Goal: Transaction & Acquisition: Purchase product/service

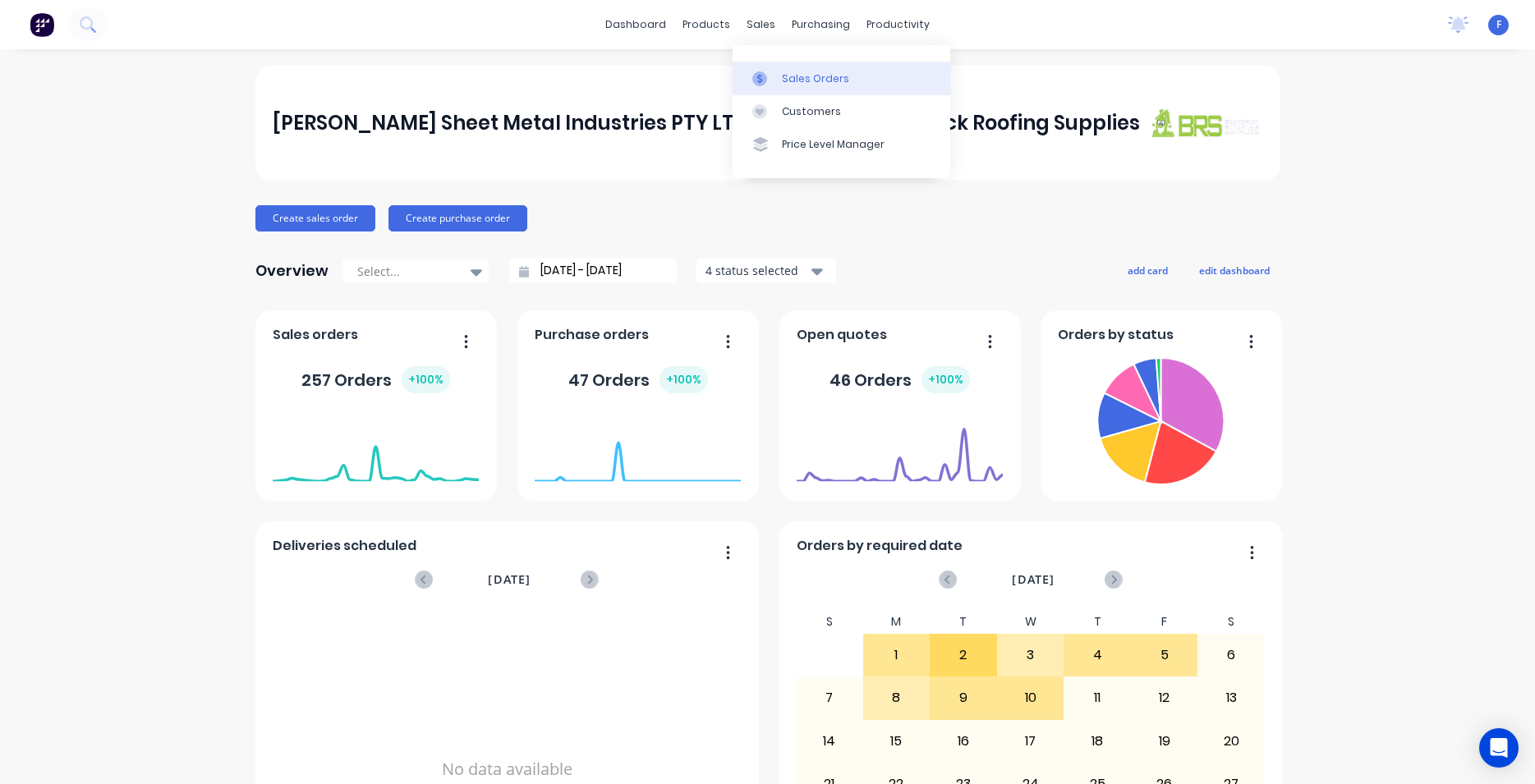
click at [791, 78] on div "Sales Orders" at bounding box center [815, 79] width 67 height 15
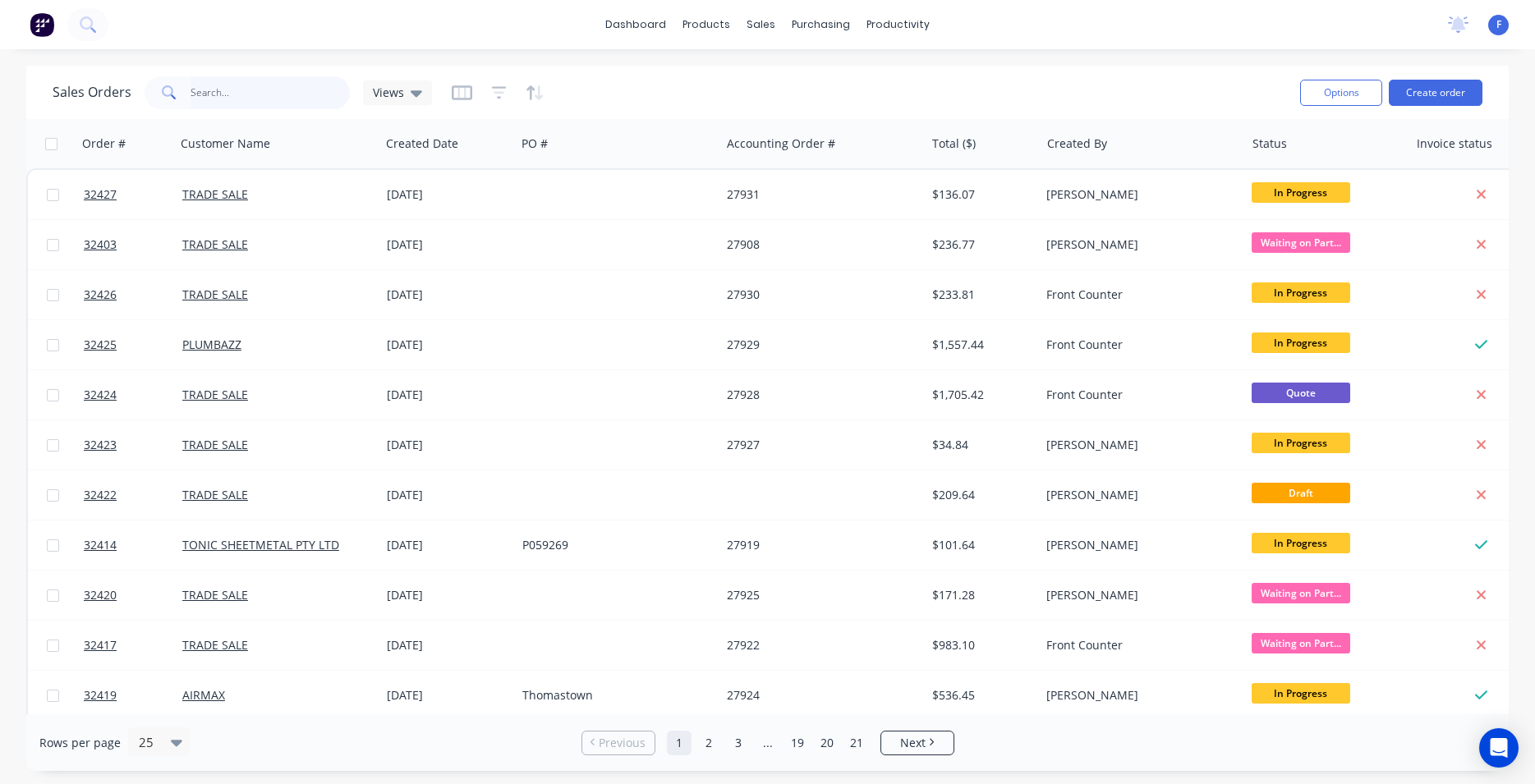
click at [255, 91] on input "text" at bounding box center [270, 93] width 160 height 33
type input "32396"
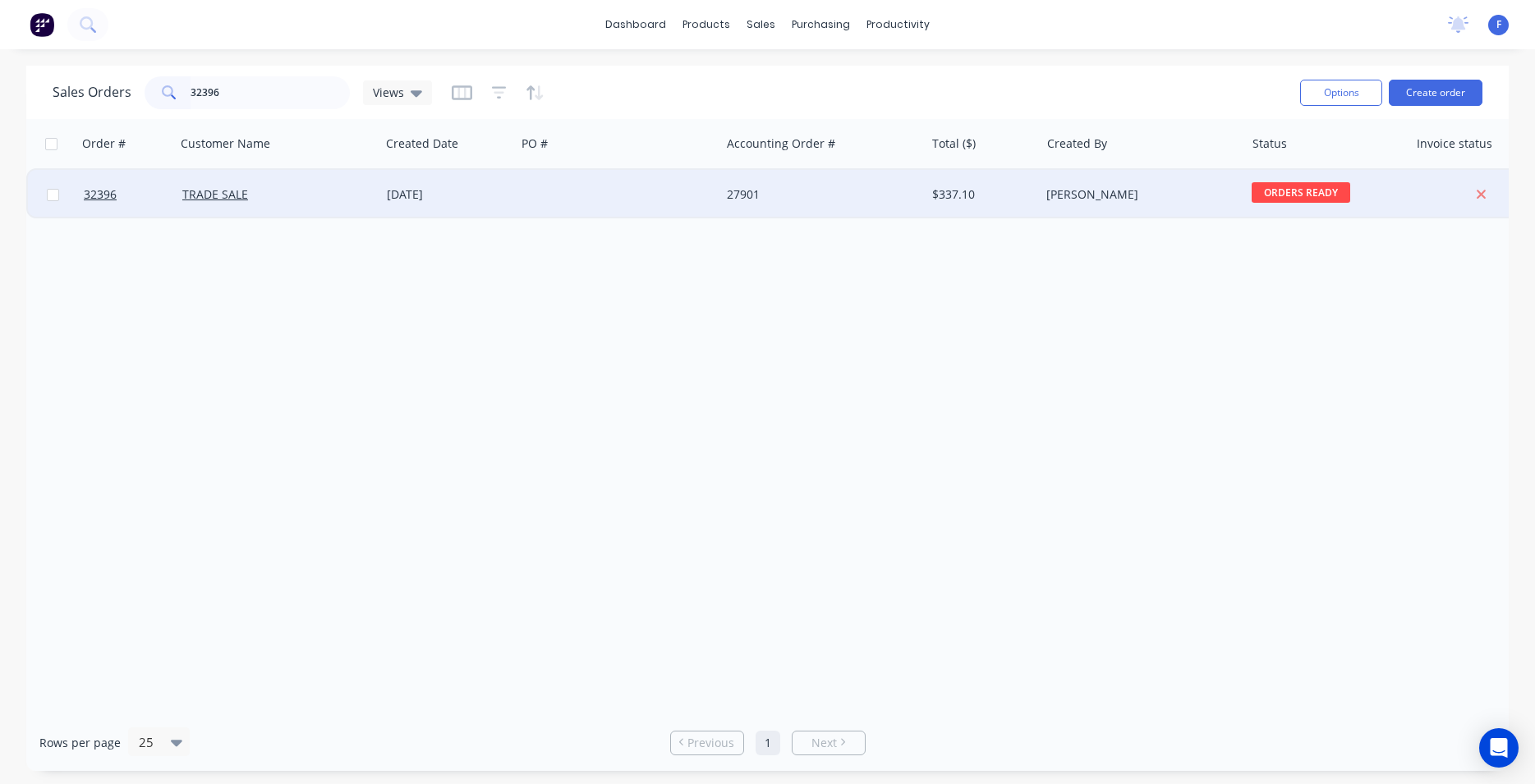
click at [578, 188] on div at bounding box center [618, 195] width 204 height 49
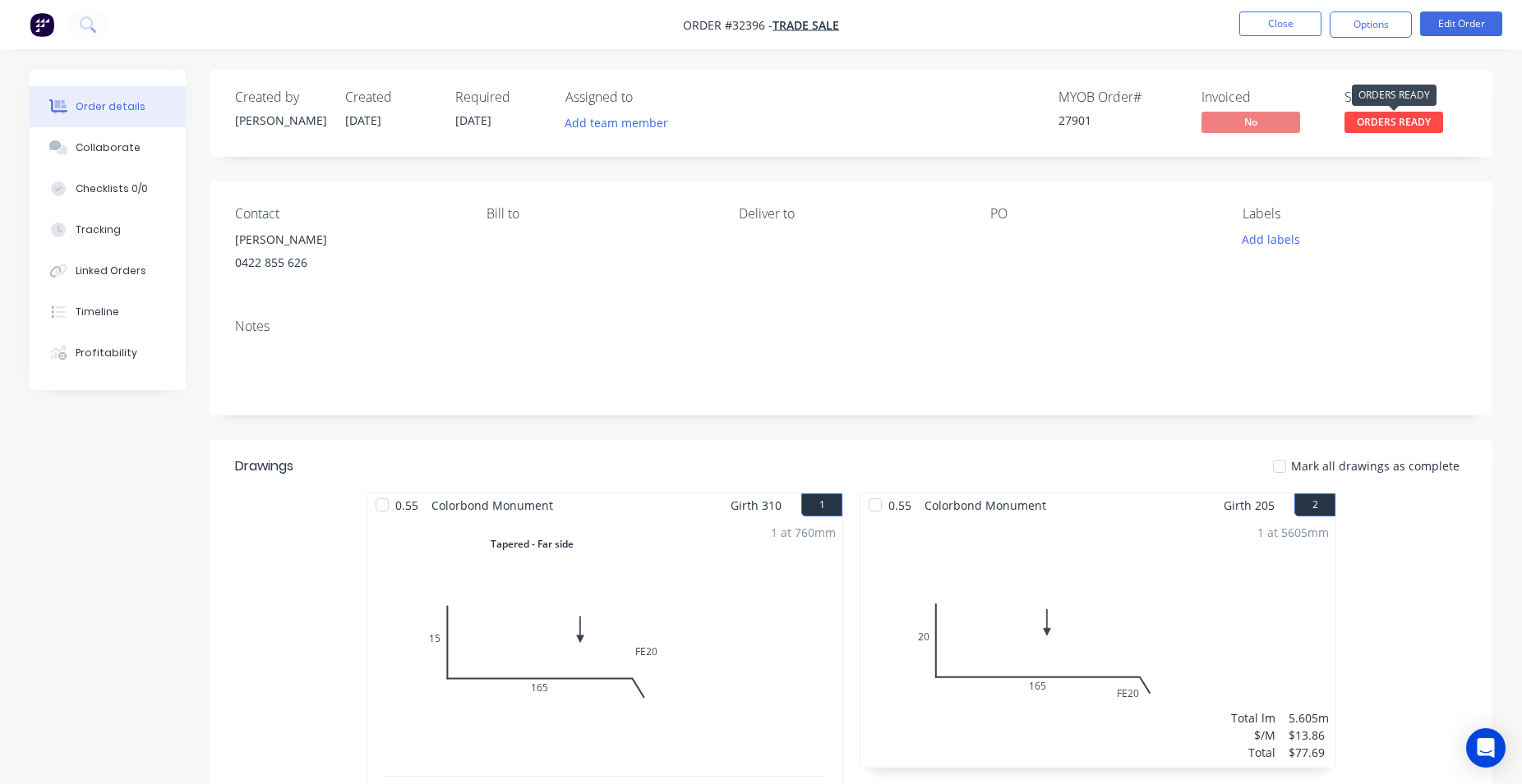
click at [1391, 128] on span "ORDERS READY" at bounding box center [1393, 122] width 98 height 21
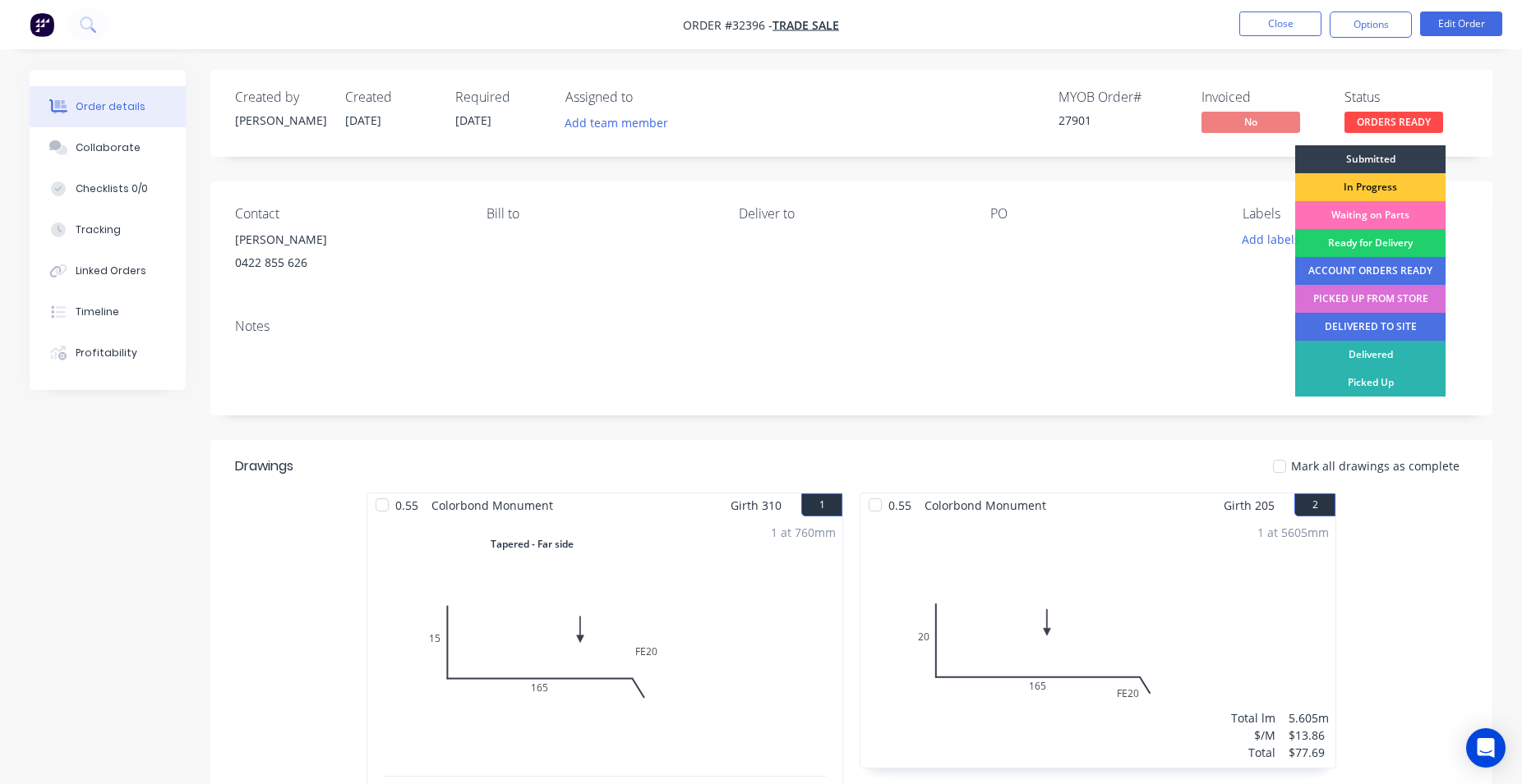
click at [1388, 297] on div "PICKED UP FROM STORE" at bounding box center [1370, 299] width 150 height 28
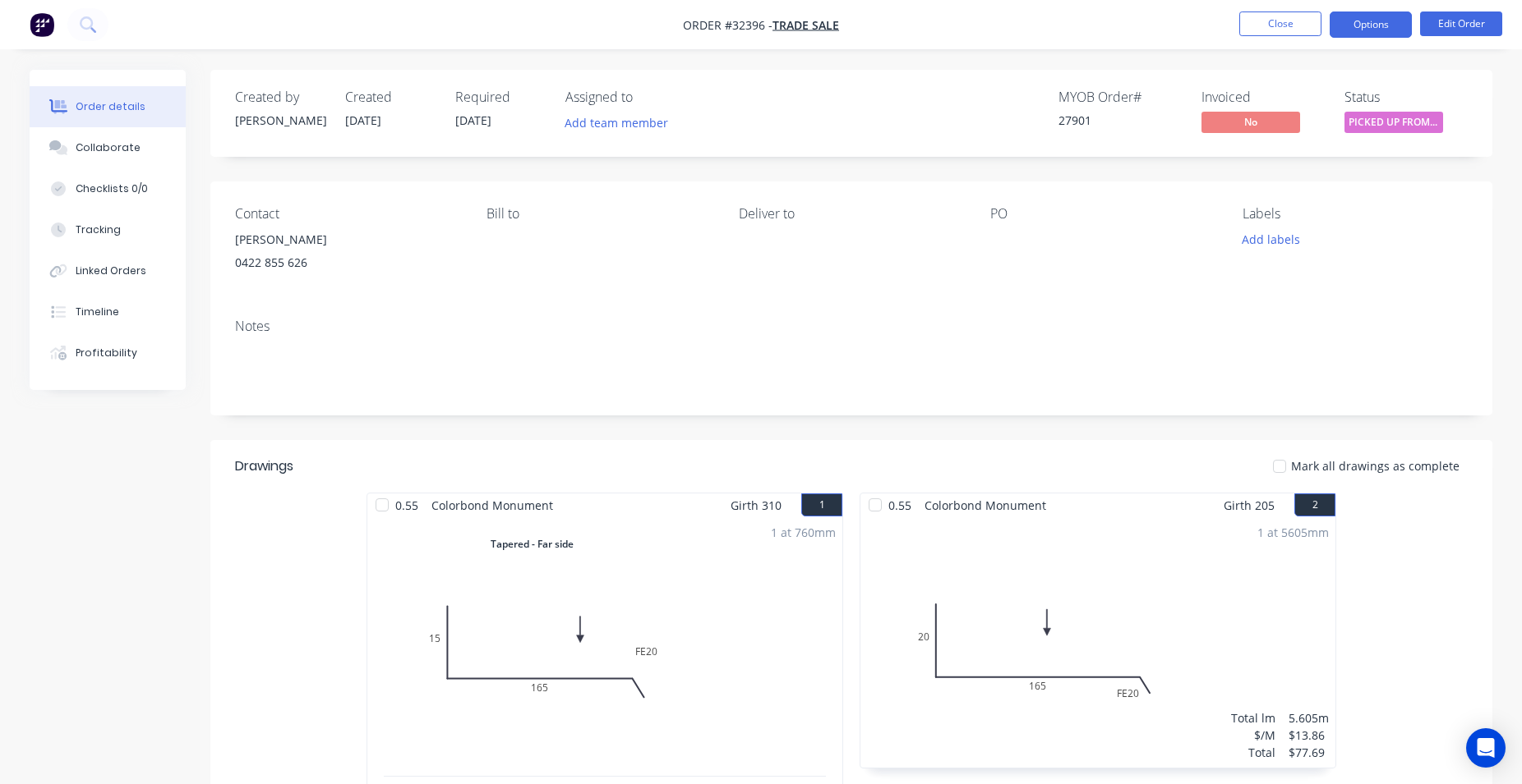
click at [1375, 28] on button "Options" at bounding box center [1370, 25] width 82 height 26
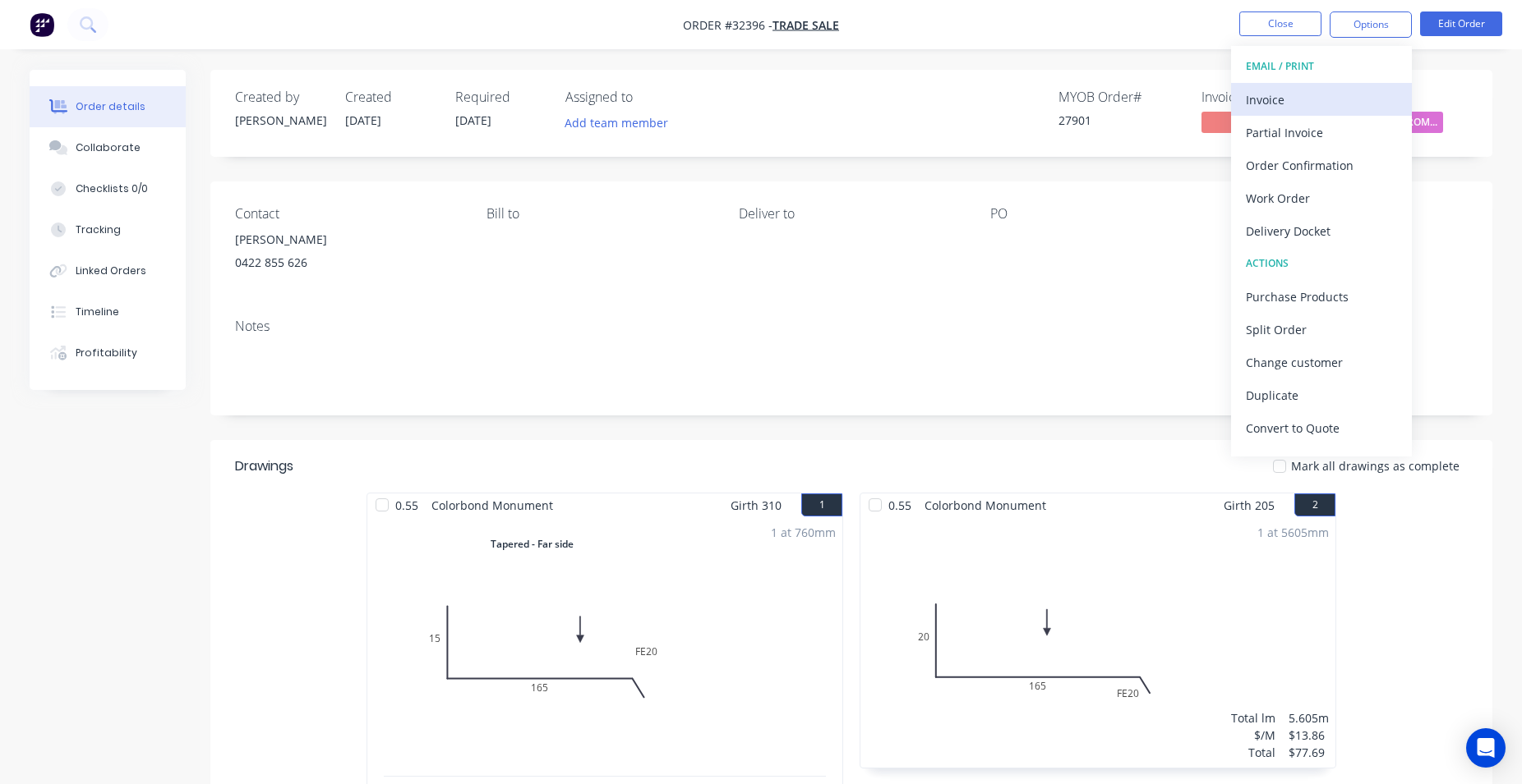
click at [1295, 103] on div "Invoice" at bounding box center [1321, 99] width 151 height 24
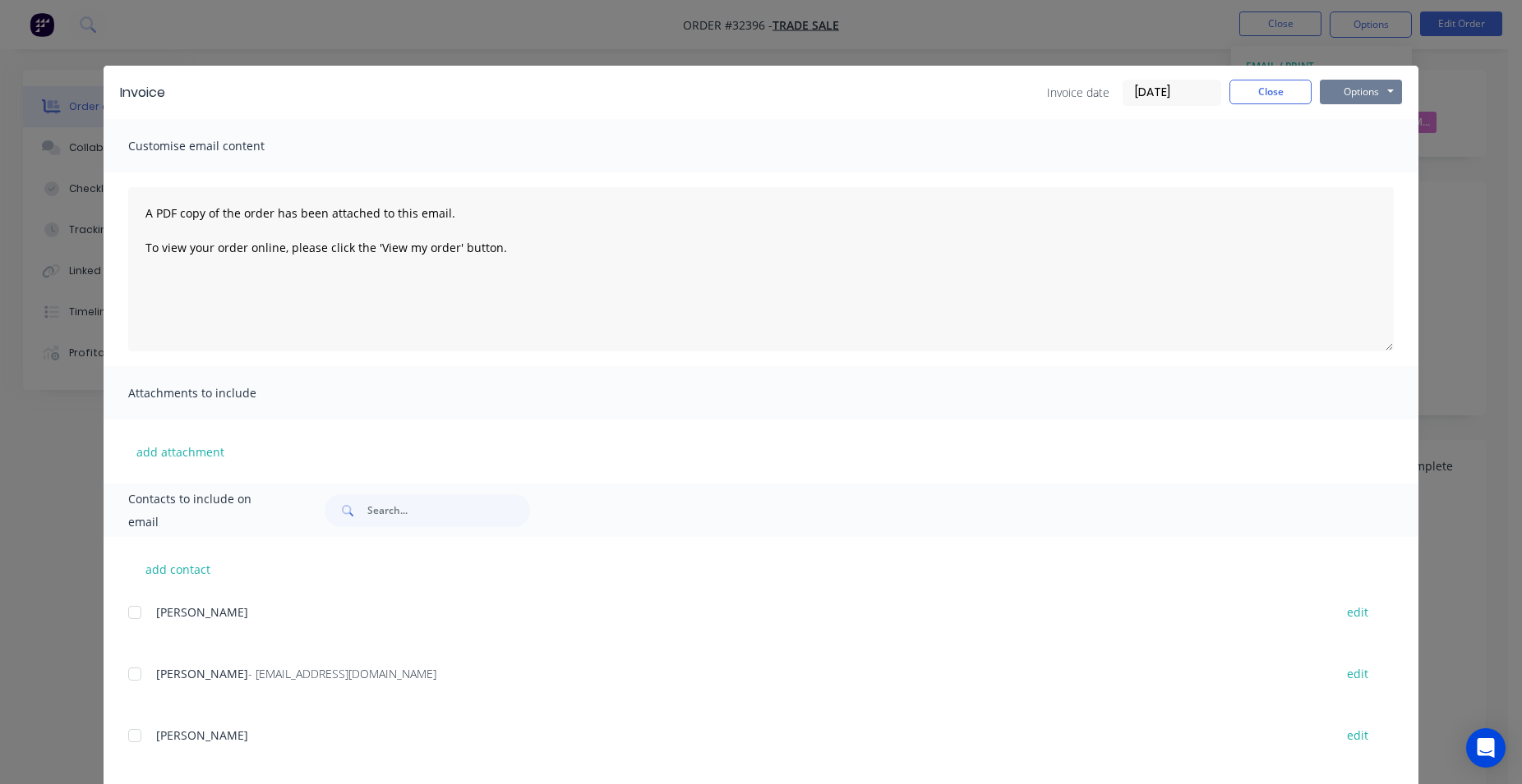
click at [1340, 91] on button "Options" at bounding box center [1360, 92] width 82 height 25
click at [1360, 154] on button "Print" at bounding box center [1372, 148] width 105 height 27
click at [1243, 94] on button "Close" at bounding box center [1269, 92] width 82 height 25
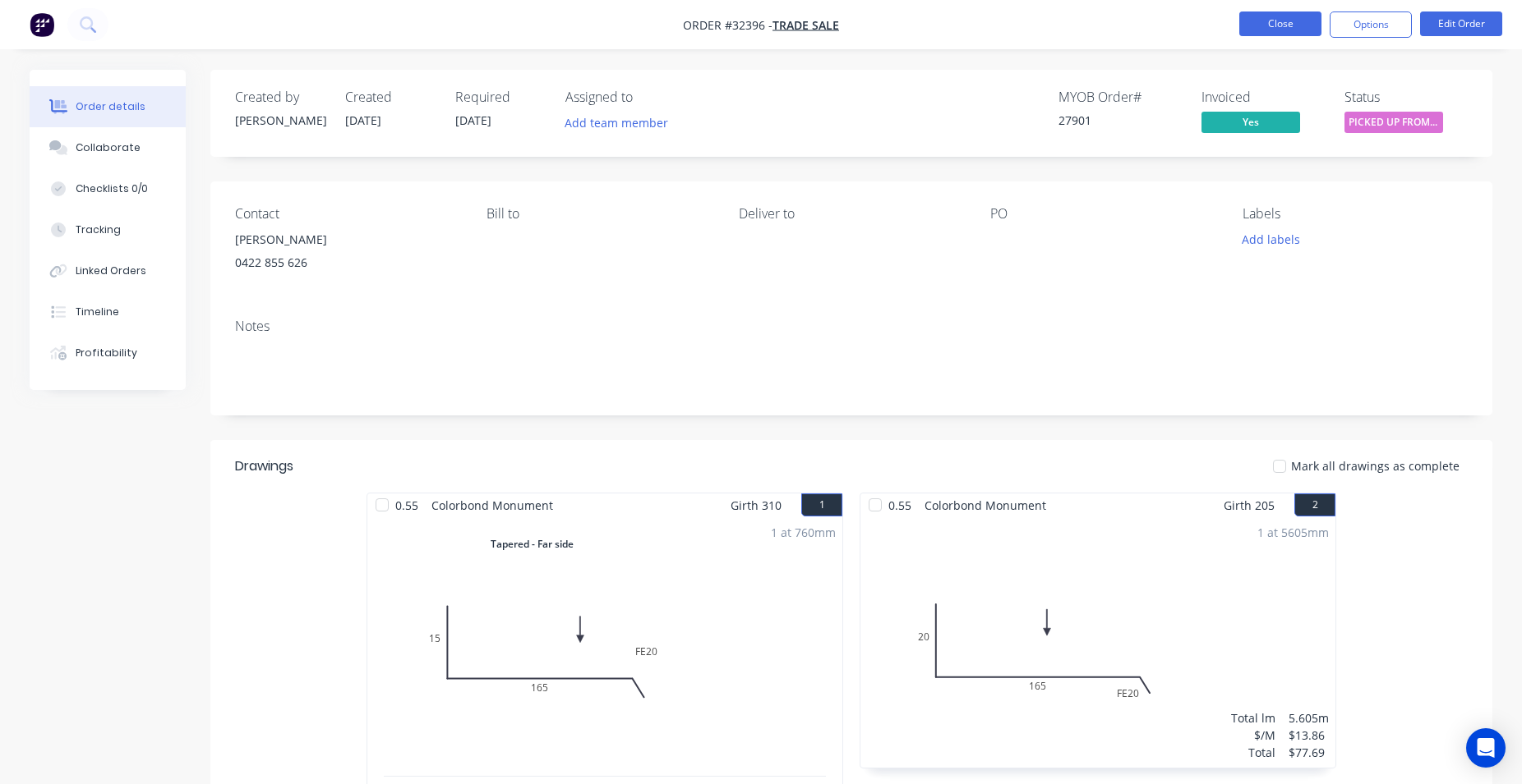
click at [1291, 28] on button "Close" at bounding box center [1280, 24] width 82 height 25
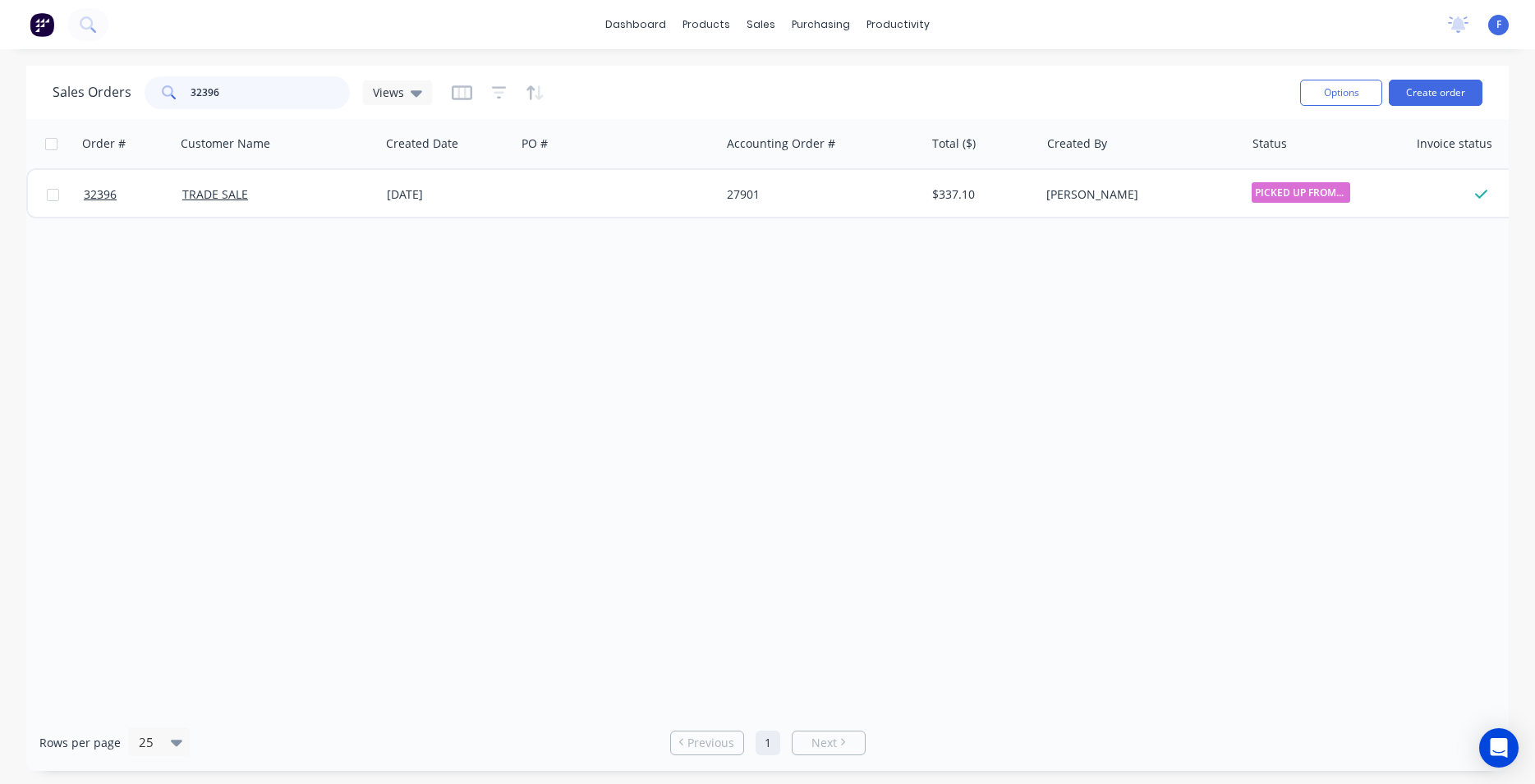
click at [251, 84] on input "32396" at bounding box center [270, 93] width 160 height 33
type input "3"
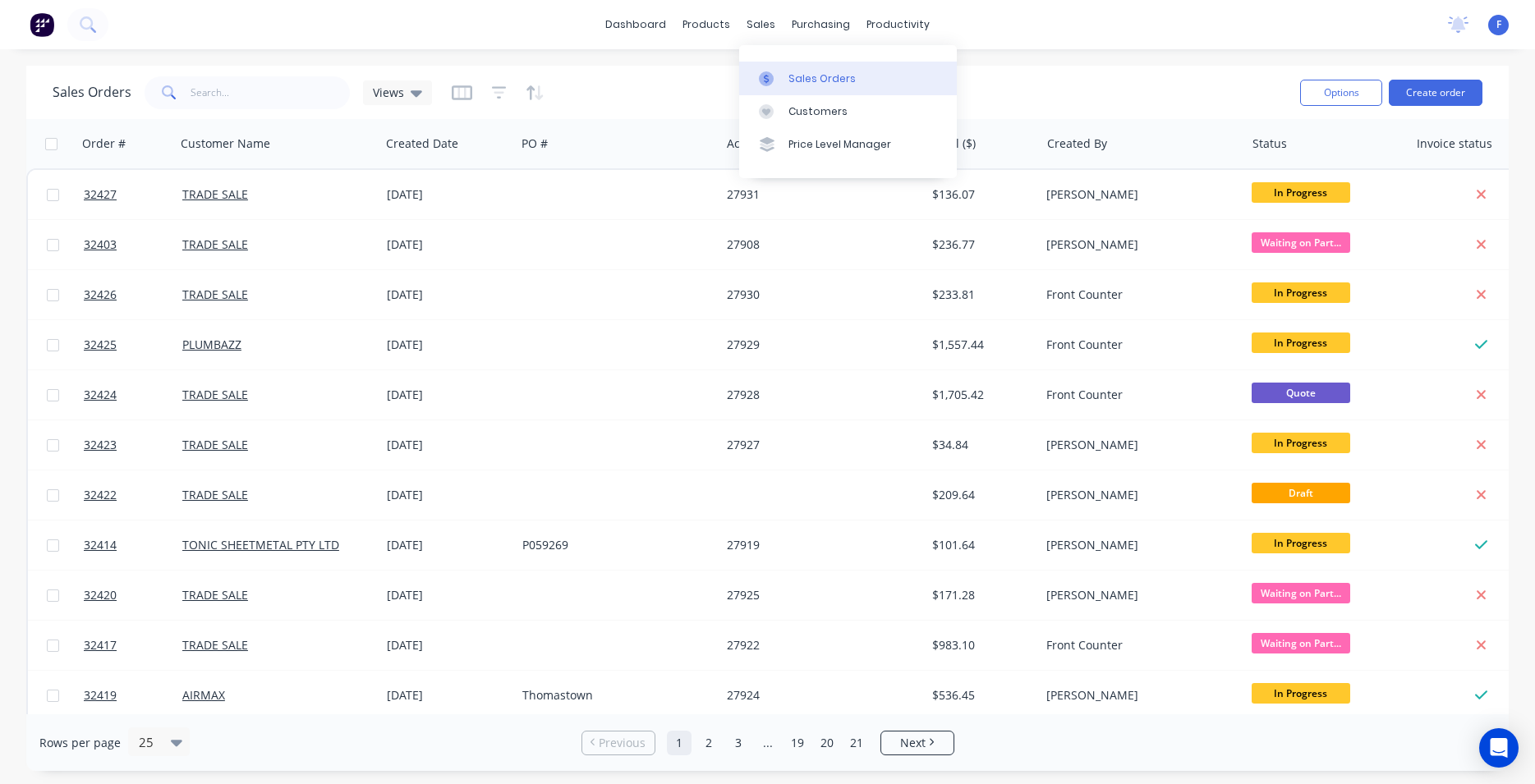
click at [788, 78] on link "Sales Orders" at bounding box center [848, 78] width 218 height 33
click at [1459, 92] on button "Create order" at bounding box center [1436, 93] width 94 height 26
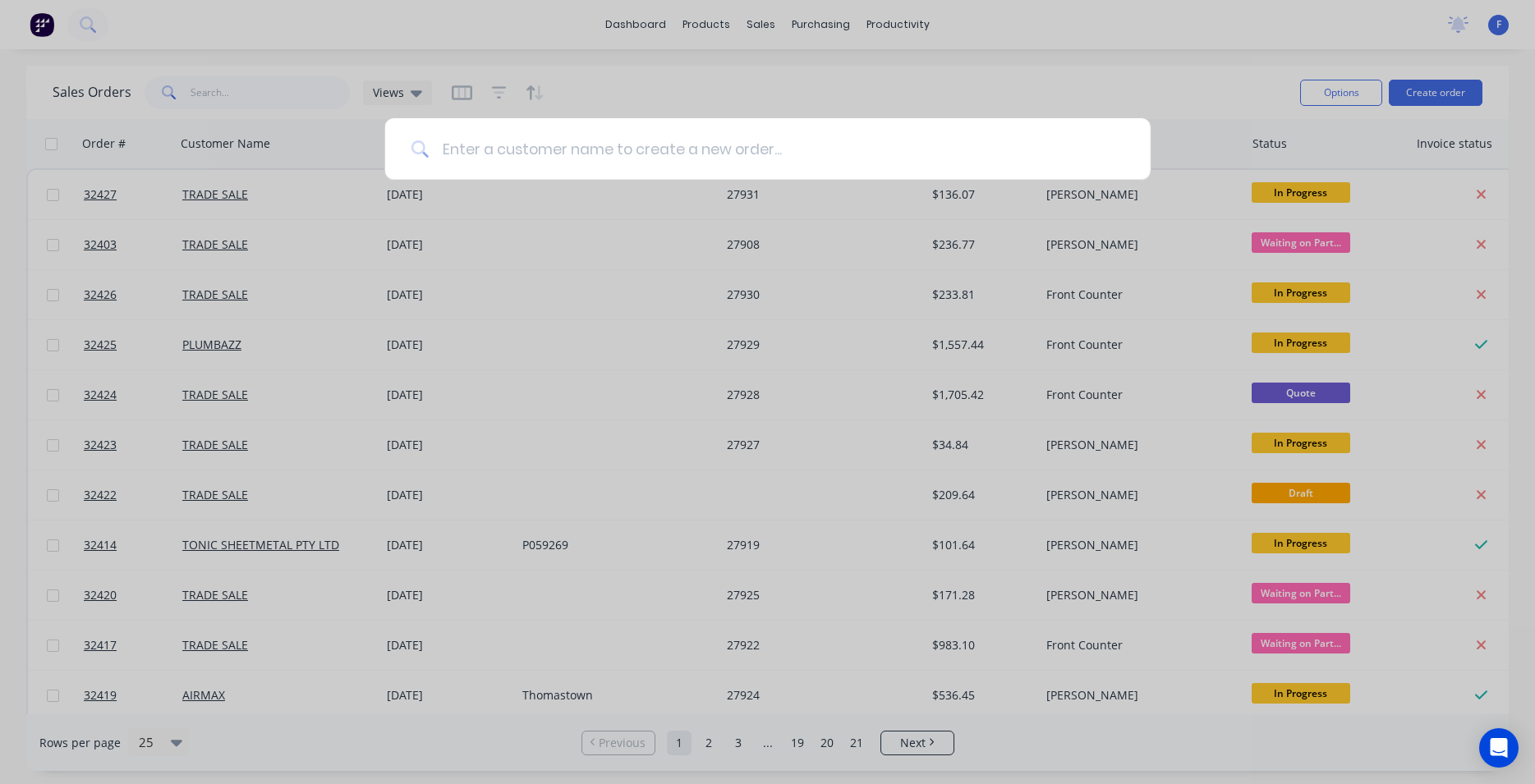
click at [497, 157] on input at bounding box center [776, 148] width 696 height 61
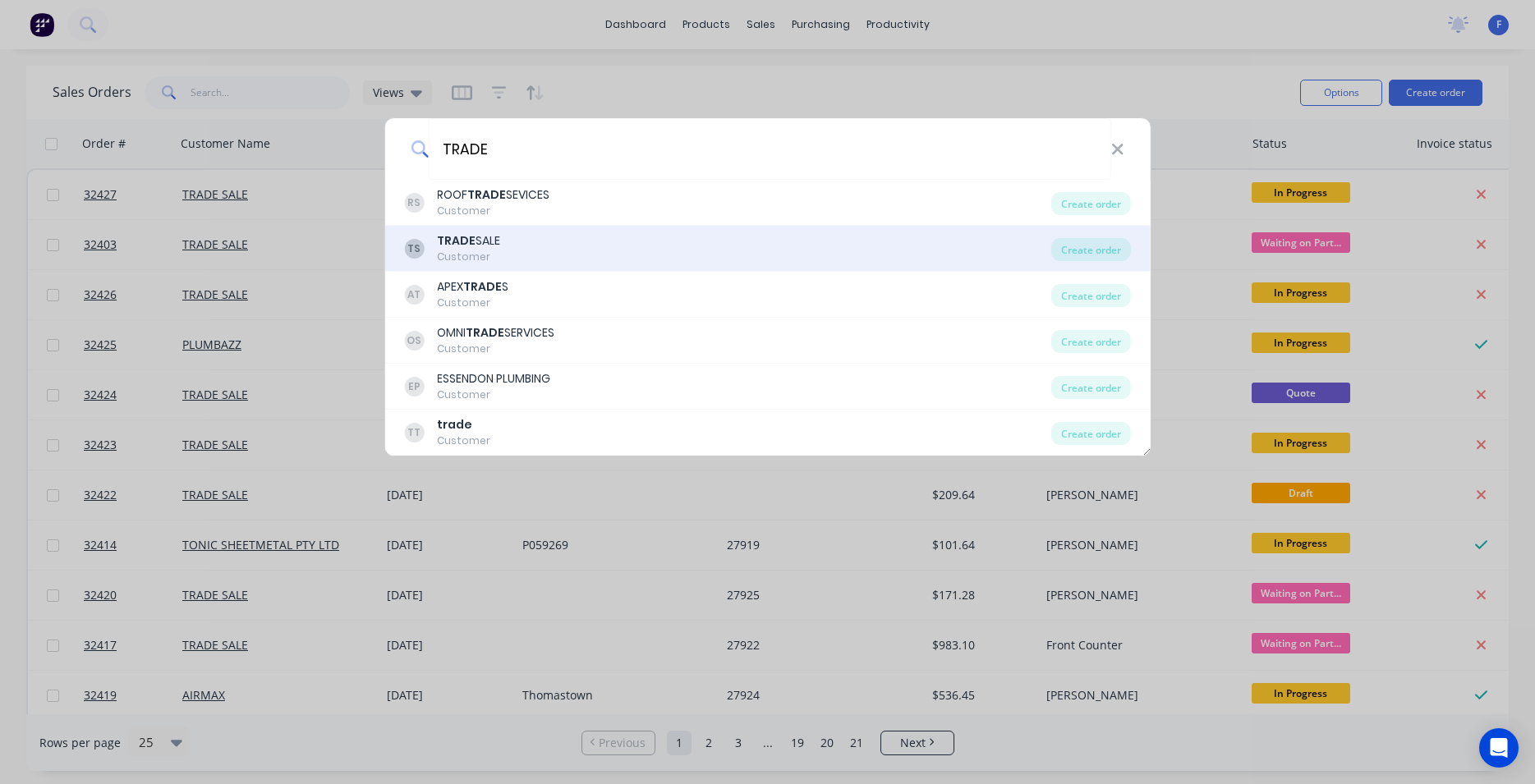
type input "TRADE"
click at [600, 253] on div "TS TRADE SALE Customer" at bounding box center [727, 249] width 647 height 32
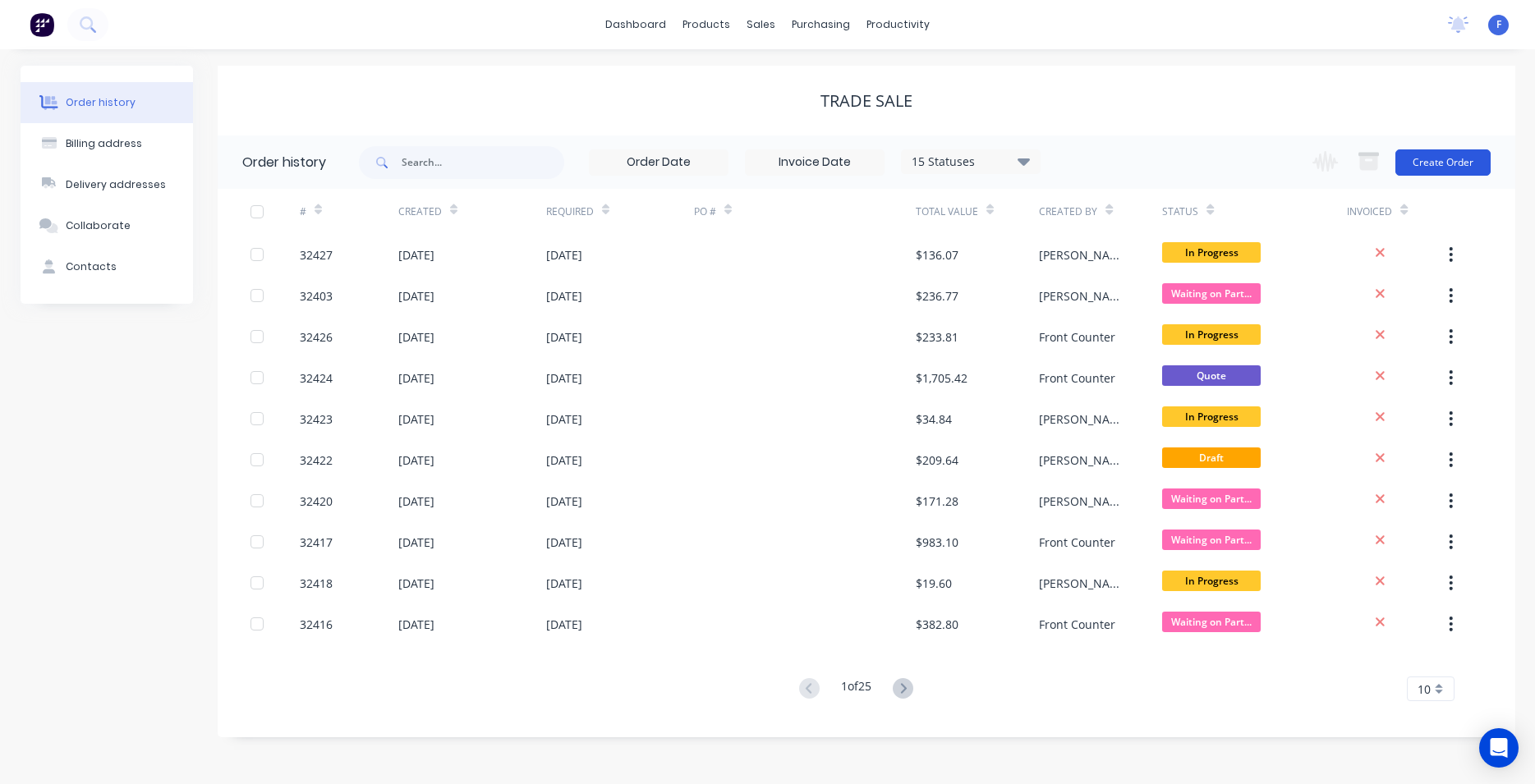
click at [1445, 166] on button "Create Order" at bounding box center [1443, 163] width 96 height 26
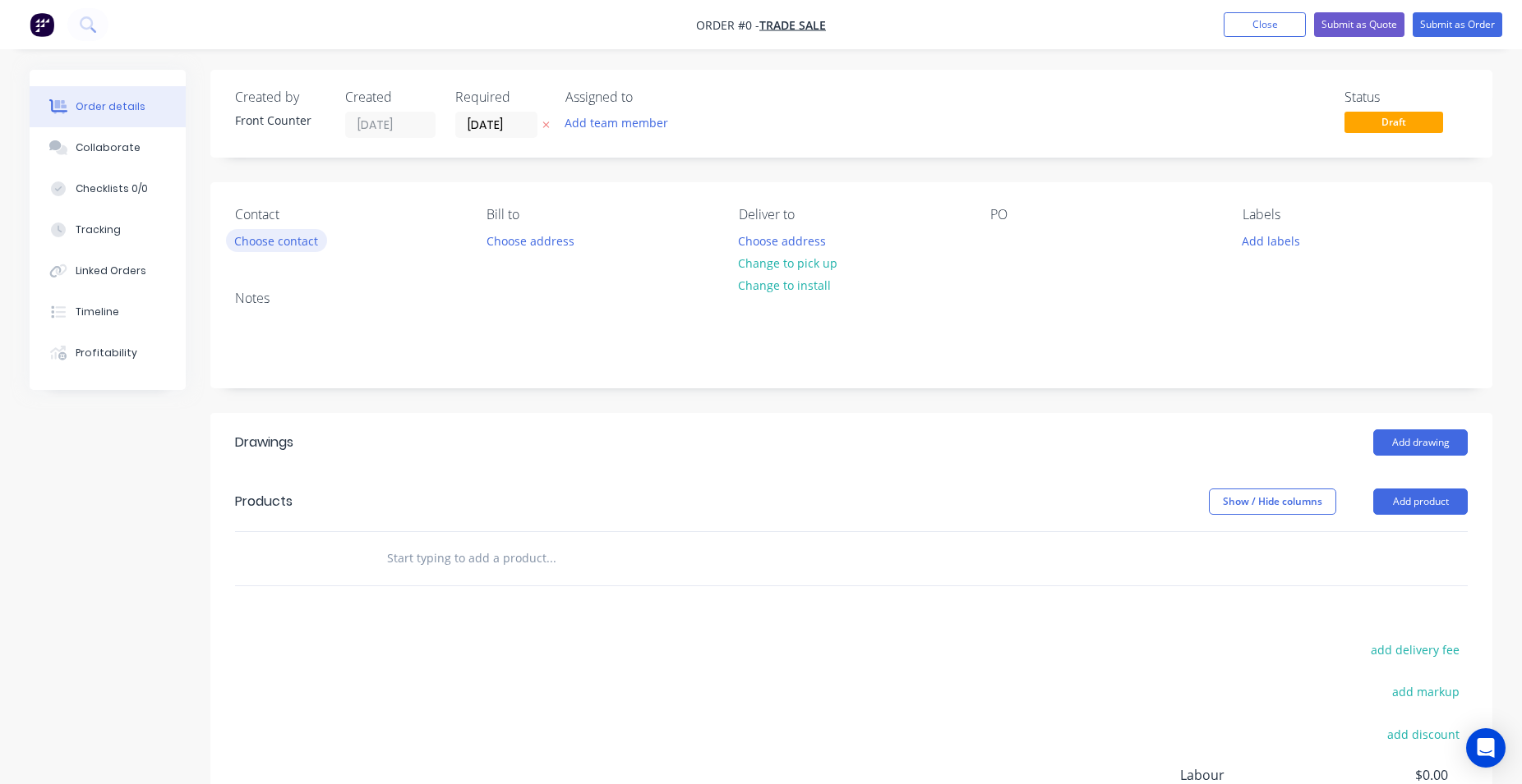
click at [259, 245] on button "Choose contact" at bounding box center [276, 239] width 101 height 22
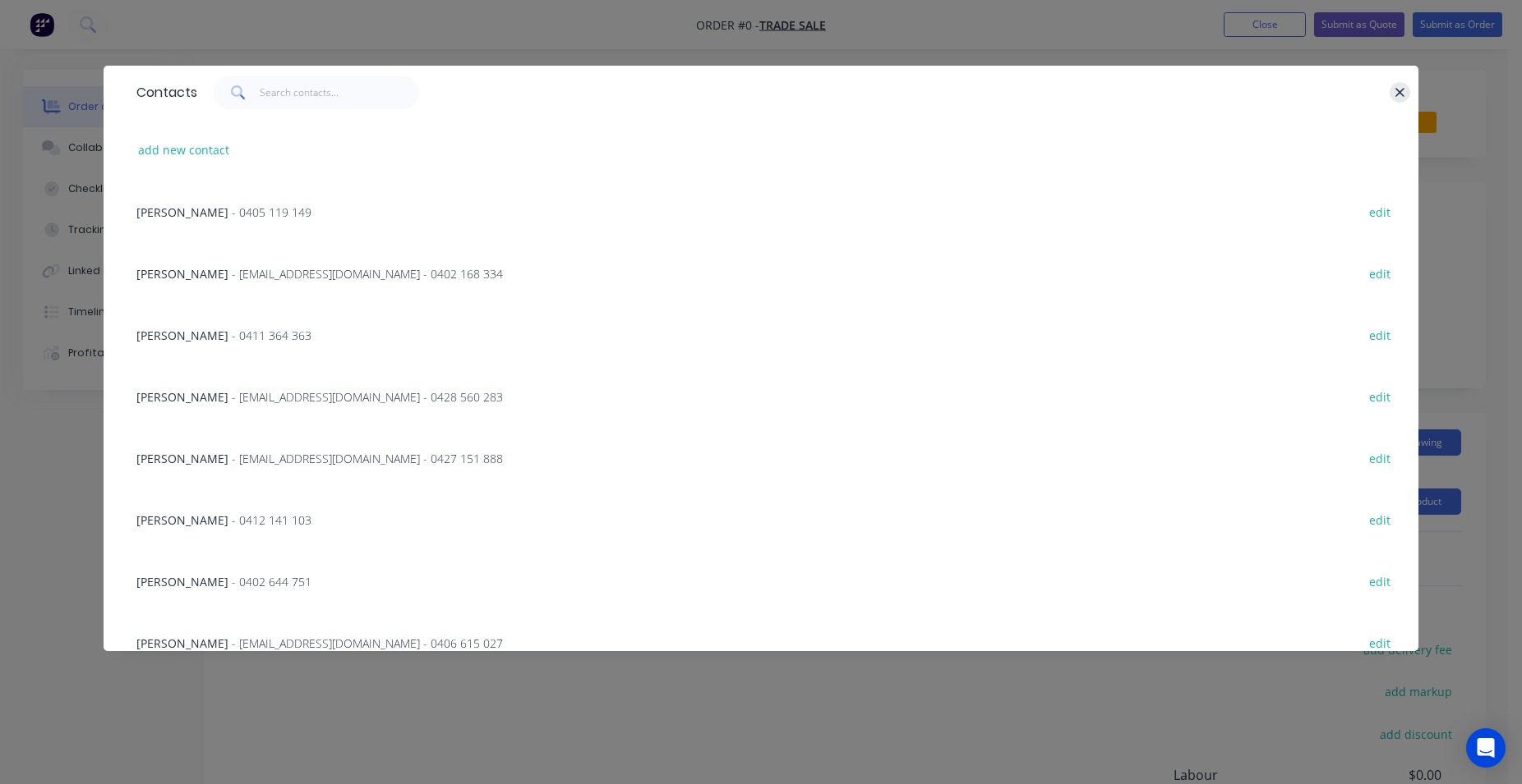
click at [1394, 94] on icon "button" at bounding box center [1399, 93] width 10 height 15
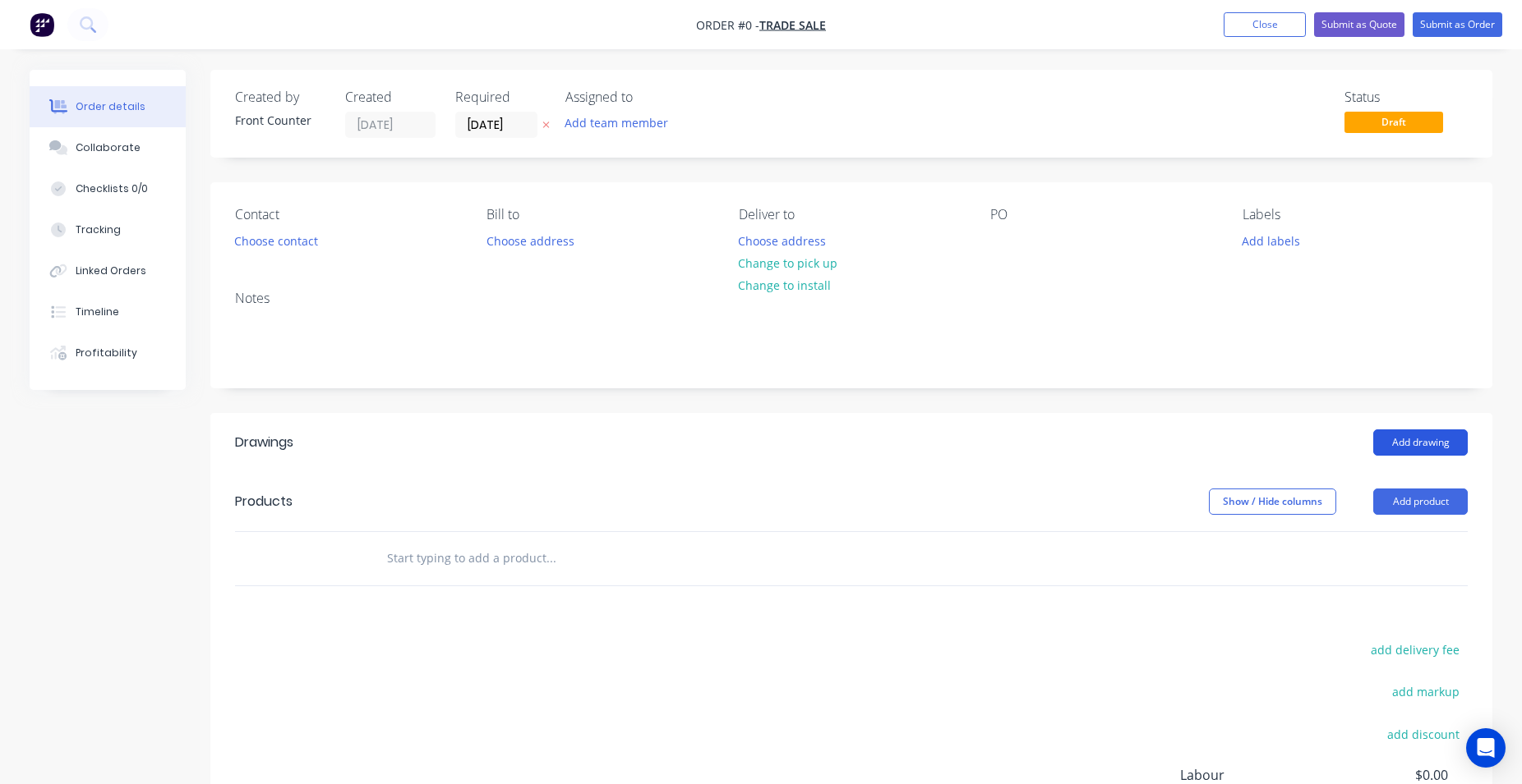
click at [1432, 445] on button "Add drawing" at bounding box center [1420, 443] width 95 height 26
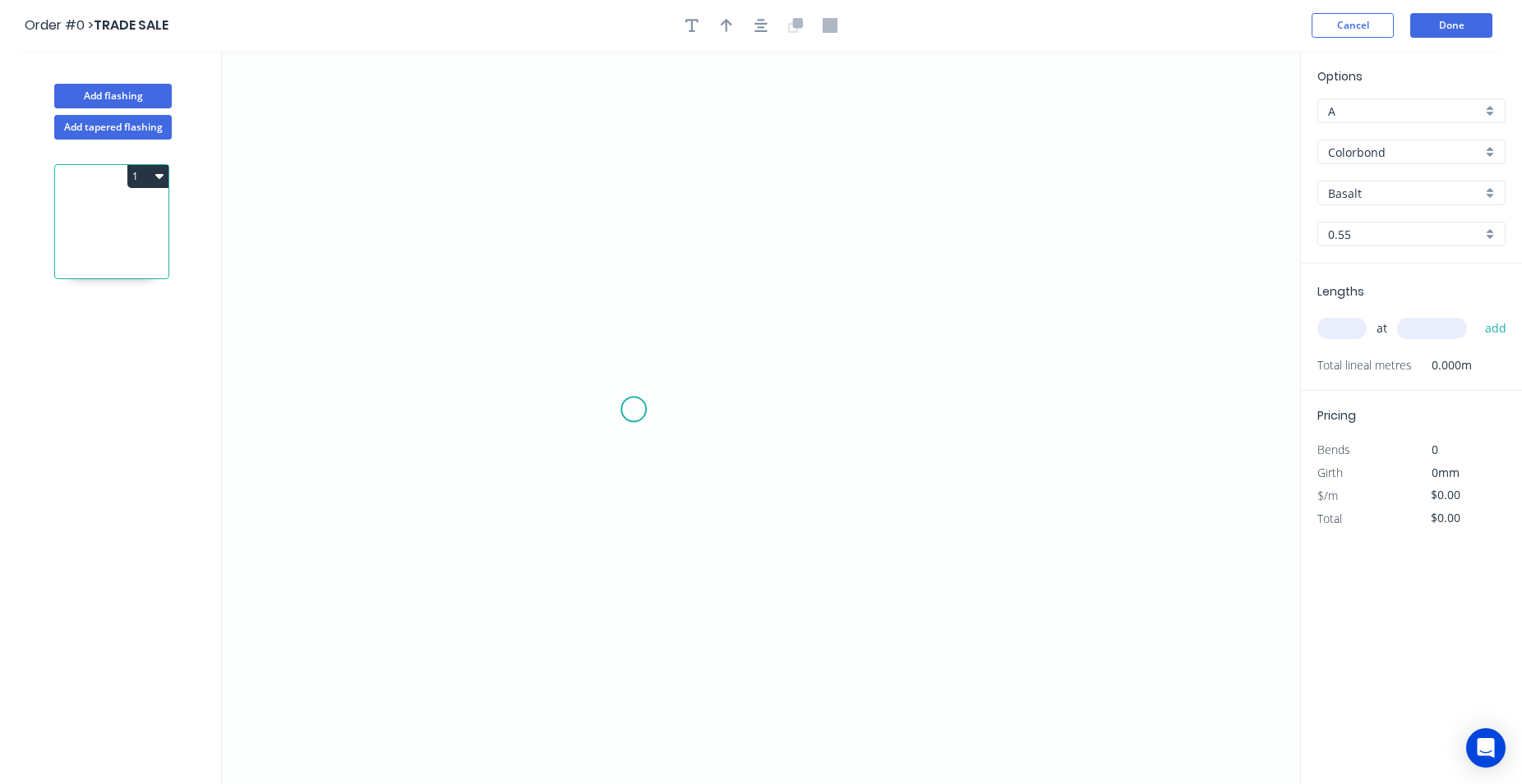
click at [635, 409] on icon "0" at bounding box center [761, 418] width 1078 height 734
drag, startPoint x: 643, startPoint y: 213, endPoint x: 732, endPoint y: 185, distance: 93.3
click at [644, 211] on icon "0" at bounding box center [761, 418] width 1078 height 734
click at [978, 215] on icon "0 ?" at bounding box center [761, 418] width 1078 height 734
click at [610, 303] on tspan "?" at bounding box center [608, 303] width 9 height 27
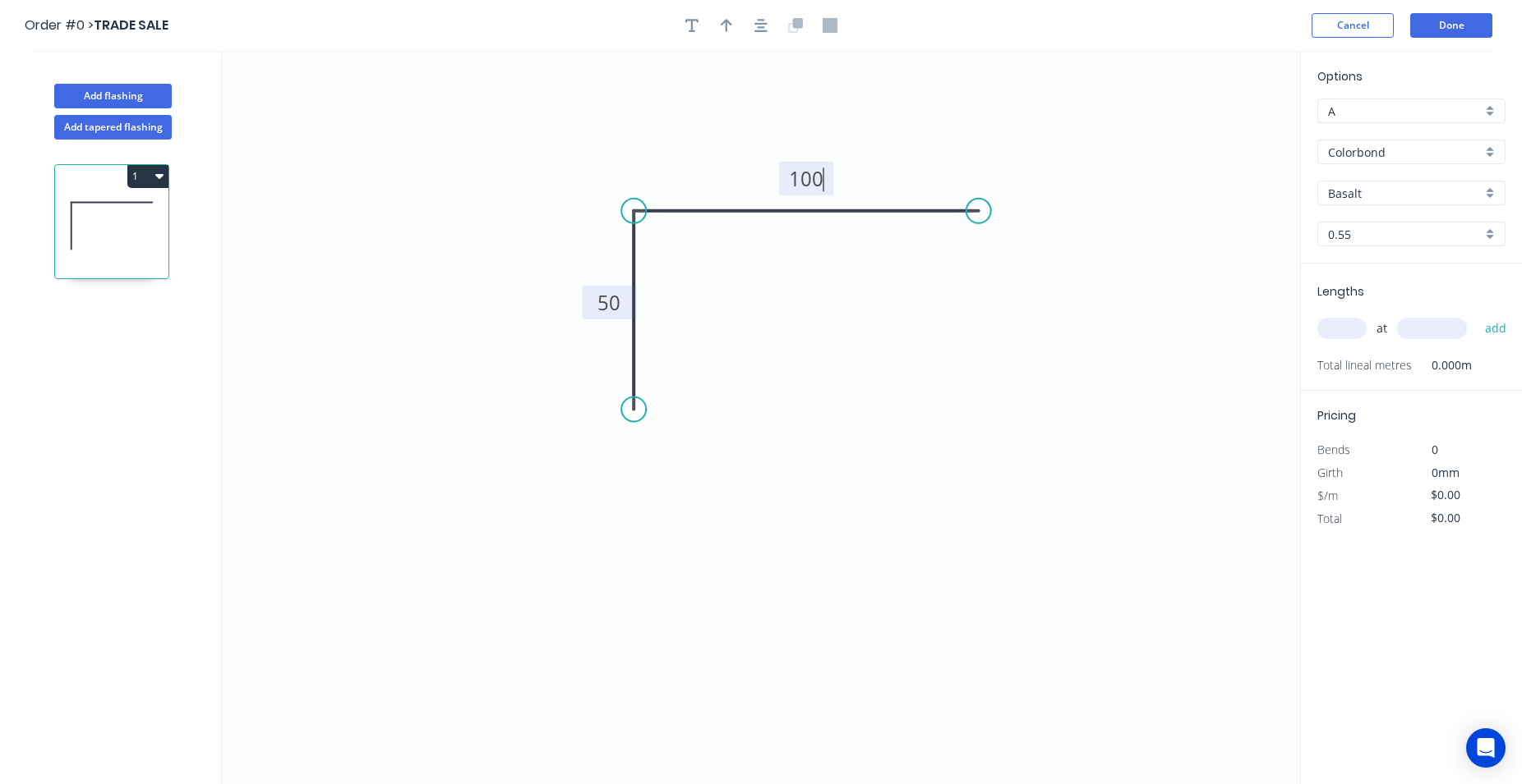
type input "$7.97"
click at [756, 25] on icon "button" at bounding box center [761, 26] width 13 height 15
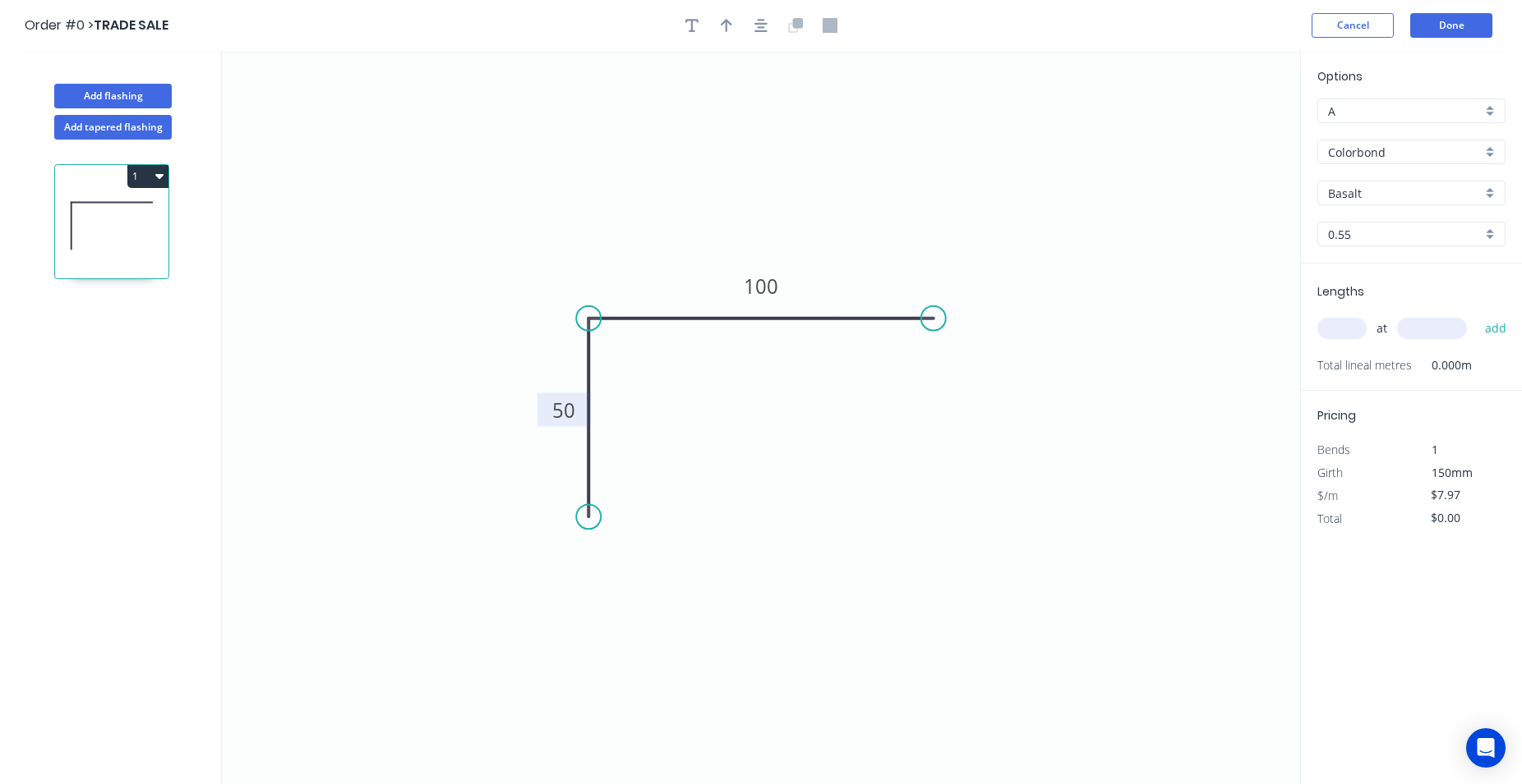
click at [1492, 153] on div "Colorbond" at bounding box center [1410, 152] width 188 height 25
click at [1416, 271] on div "Zinc" at bounding box center [1410, 270] width 186 height 28
type input "Zinc"
type input "$7.27"
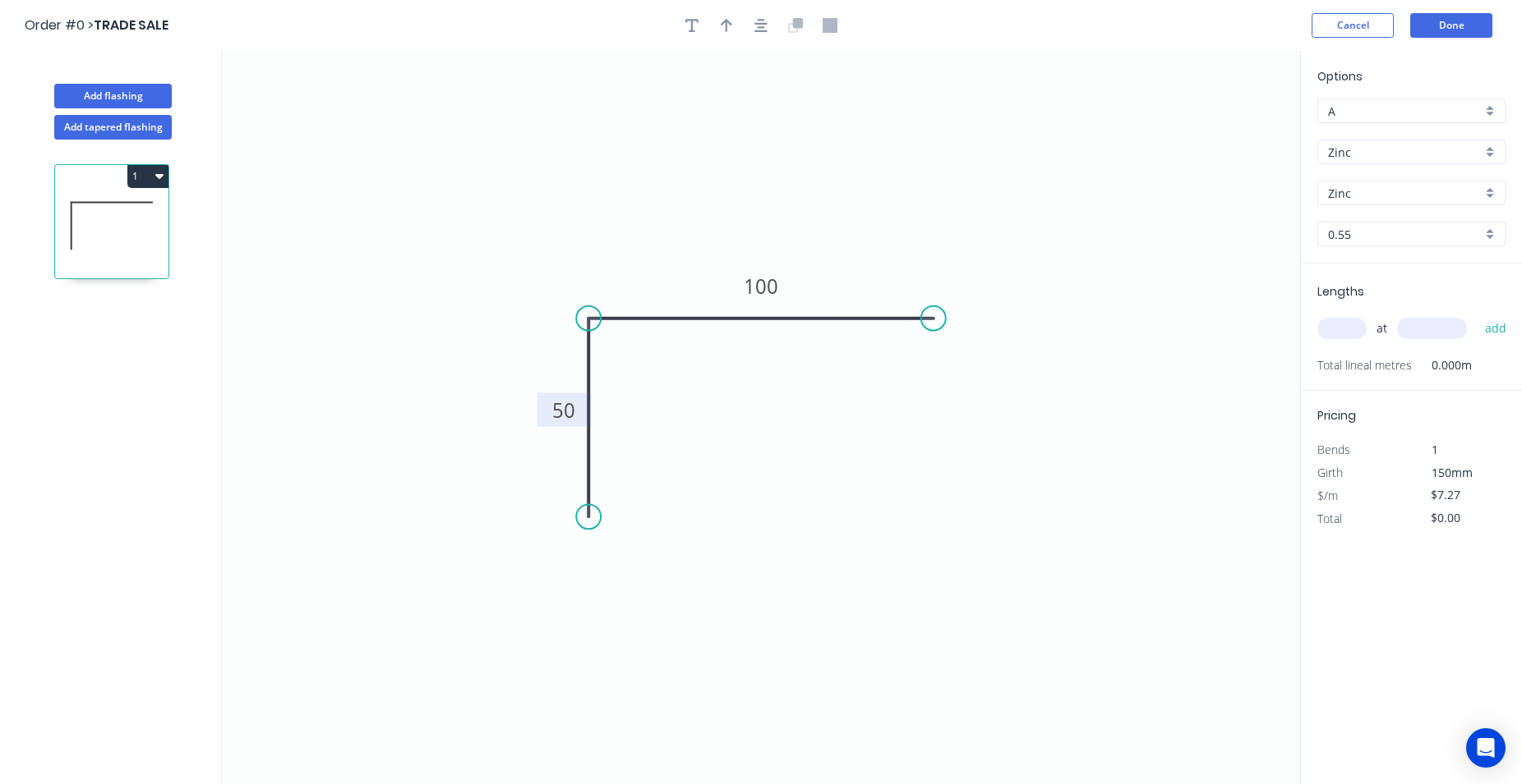
click at [1335, 326] on input "text" at bounding box center [1341, 328] width 49 height 22
type input "1"
type input "2000"
click at [1477, 315] on button "add" at bounding box center [1496, 329] width 39 height 28
type input "$14.54"
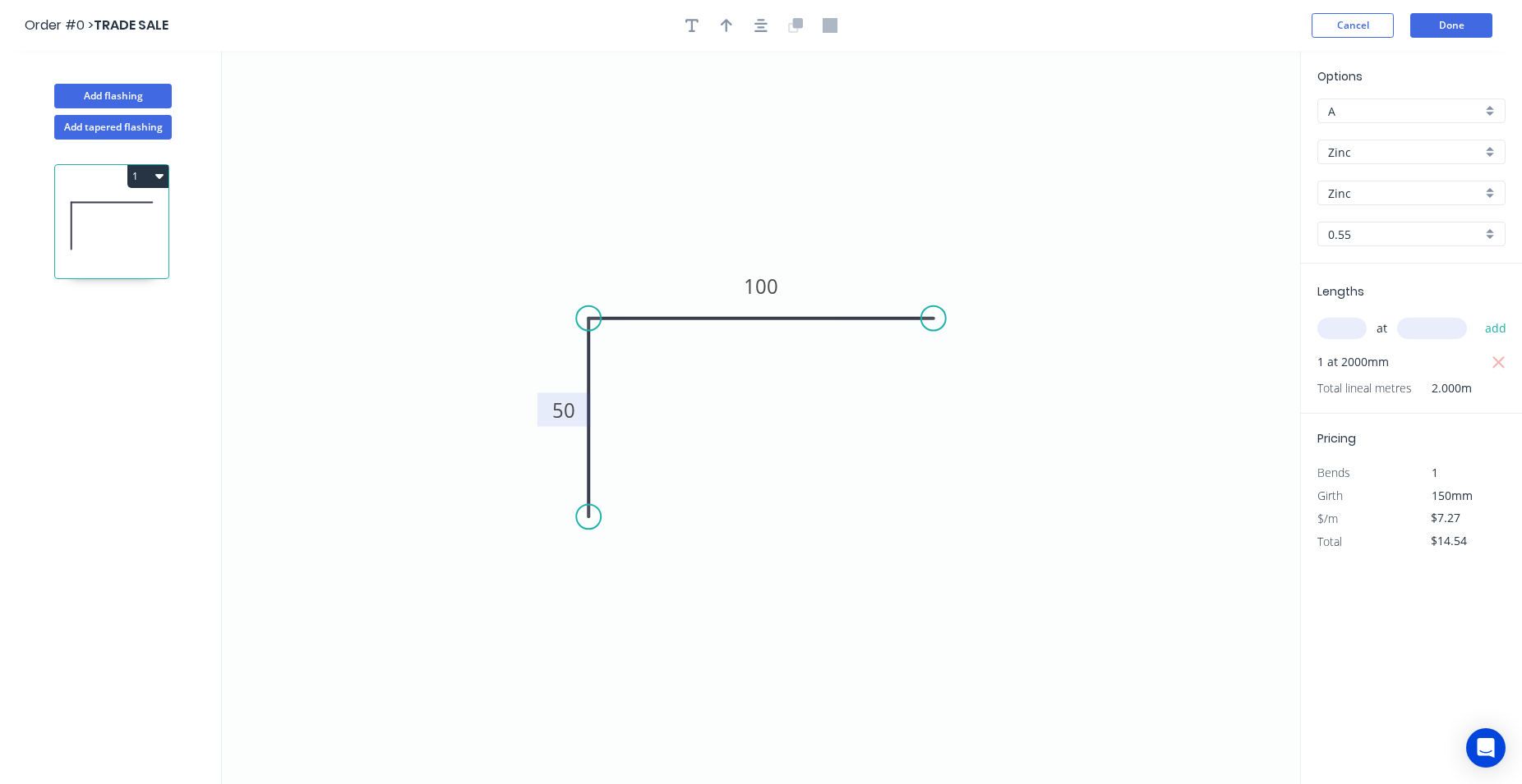
click at [1492, 156] on div "Zinc" at bounding box center [1410, 152] width 188 height 25
click at [1400, 190] on div "Colorbond" at bounding box center [1410, 183] width 186 height 28
type input "Colorbond"
type input "Basalt"
type input "$7.97"
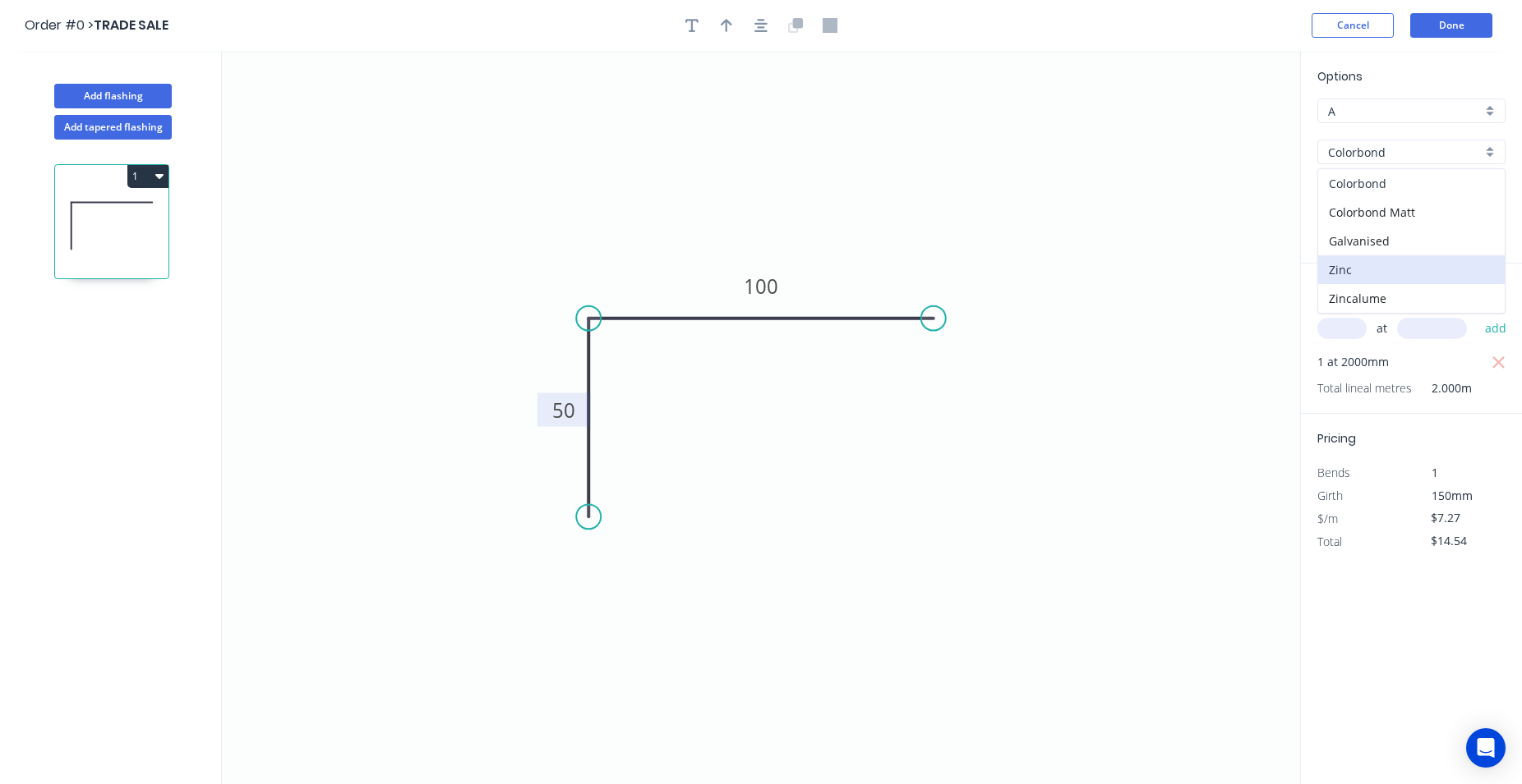
type input "$15.94"
click at [1484, 191] on div "Basalt" at bounding box center [1410, 193] width 188 height 25
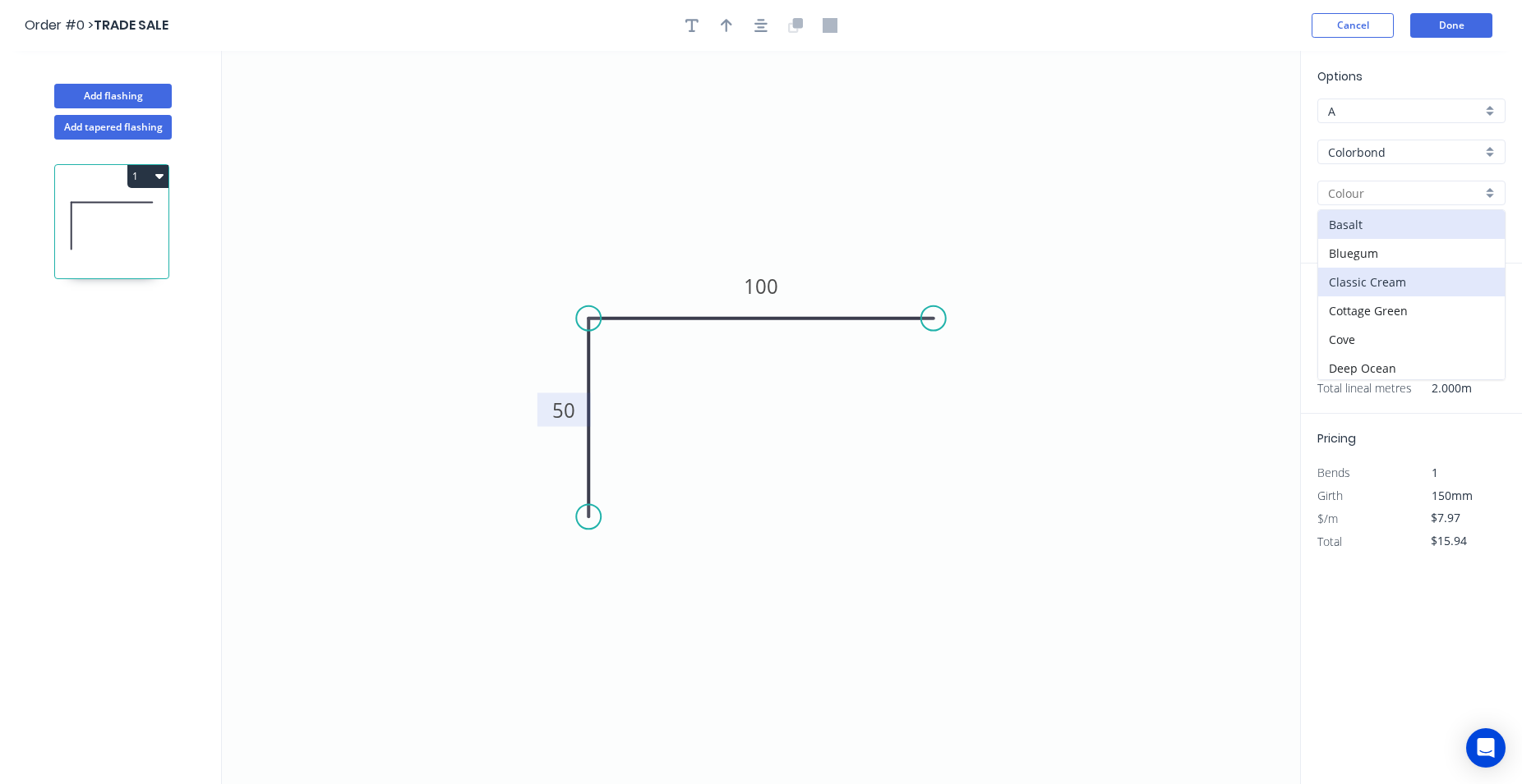
scroll to position [375, 0]
click at [1426, 253] on div "Monument" at bounding box center [1410, 253] width 186 height 28
type input "Monument"
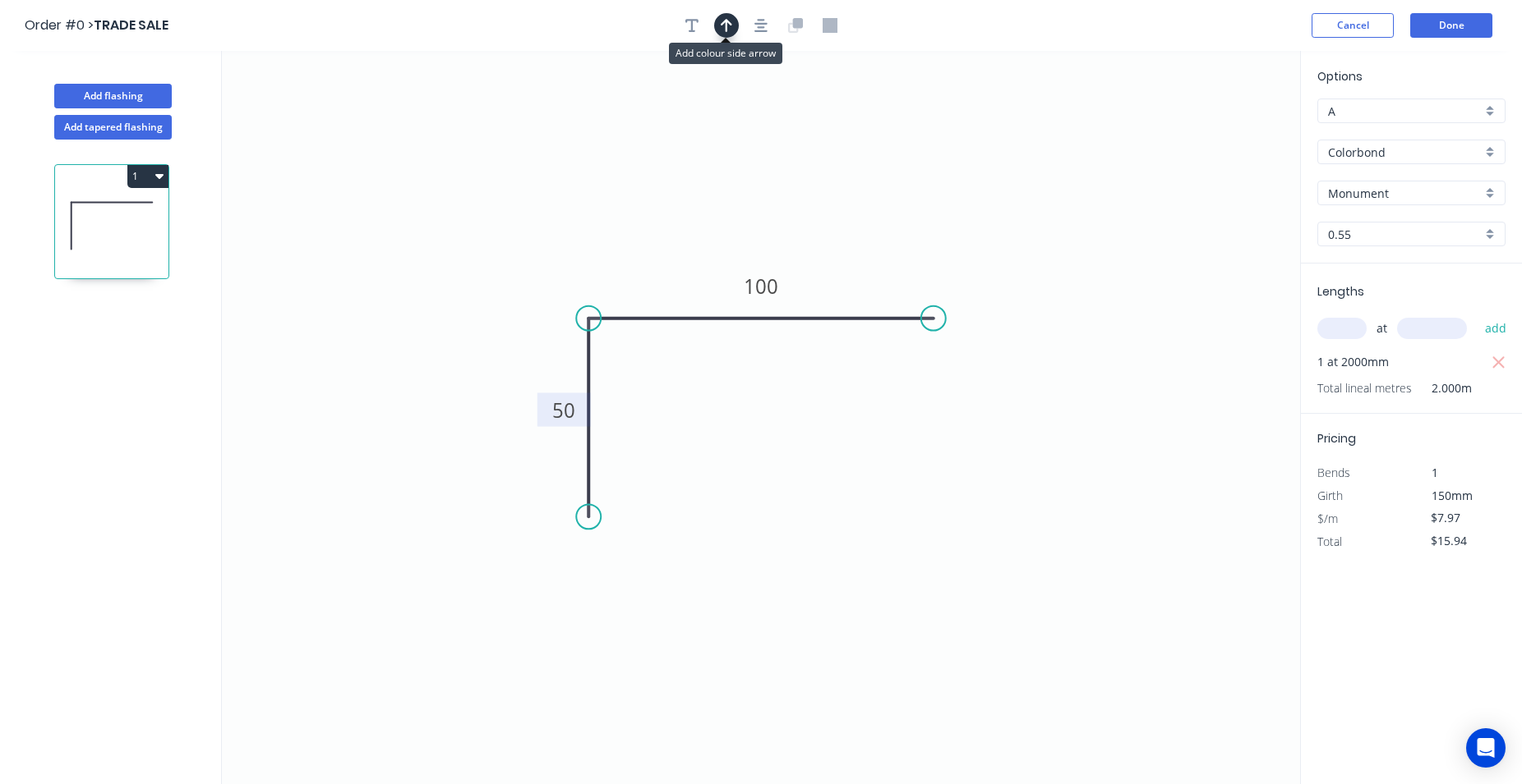
click at [728, 26] on icon "button" at bounding box center [726, 26] width 11 height 15
drag, startPoint x: 1216, startPoint y: 128, endPoint x: 685, endPoint y: 253, distance: 545.5
click at [685, 253] on icon at bounding box center [685, 234] width 15 height 53
click at [1441, 26] on button "Done" at bounding box center [1450, 26] width 82 height 25
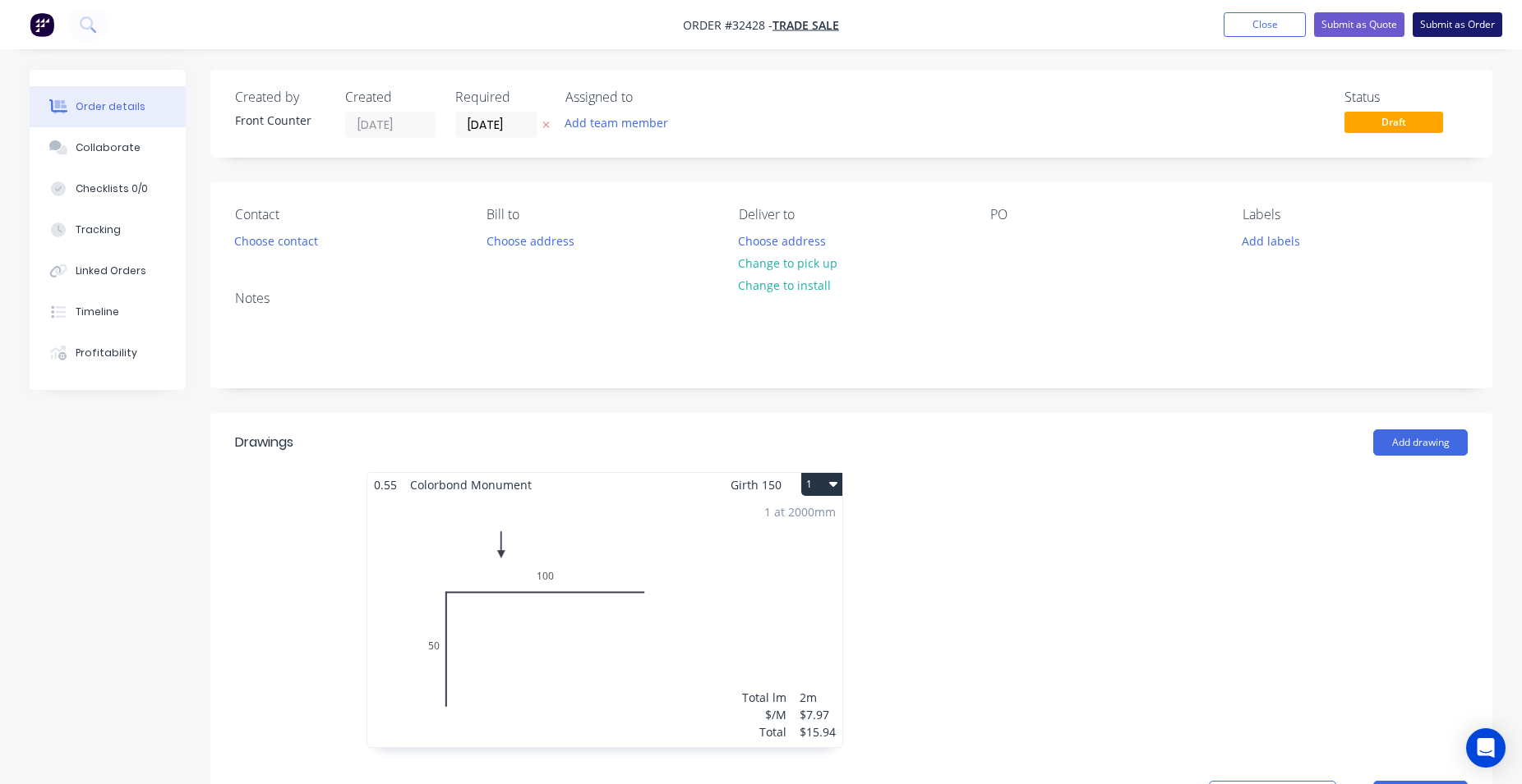
click at [1446, 28] on button "Submit as Order" at bounding box center [1457, 25] width 90 height 25
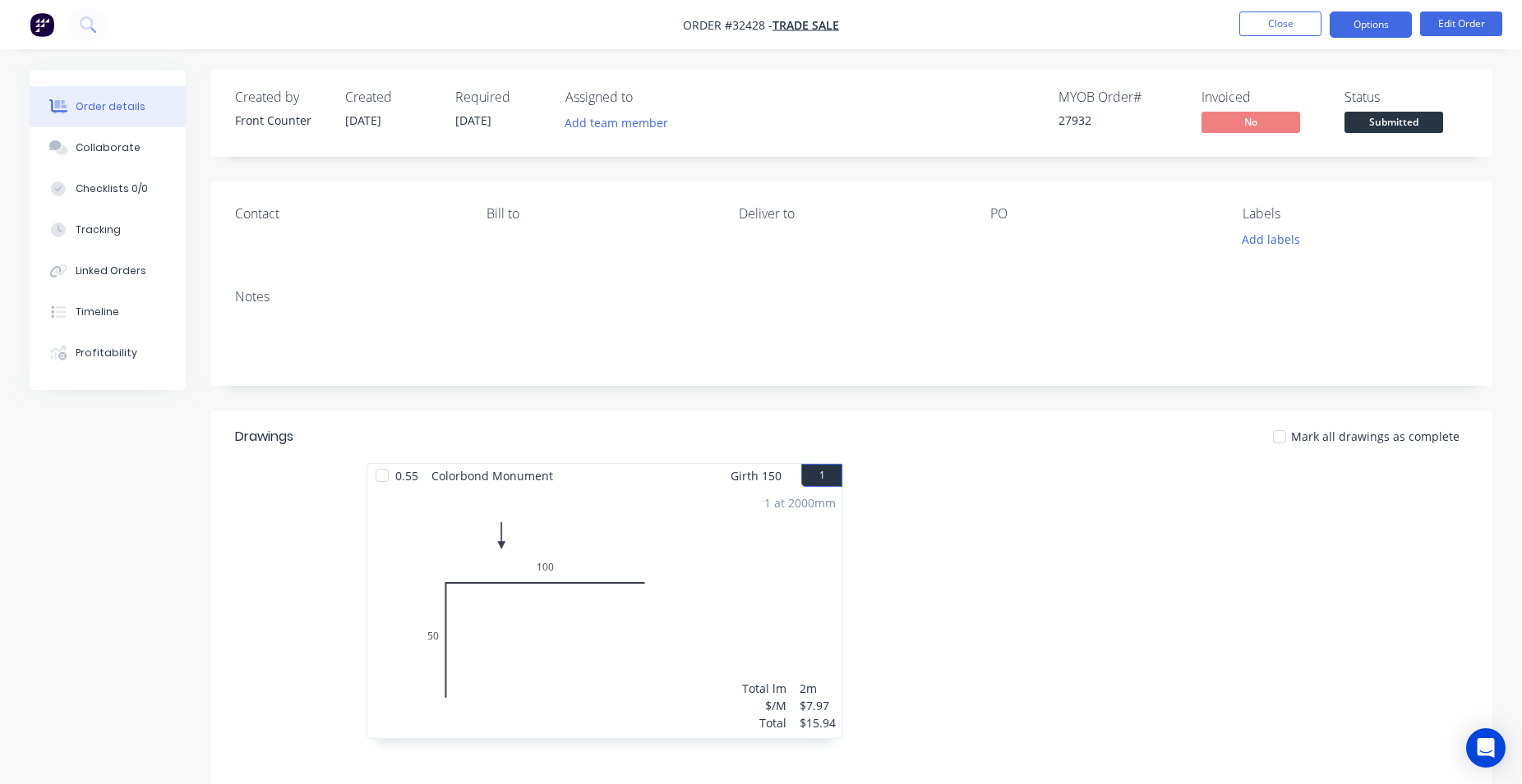
click at [1396, 22] on button "Options" at bounding box center [1370, 25] width 82 height 26
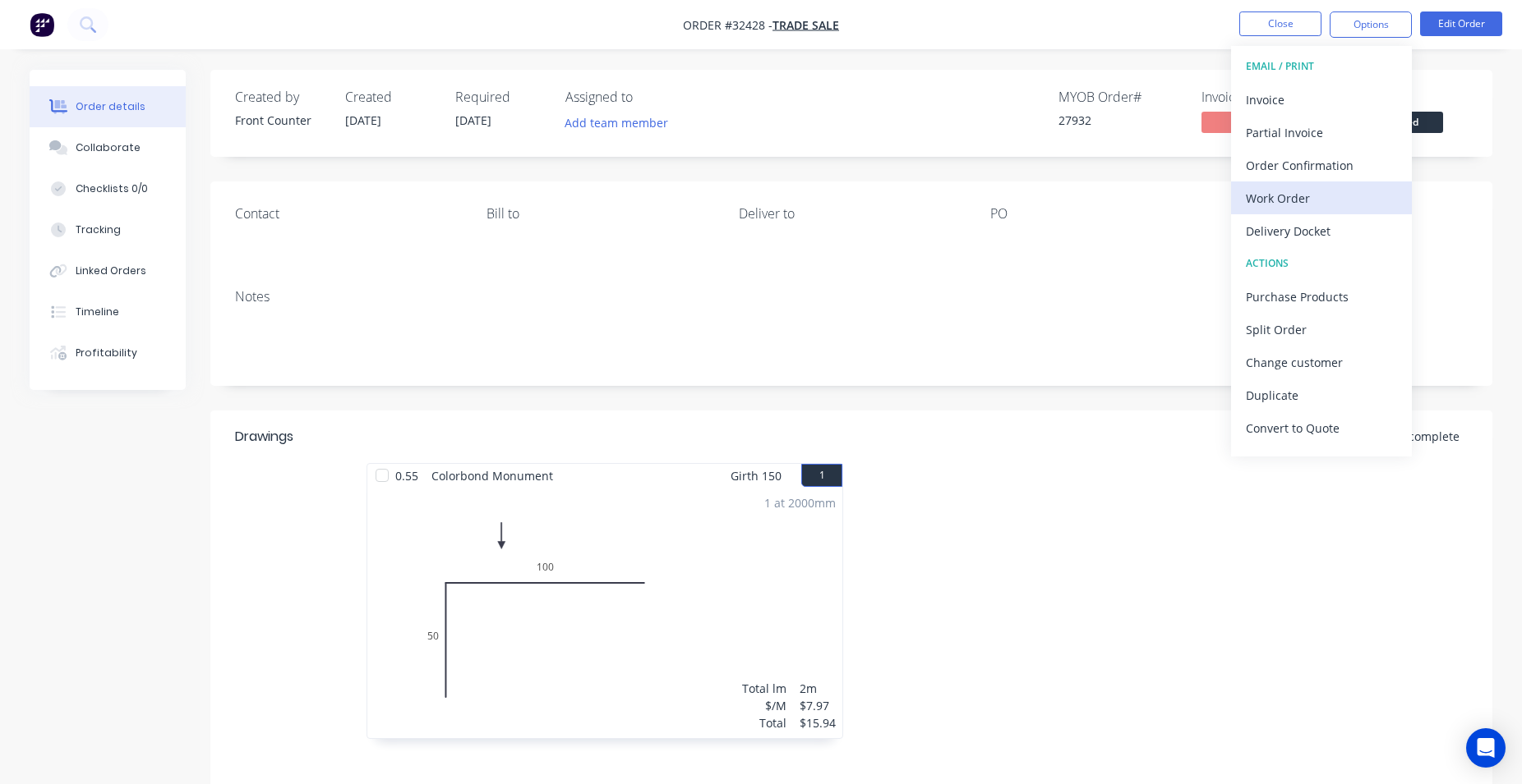
click at [1324, 197] on div "Work Order" at bounding box center [1321, 198] width 151 height 24
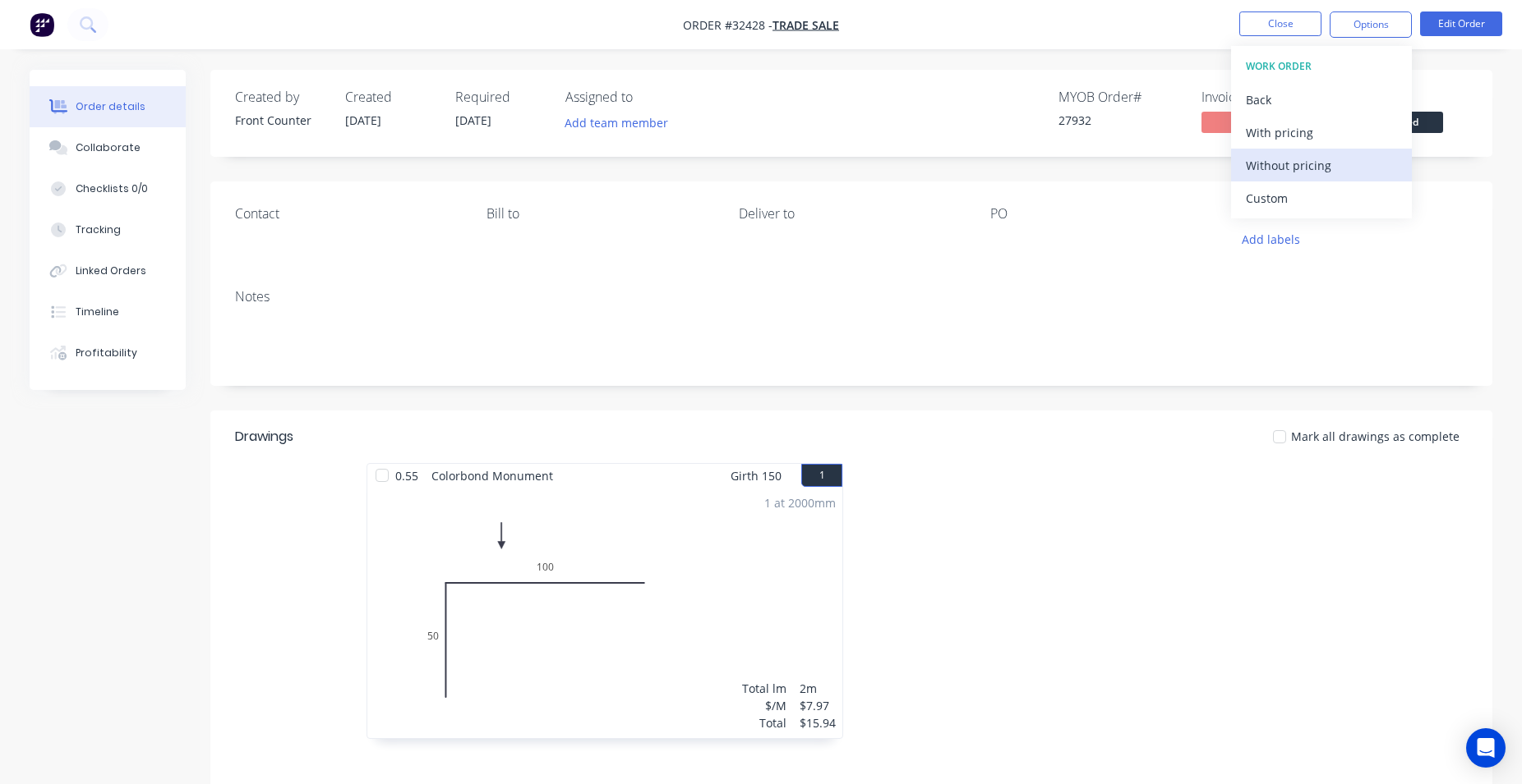
click at [1336, 170] on div "Without pricing" at bounding box center [1321, 165] width 151 height 24
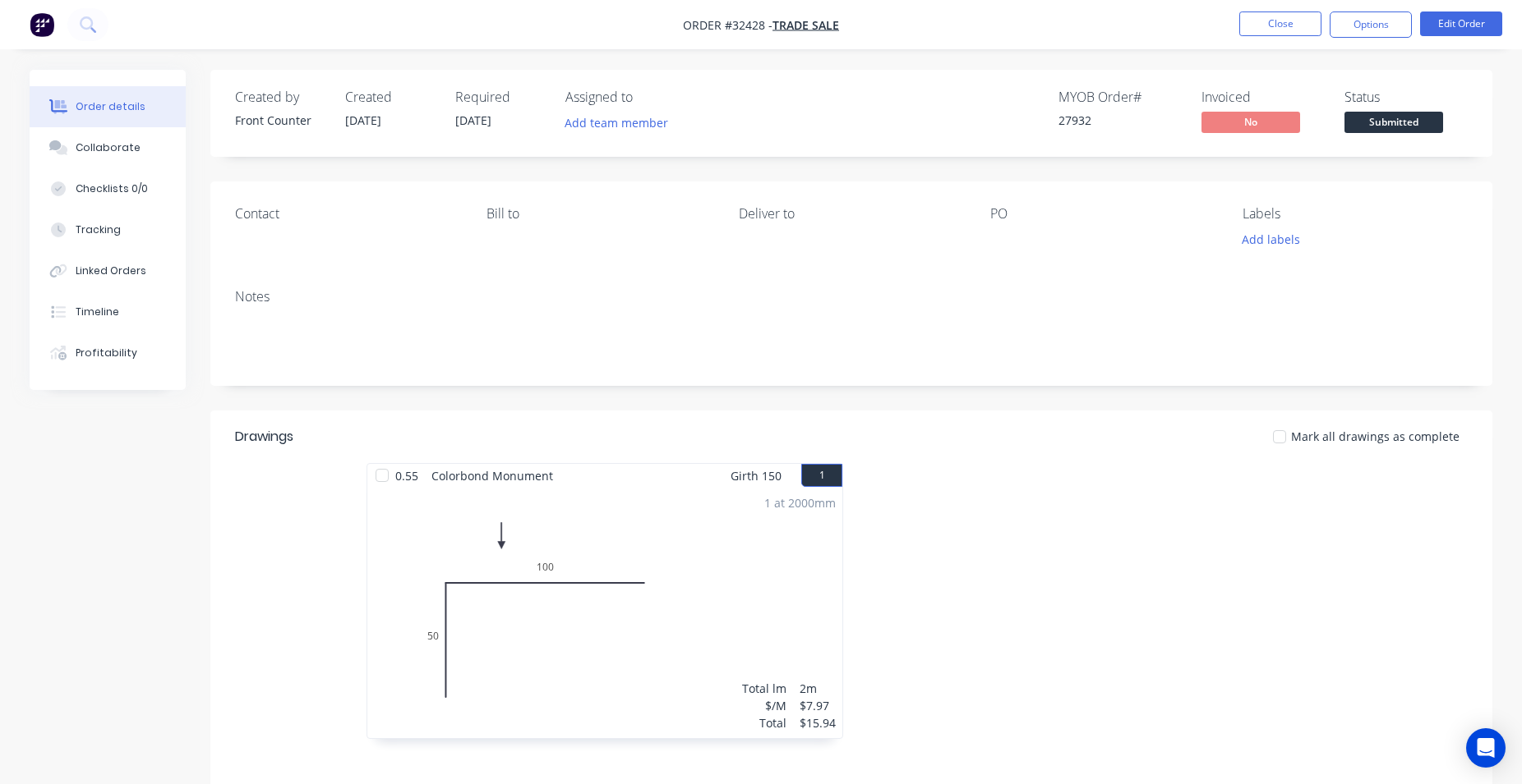
click at [1450, 81] on div "Created by Front Counter Created [DATE] Required [DATE] Assigned to Add team me…" at bounding box center [850, 113] width 1282 height 87
click at [1419, 122] on span "Submitted" at bounding box center [1393, 122] width 98 height 21
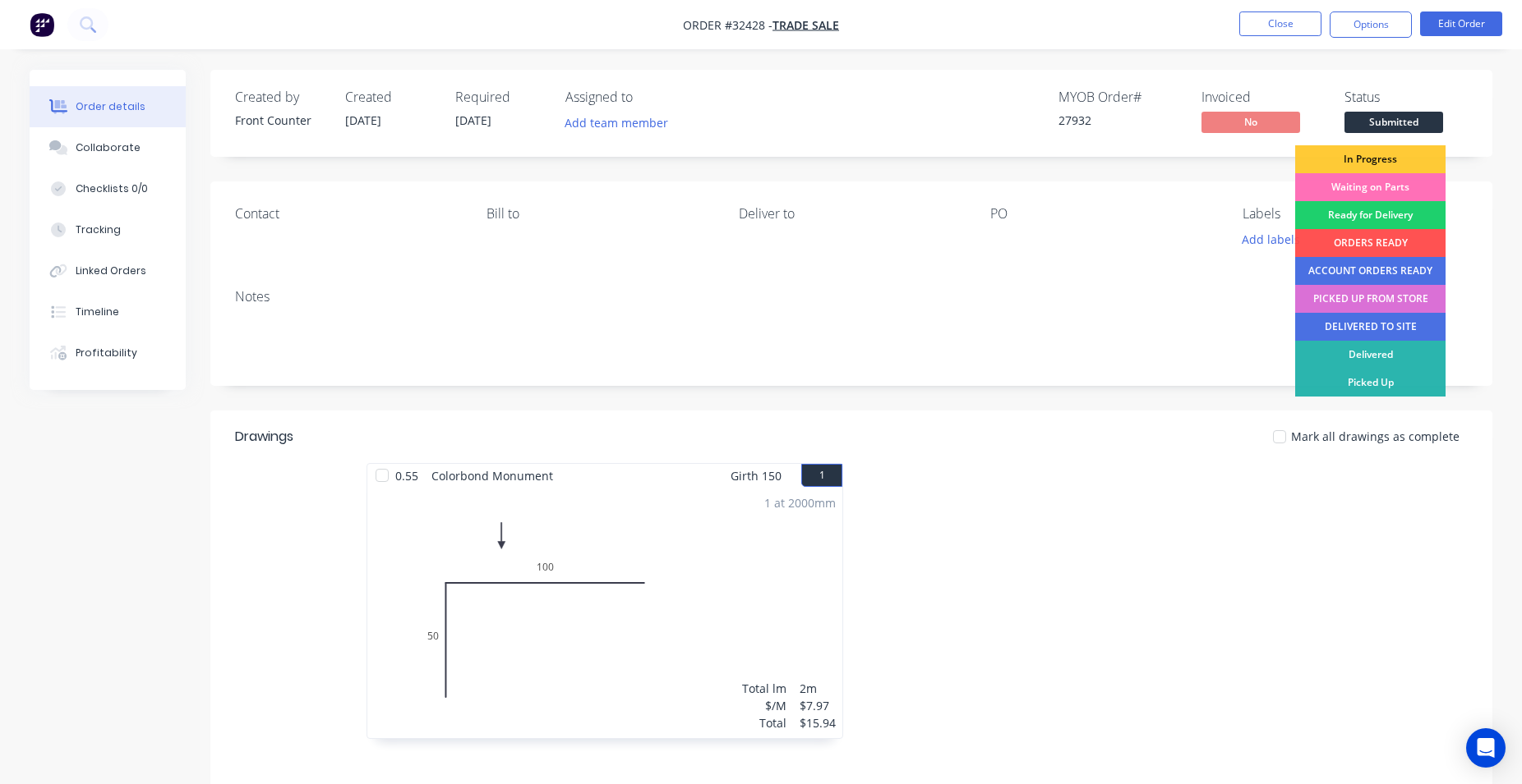
click at [1366, 299] on div "PICKED UP FROM STORE" at bounding box center [1370, 299] width 150 height 28
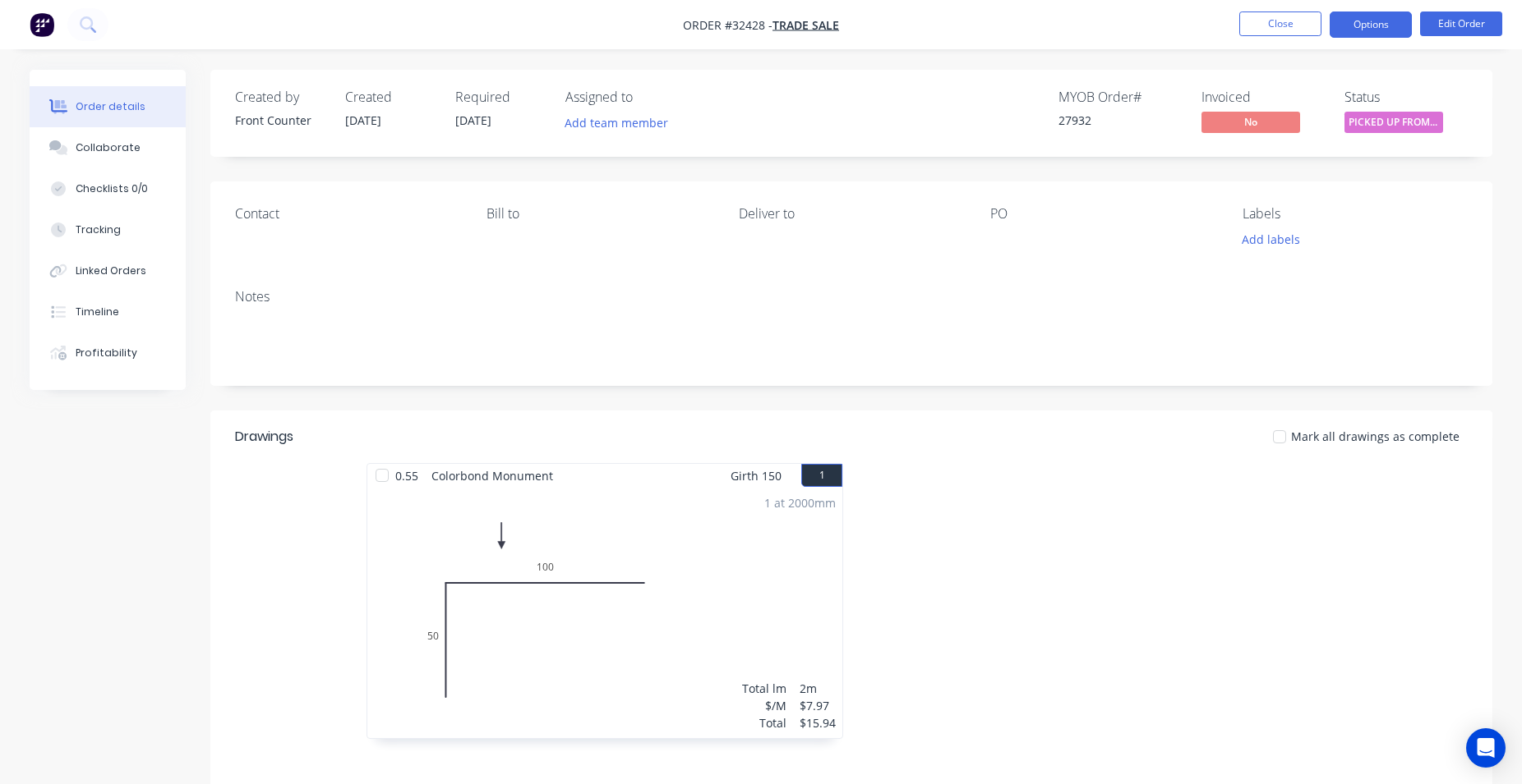
click at [1361, 26] on button "Options" at bounding box center [1370, 25] width 82 height 26
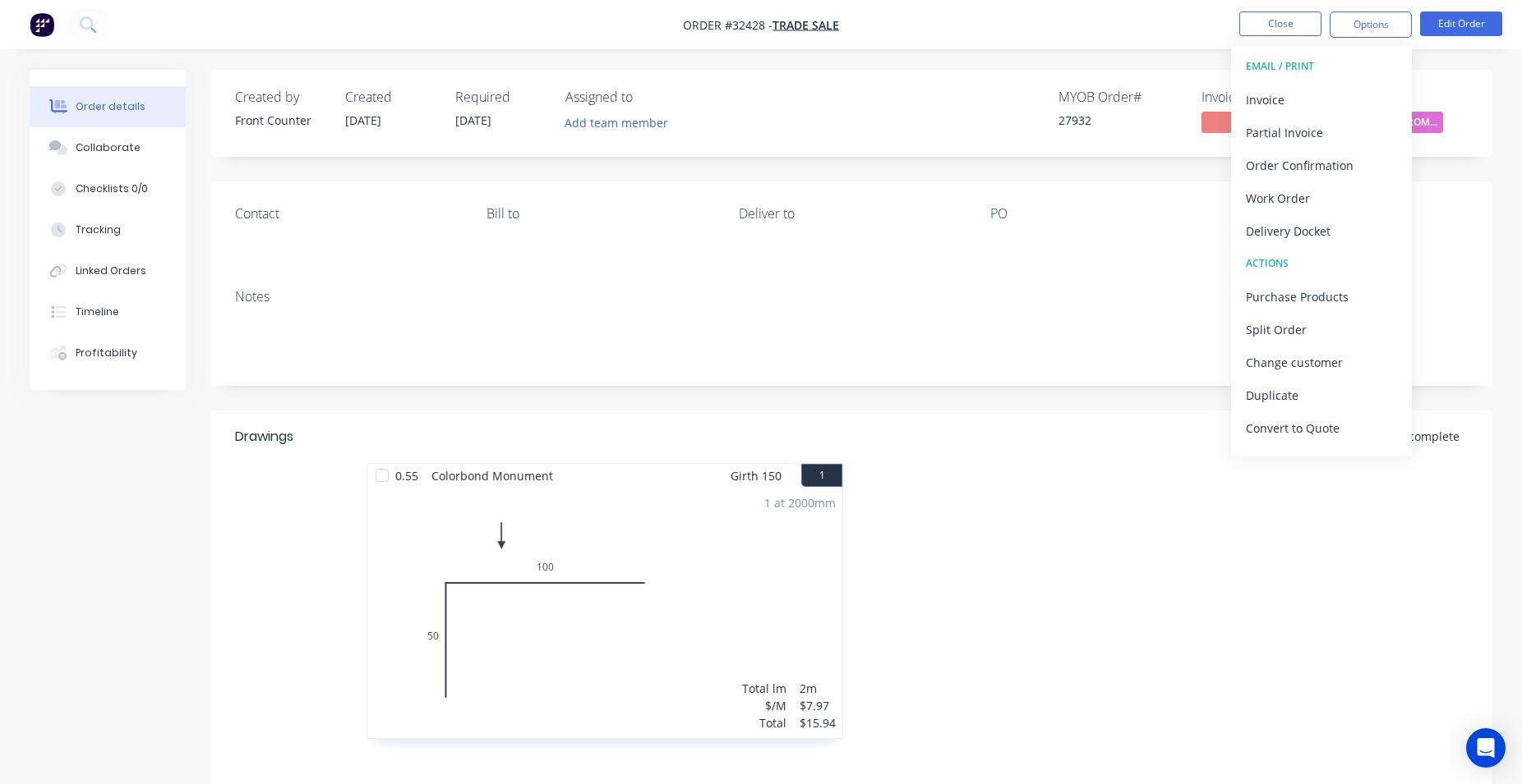
click at [1432, 216] on div "Labels" at bounding box center [1355, 214] width 225 height 16
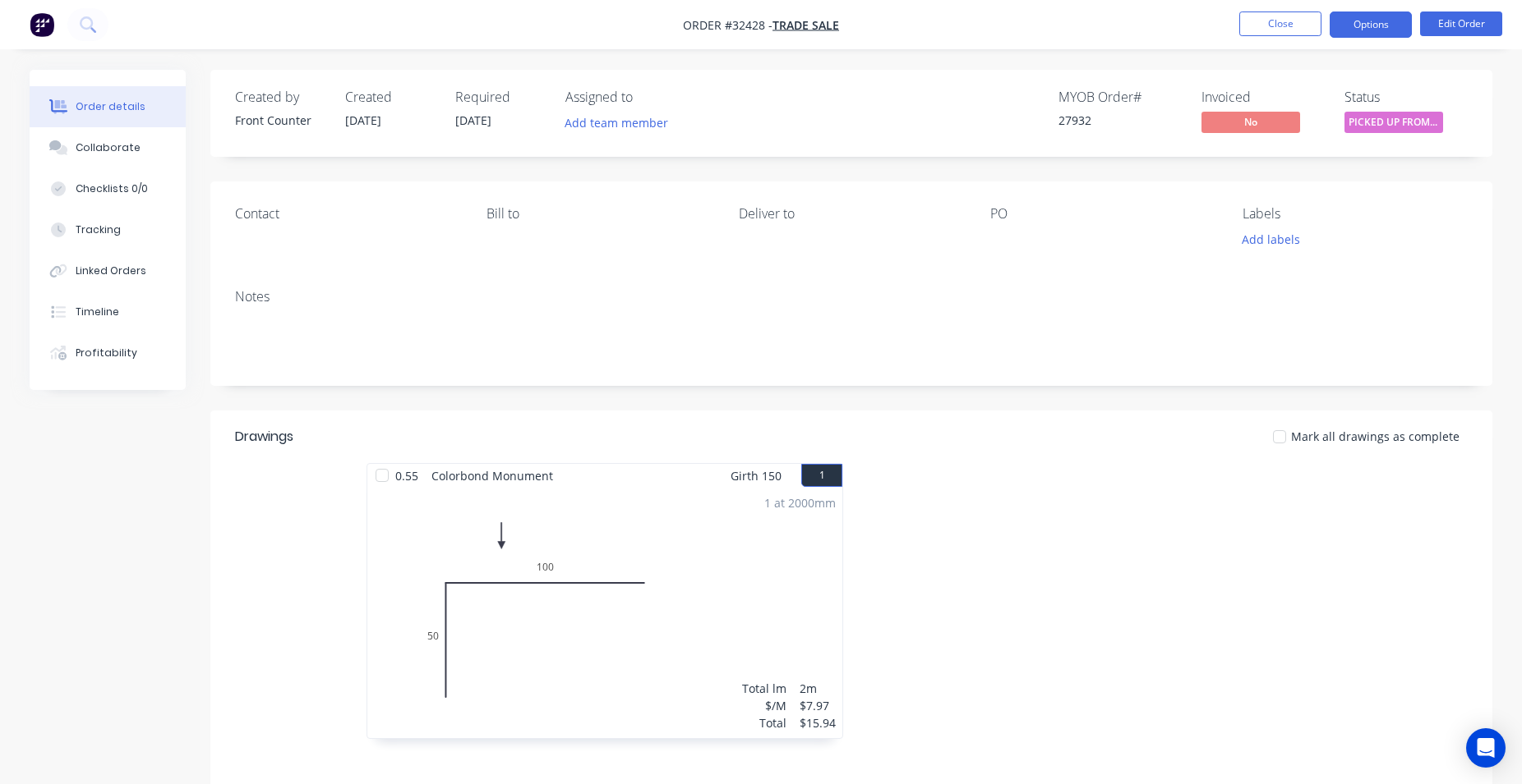
click at [1361, 34] on button "Options" at bounding box center [1370, 25] width 82 height 26
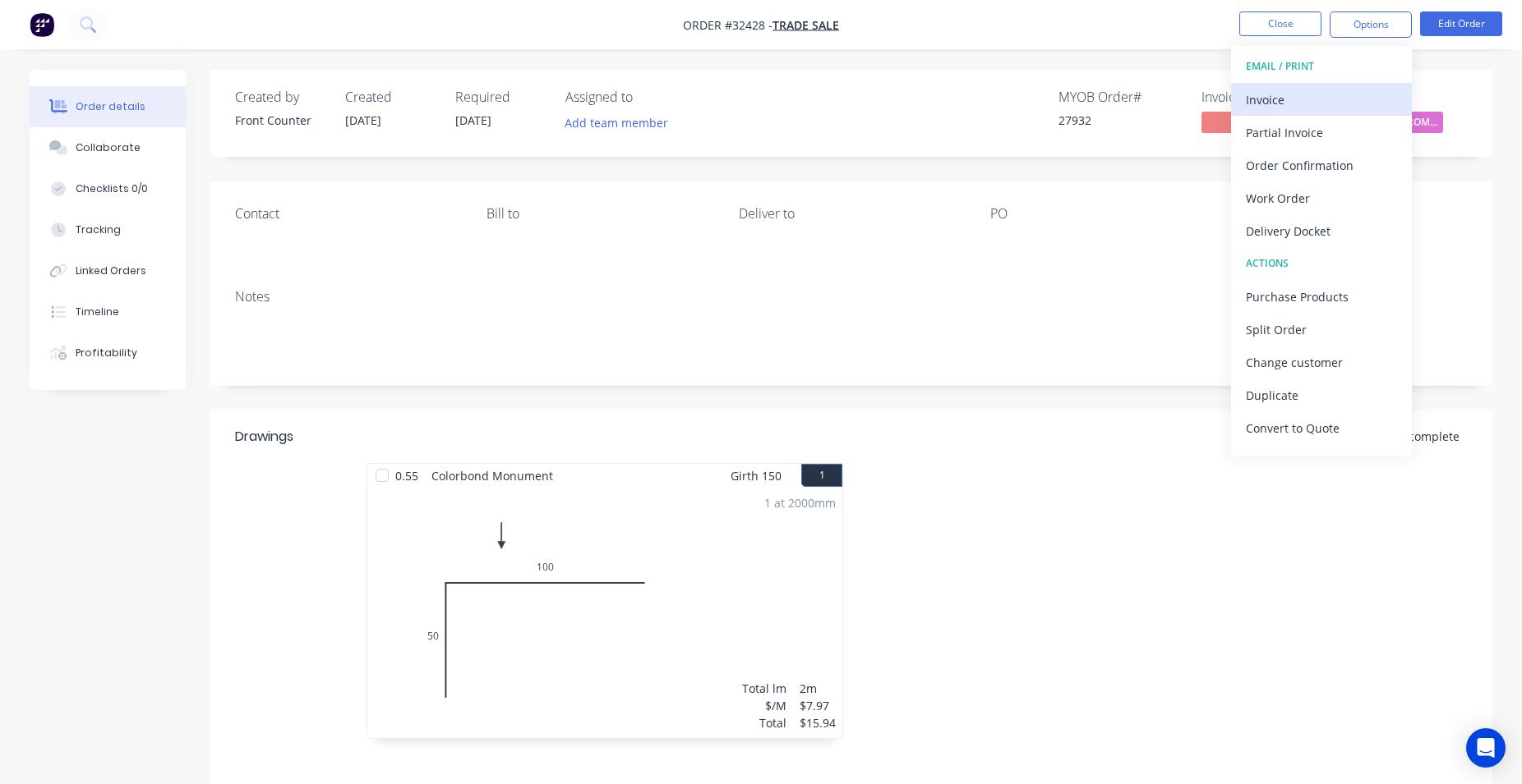
click at [1331, 92] on div "Invoice" at bounding box center [1321, 99] width 151 height 24
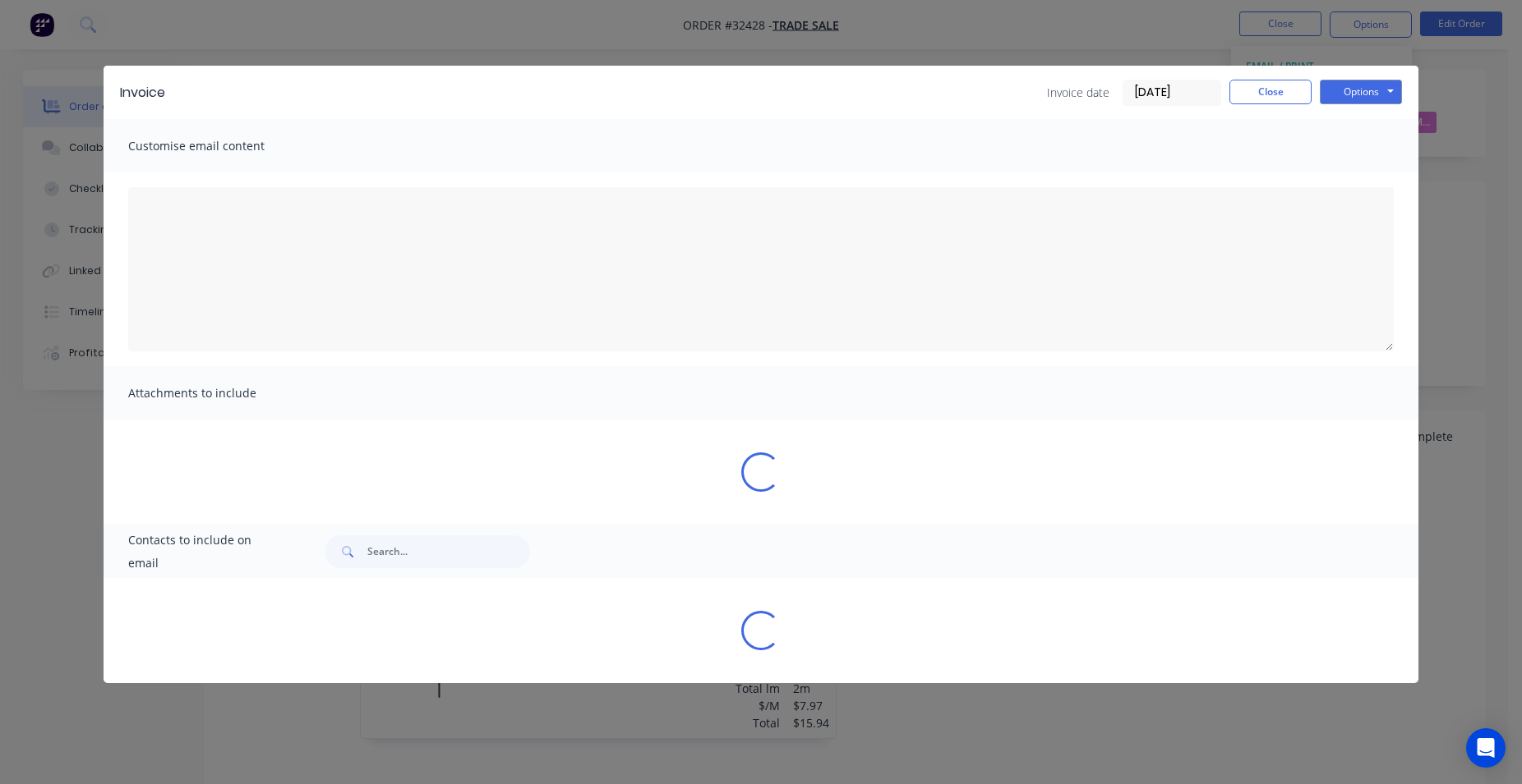
type textarea "A PDF copy of the order has been attached to this email. To view your order onl…"
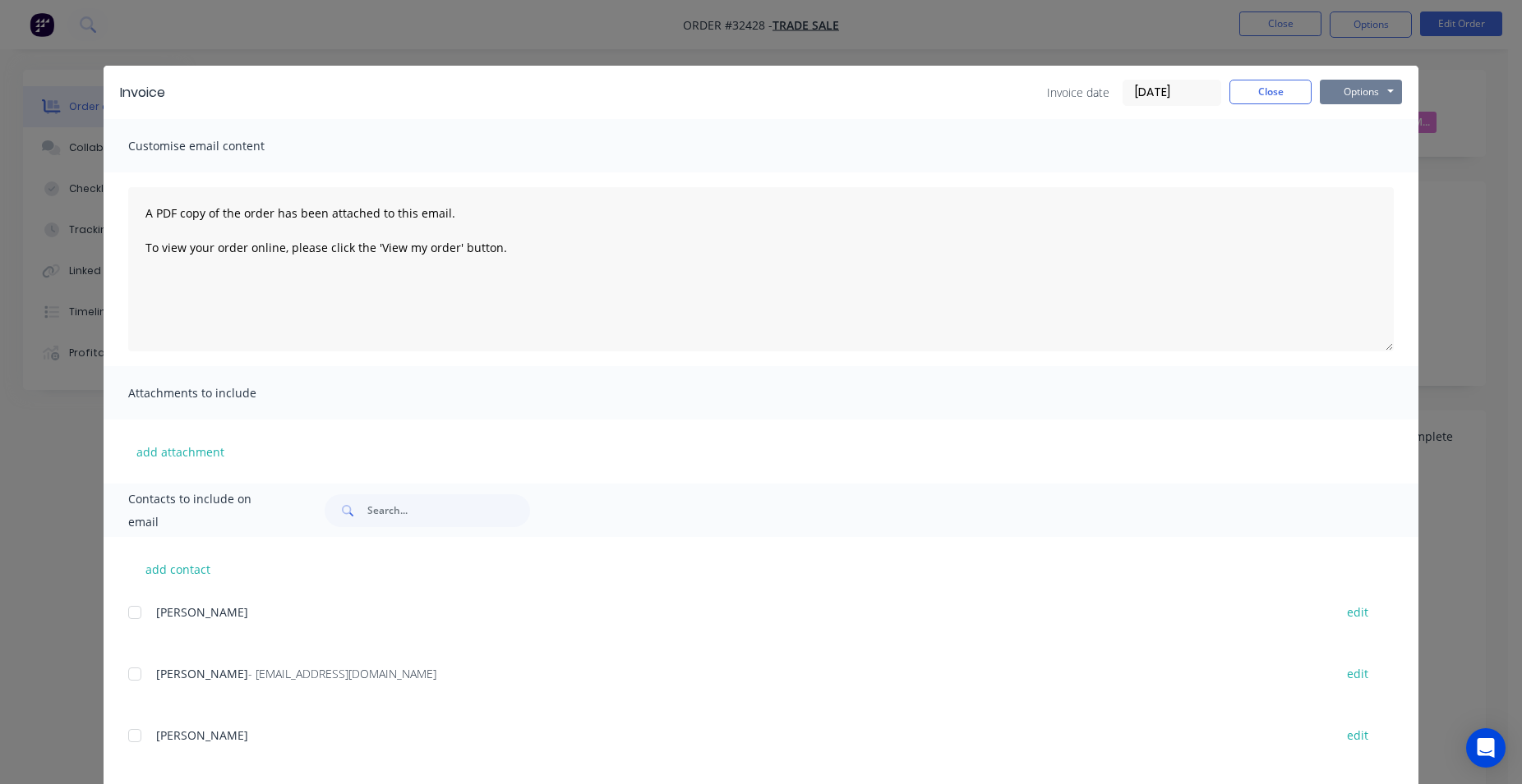
click at [1348, 96] on button "Options" at bounding box center [1360, 92] width 82 height 25
click at [1353, 153] on button "Print" at bounding box center [1372, 148] width 105 height 27
click at [1259, 91] on button "Close" at bounding box center [1269, 92] width 82 height 25
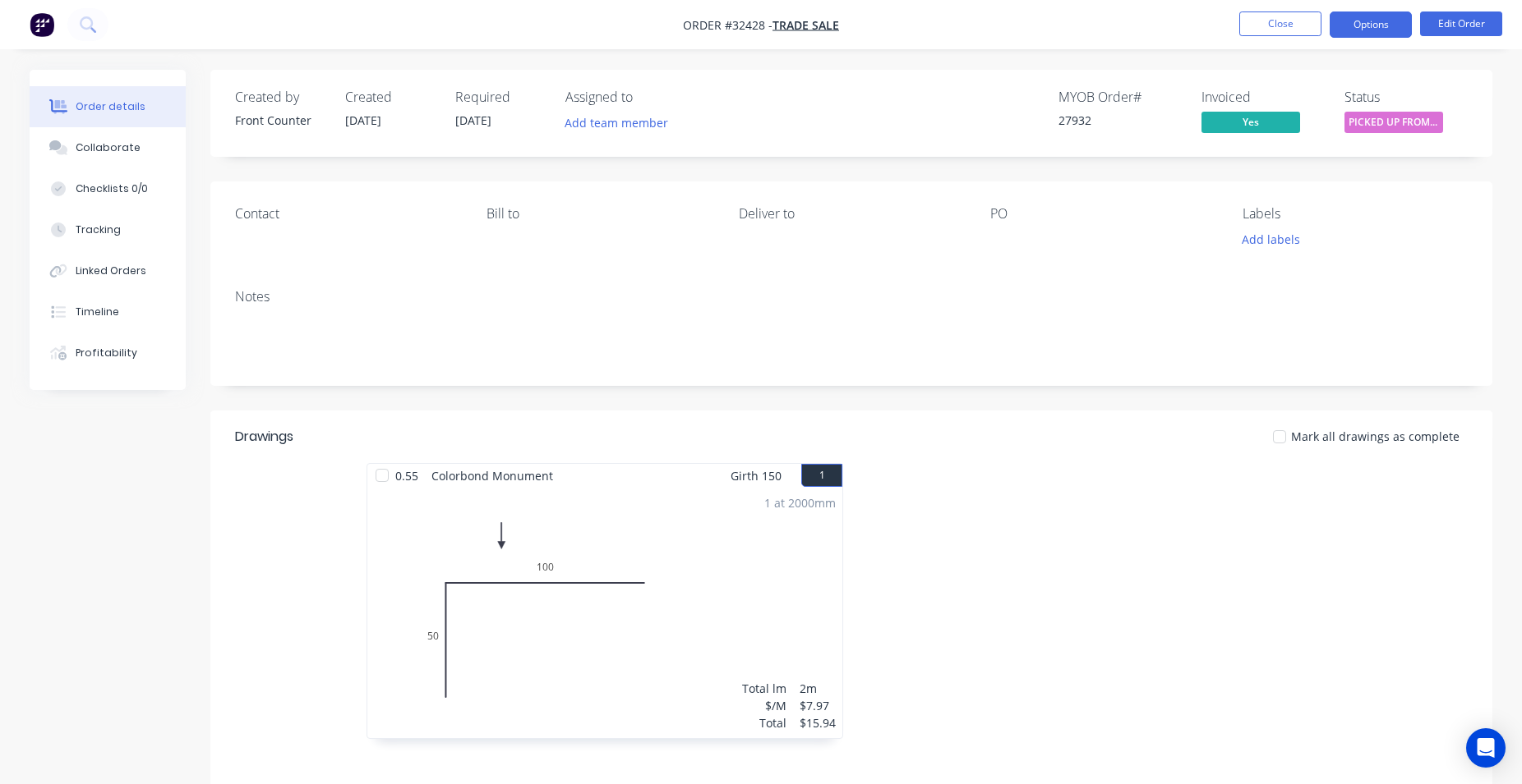
click at [1378, 18] on button "Options" at bounding box center [1370, 25] width 82 height 26
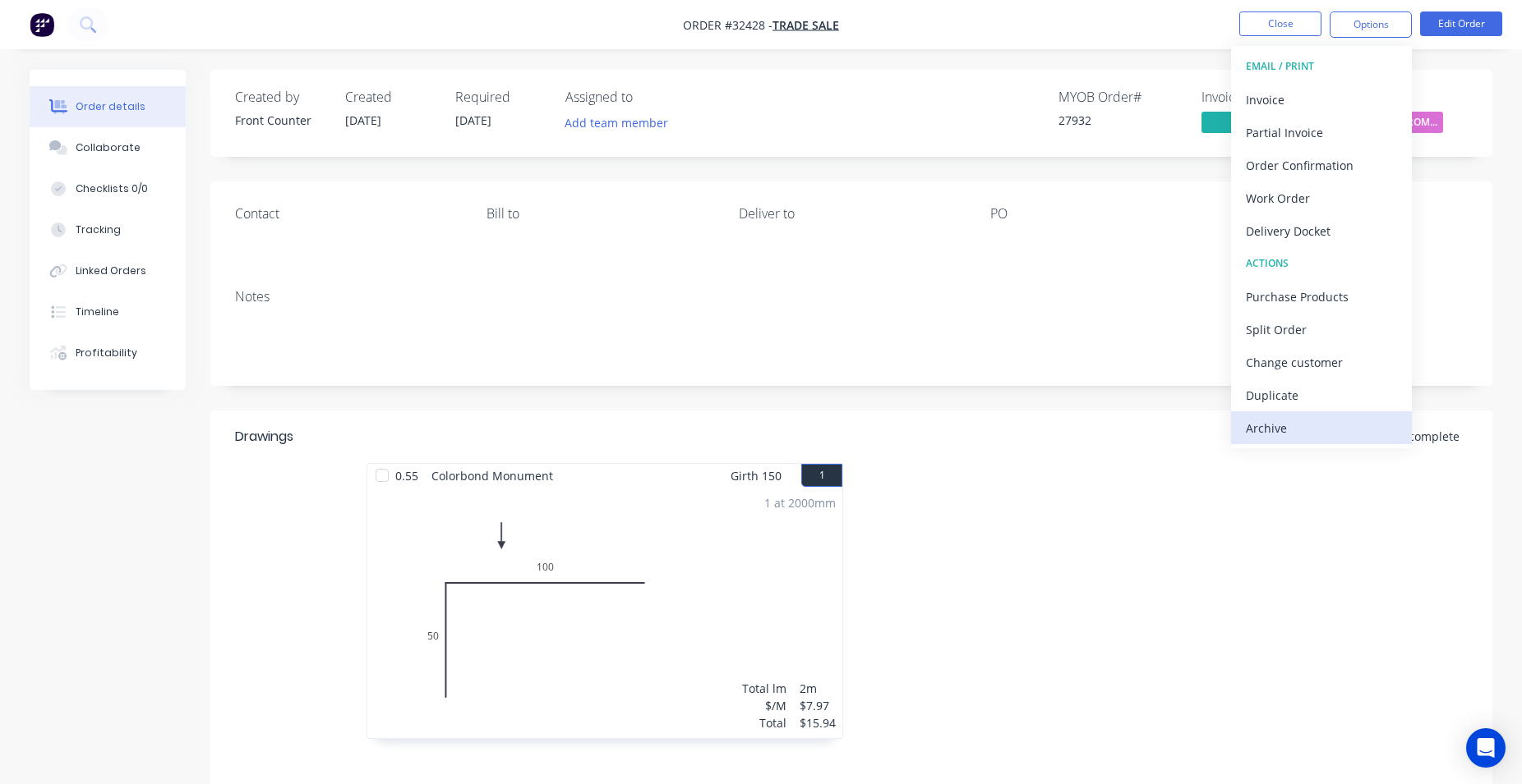
click at [1298, 423] on div "Archive" at bounding box center [1321, 427] width 151 height 24
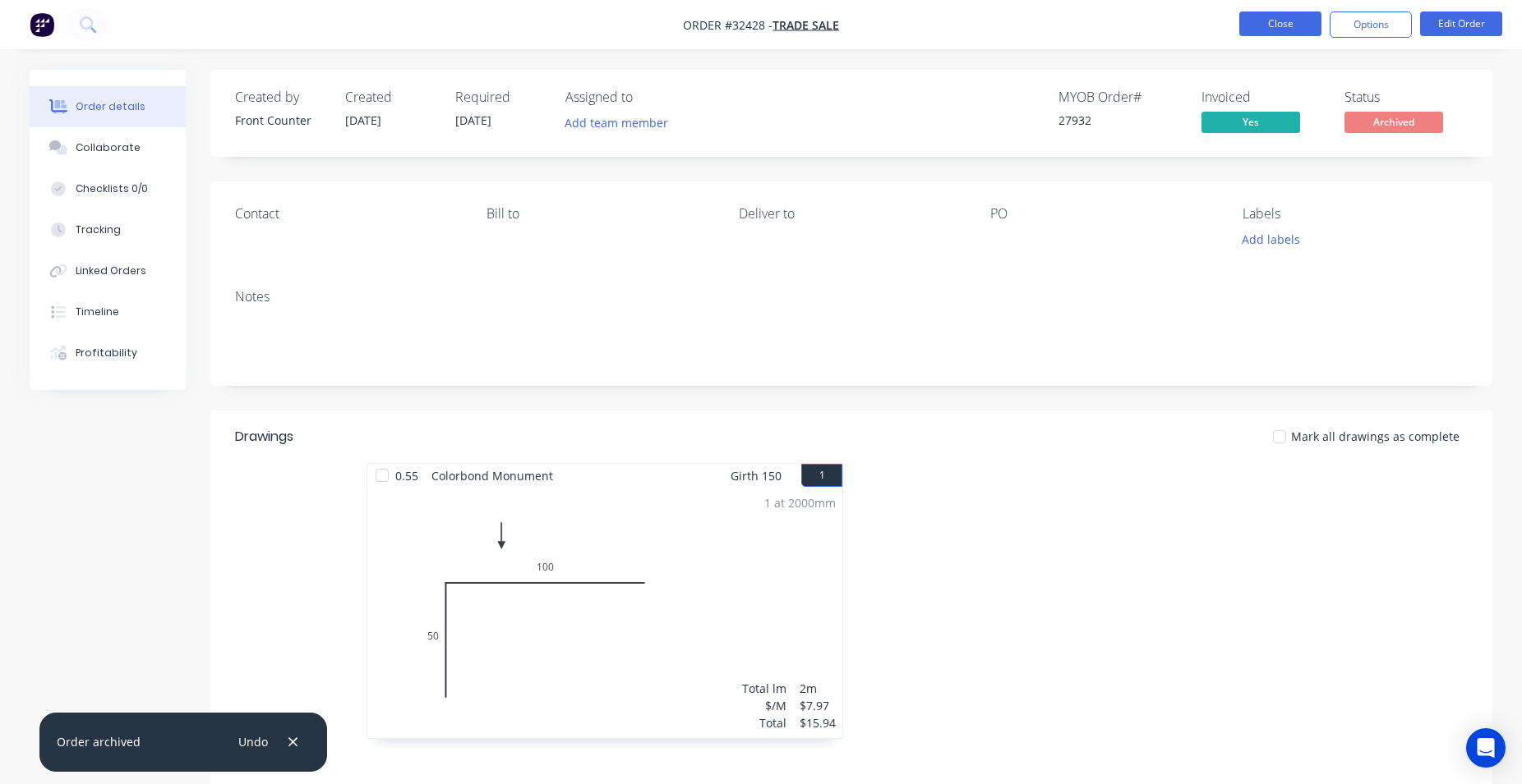
click at [1261, 20] on button "Close" at bounding box center [1280, 24] width 82 height 25
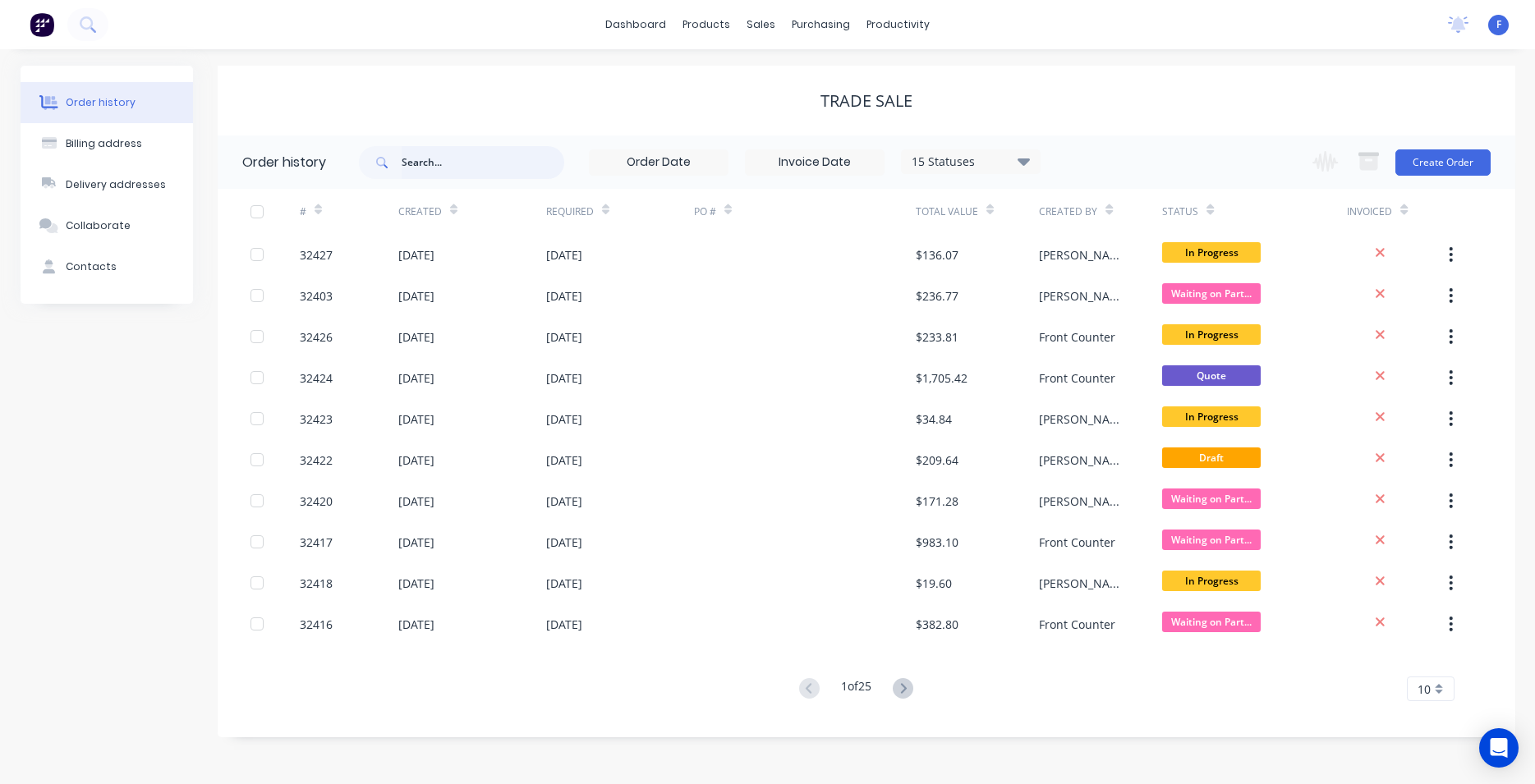
click at [483, 169] on input "text" at bounding box center [483, 163] width 163 height 33
type input "32418"
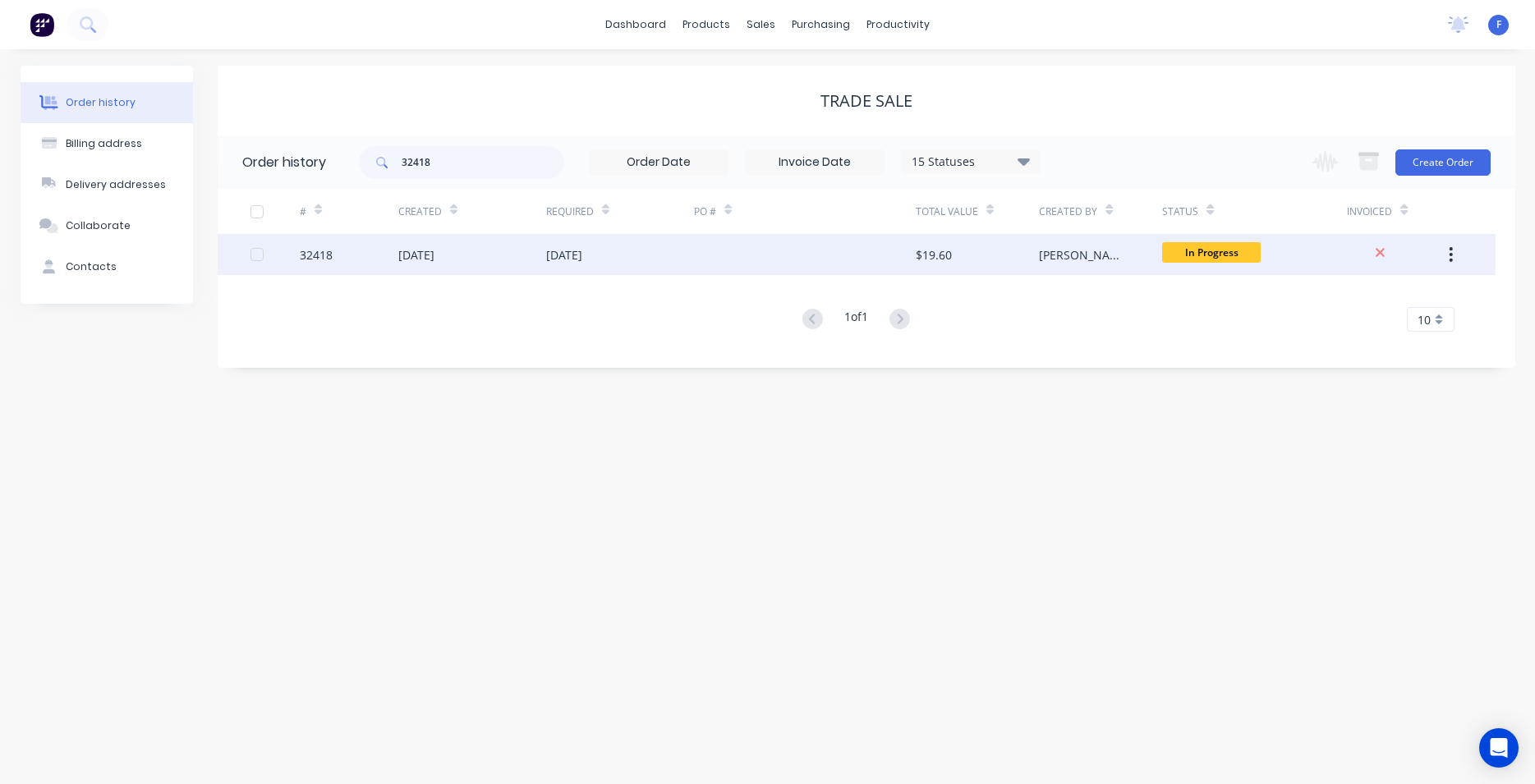
click at [710, 255] on div at bounding box center [805, 254] width 222 height 41
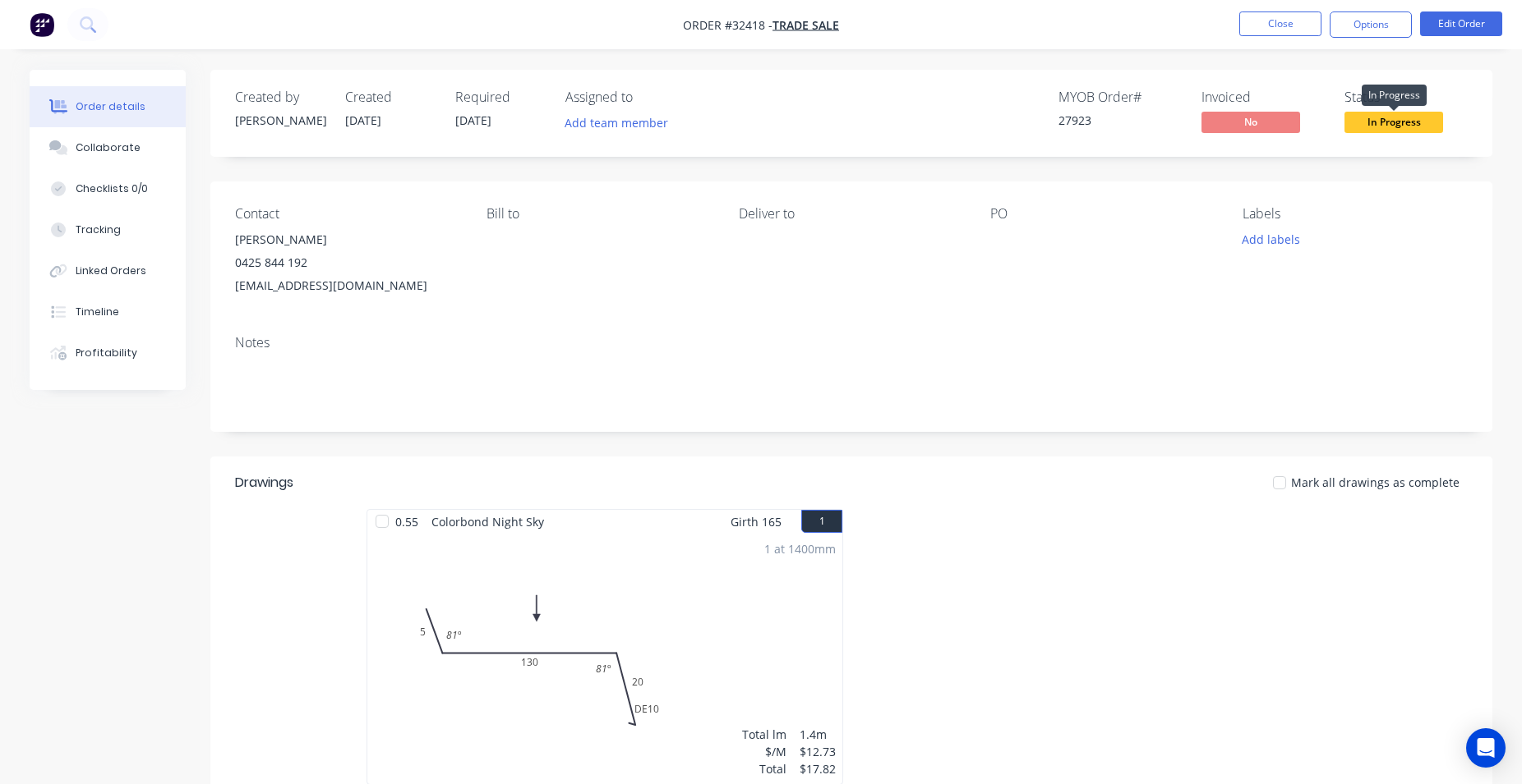
click at [1397, 128] on span "In Progress" at bounding box center [1393, 122] width 98 height 21
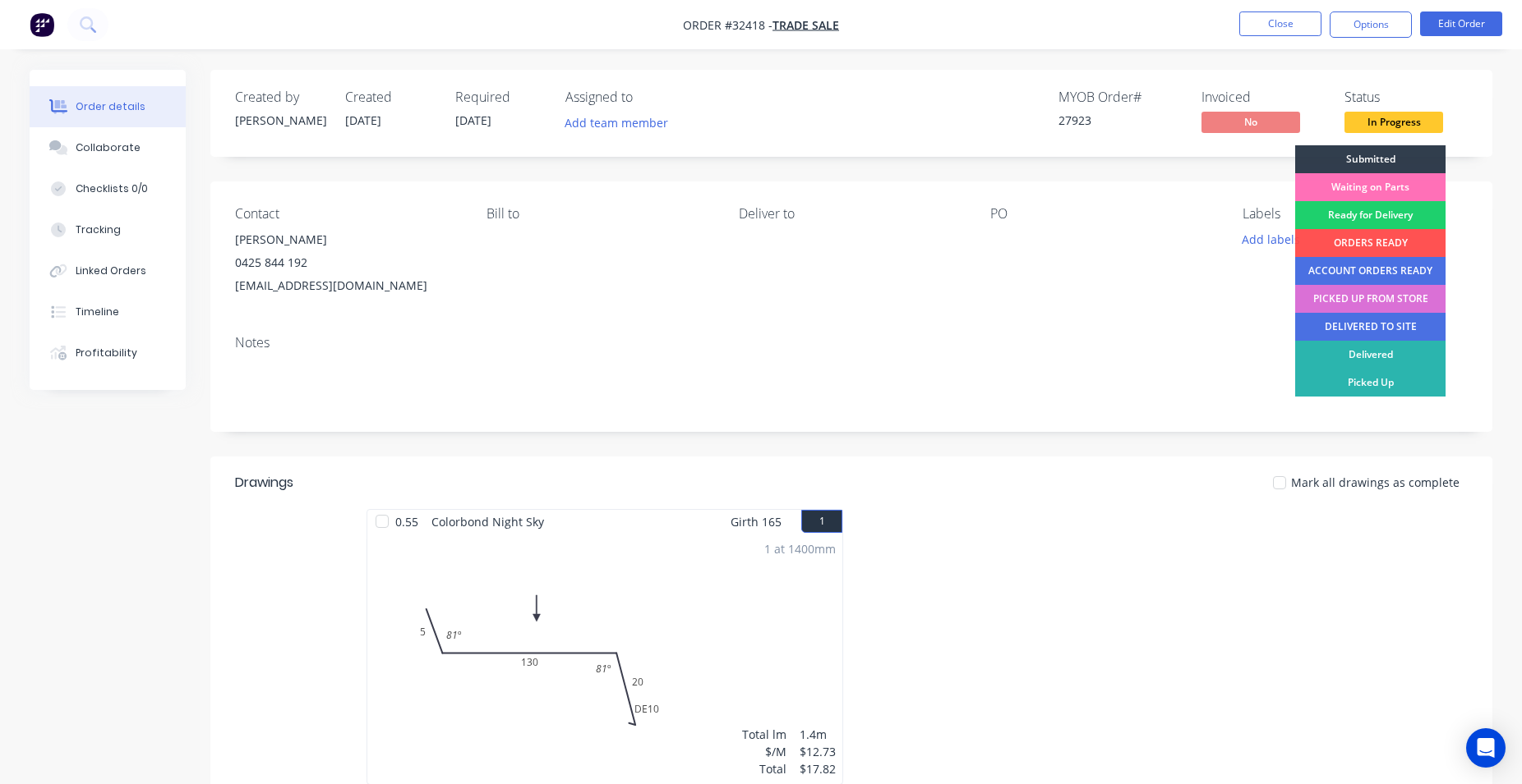
click at [1368, 295] on div "PICKED UP FROM STORE" at bounding box center [1370, 299] width 150 height 28
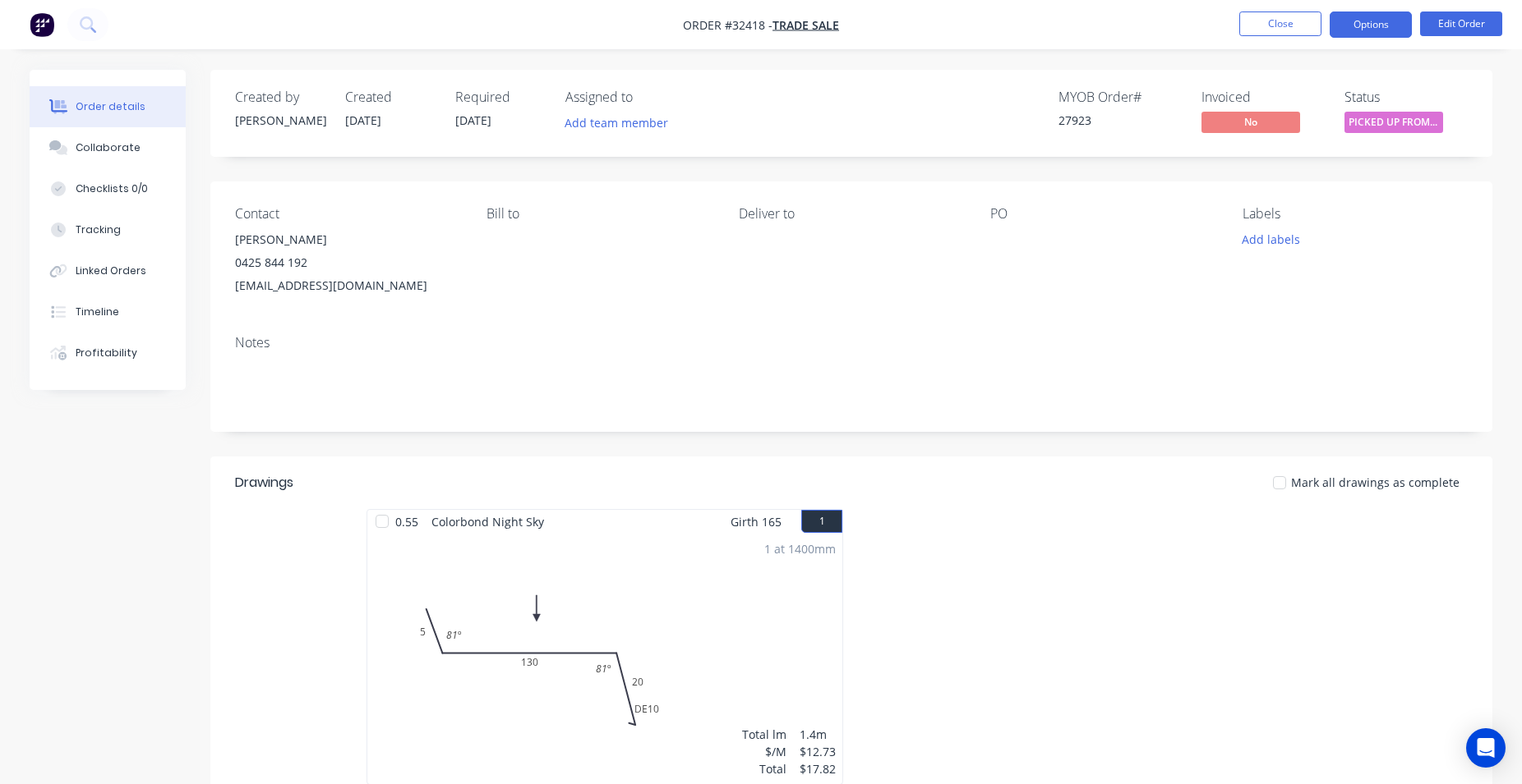
click at [1371, 15] on button "Options" at bounding box center [1370, 25] width 82 height 26
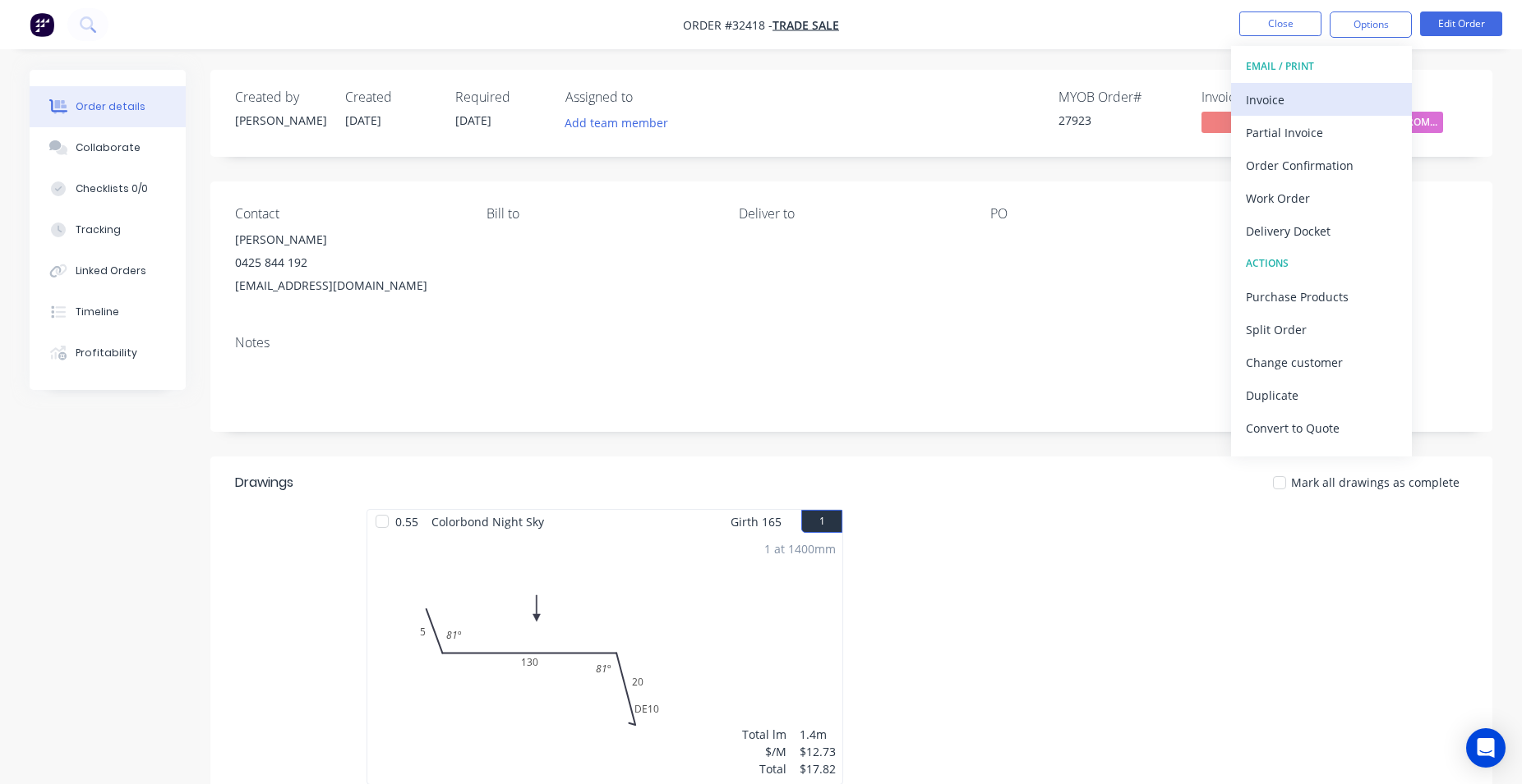
click at [1323, 95] on div "Invoice" at bounding box center [1321, 99] width 151 height 24
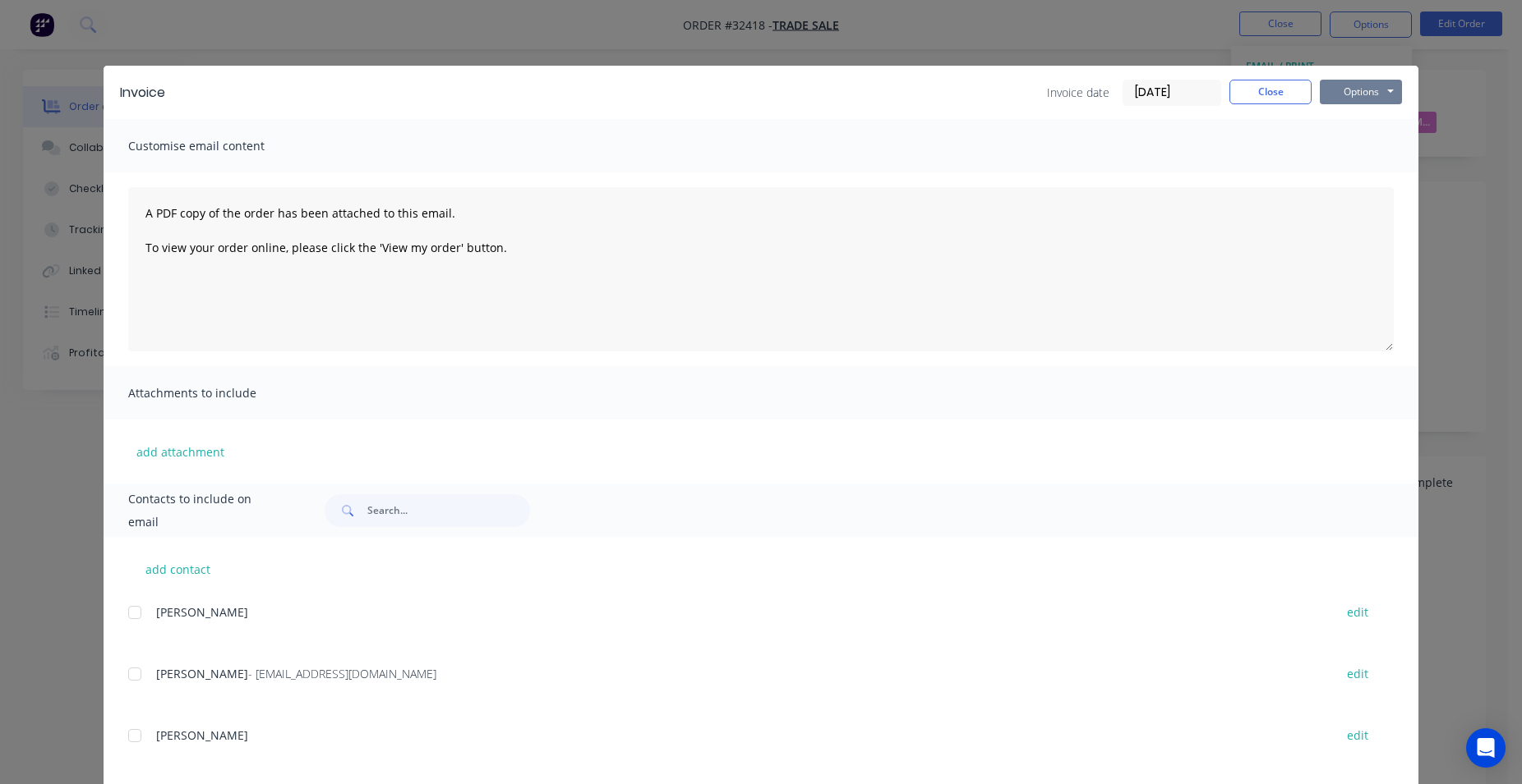
click at [1351, 88] on button "Options" at bounding box center [1360, 92] width 82 height 25
click at [1364, 147] on button "Print" at bounding box center [1372, 148] width 105 height 27
click at [1274, 98] on button "Close" at bounding box center [1269, 92] width 82 height 25
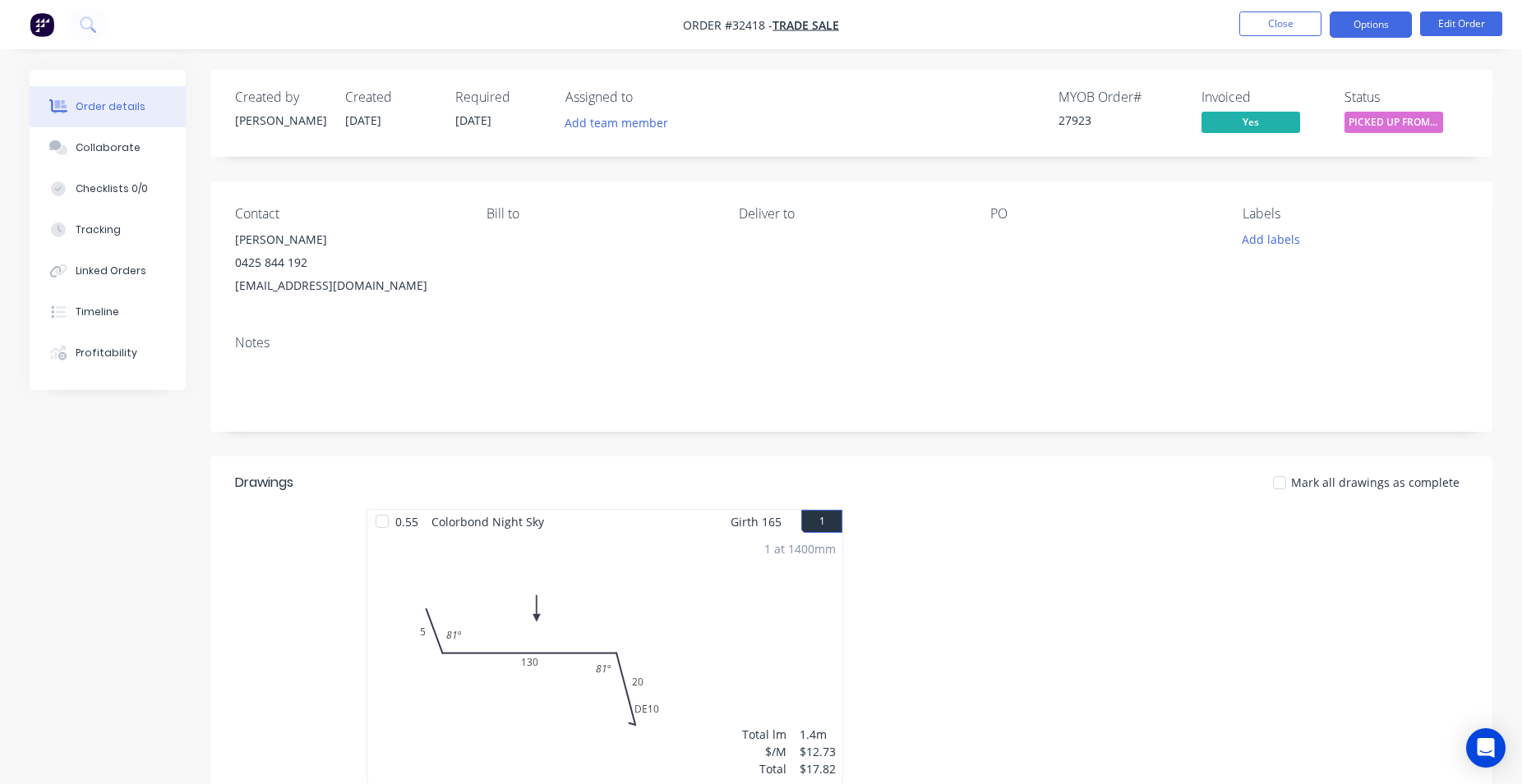
click at [1372, 28] on button "Options" at bounding box center [1370, 25] width 82 height 26
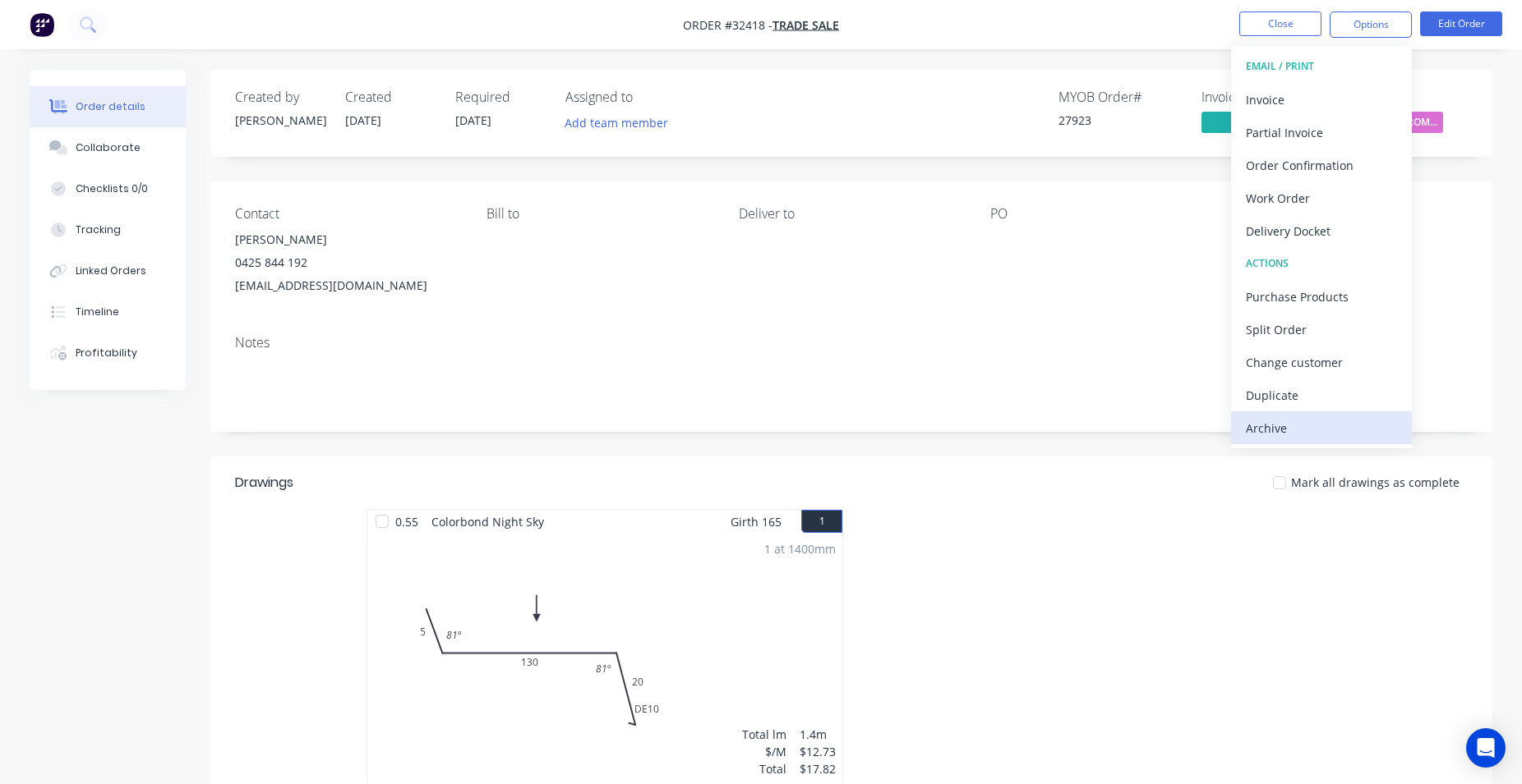
click at [1322, 429] on div "Archive" at bounding box center [1321, 427] width 151 height 24
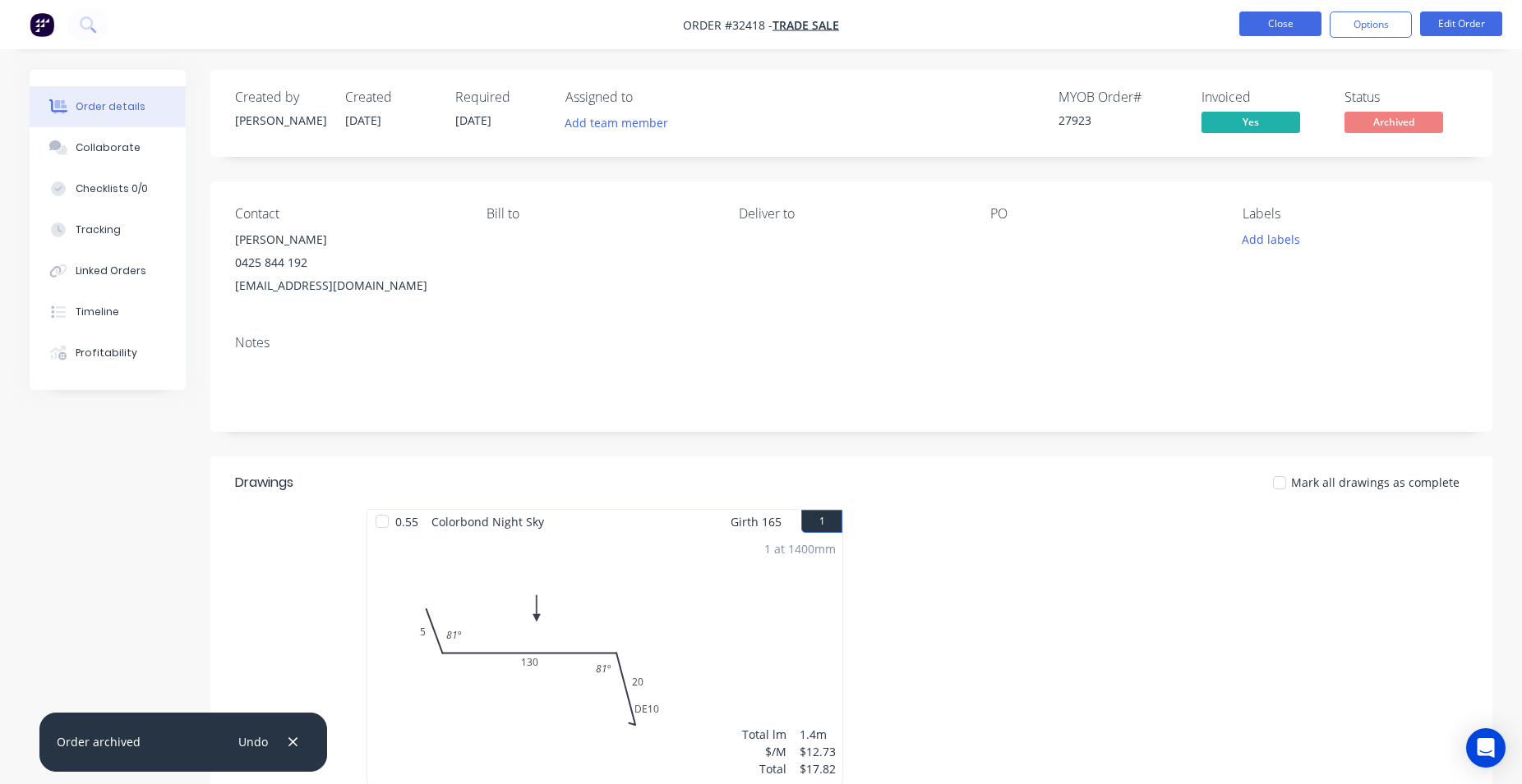
click at [1266, 28] on button "Close" at bounding box center [1280, 24] width 82 height 25
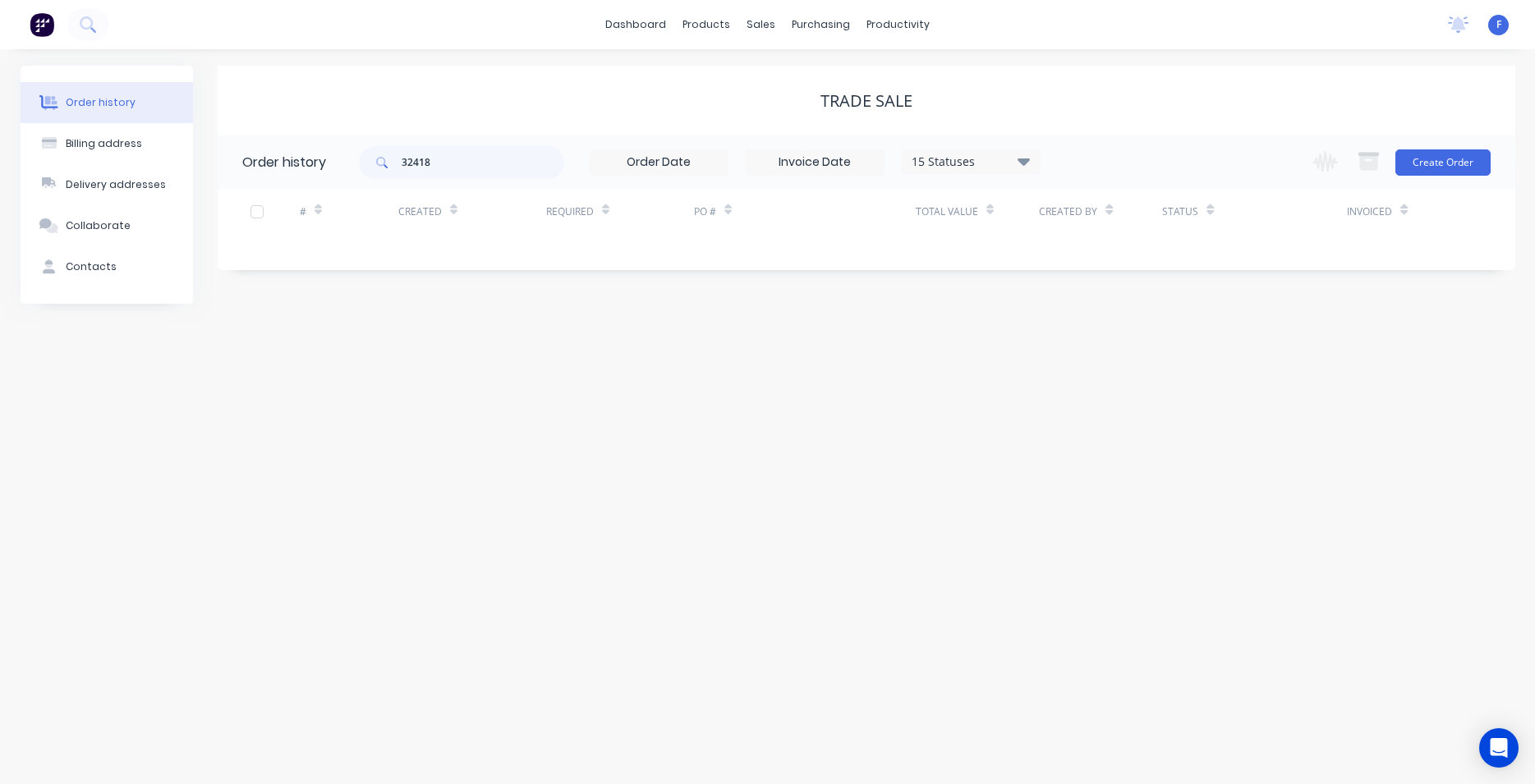
click at [47, 26] on img at bounding box center [42, 25] width 25 height 25
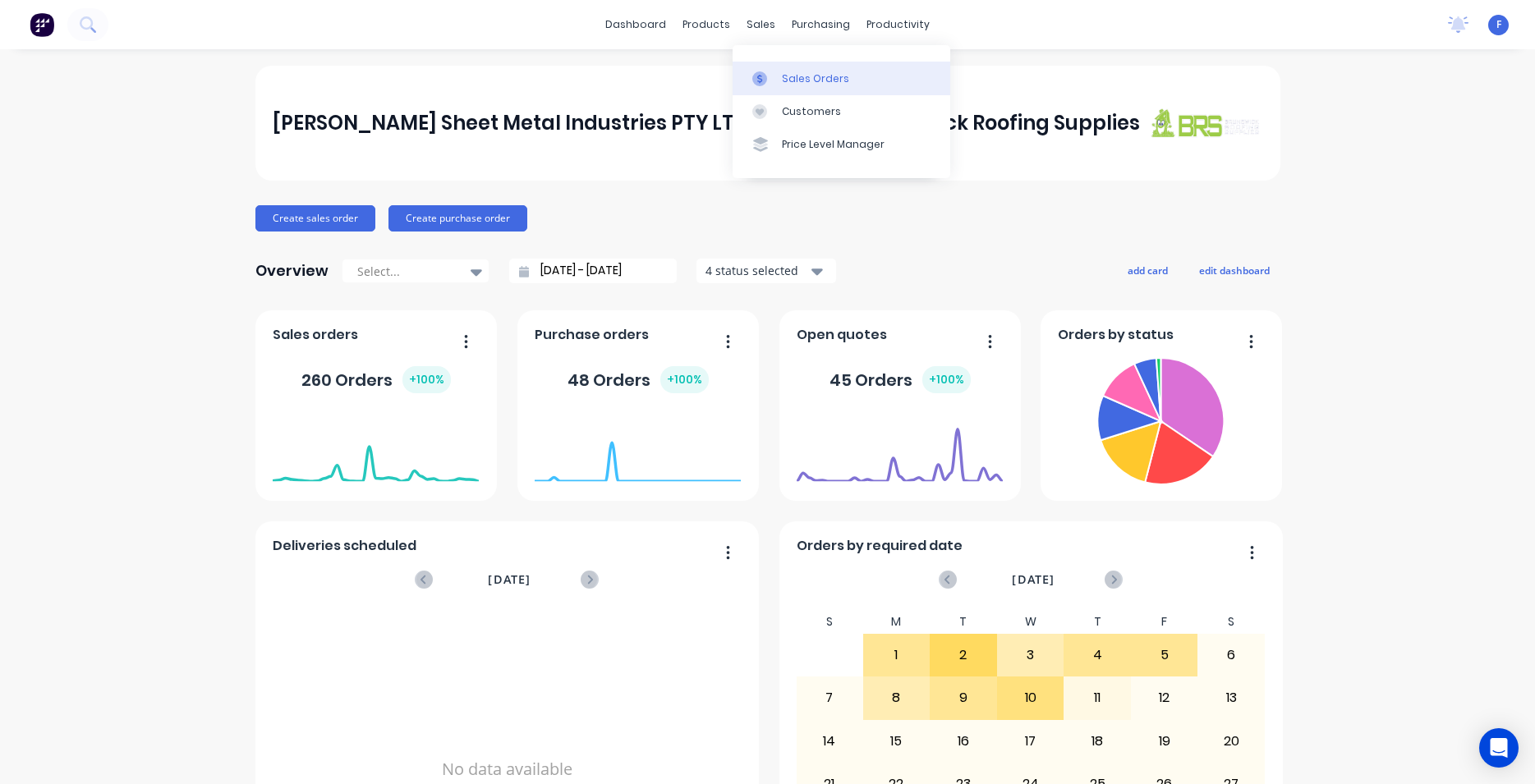
click at [802, 86] on link "Sales Orders" at bounding box center [842, 78] width 218 height 33
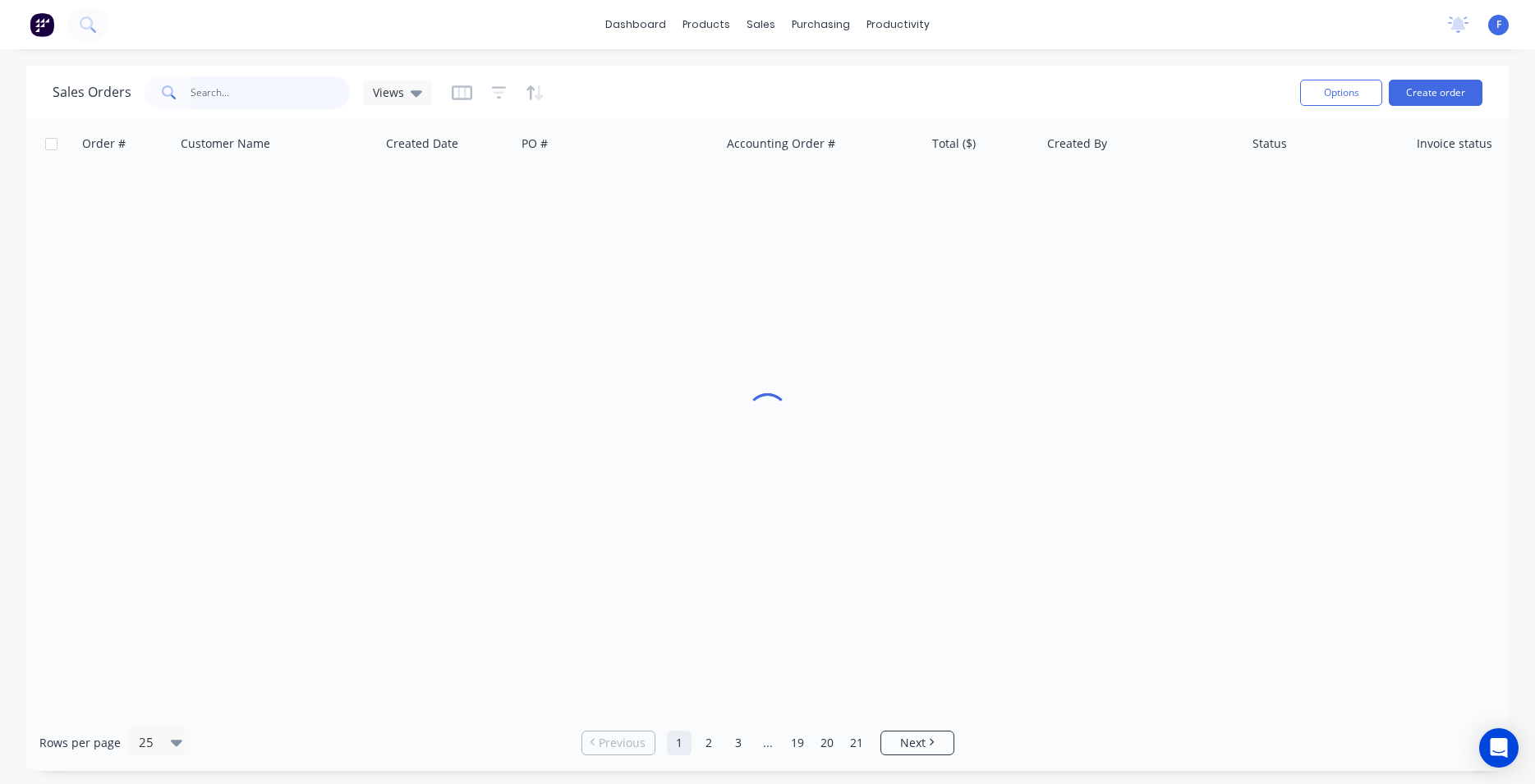
click at [300, 92] on input "text" at bounding box center [270, 93] width 160 height 33
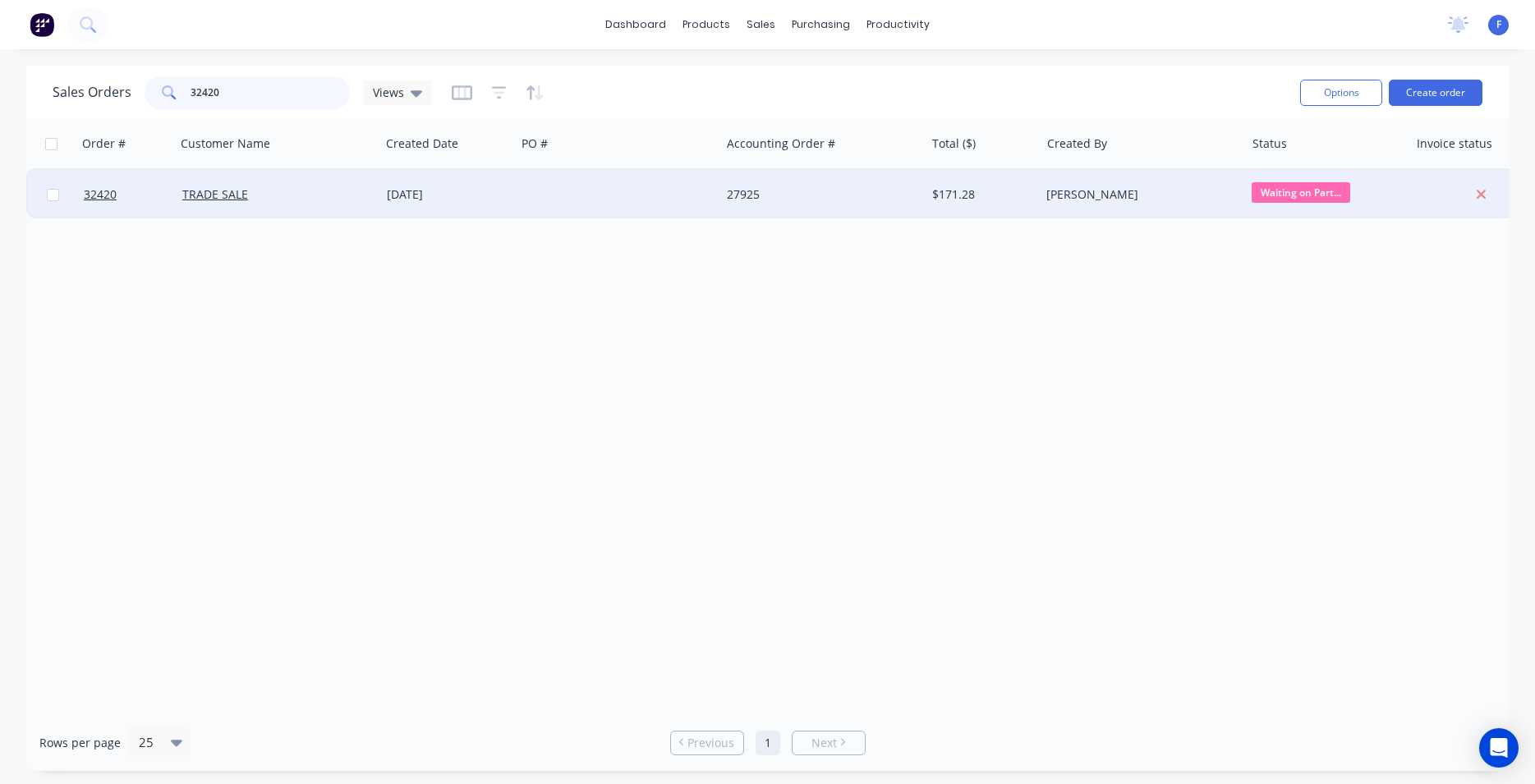
type input "32420"
click at [401, 184] on div "[DATE]" at bounding box center [447, 195] width 135 height 49
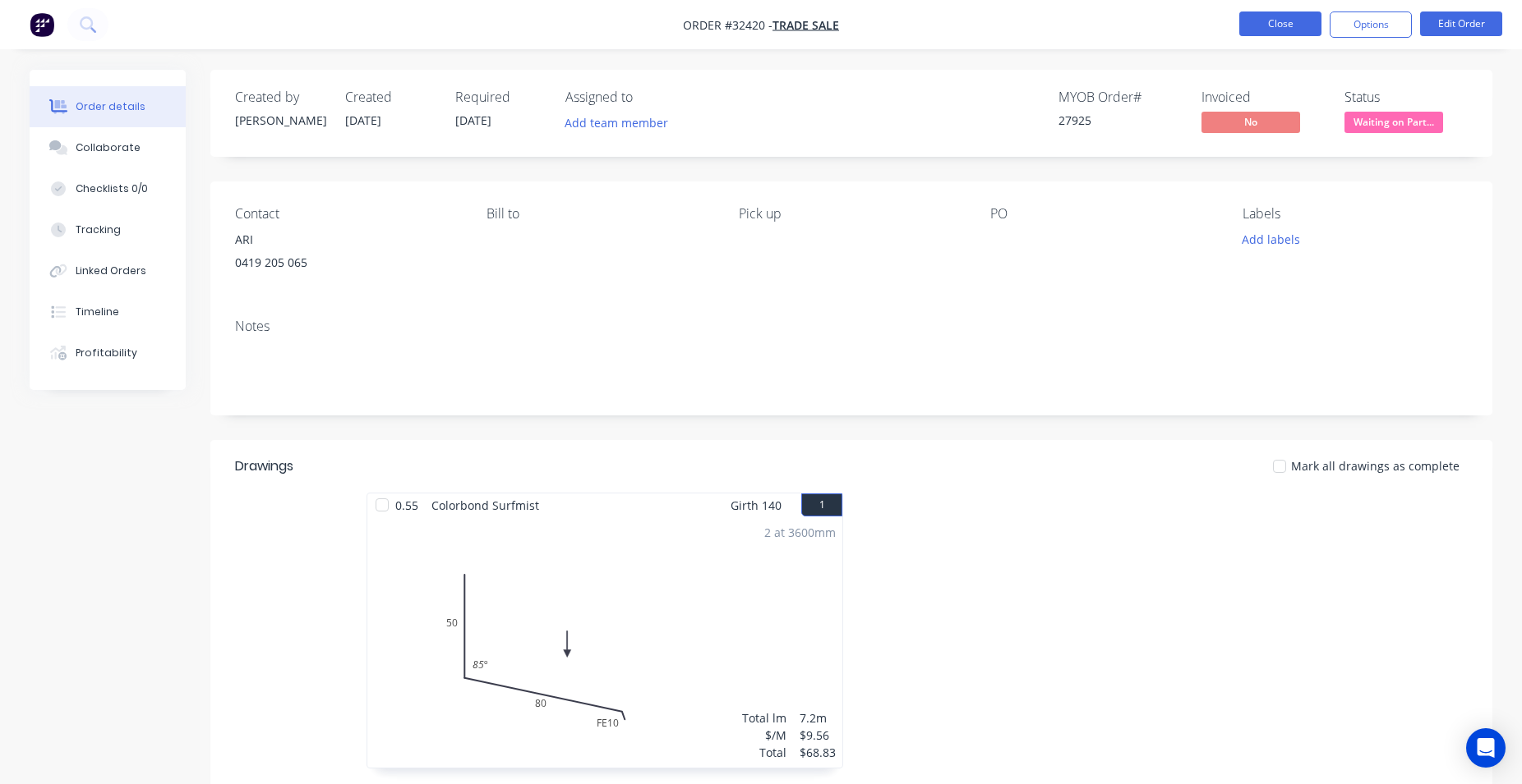
click at [1285, 26] on button "Close" at bounding box center [1280, 24] width 82 height 25
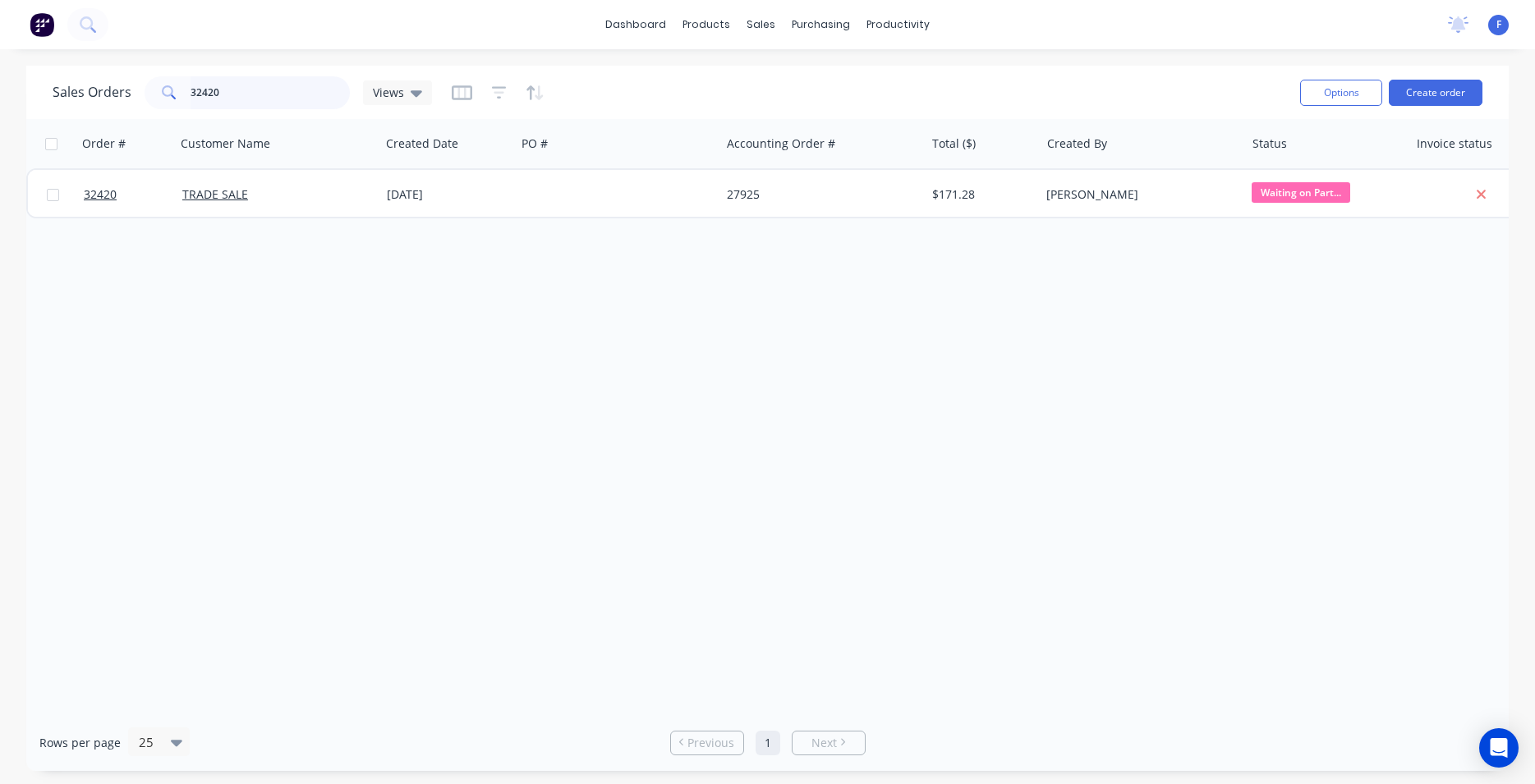
click at [261, 91] on input "32420" at bounding box center [270, 93] width 160 height 33
type input "3"
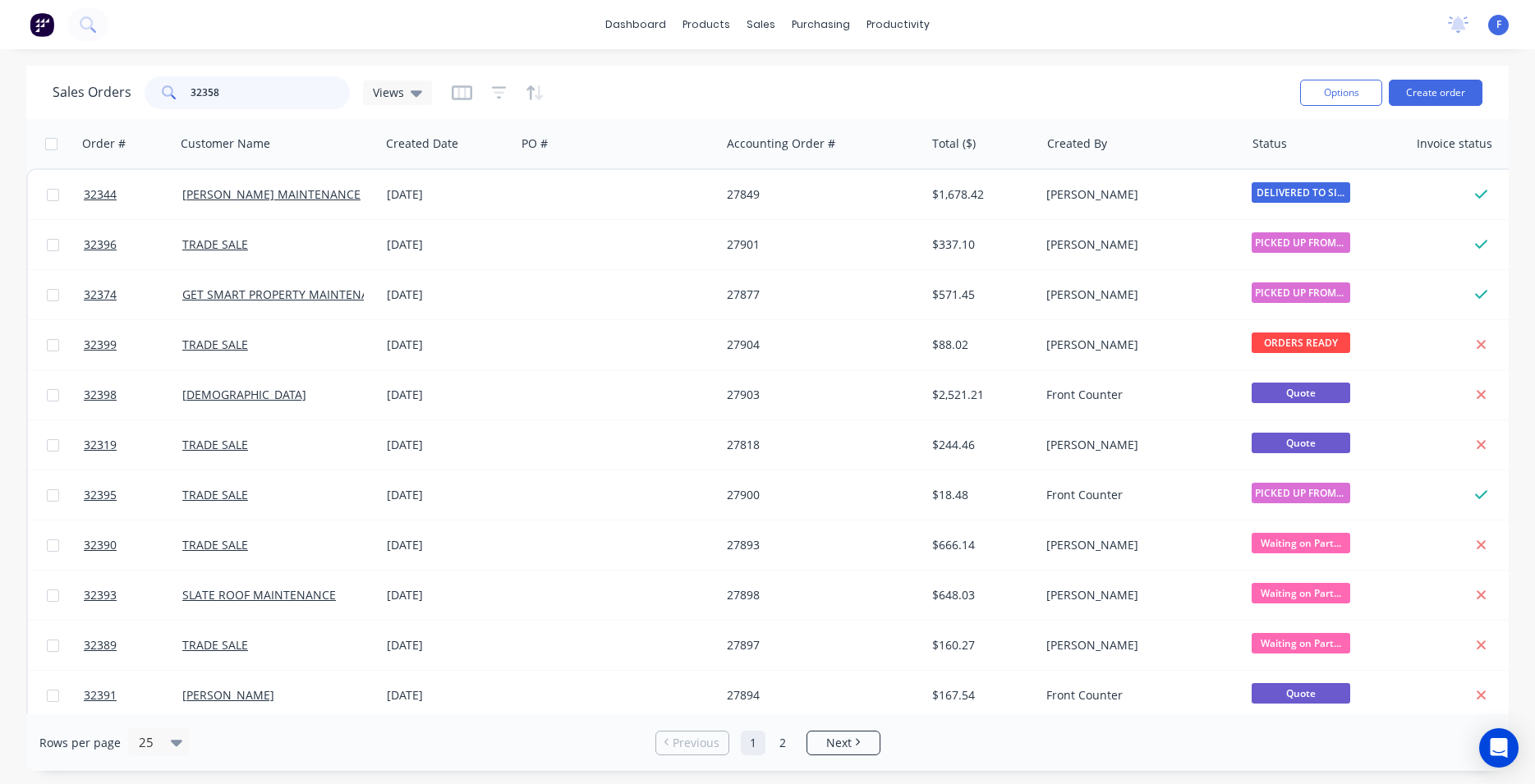
type input "32358"
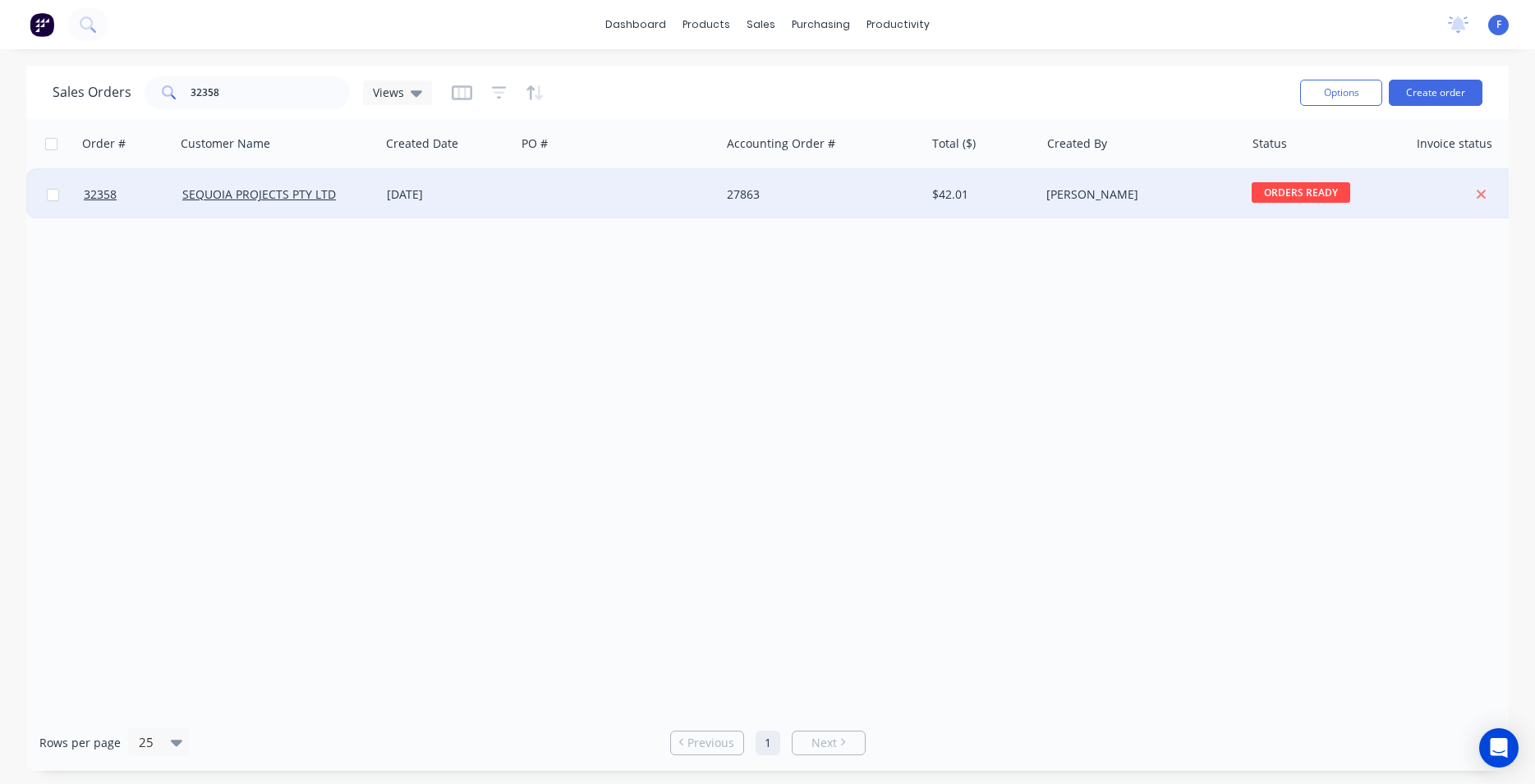
click at [640, 178] on div at bounding box center [618, 195] width 204 height 49
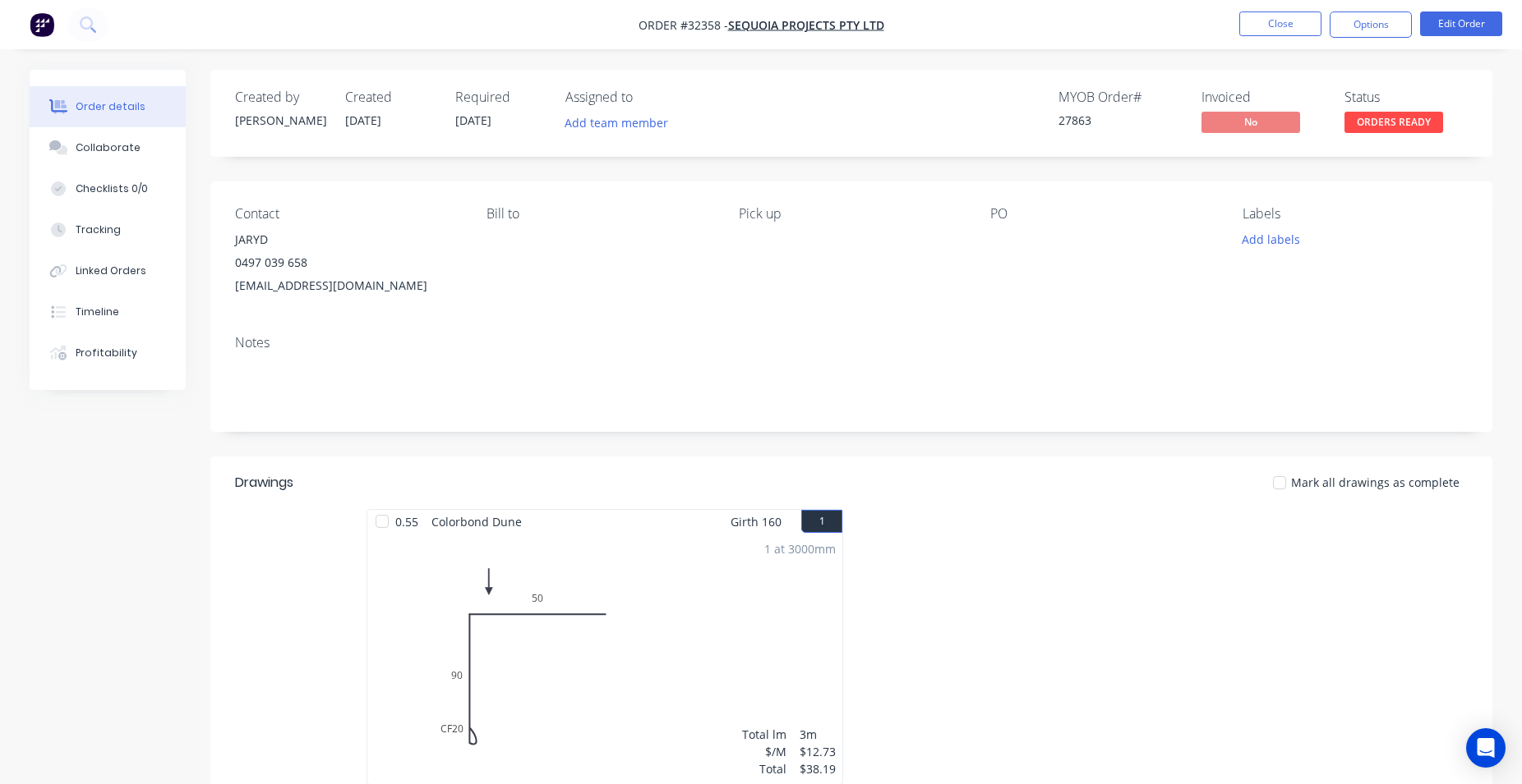
click at [1391, 131] on span "ORDERS READY" at bounding box center [1393, 122] width 98 height 21
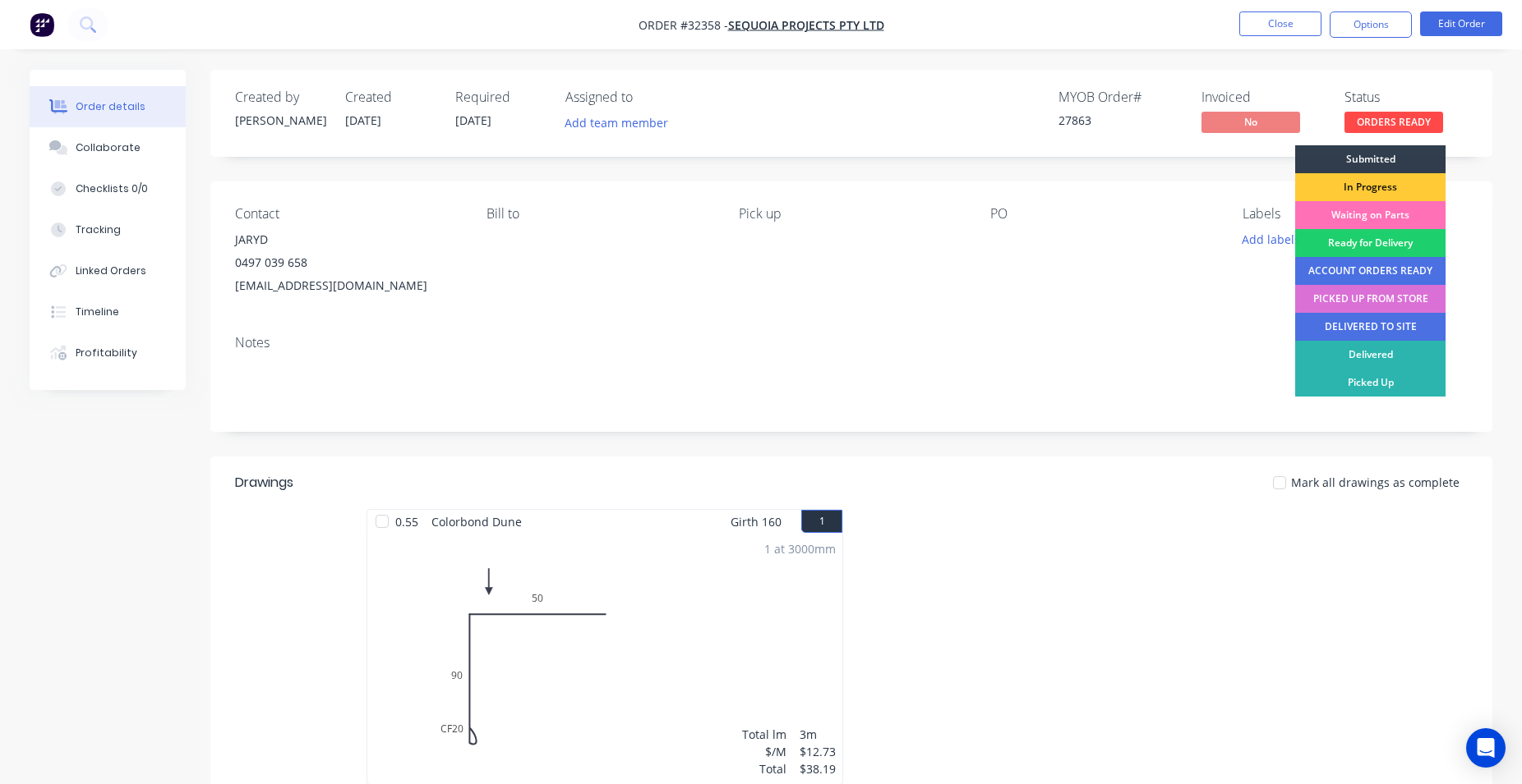
click at [1369, 302] on div "PICKED UP FROM STORE" at bounding box center [1370, 299] width 150 height 28
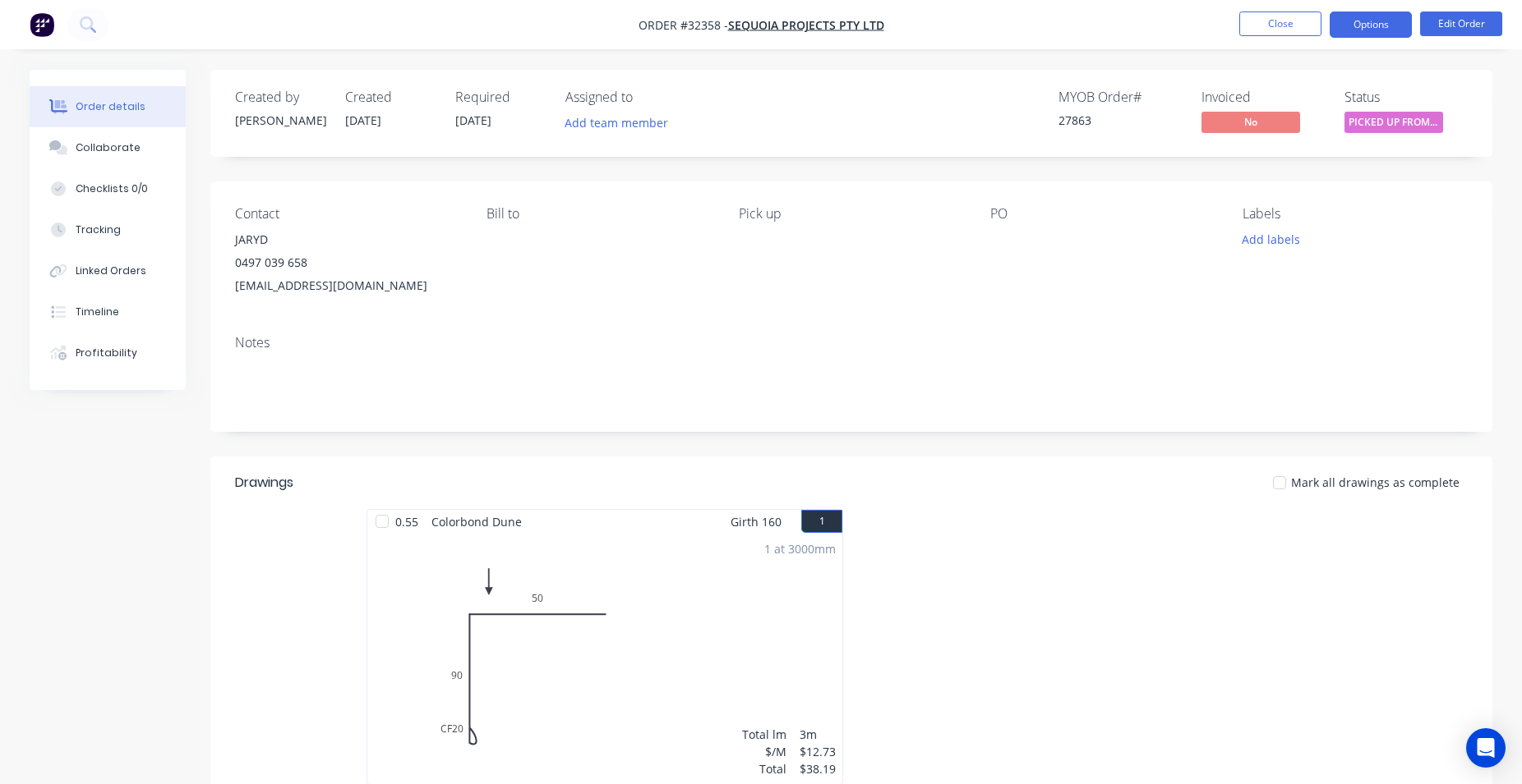
click at [1371, 20] on button "Options" at bounding box center [1370, 25] width 82 height 26
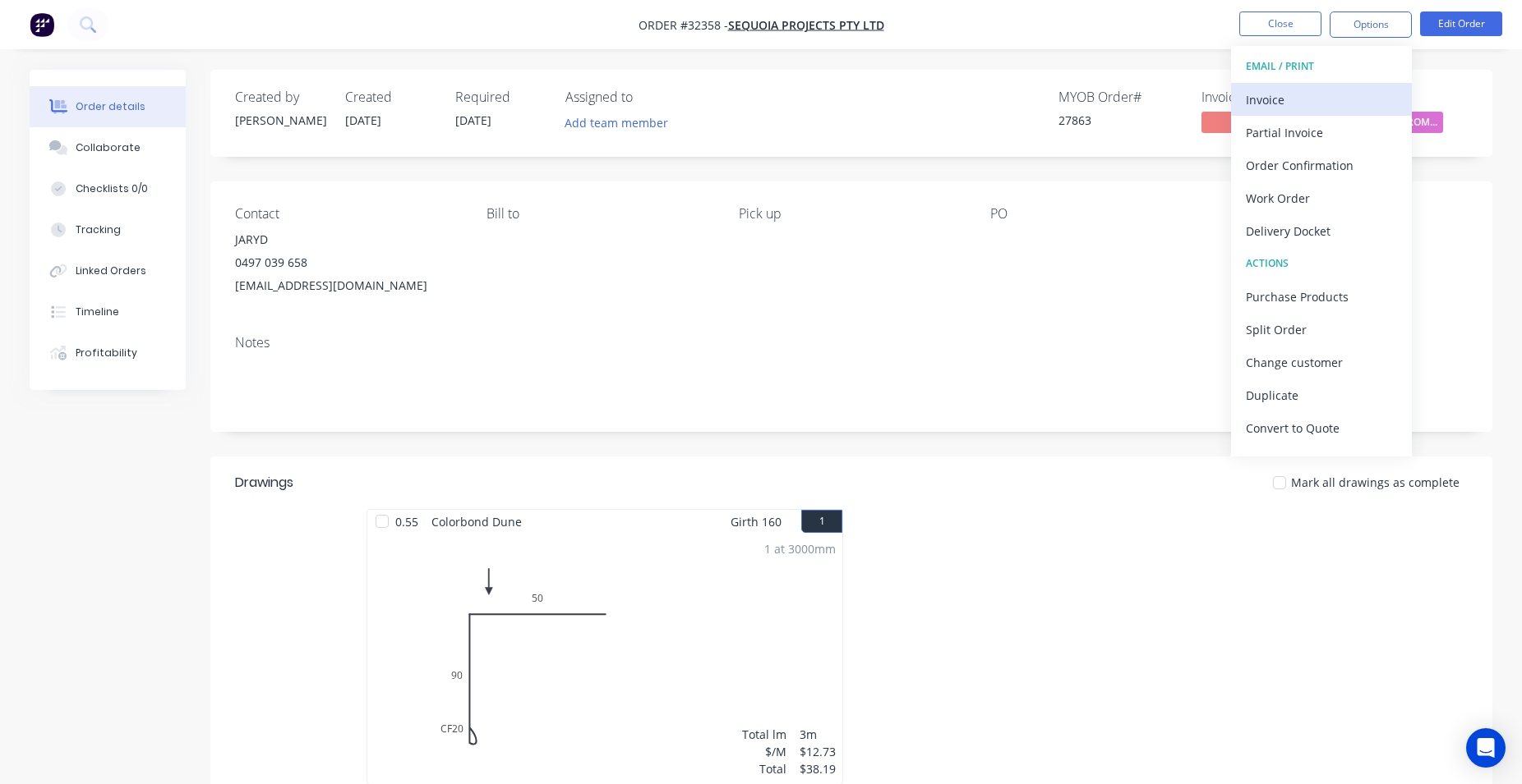
click at [1304, 103] on div "Invoice" at bounding box center [1321, 99] width 151 height 24
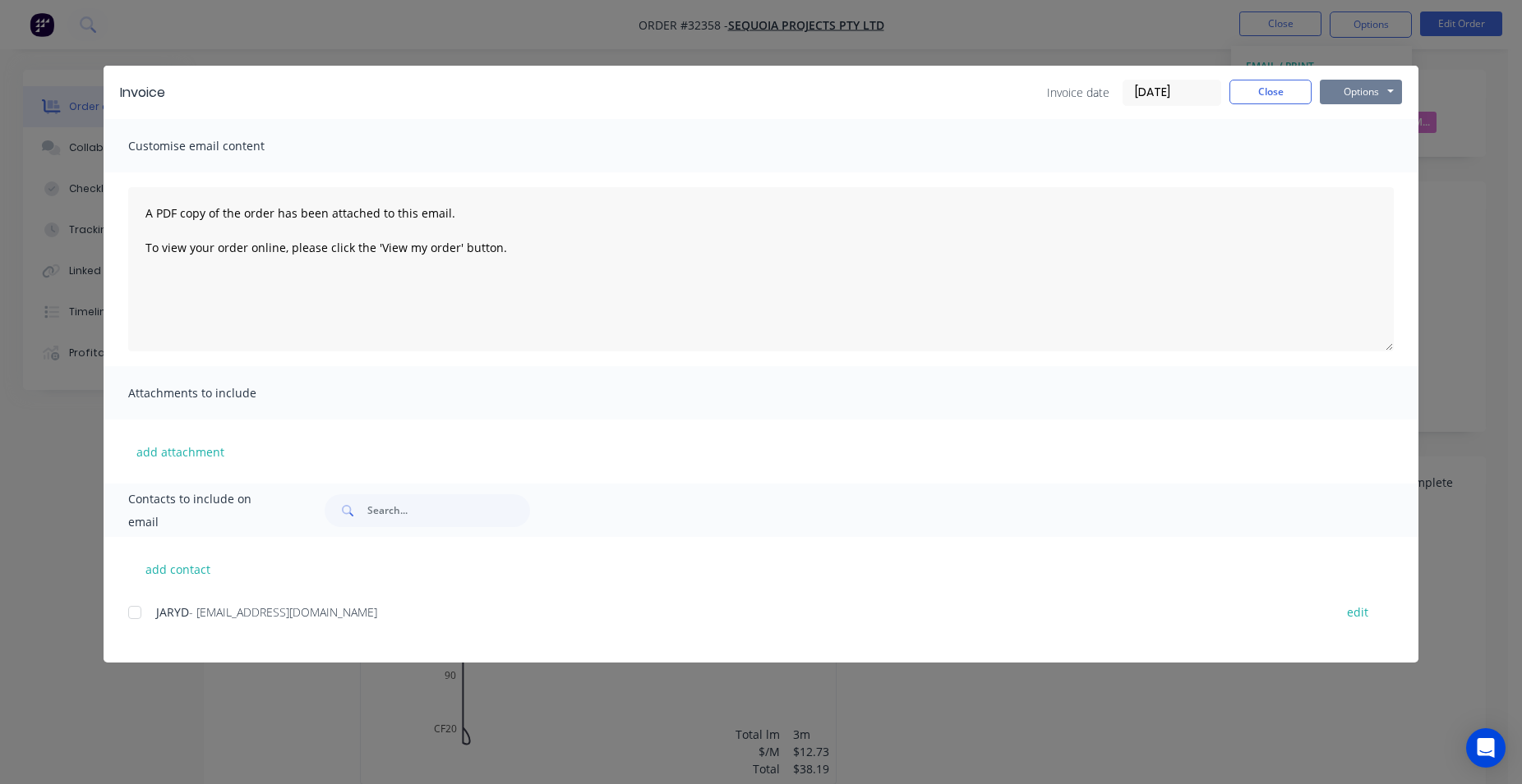
click at [1341, 93] on button "Options" at bounding box center [1360, 92] width 82 height 25
click at [1373, 153] on button "Print" at bounding box center [1372, 148] width 105 height 27
click at [1266, 97] on button "Close" at bounding box center [1269, 92] width 82 height 25
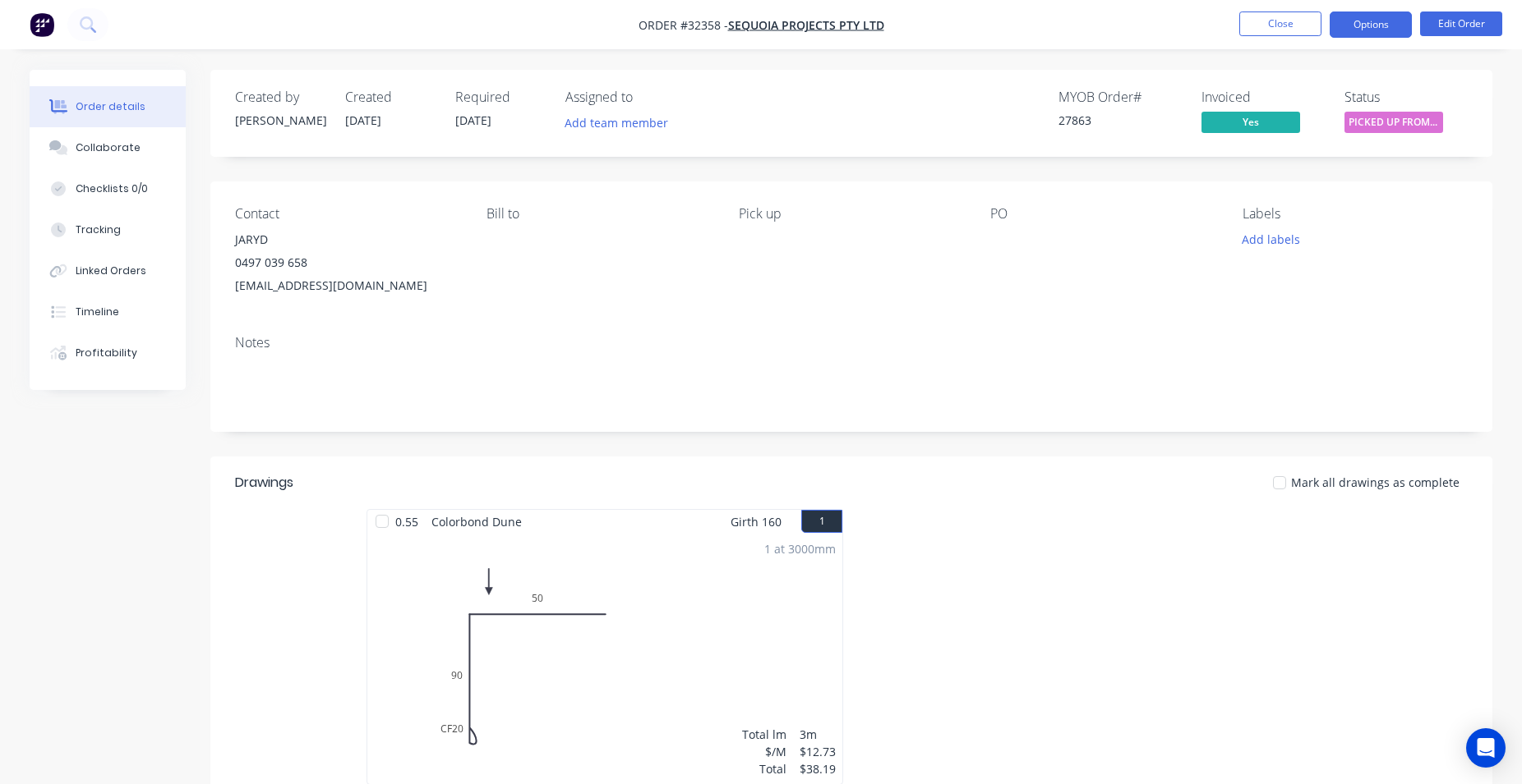
click at [1358, 25] on button "Options" at bounding box center [1370, 25] width 82 height 26
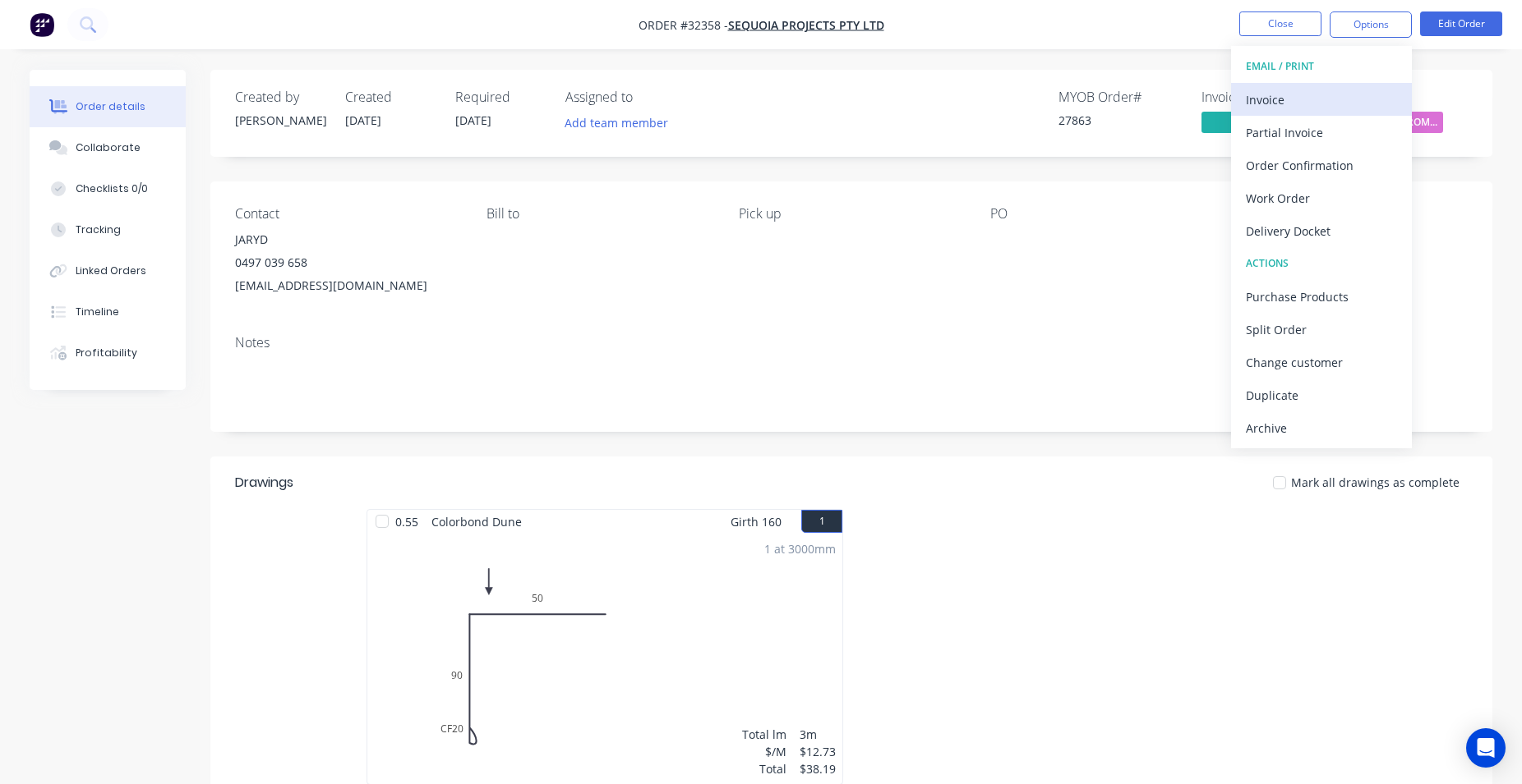
click at [1309, 90] on div "Invoice" at bounding box center [1321, 99] width 151 height 24
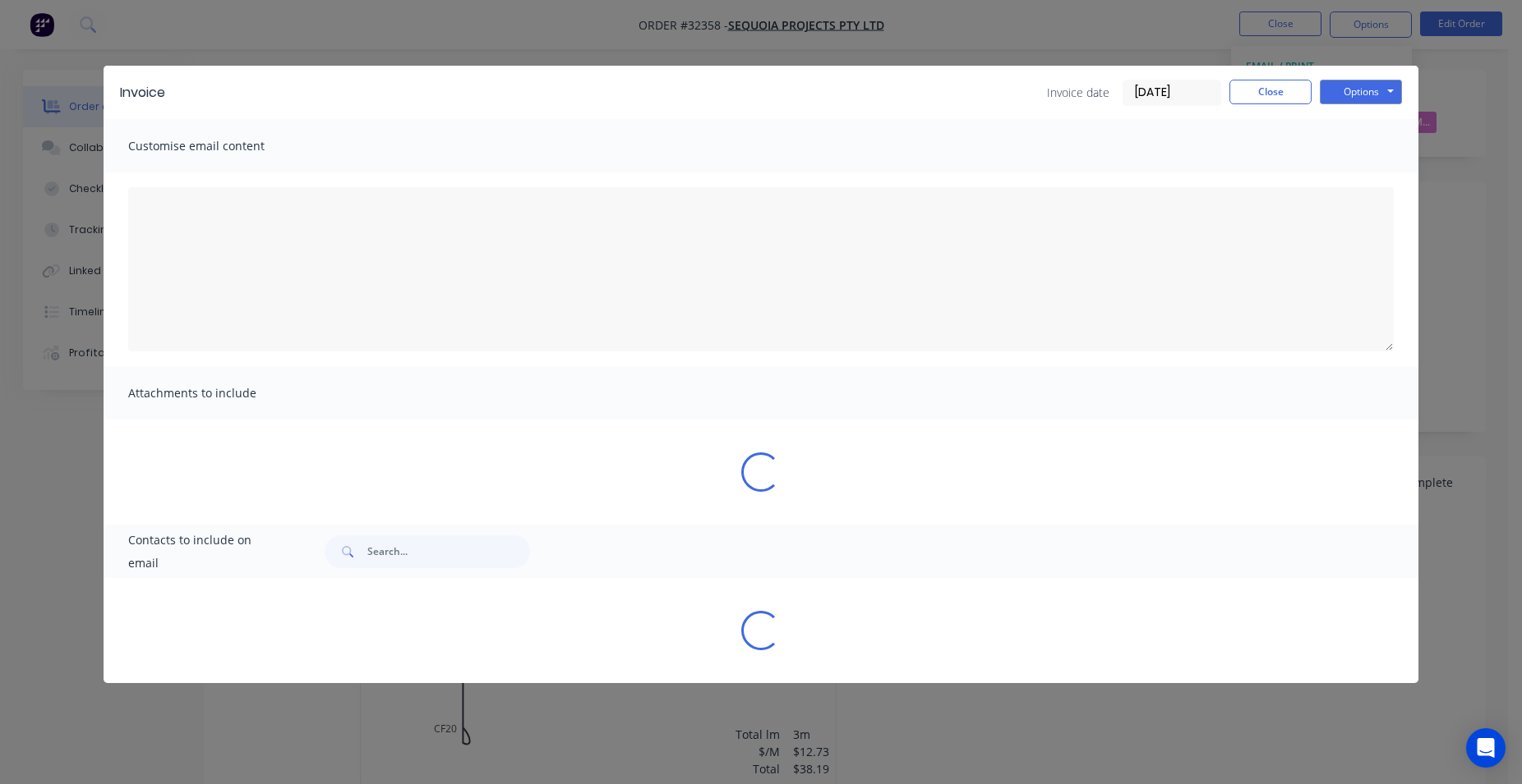
type textarea "A PDF copy of the order has been attached to this email. To view your order onl…"
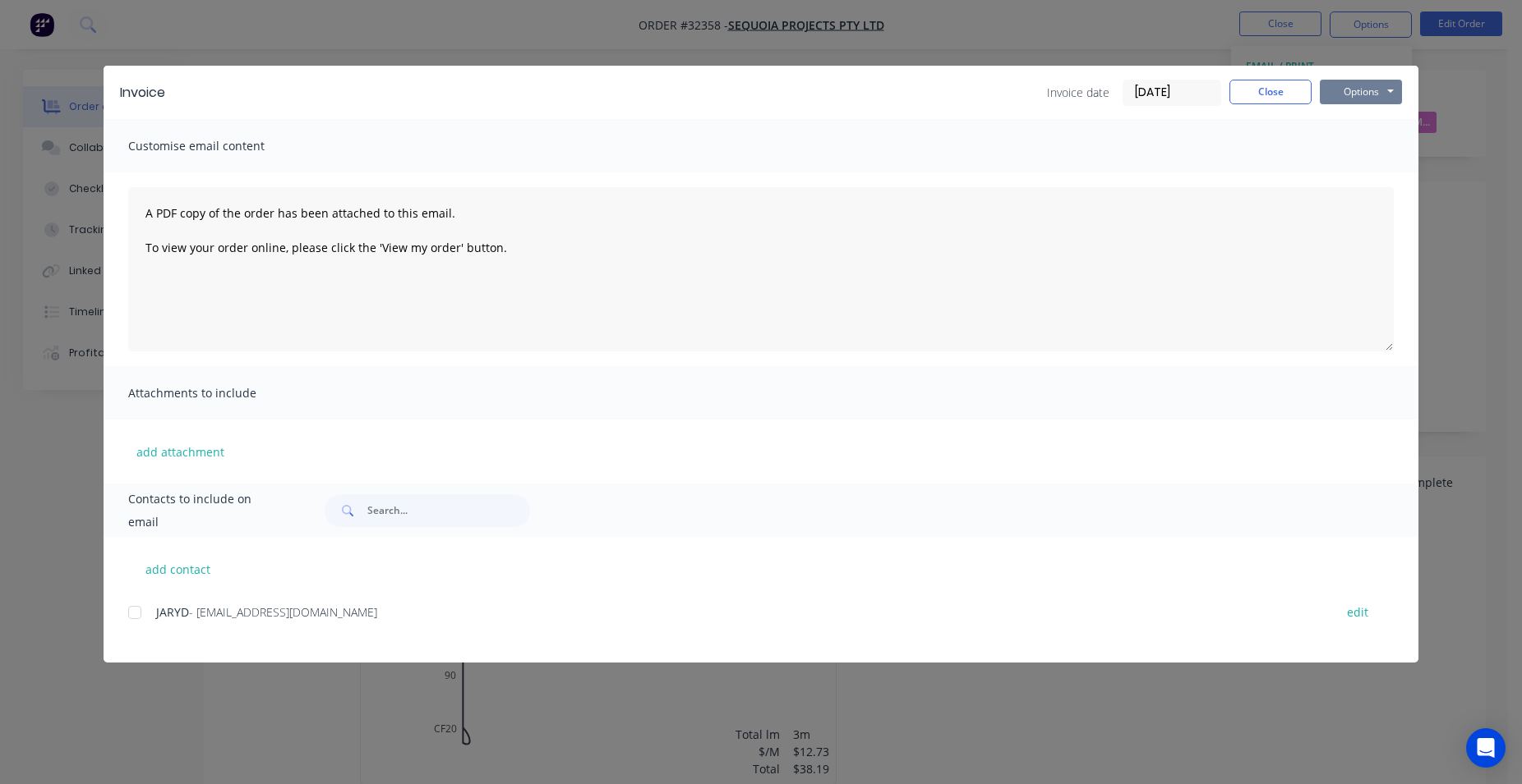
click at [1359, 98] on button "Options" at bounding box center [1360, 92] width 82 height 25
click at [1356, 141] on button "Print" at bounding box center [1372, 148] width 105 height 27
click at [1274, 97] on button "Close" at bounding box center [1269, 92] width 82 height 25
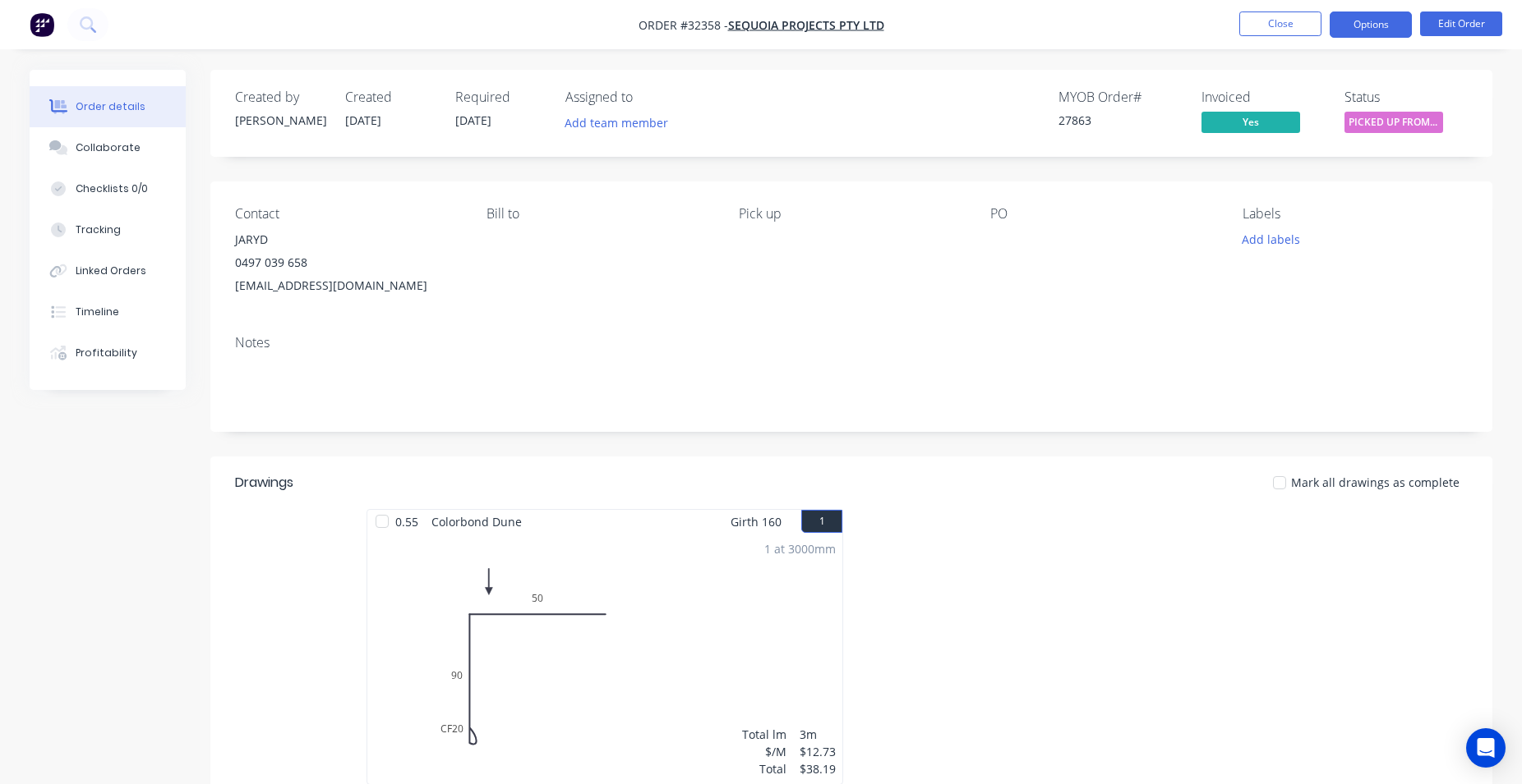
click at [1383, 30] on button "Options" at bounding box center [1370, 25] width 82 height 26
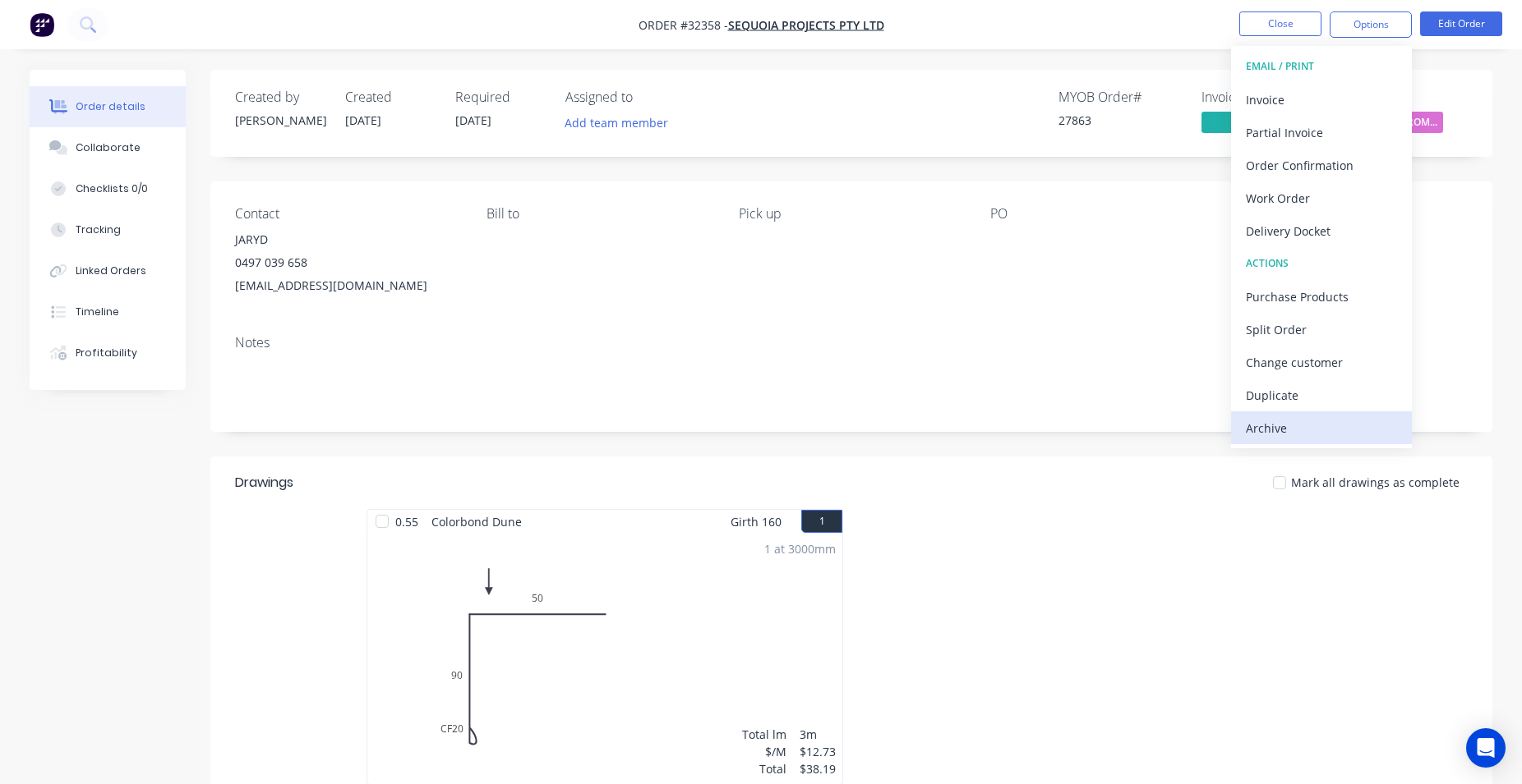
click at [1325, 427] on div "Archive" at bounding box center [1321, 427] width 151 height 24
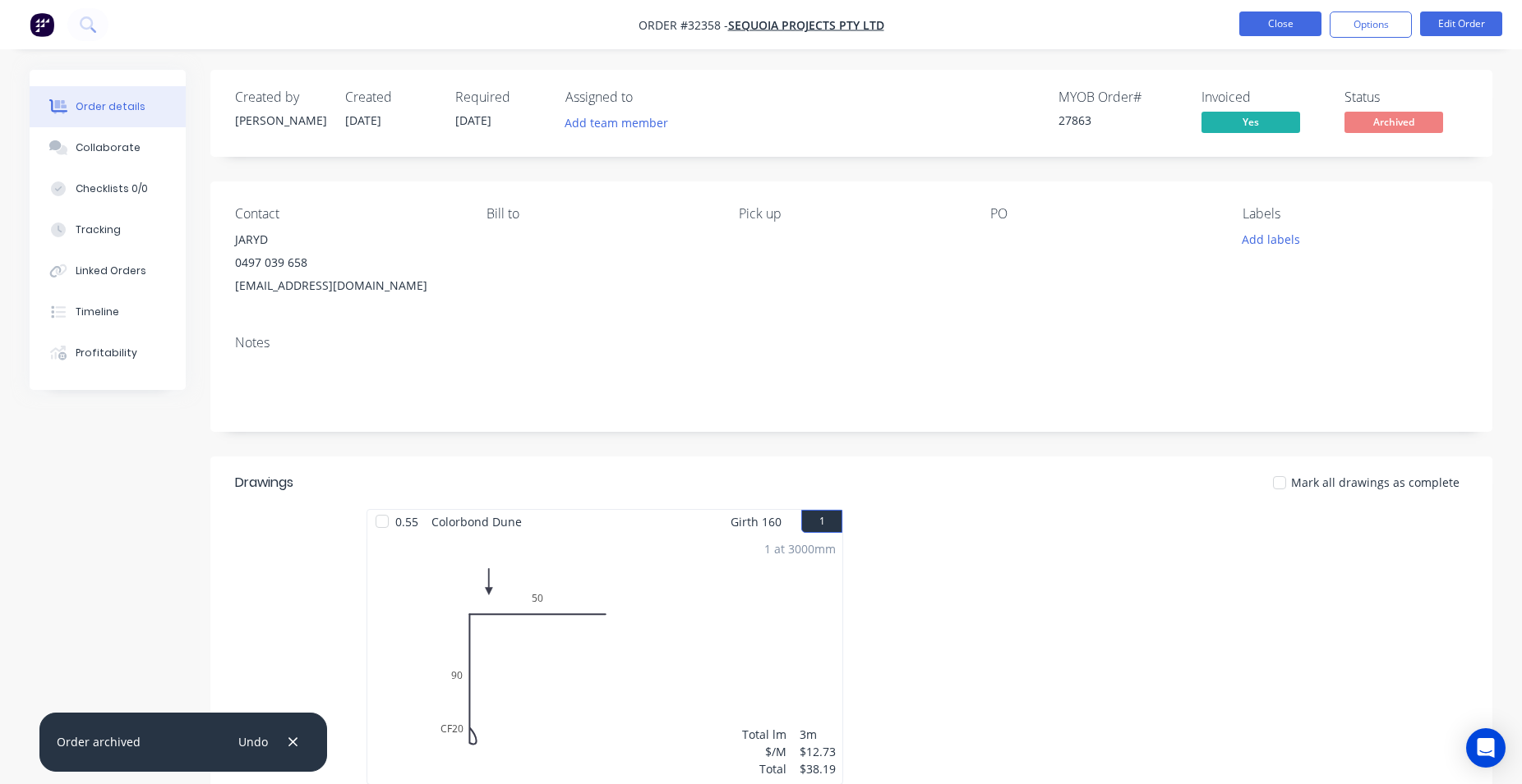
click at [1272, 27] on button "Close" at bounding box center [1280, 24] width 82 height 25
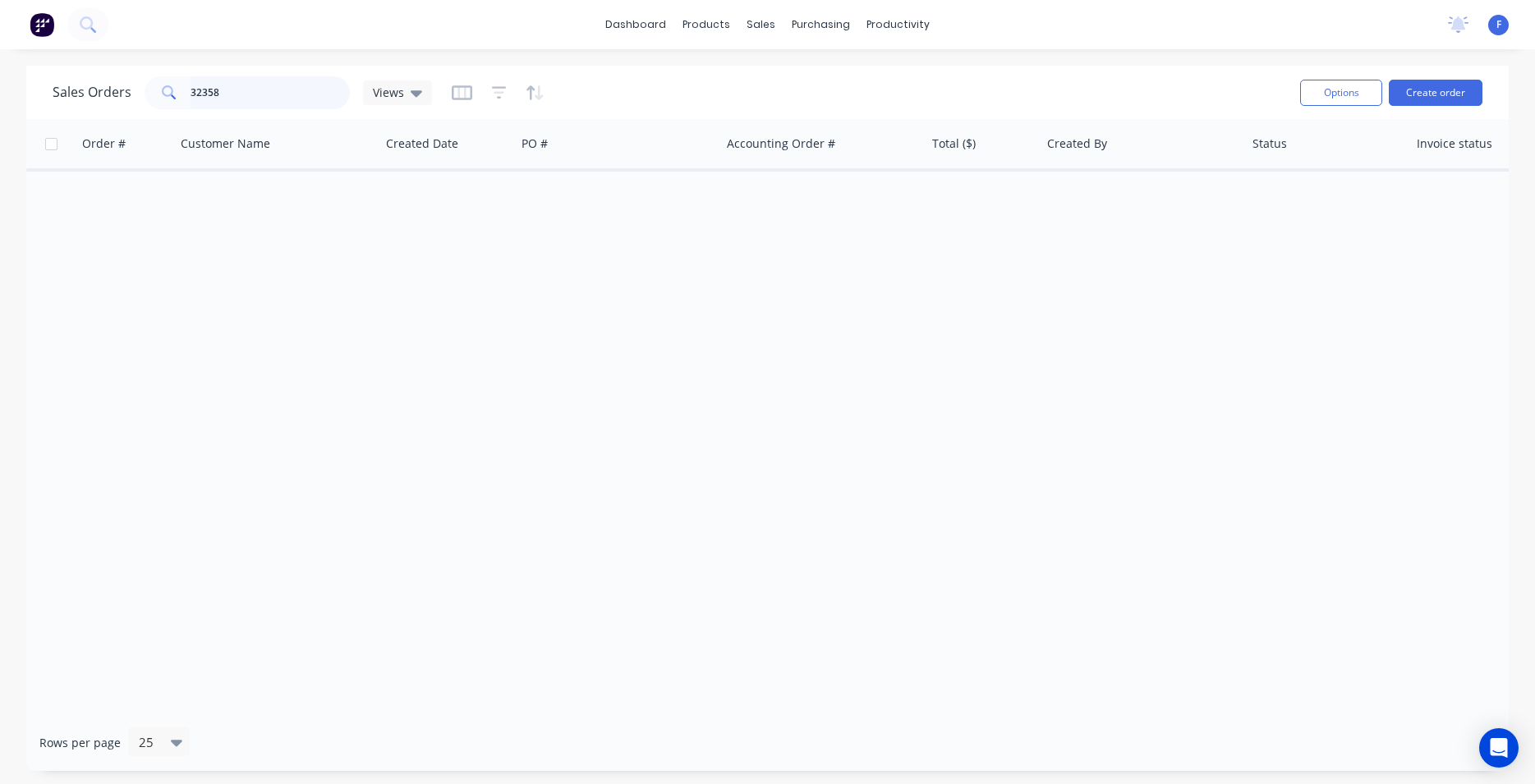
click at [278, 80] on input "32358" at bounding box center [270, 93] width 160 height 33
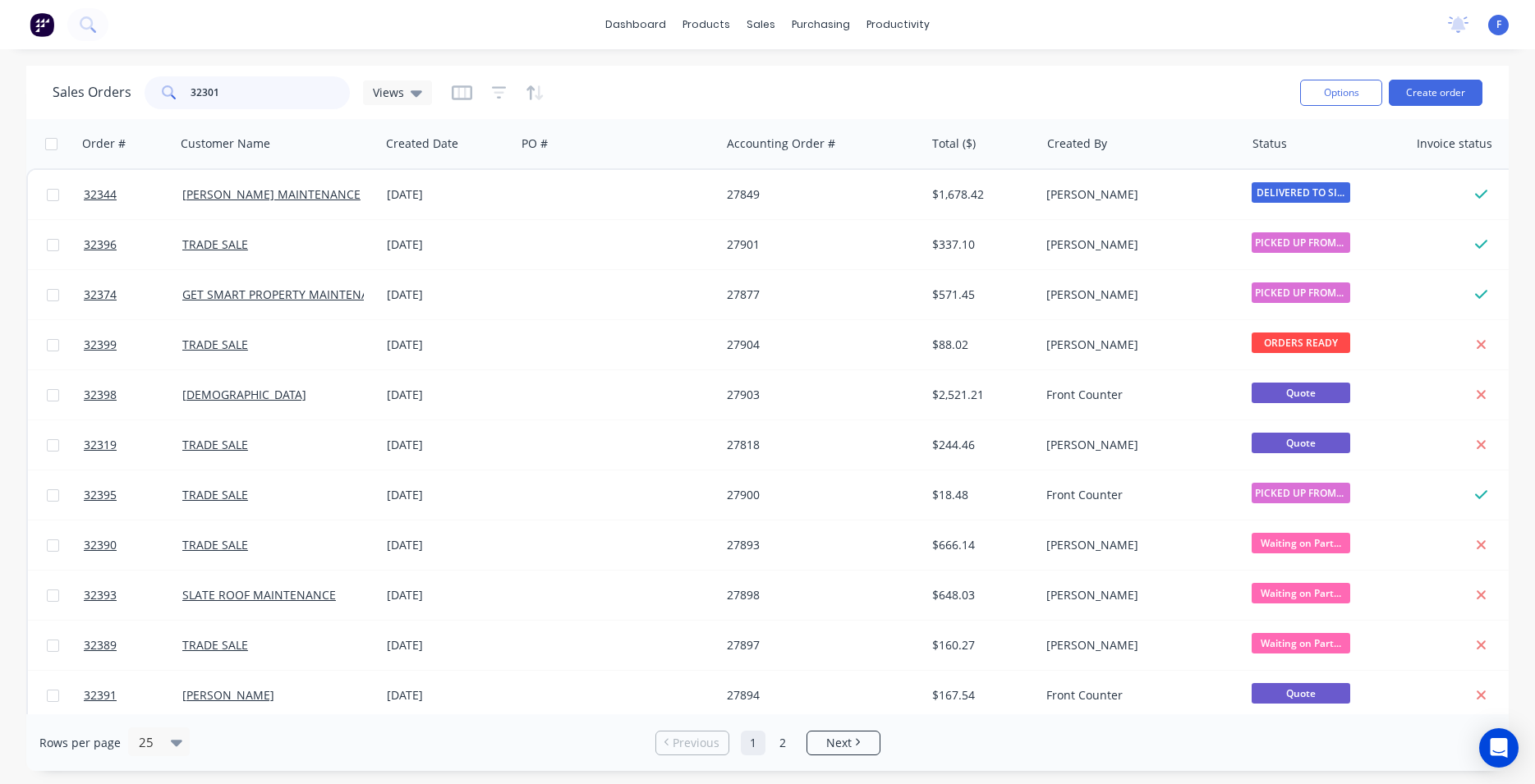
type input "32301"
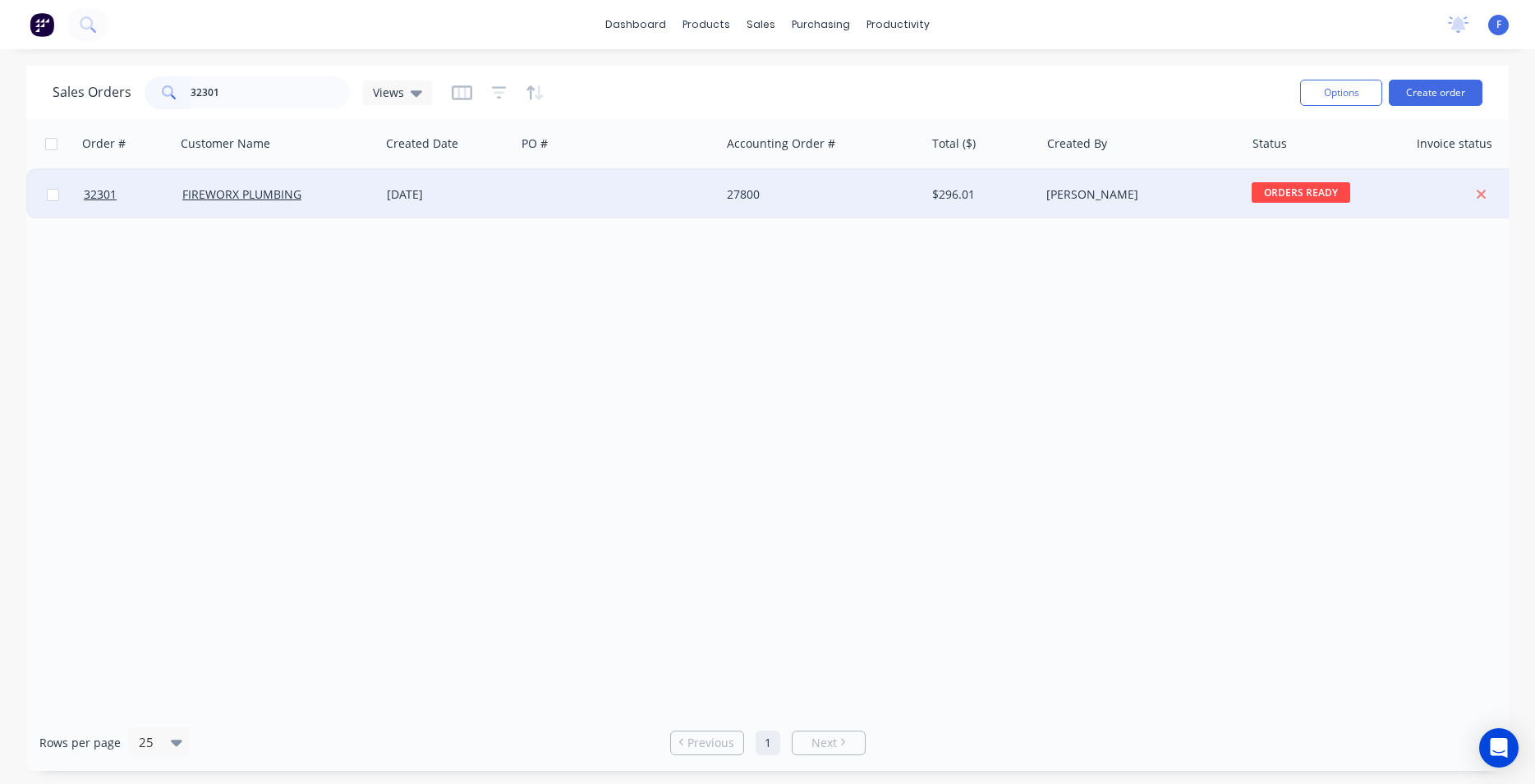
click at [560, 190] on div at bounding box center [618, 195] width 204 height 49
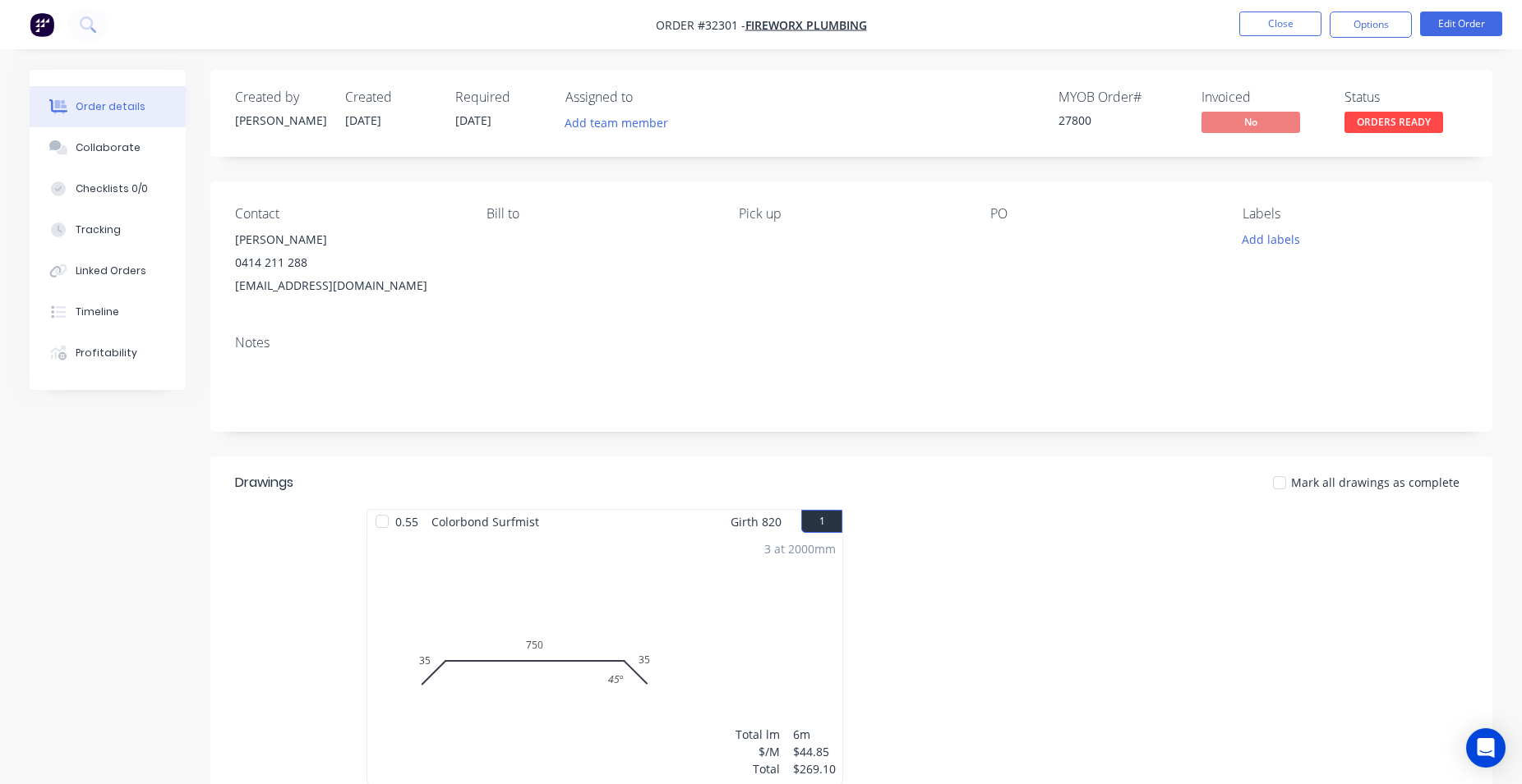
click at [1395, 119] on span "ORDERS READY" at bounding box center [1393, 122] width 98 height 21
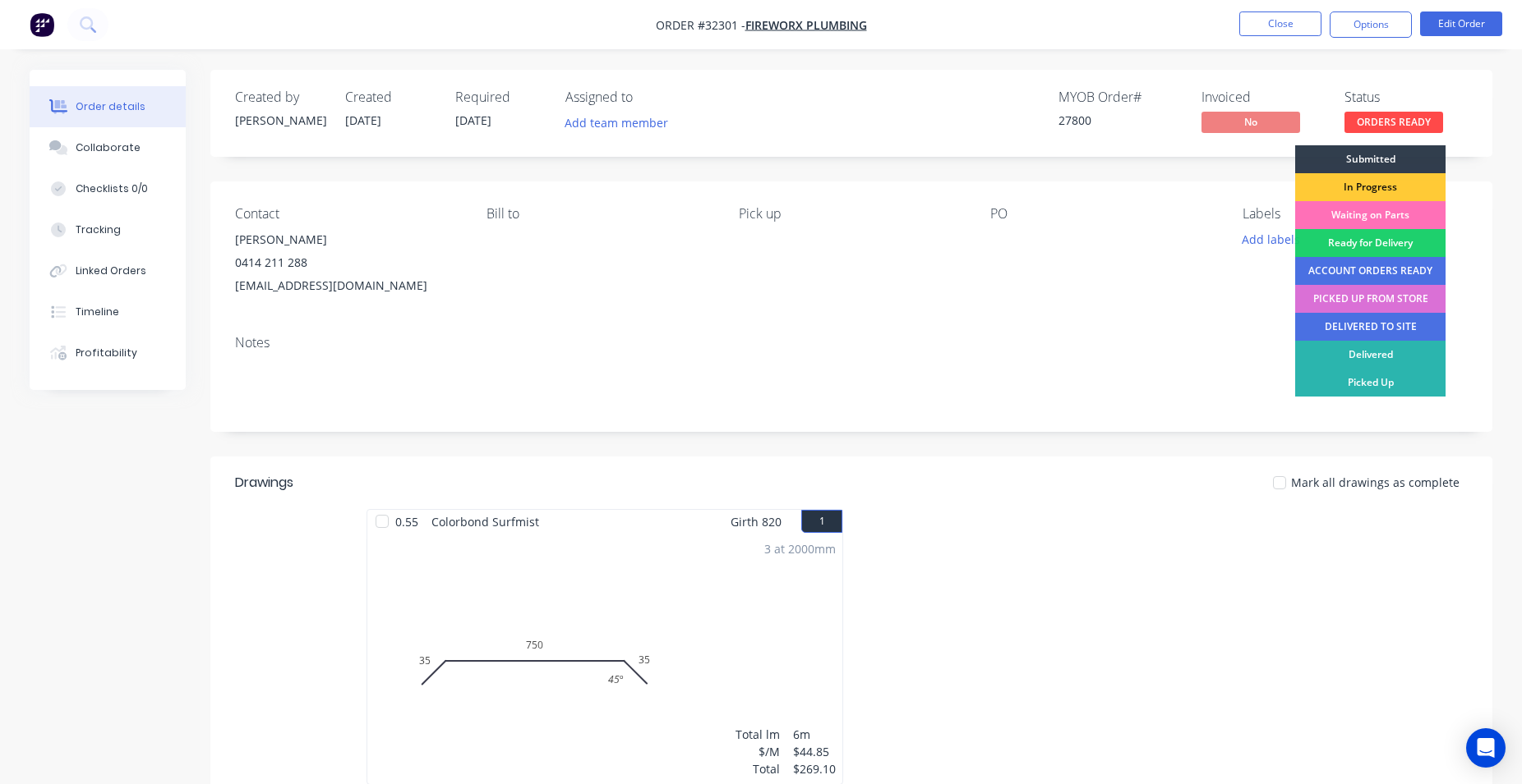
click at [1383, 303] on div "PICKED UP FROM STORE" at bounding box center [1370, 299] width 150 height 28
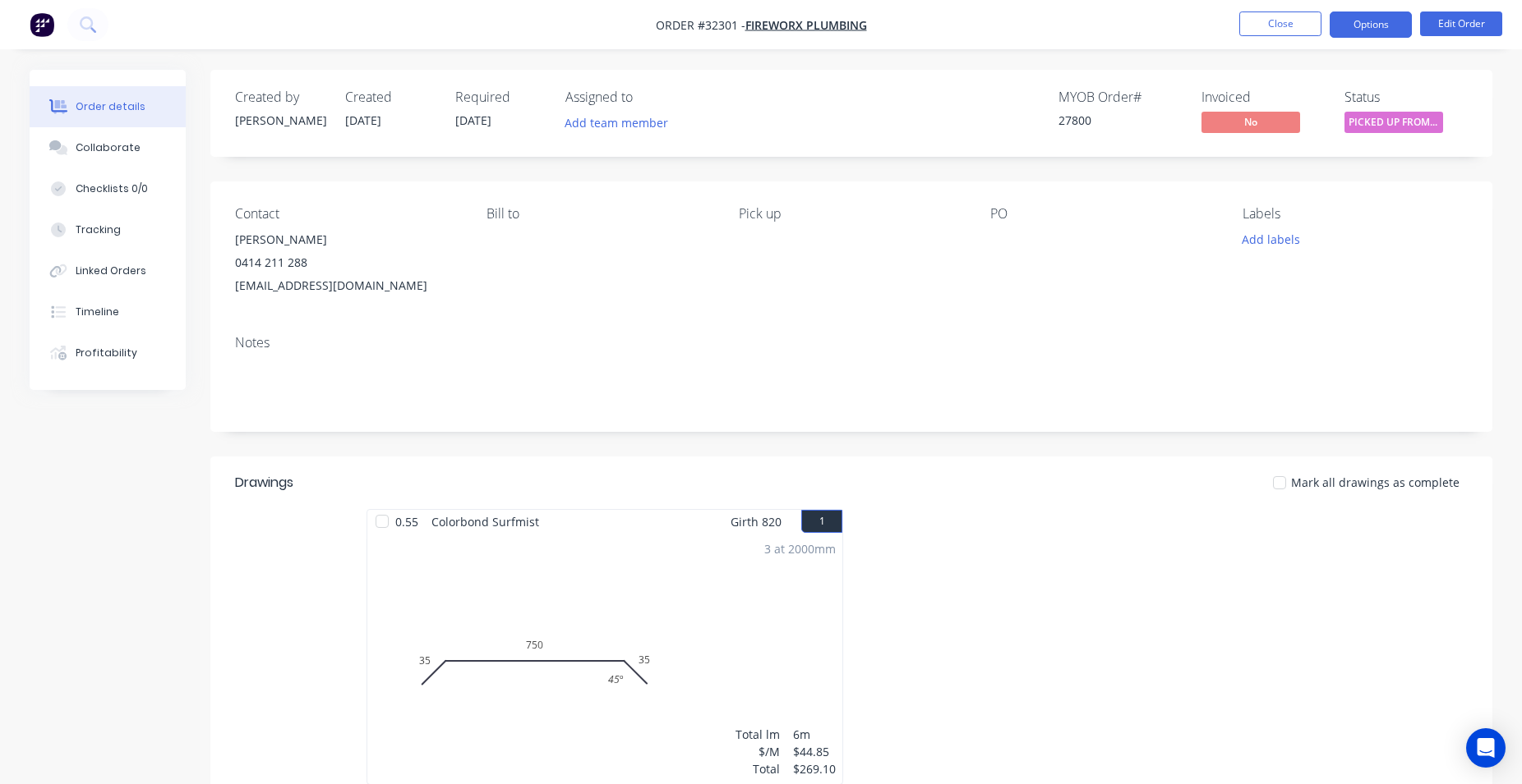
click at [1370, 24] on button "Options" at bounding box center [1370, 25] width 82 height 26
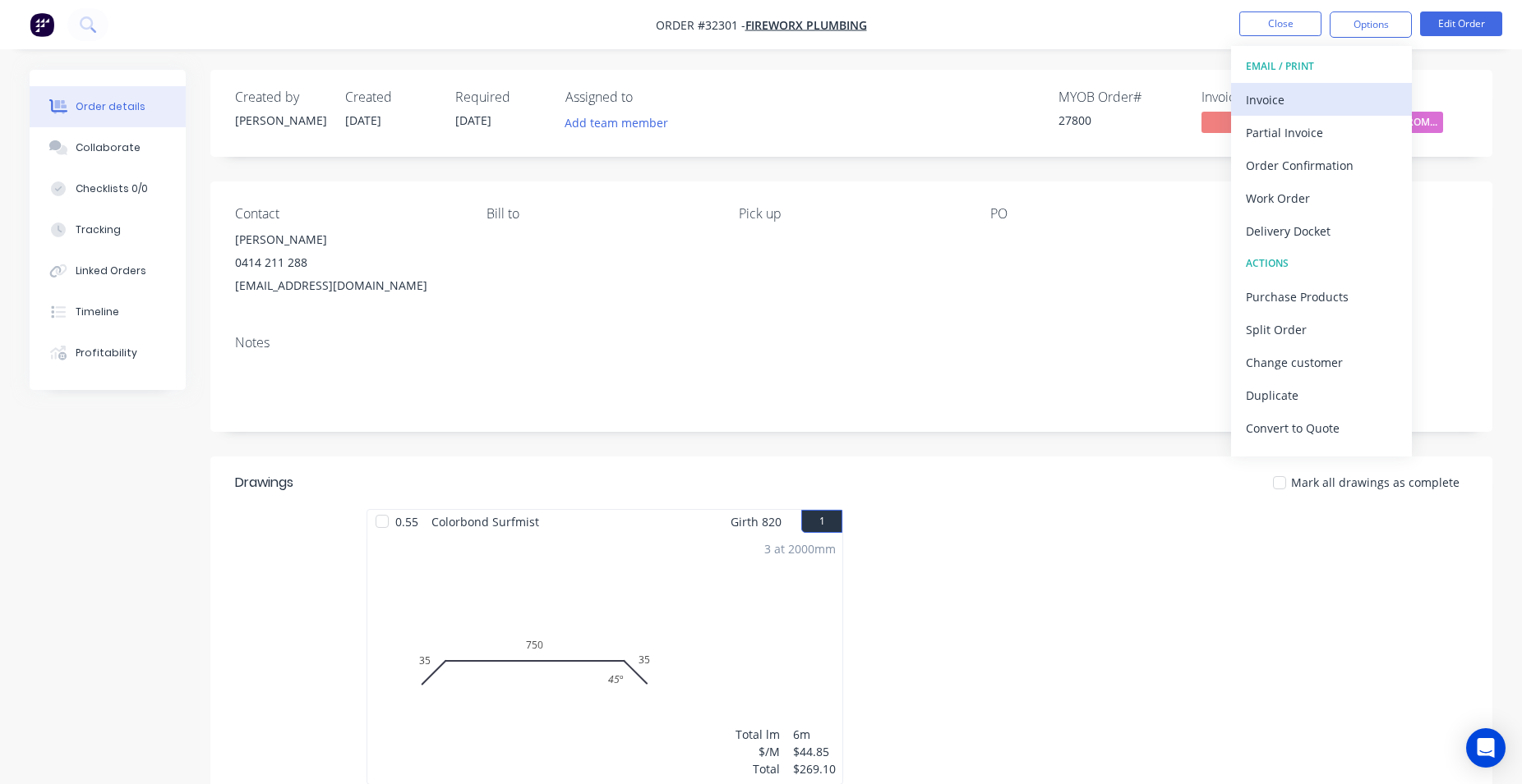
click at [1277, 98] on div "Invoice" at bounding box center [1321, 99] width 151 height 24
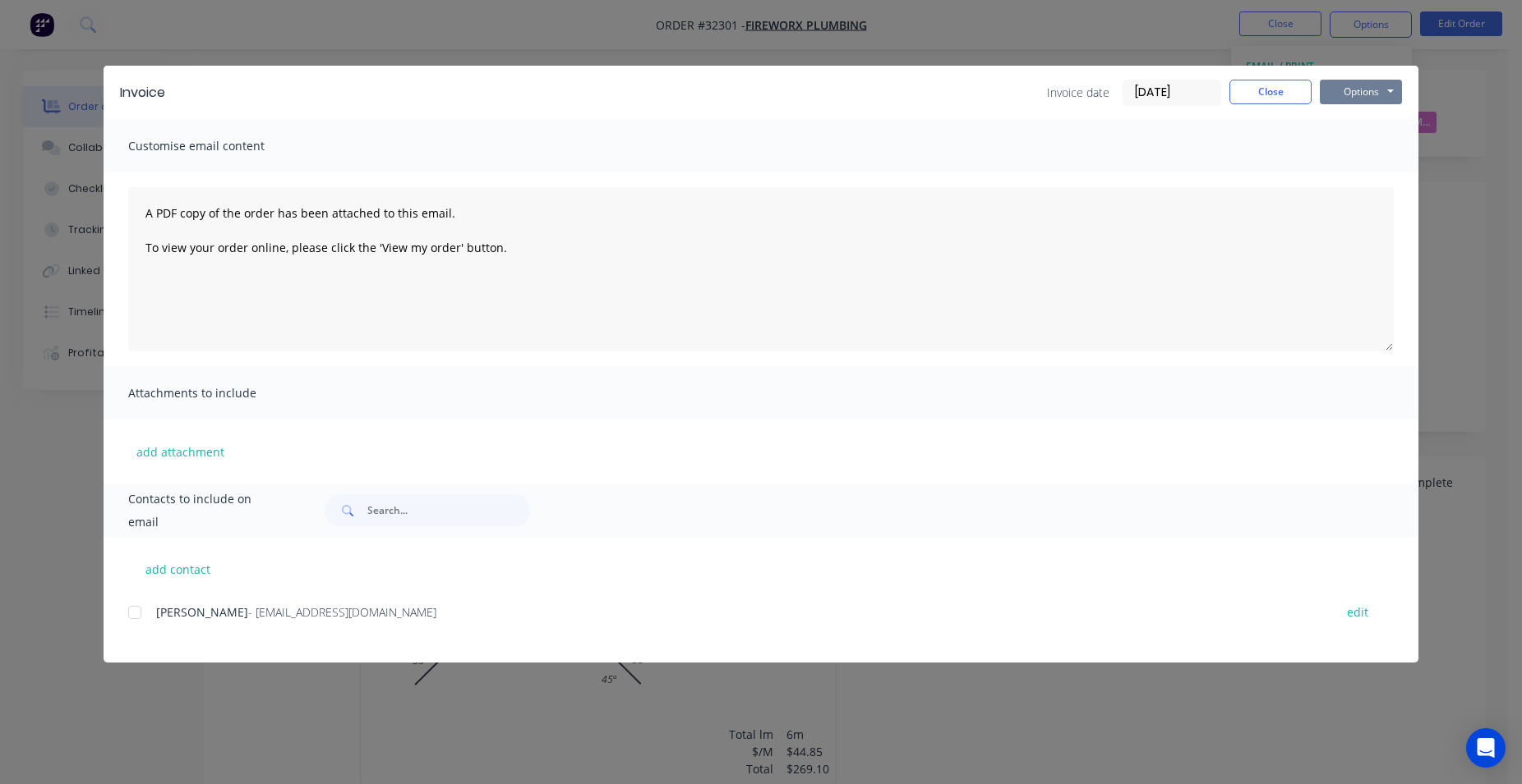
click at [1350, 92] on button "Options" at bounding box center [1360, 92] width 82 height 25
click at [1366, 150] on button "Print" at bounding box center [1372, 148] width 105 height 27
click at [1244, 94] on button "Close" at bounding box center [1269, 92] width 82 height 25
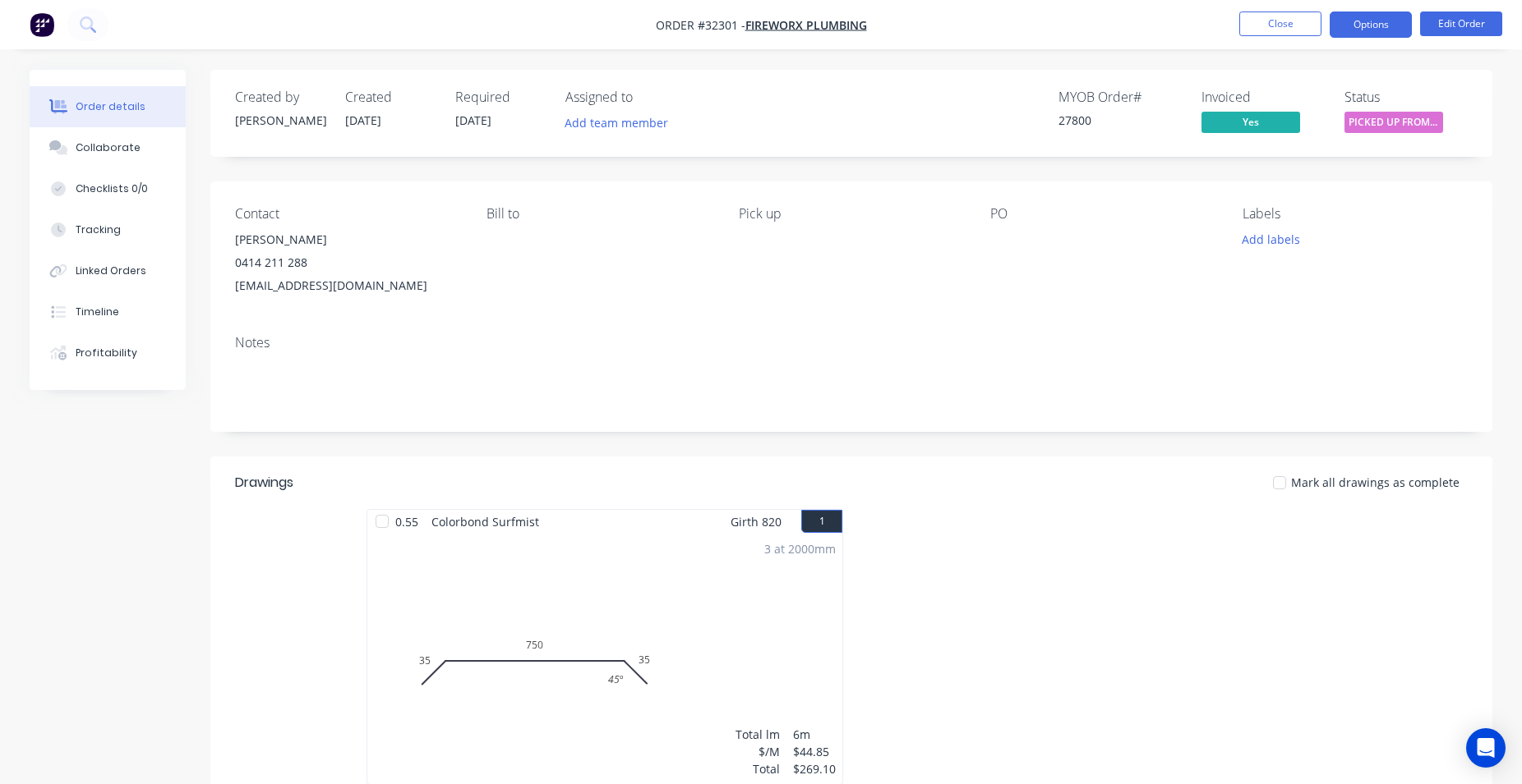
click at [1375, 26] on button "Options" at bounding box center [1370, 25] width 82 height 26
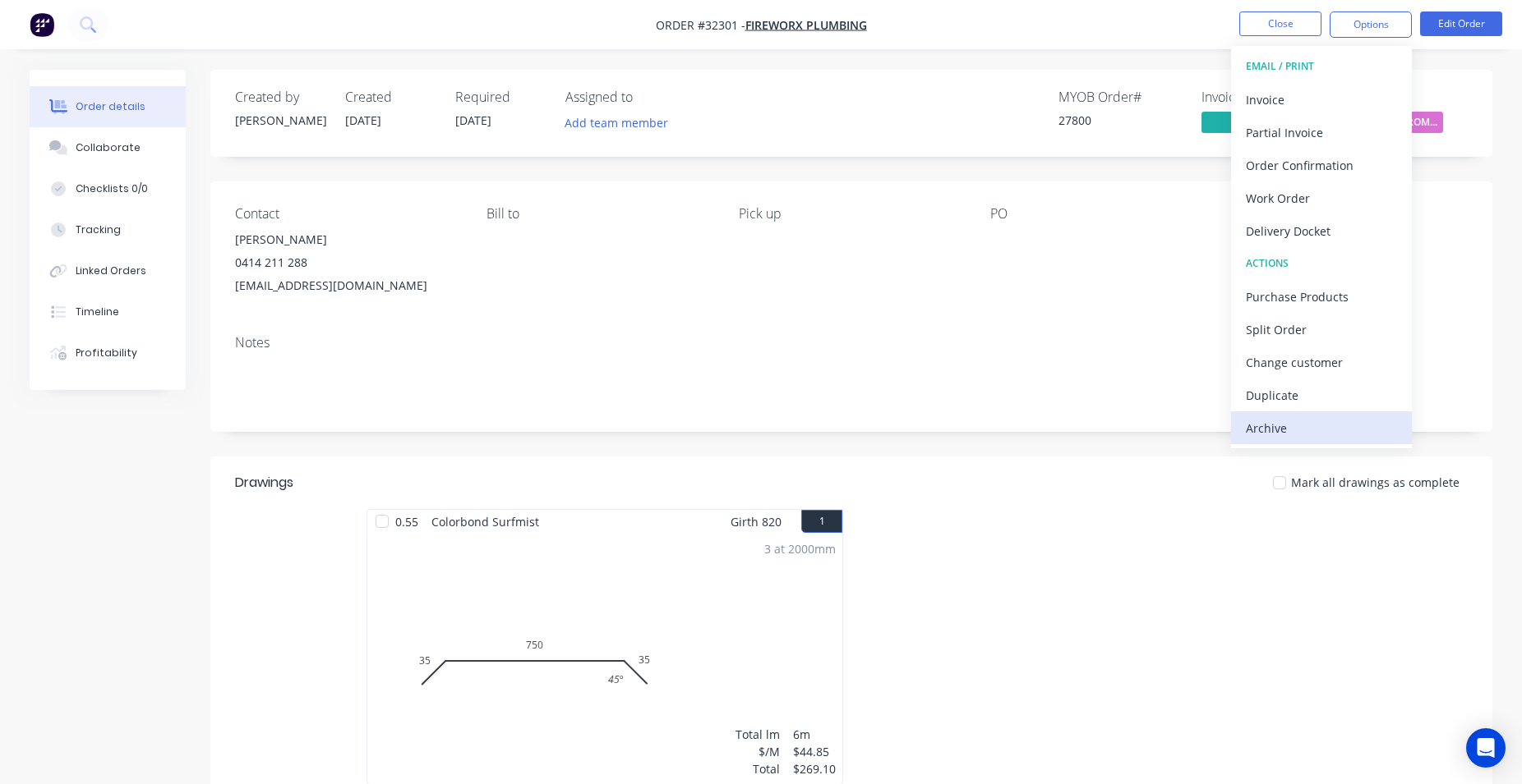
click at [1316, 439] on div "Archive" at bounding box center [1321, 427] width 151 height 24
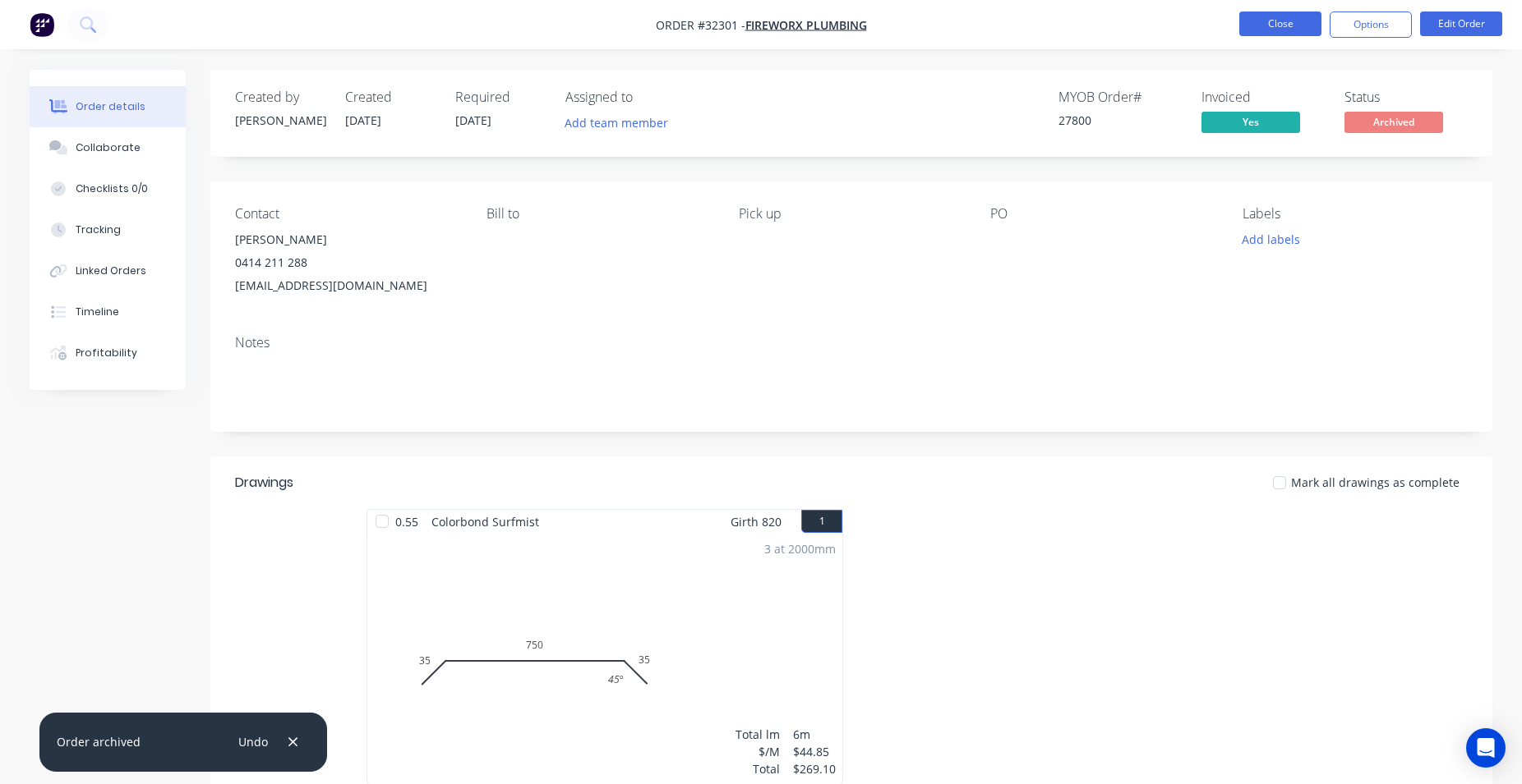
click at [1266, 34] on button "Close" at bounding box center [1280, 24] width 82 height 25
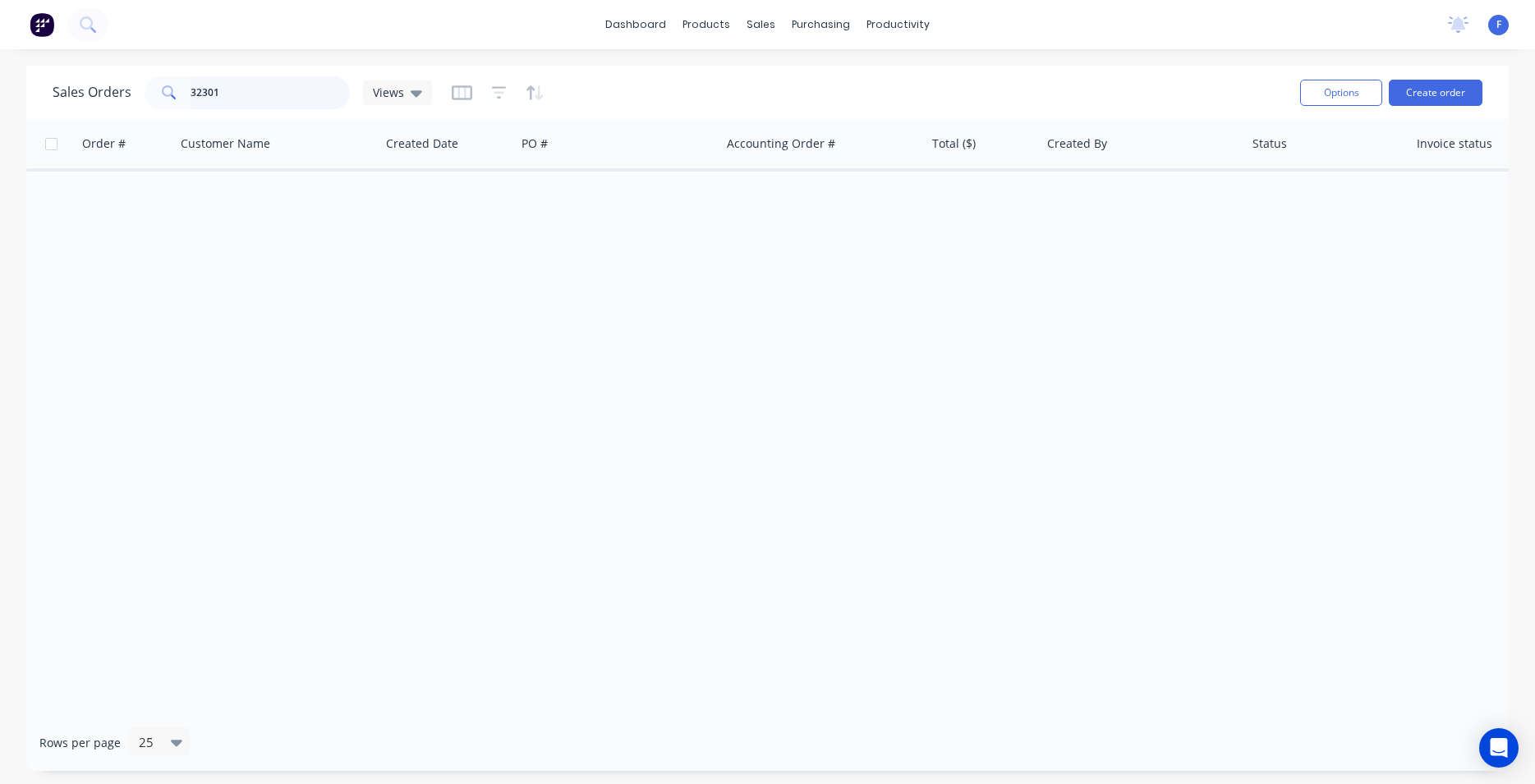
click at [291, 81] on input "32301" at bounding box center [270, 93] width 160 height 33
type input "3"
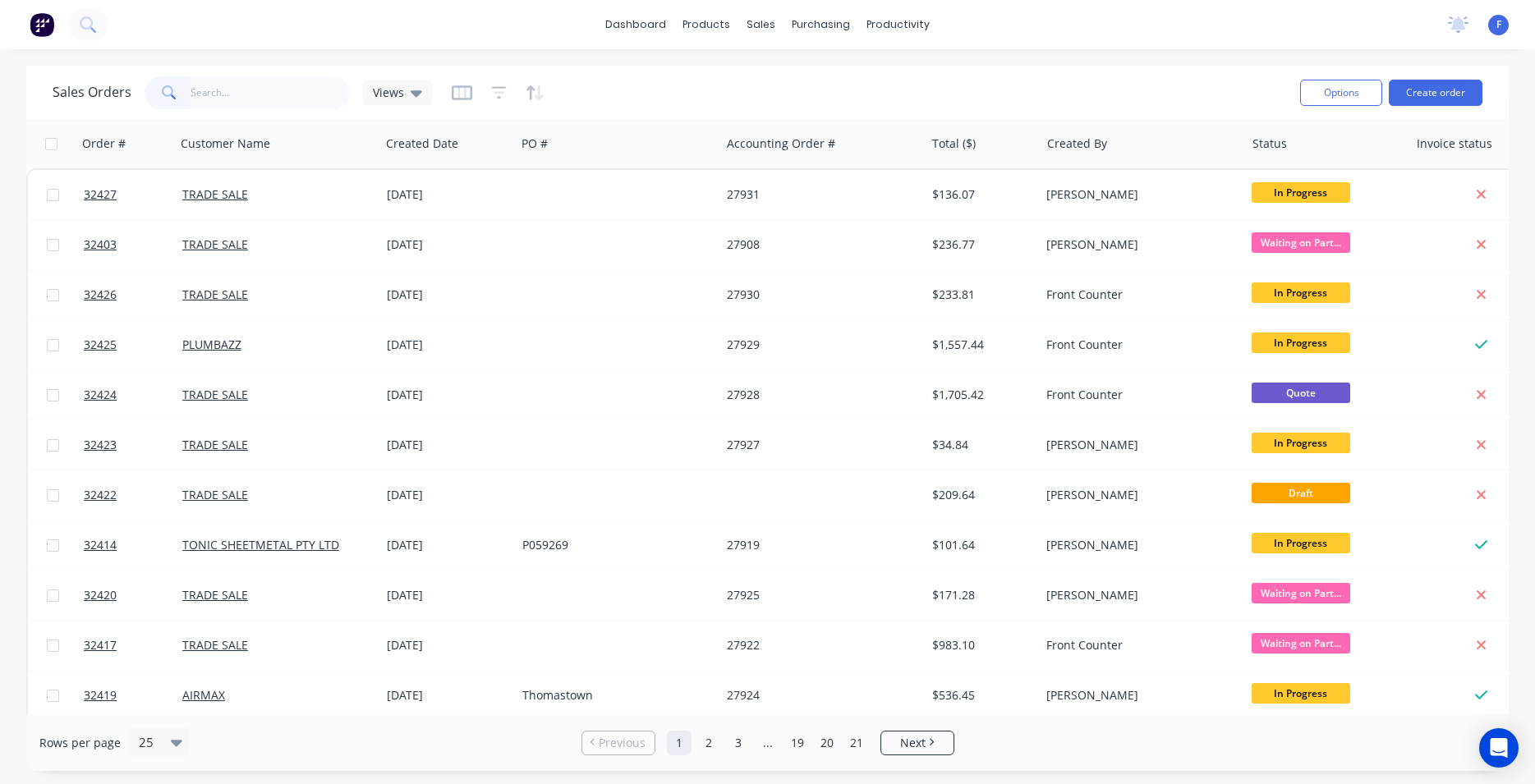
click at [44, 23] on img at bounding box center [42, 25] width 25 height 25
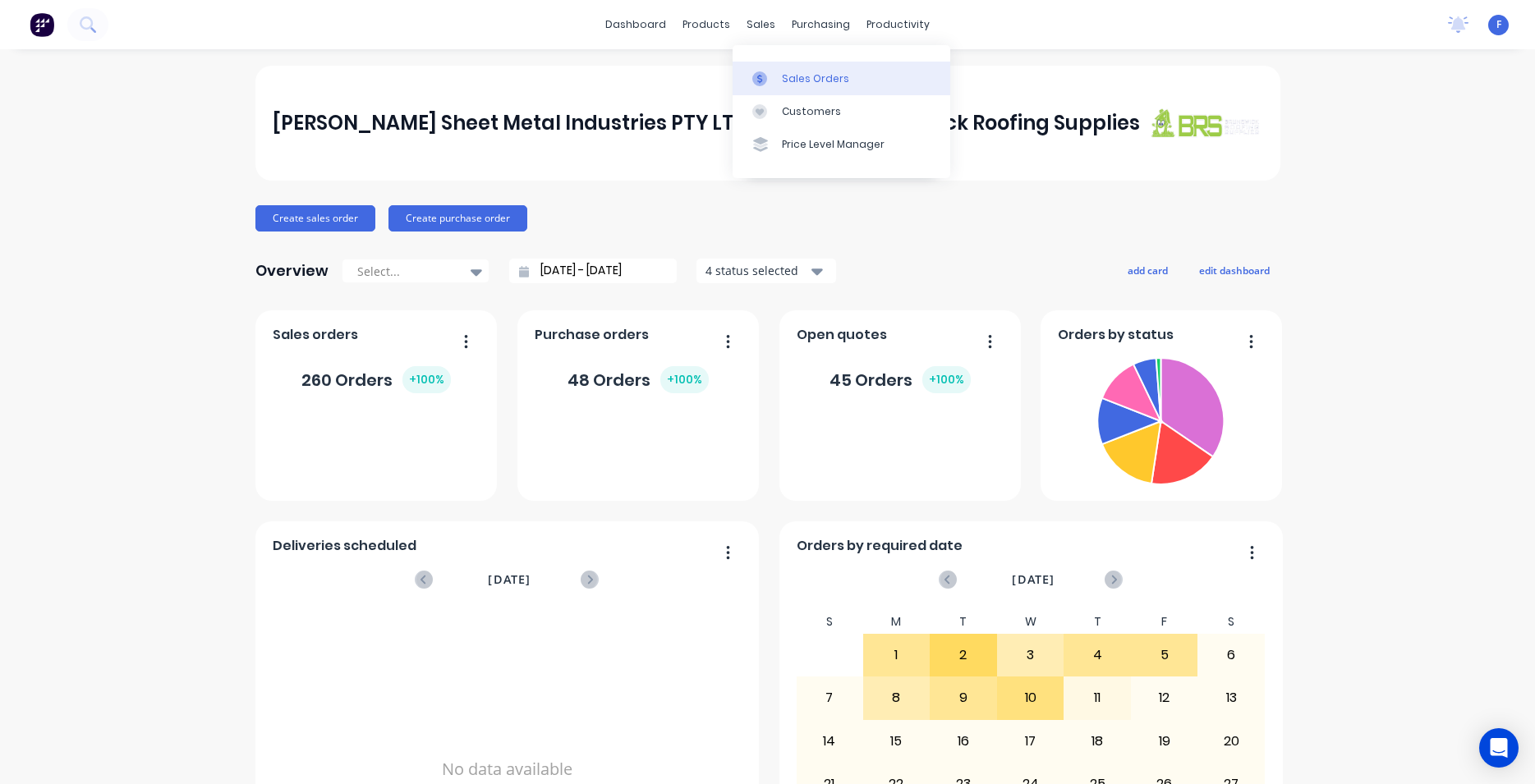
click at [820, 86] on link "Sales Orders" at bounding box center [842, 78] width 218 height 33
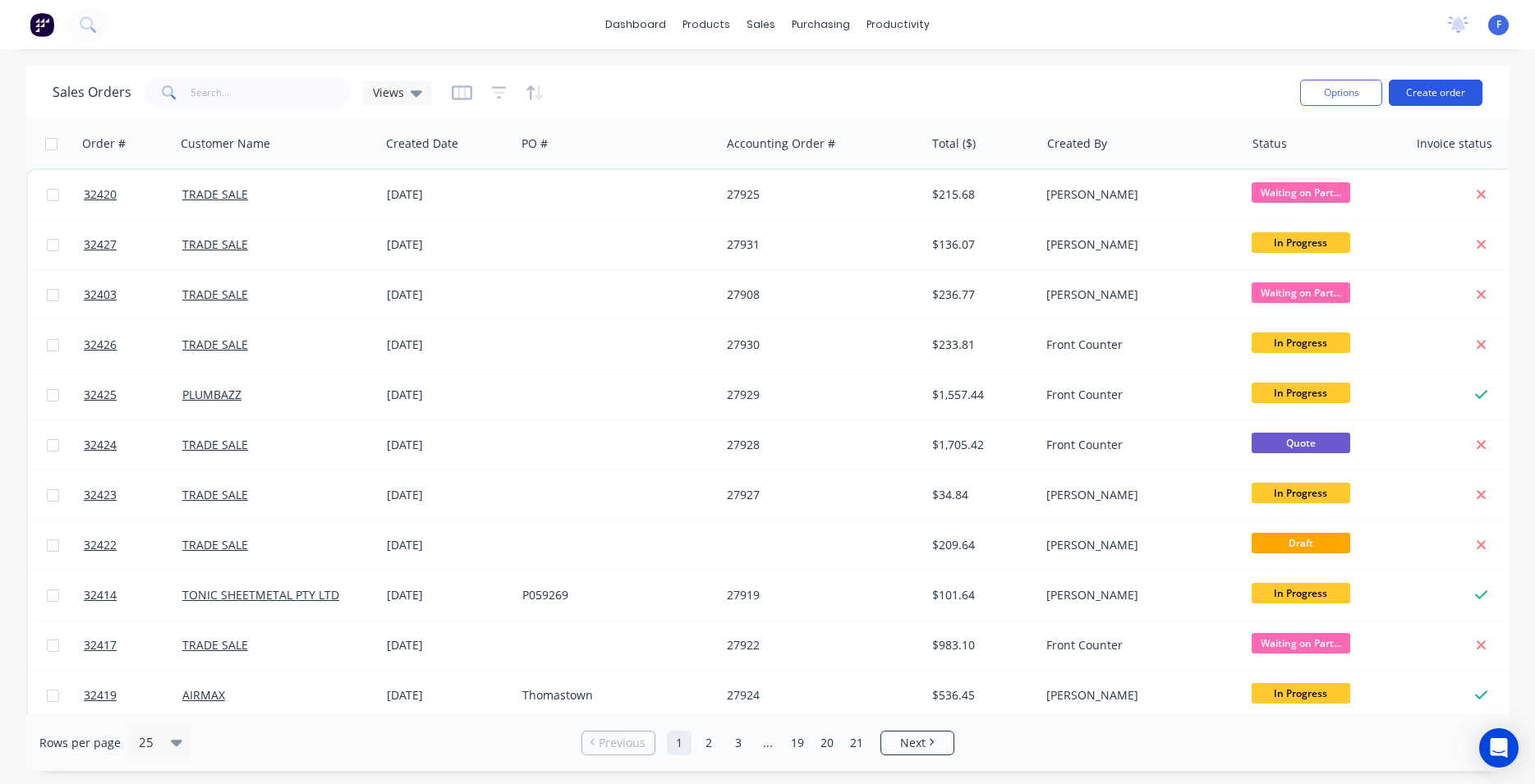
click at [1417, 96] on button "Create order" at bounding box center [1436, 93] width 94 height 26
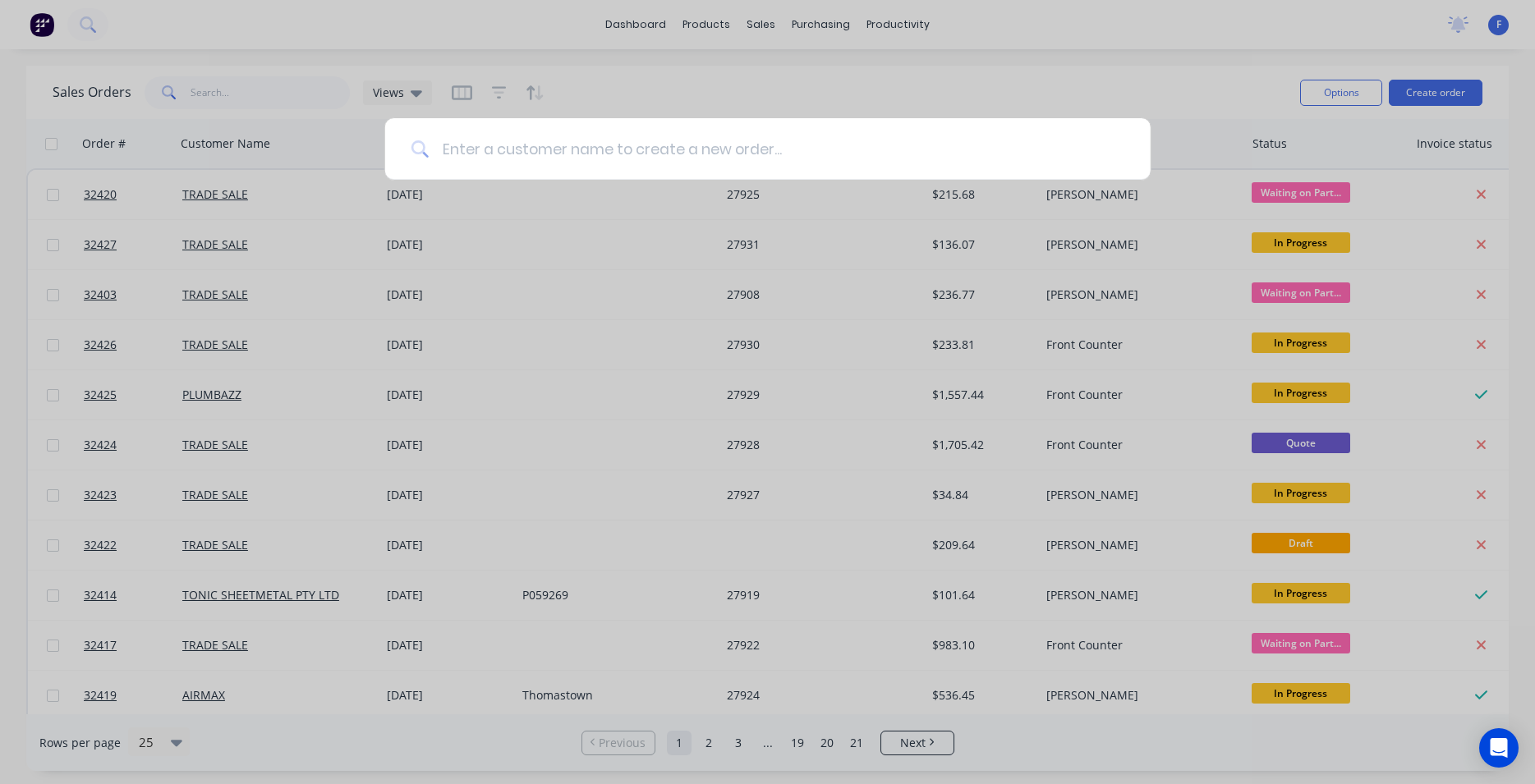
click at [515, 153] on input at bounding box center [776, 148] width 696 height 61
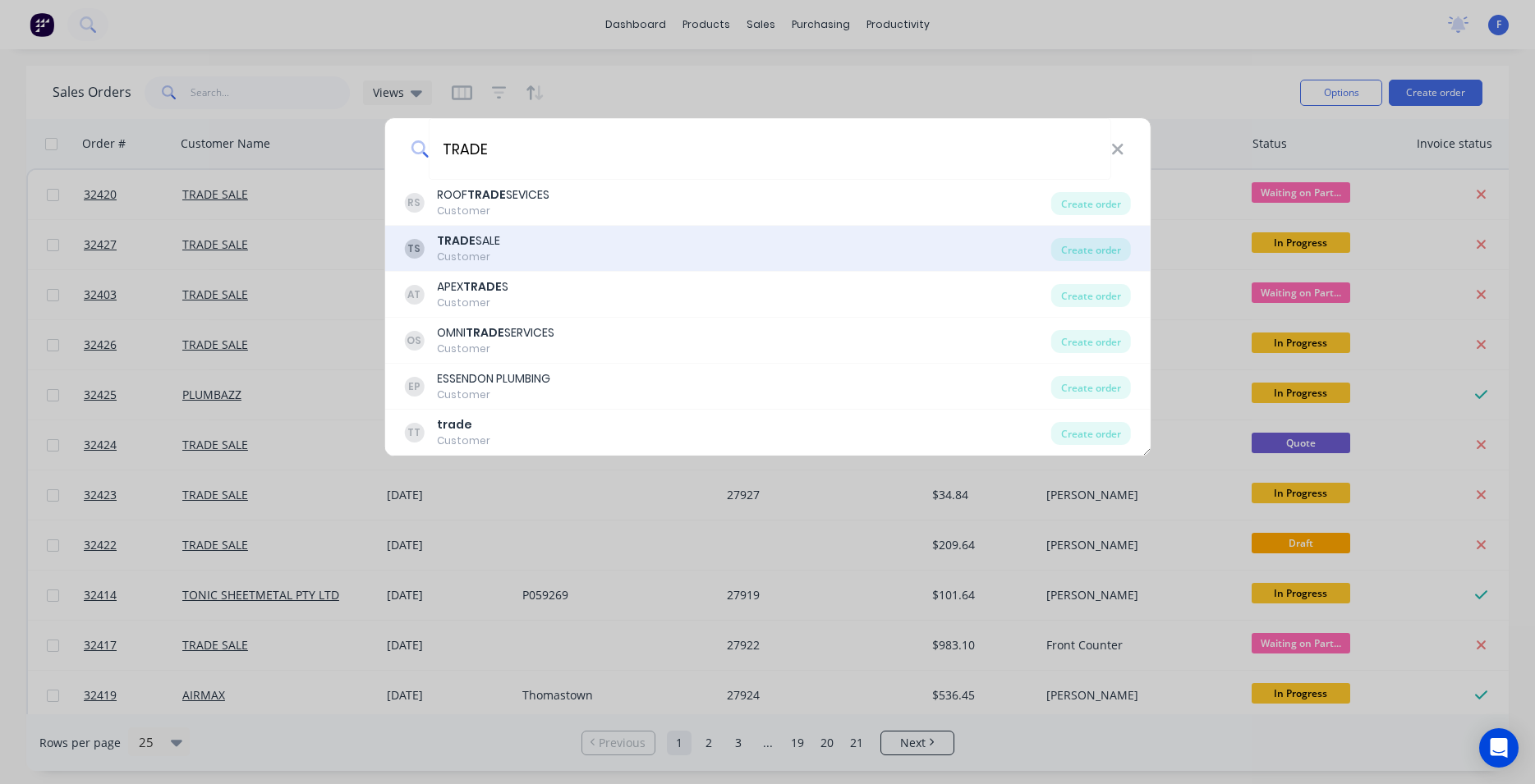
type input "TRADE"
click at [504, 242] on div "TS TRADE SALE Customer" at bounding box center [727, 249] width 647 height 32
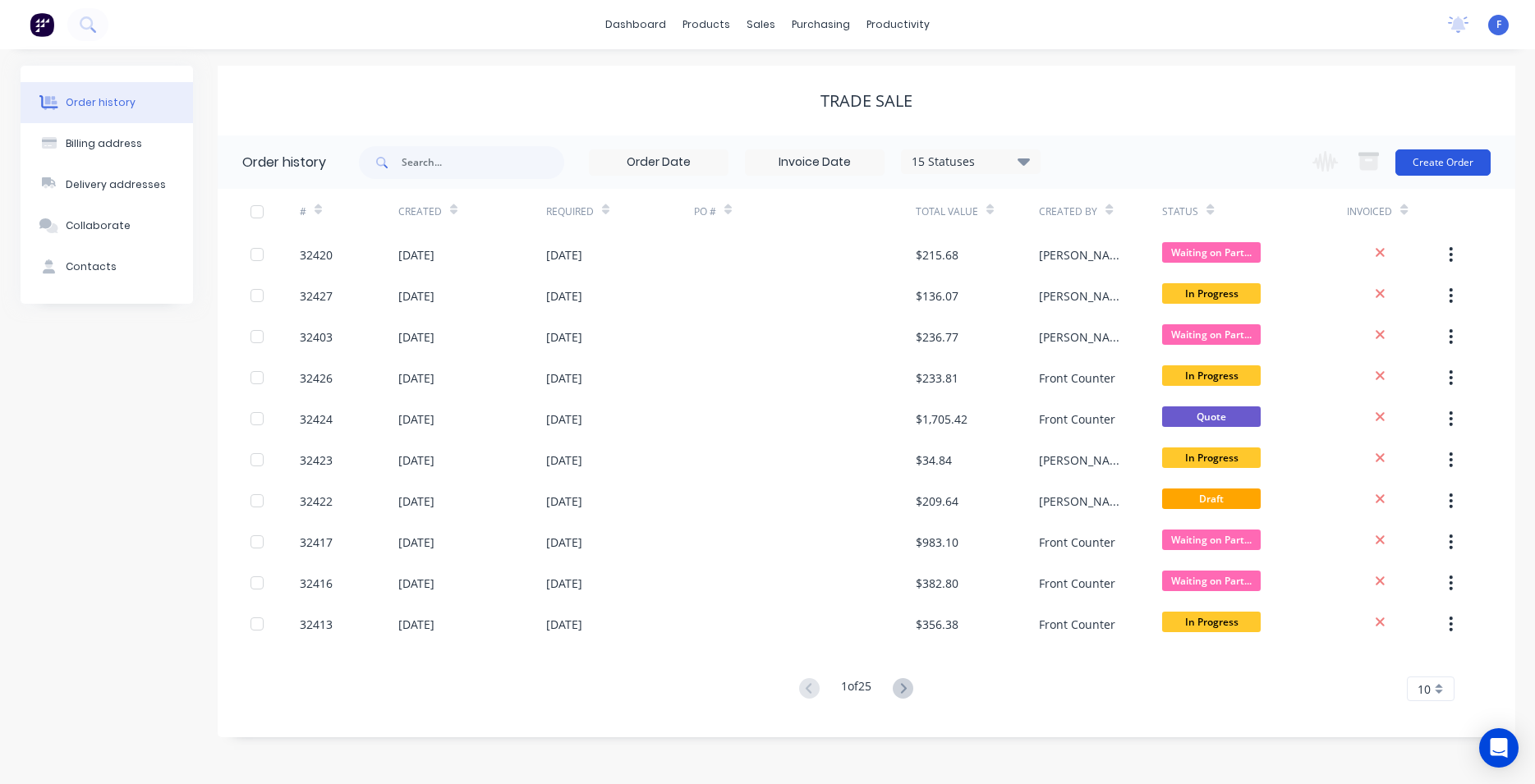
click at [1470, 165] on button "Create Order" at bounding box center [1443, 163] width 96 height 26
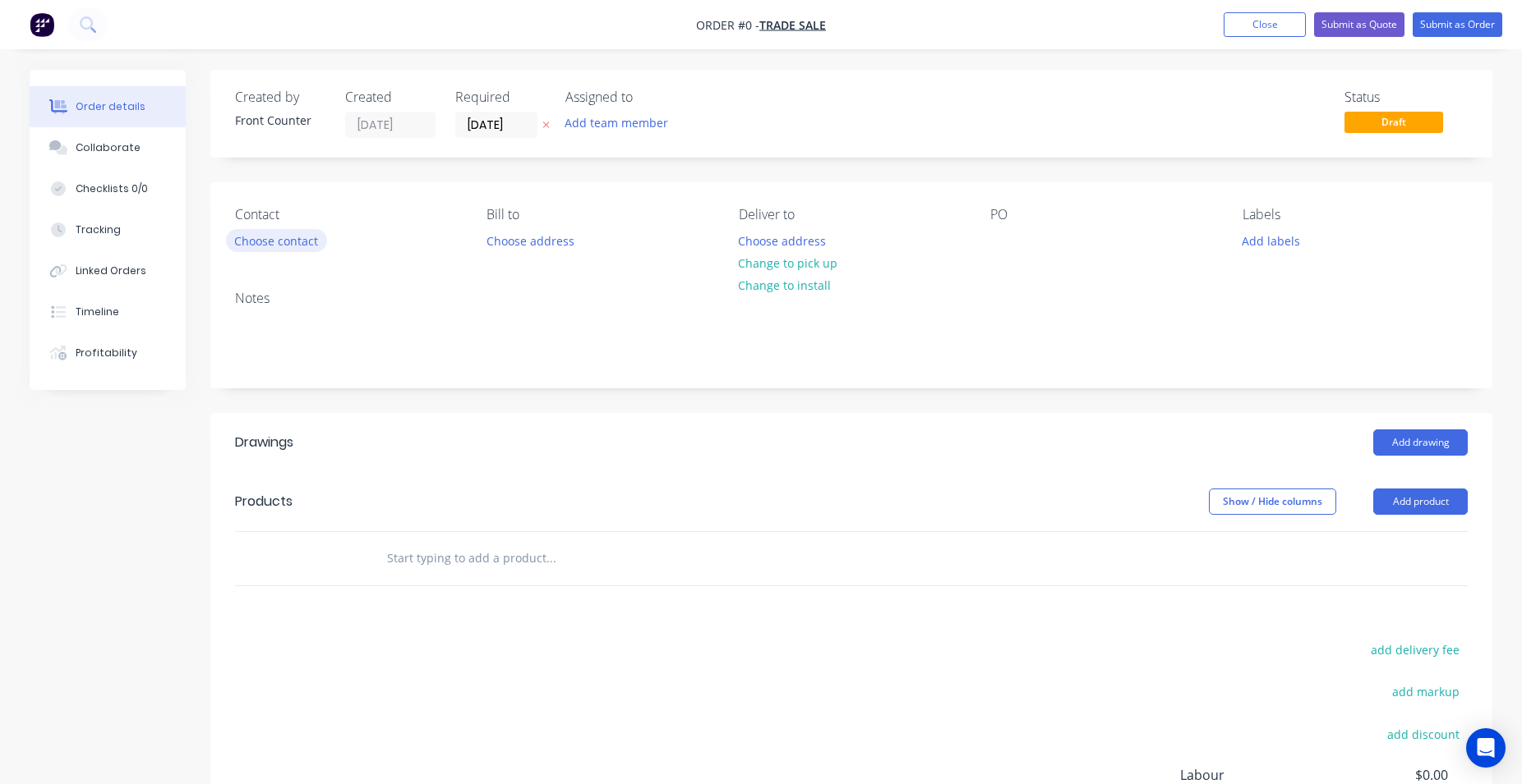
click at [289, 235] on button "Choose contact" at bounding box center [276, 239] width 101 height 22
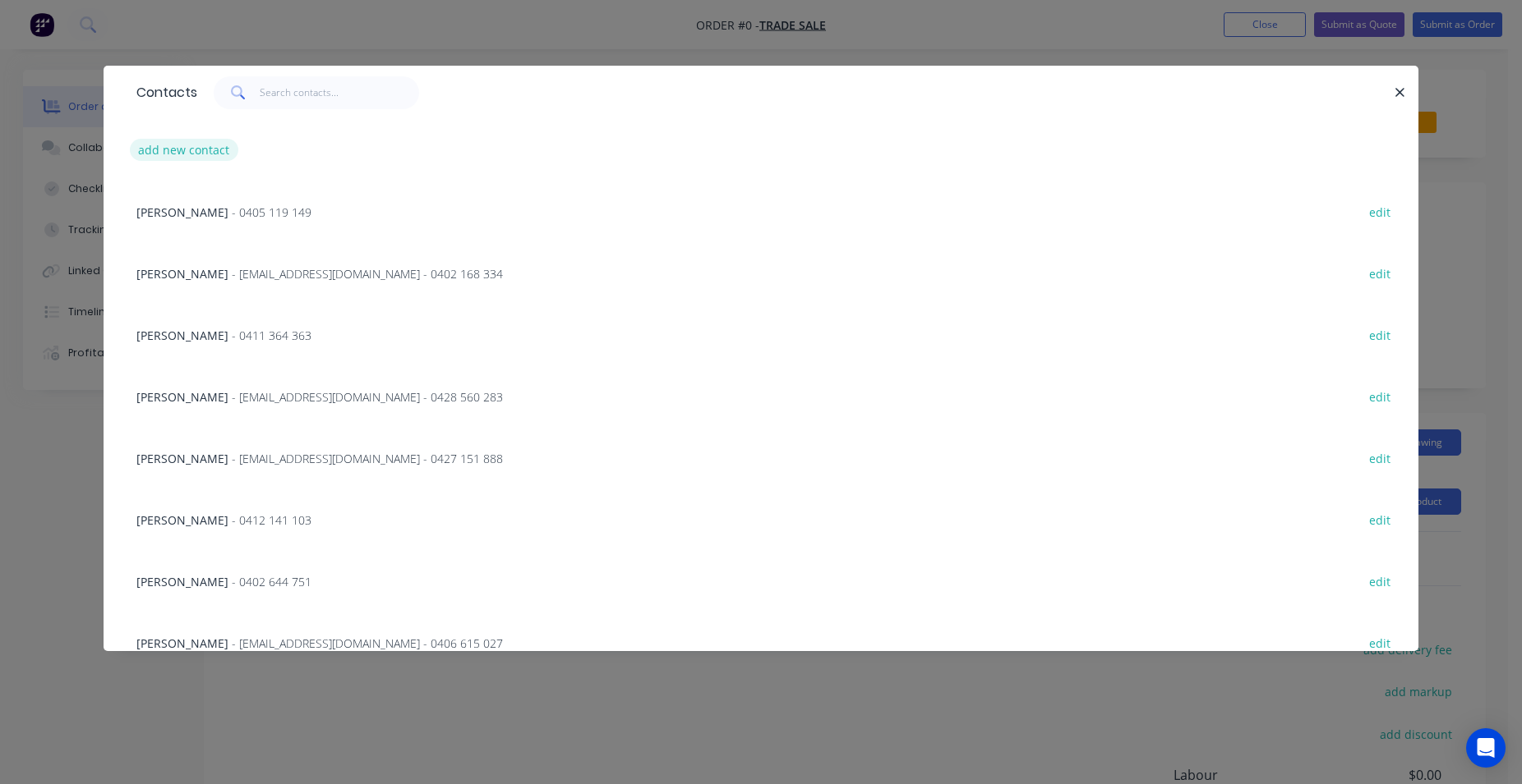
click at [205, 147] on button "add new contact" at bounding box center [184, 149] width 109 height 22
select select "AU"
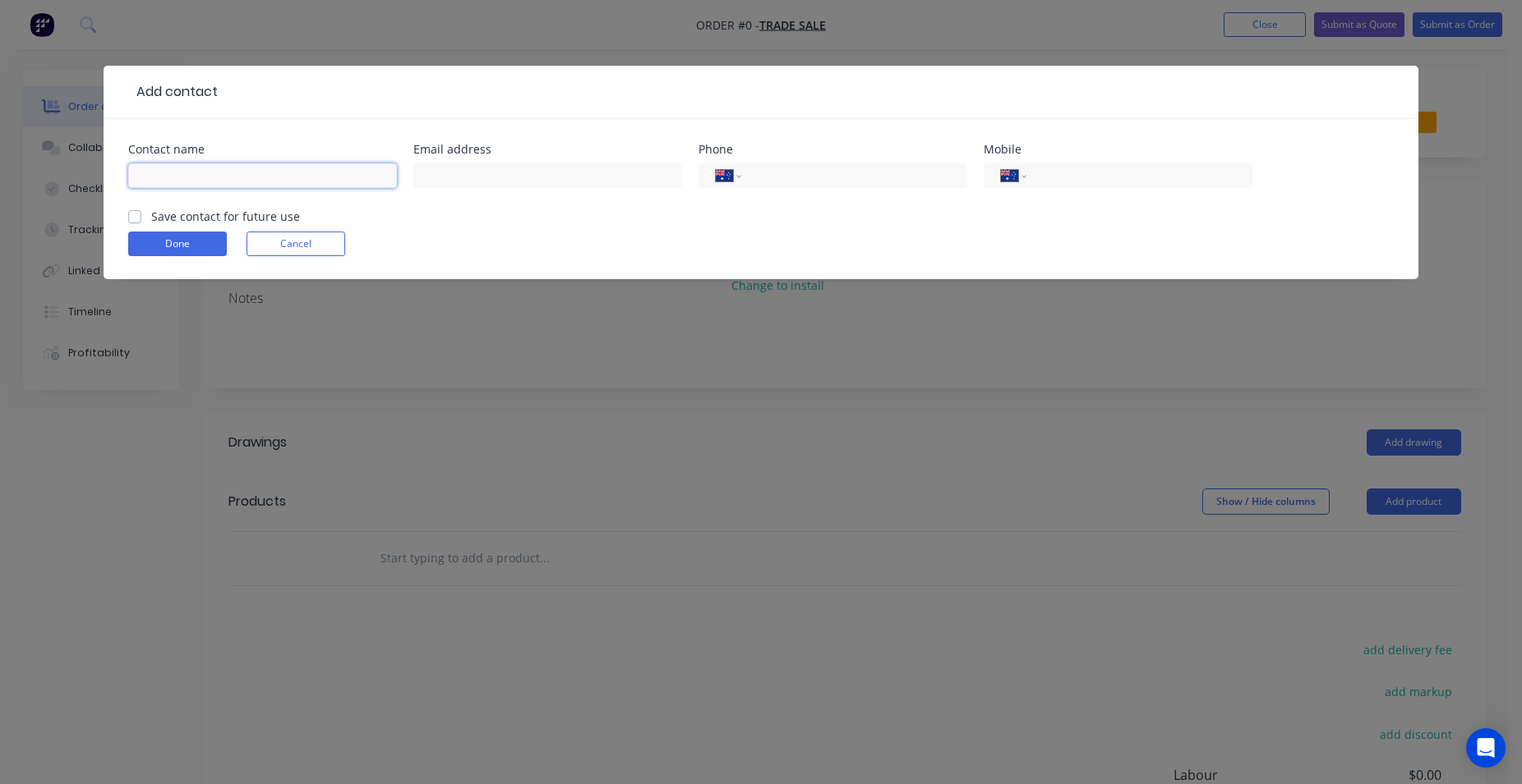
click at [243, 174] on input "text" at bounding box center [262, 176] width 269 height 25
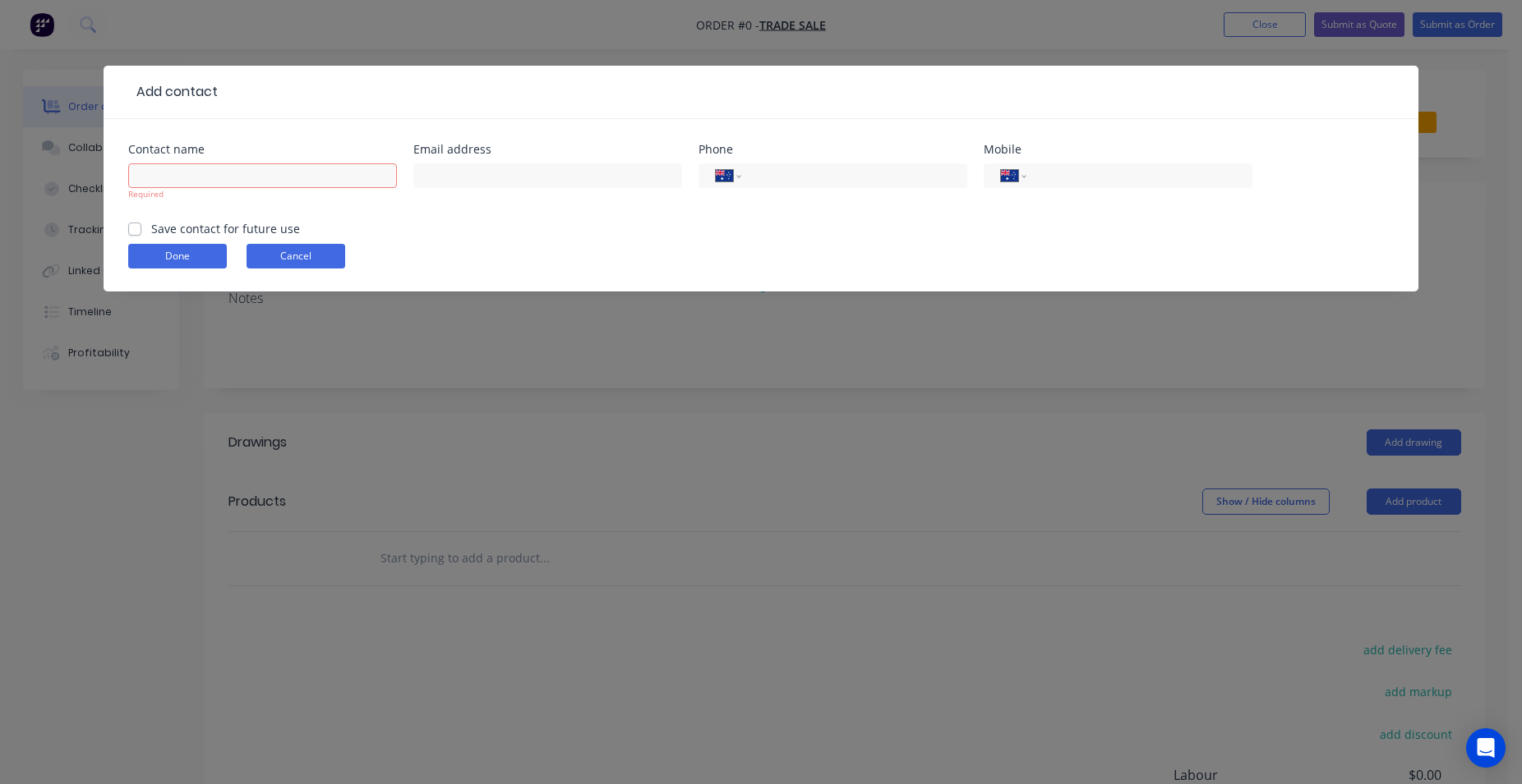
click at [302, 233] on form "Contact name Required Email address Phone International [GEOGRAPHIC_DATA] [GEOG…" at bounding box center [761, 218] width 1266 height 148
click at [266, 253] on button "Cancel" at bounding box center [296, 256] width 98 height 25
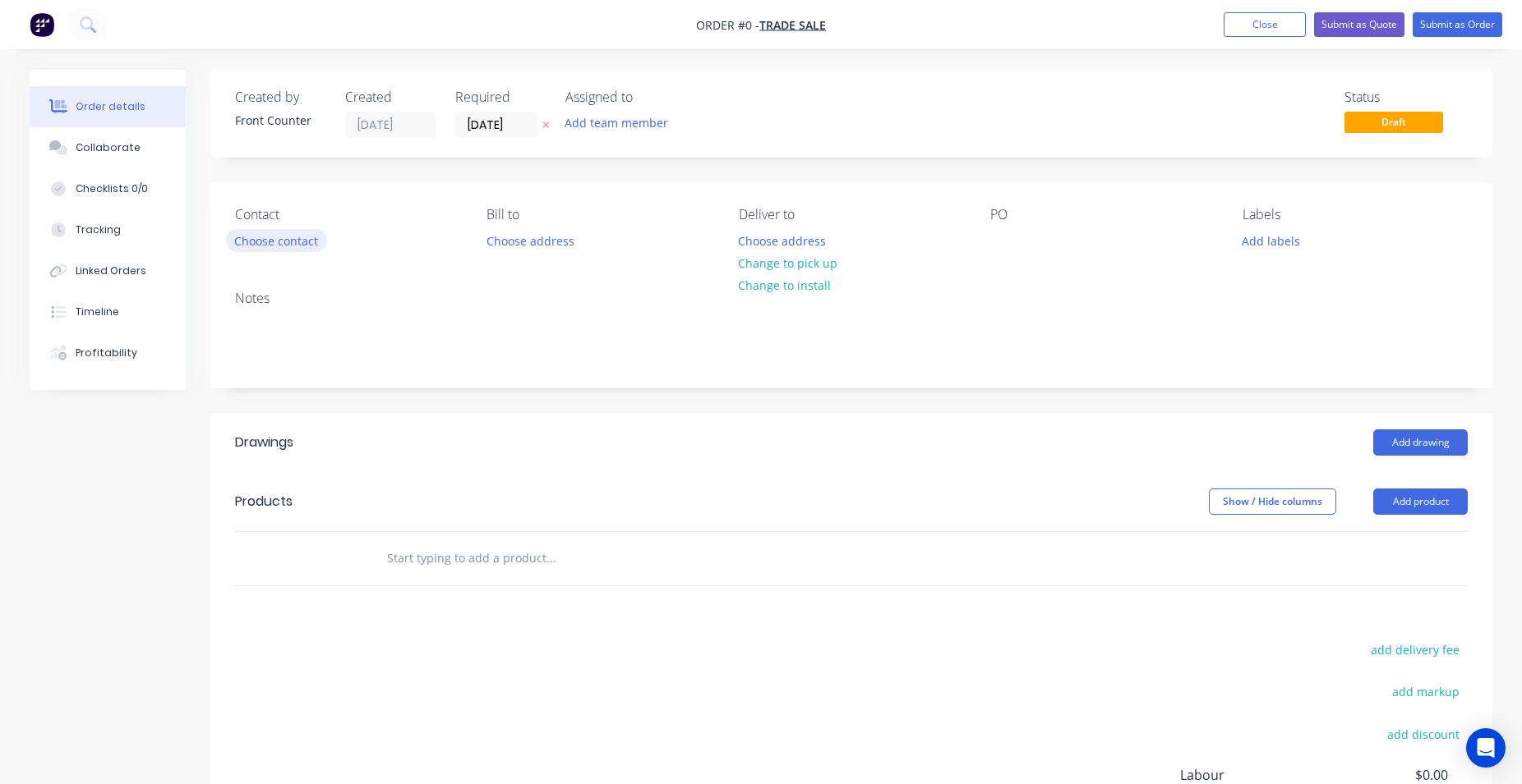
click at [286, 248] on button "Choose contact" at bounding box center [276, 239] width 101 height 22
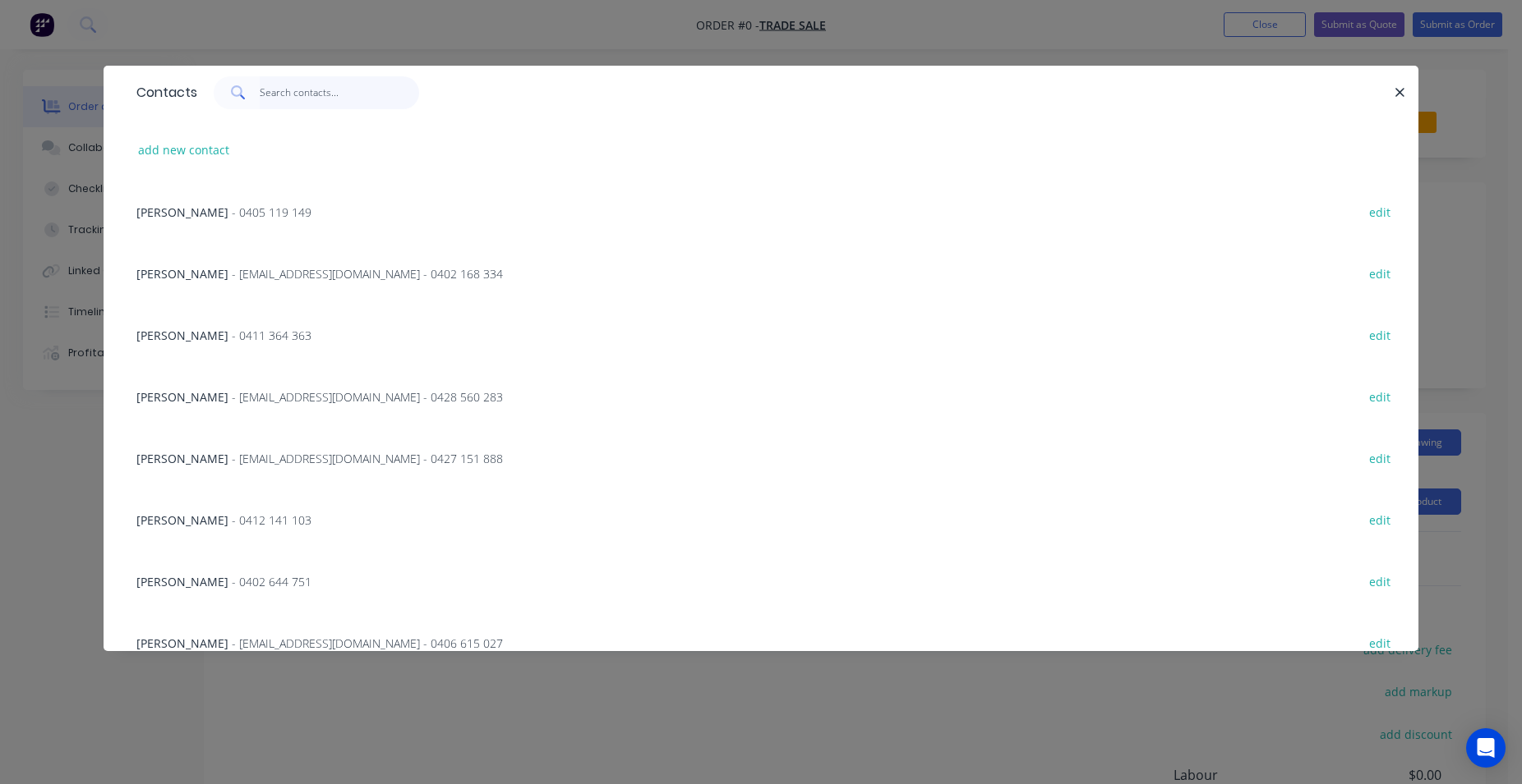
click at [312, 90] on input "text" at bounding box center [339, 93] width 160 height 33
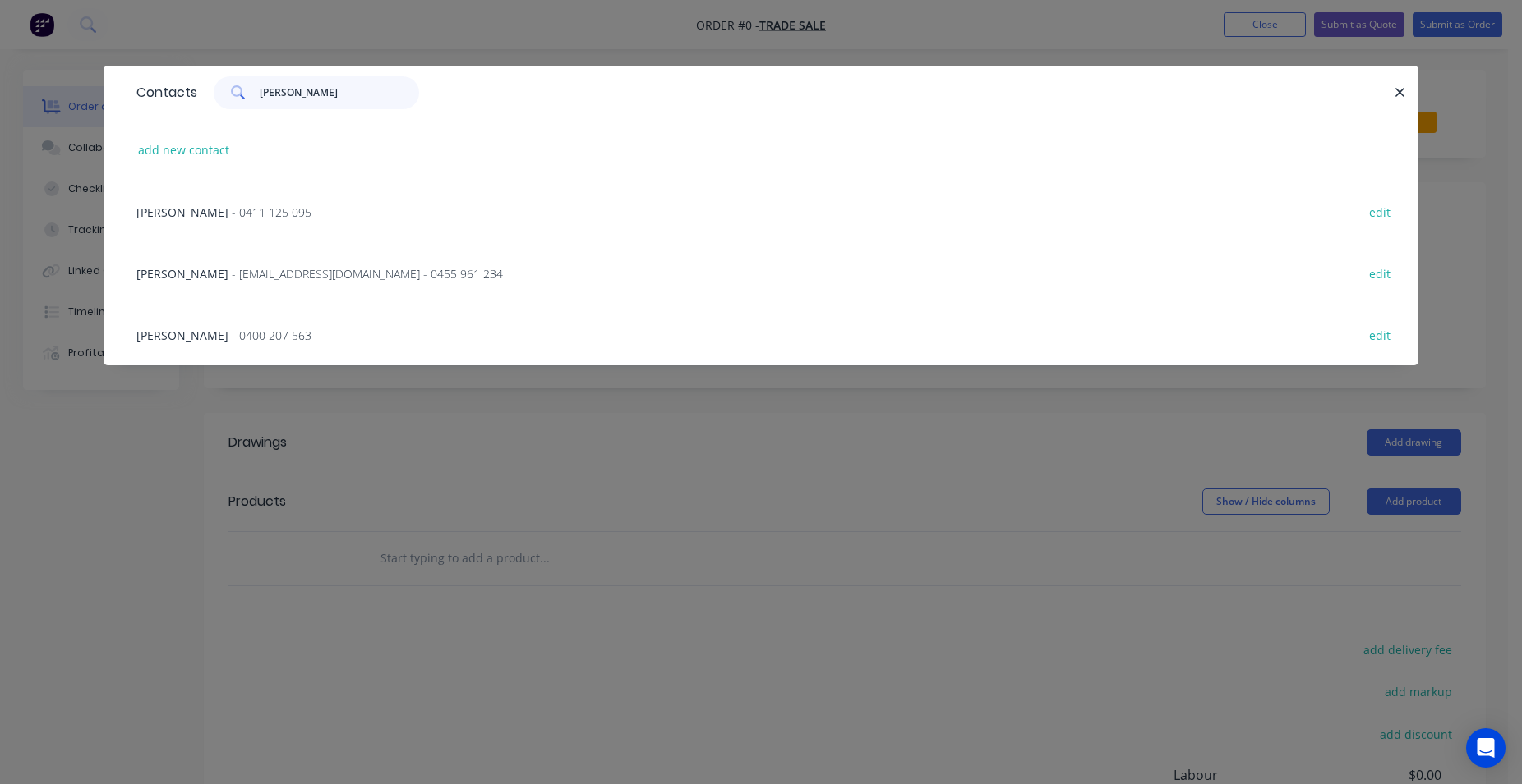
type input "[PERSON_NAME]"
click at [361, 275] on span "- [EMAIL_ADDRESS][DOMAIN_NAME] - 0455 961 234" at bounding box center [367, 273] width 271 height 16
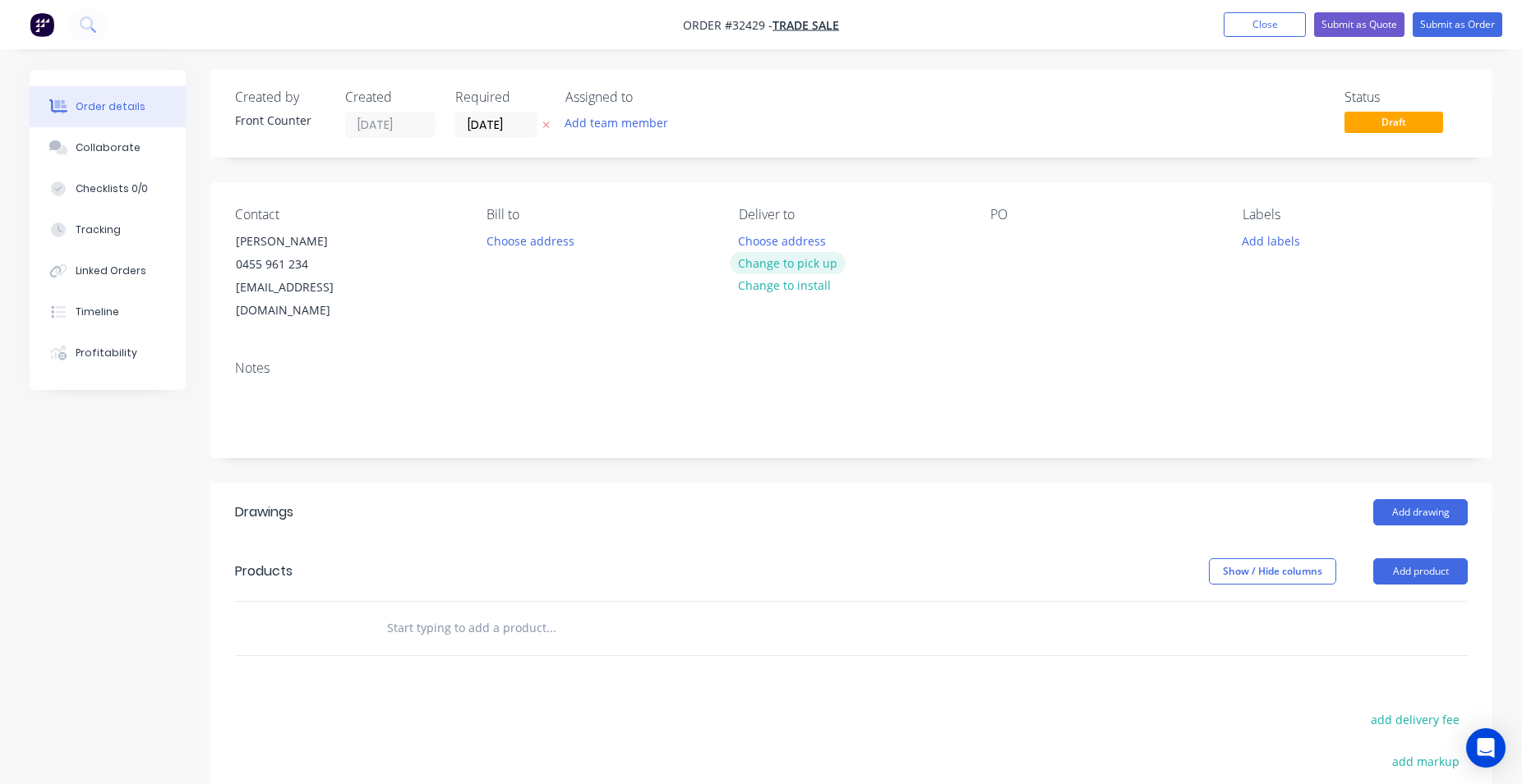
click at [812, 269] on button "Change to pick up" at bounding box center [787, 263] width 116 height 22
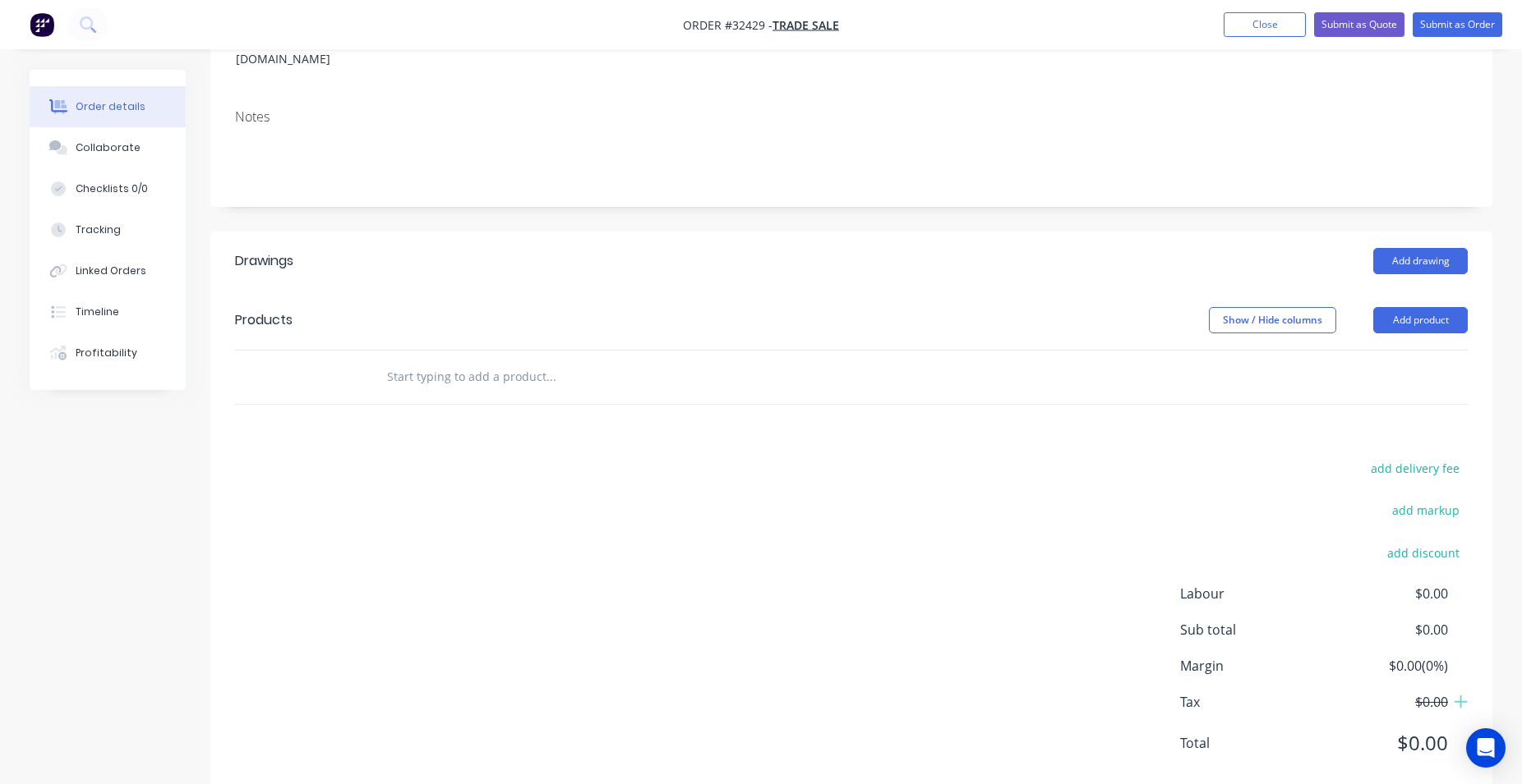
click at [490, 351] on div at bounding box center [661, 377] width 591 height 53
click at [489, 360] on input "text" at bounding box center [550, 376] width 328 height 33
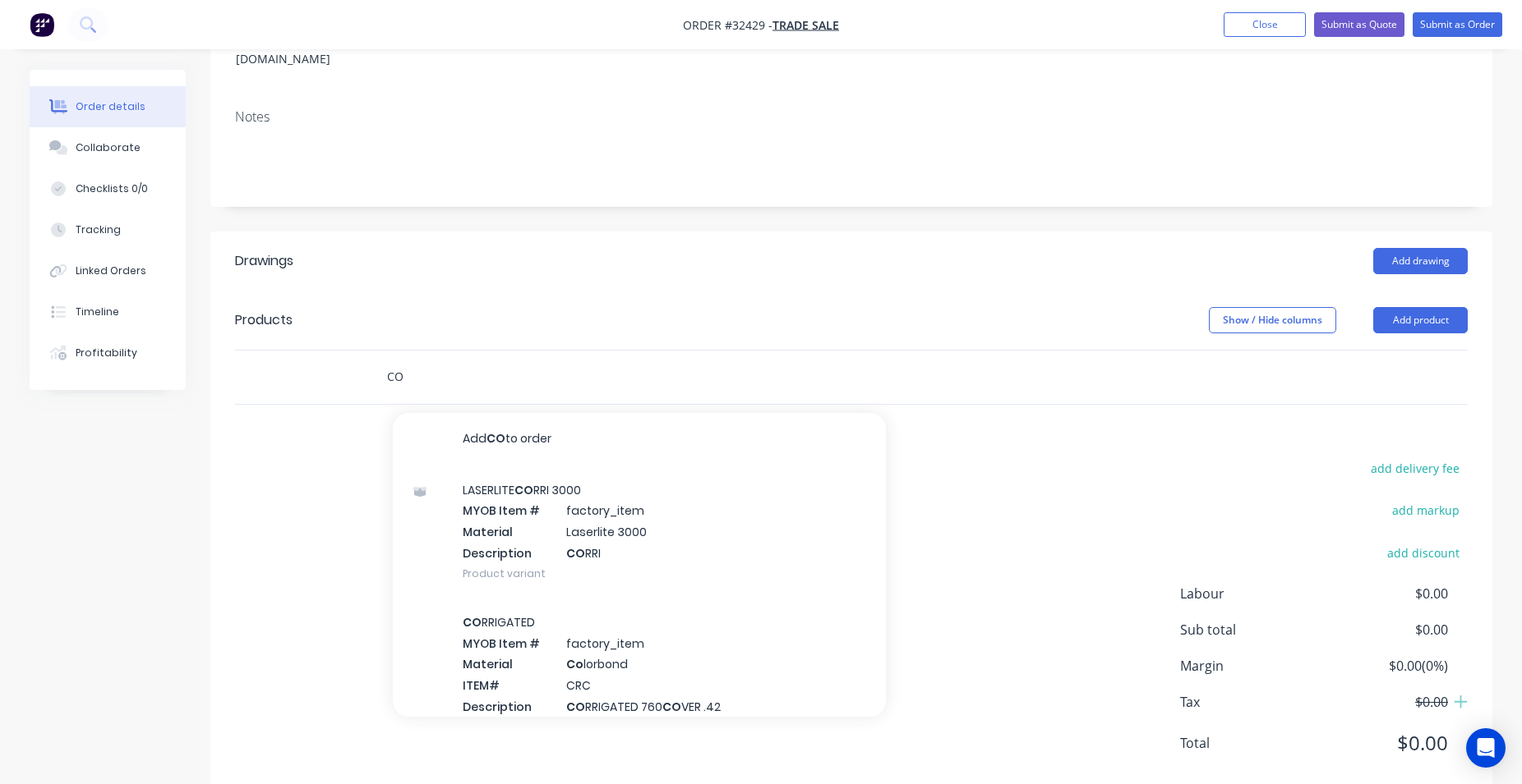
type input "C"
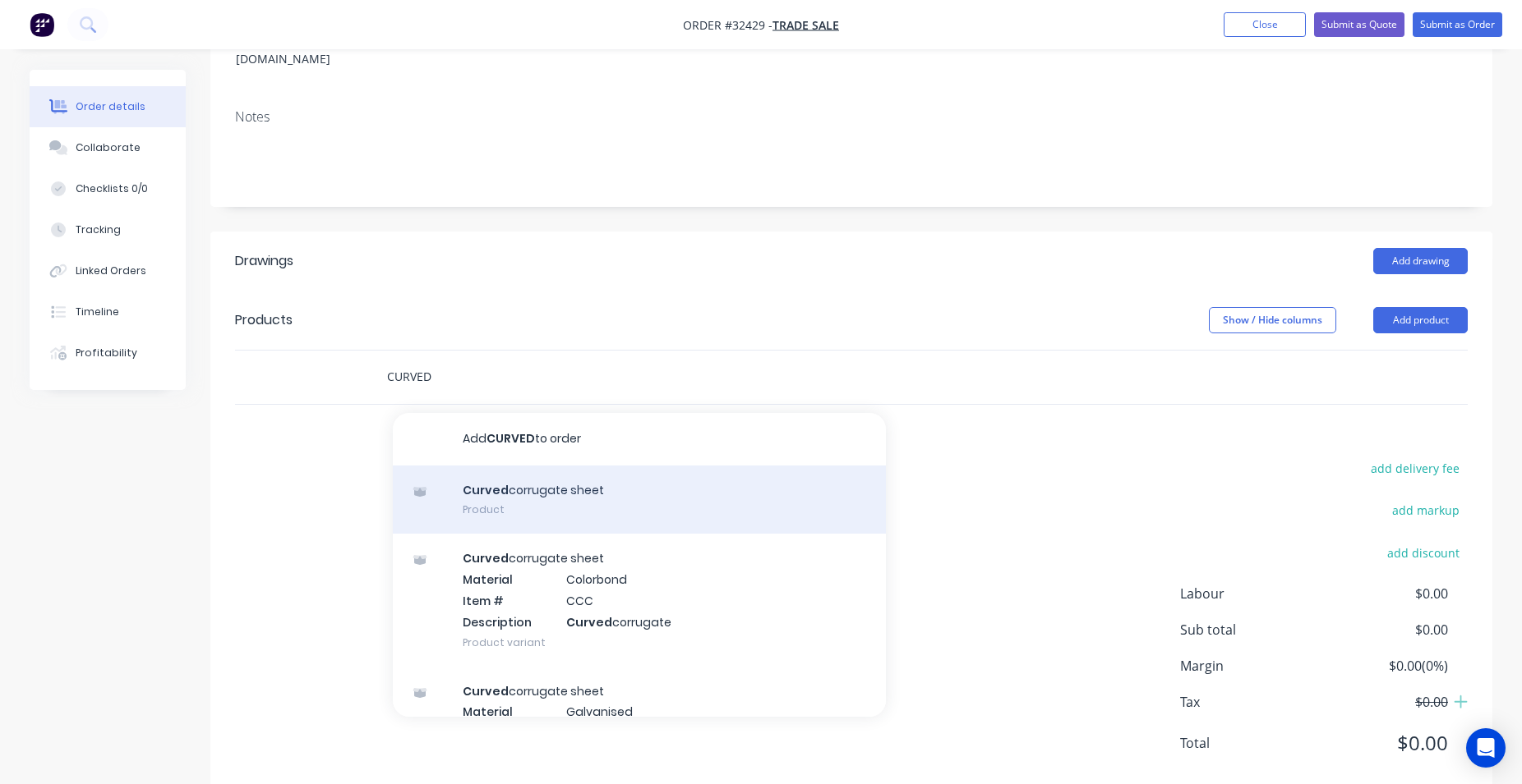
type input "CURVED"
click at [601, 480] on div "Curved corrugate sheet Product" at bounding box center [639, 499] width 493 height 69
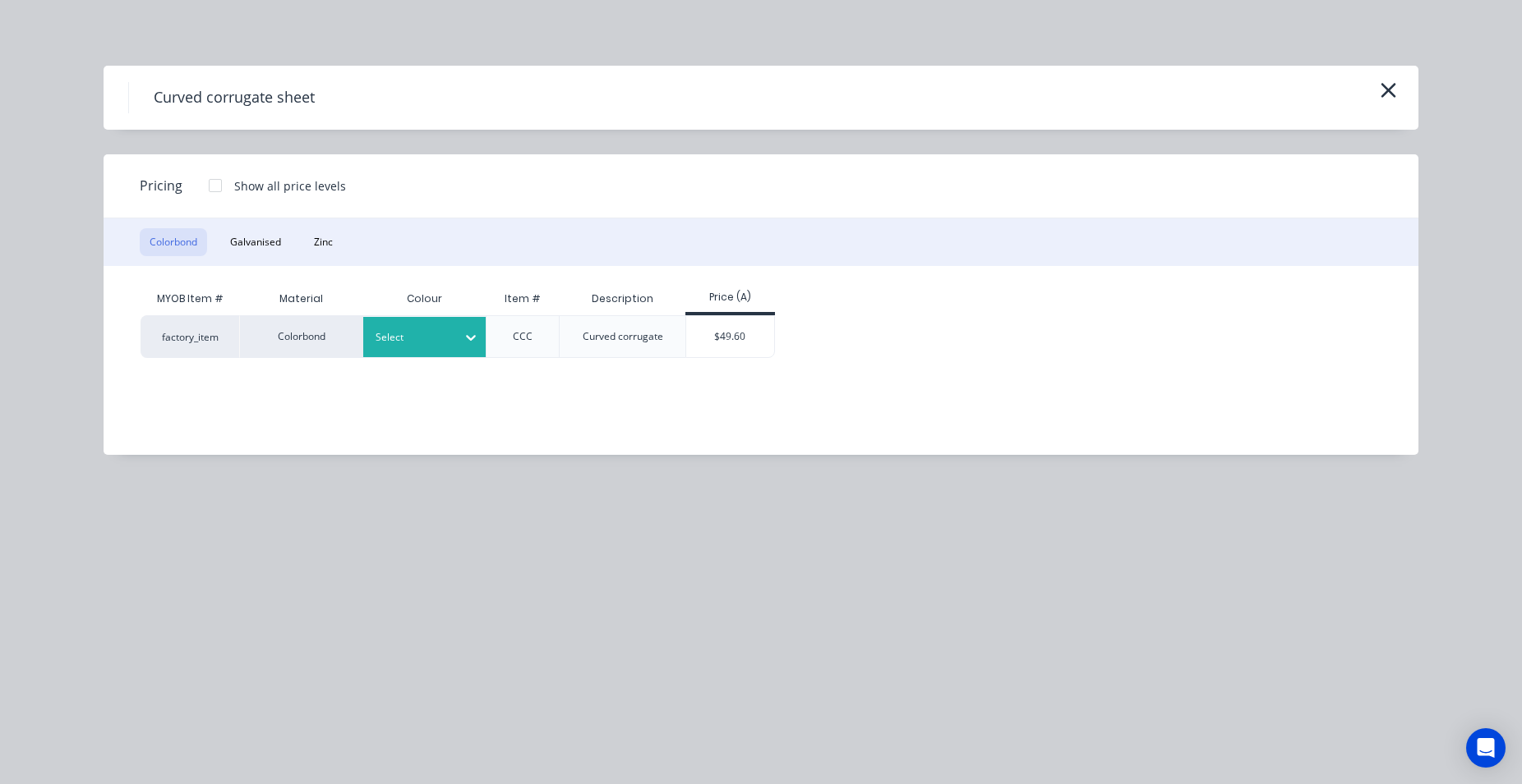
click at [470, 335] on icon at bounding box center [470, 337] width 16 height 16
click at [205, 665] on div "Classic Cream" at bounding box center [102, 680] width 205 height 30
drag, startPoint x: 741, startPoint y: 342, endPoint x: 722, endPoint y: 362, distance: 27.6
click at [741, 347] on div "$49.60" at bounding box center [729, 336] width 88 height 41
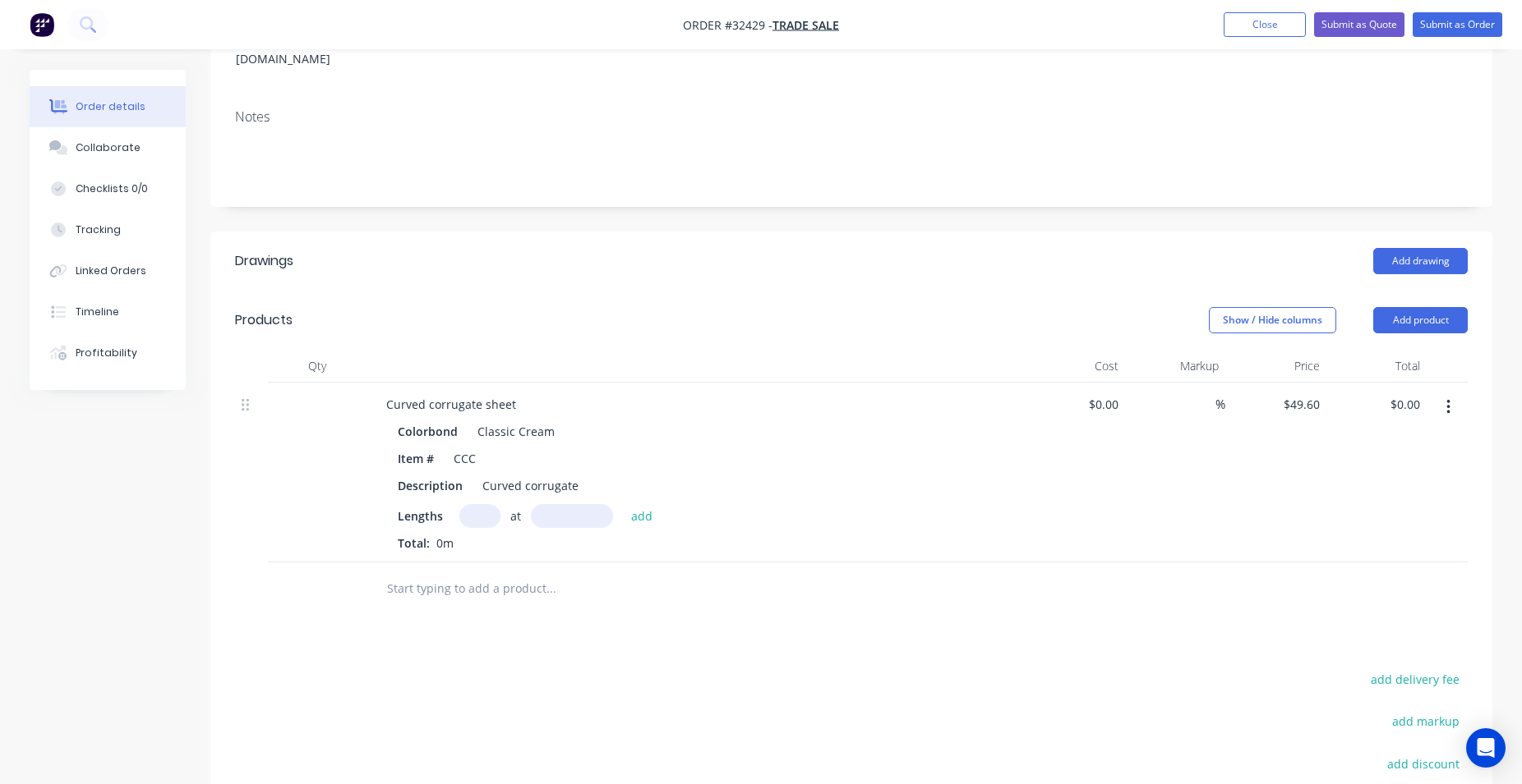
click at [484, 504] on input "text" at bounding box center [480, 515] width 41 height 24
type input "6"
type input "2100"
click at [622, 504] on button "add" at bounding box center [641, 514] width 39 height 22
type input "$624.96"
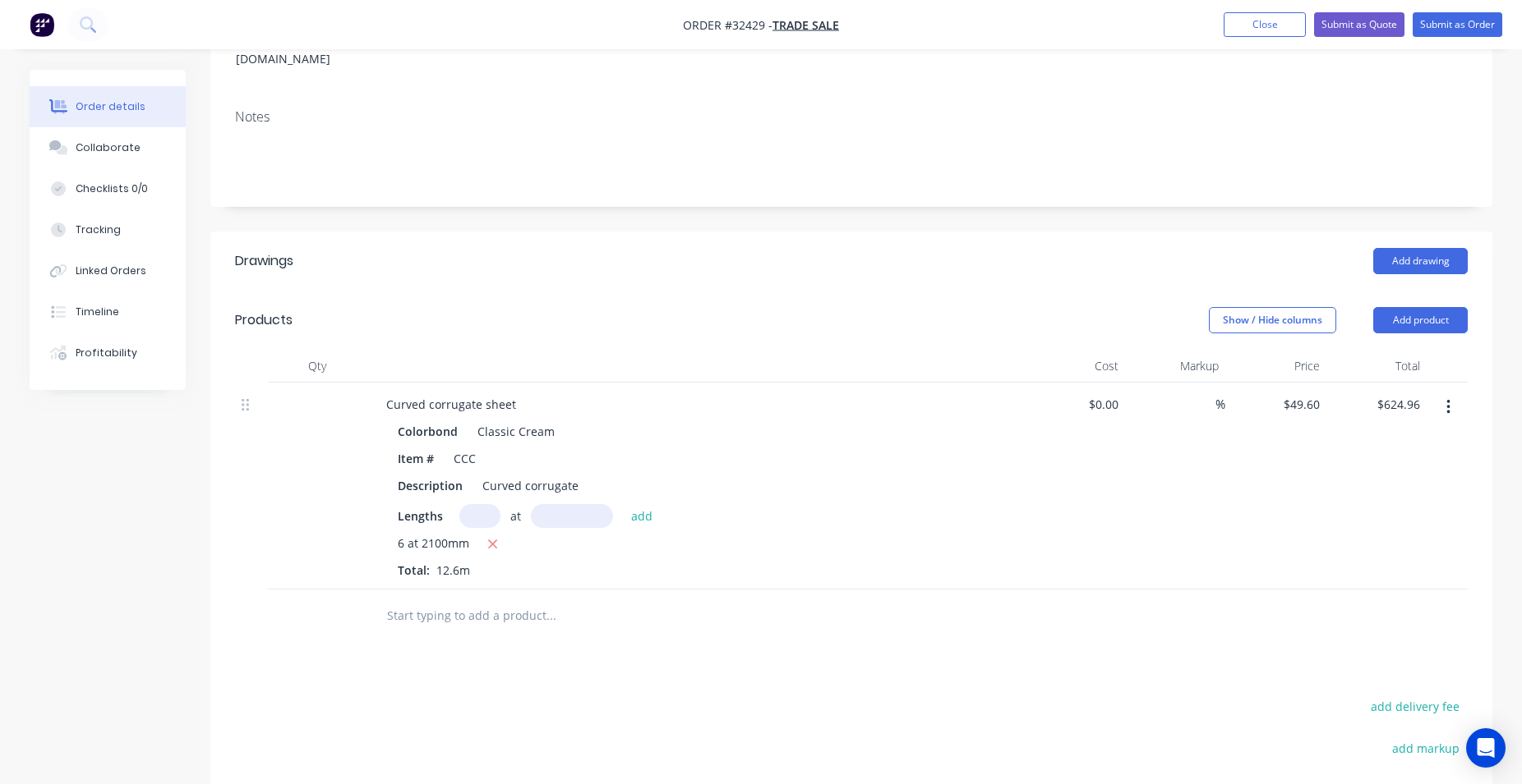
click at [486, 600] on input "text" at bounding box center [550, 616] width 328 height 33
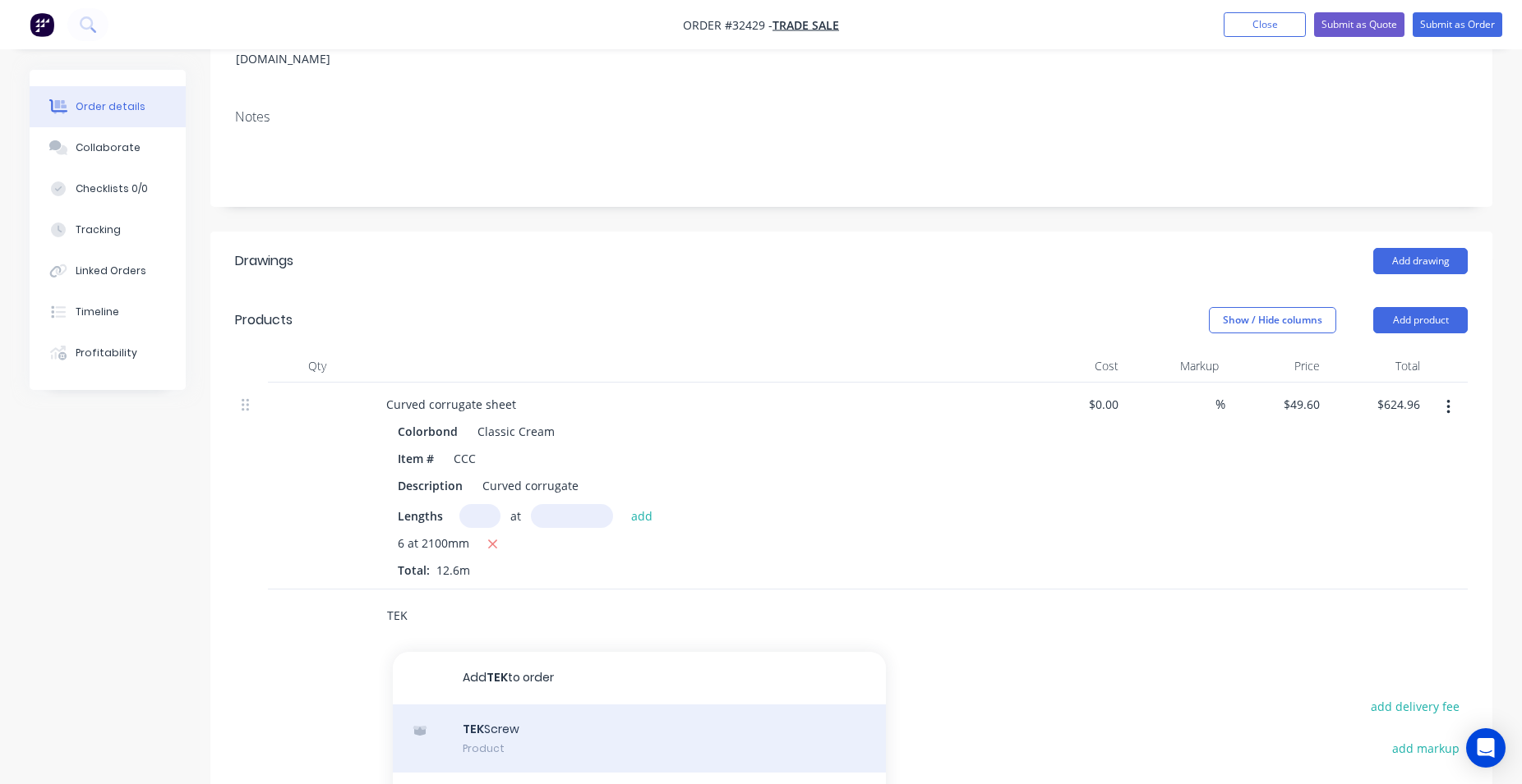
type input "TEK"
click at [650, 705] on div "TEK Screw Product" at bounding box center [639, 739] width 493 height 69
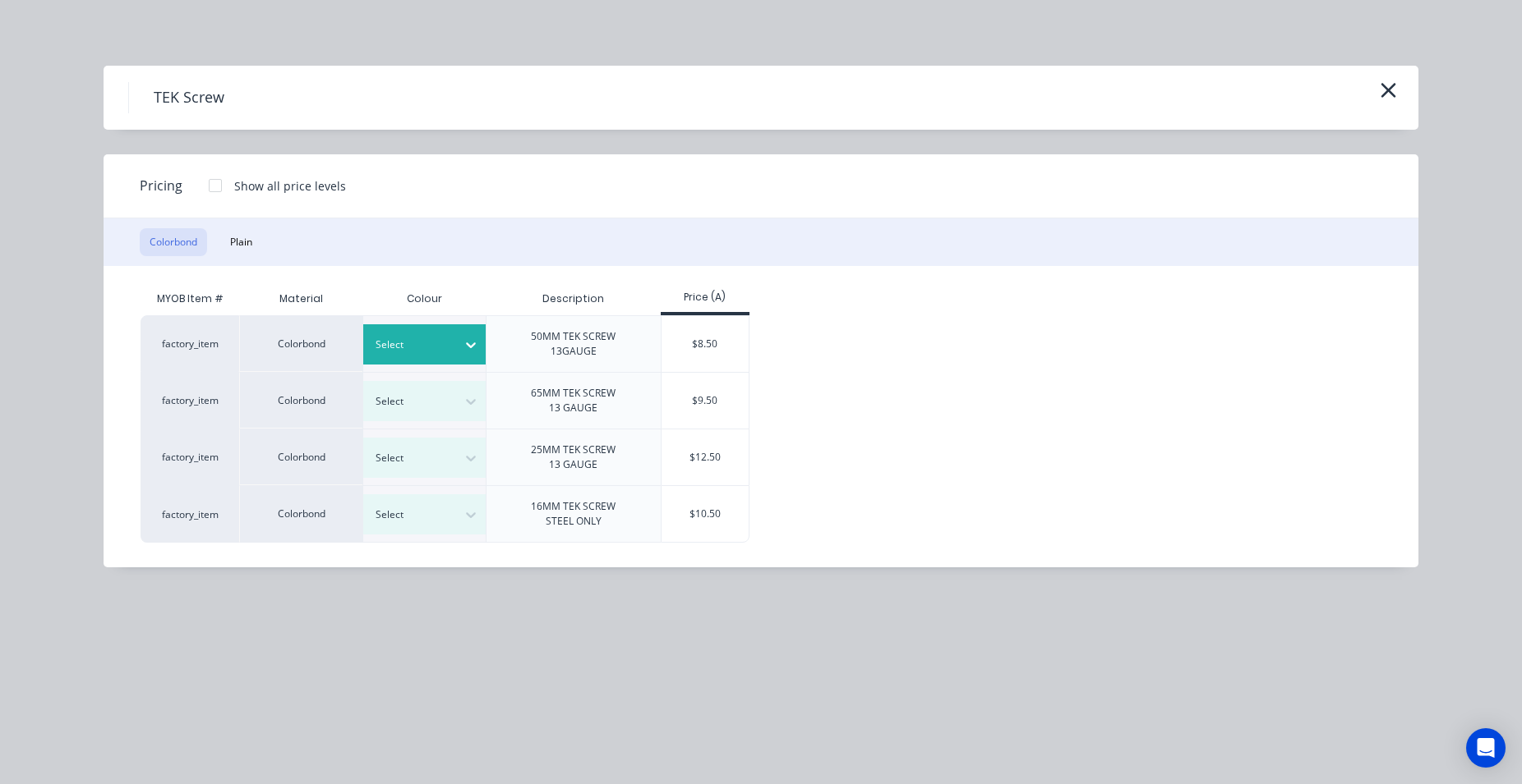
click at [459, 350] on div at bounding box center [470, 345] width 29 height 26
click at [205, 665] on div "Classic Cream" at bounding box center [102, 680] width 205 height 30
click at [690, 340] on div "$8.50" at bounding box center [705, 343] width 88 height 56
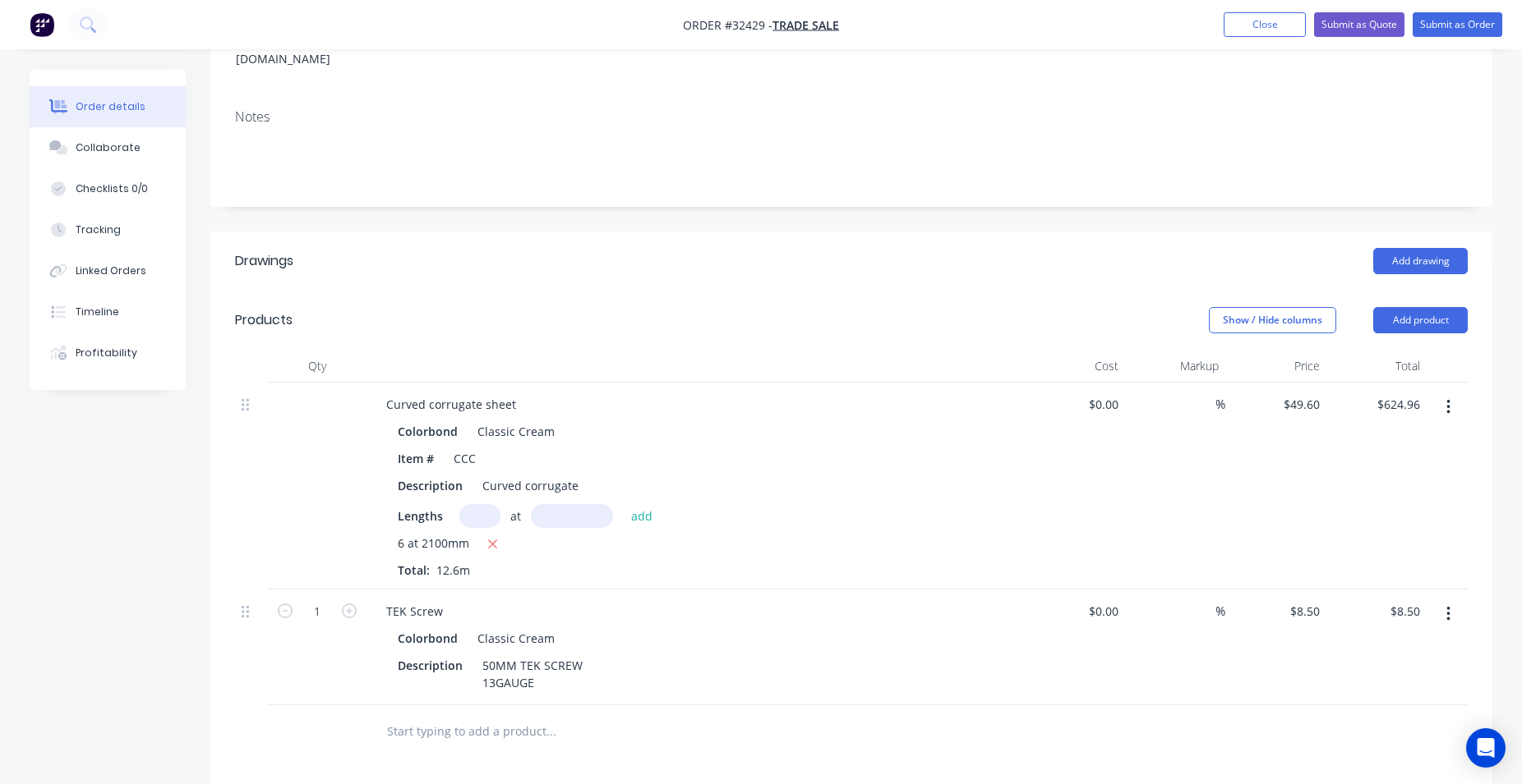
drag, startPoint x: 348, startPoint y: 592, endPoint x: 535, endPoint y: 675, distance: 204.6
click at [348, 603] on icon "button" at bounding box center [349, 611] width 15 height 15
type input "2"
type input "$17.00"
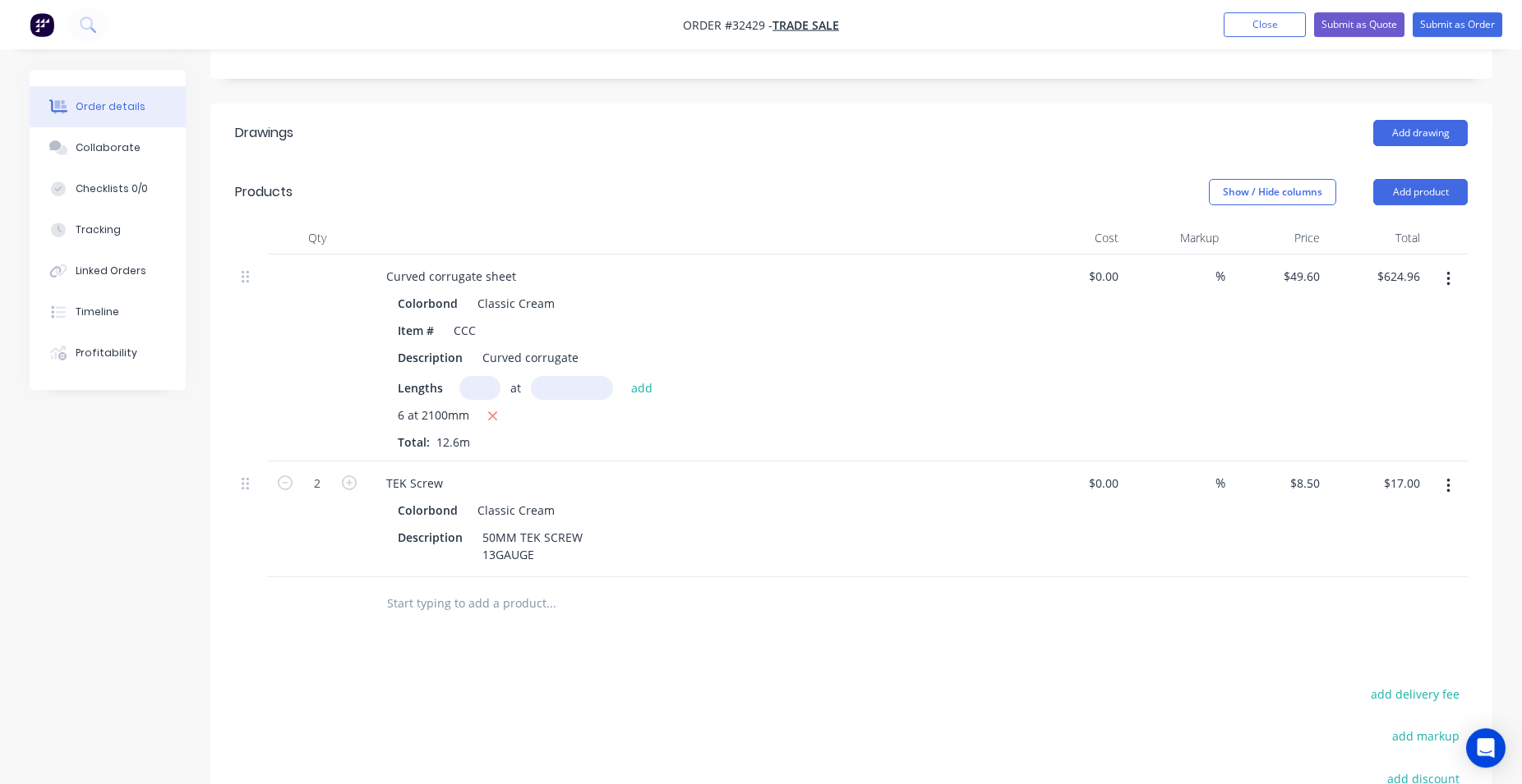
scroll to position [503, 0]
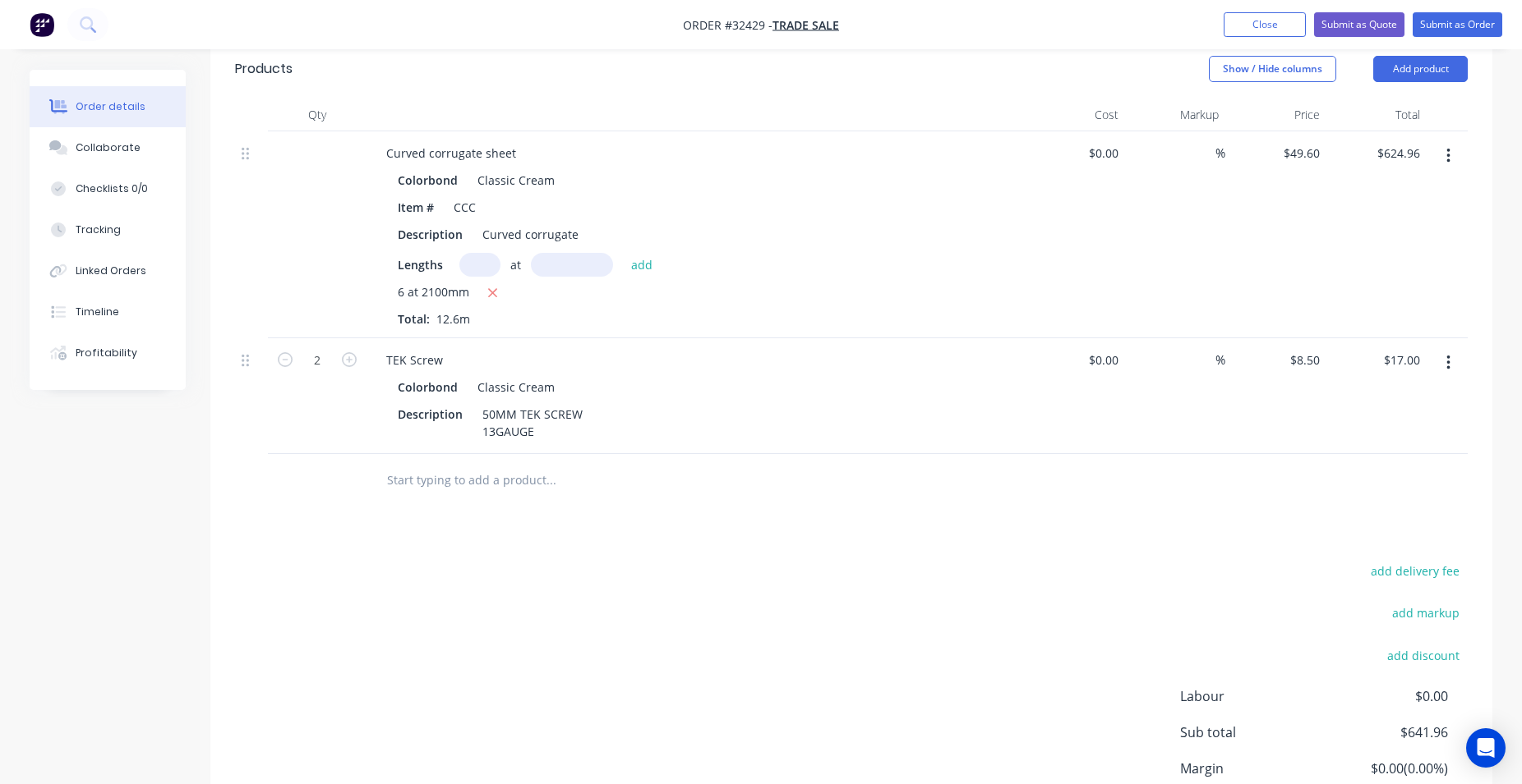
click at [487, 464] on input "text" at bounding box center [550, 480] width 328 height 33
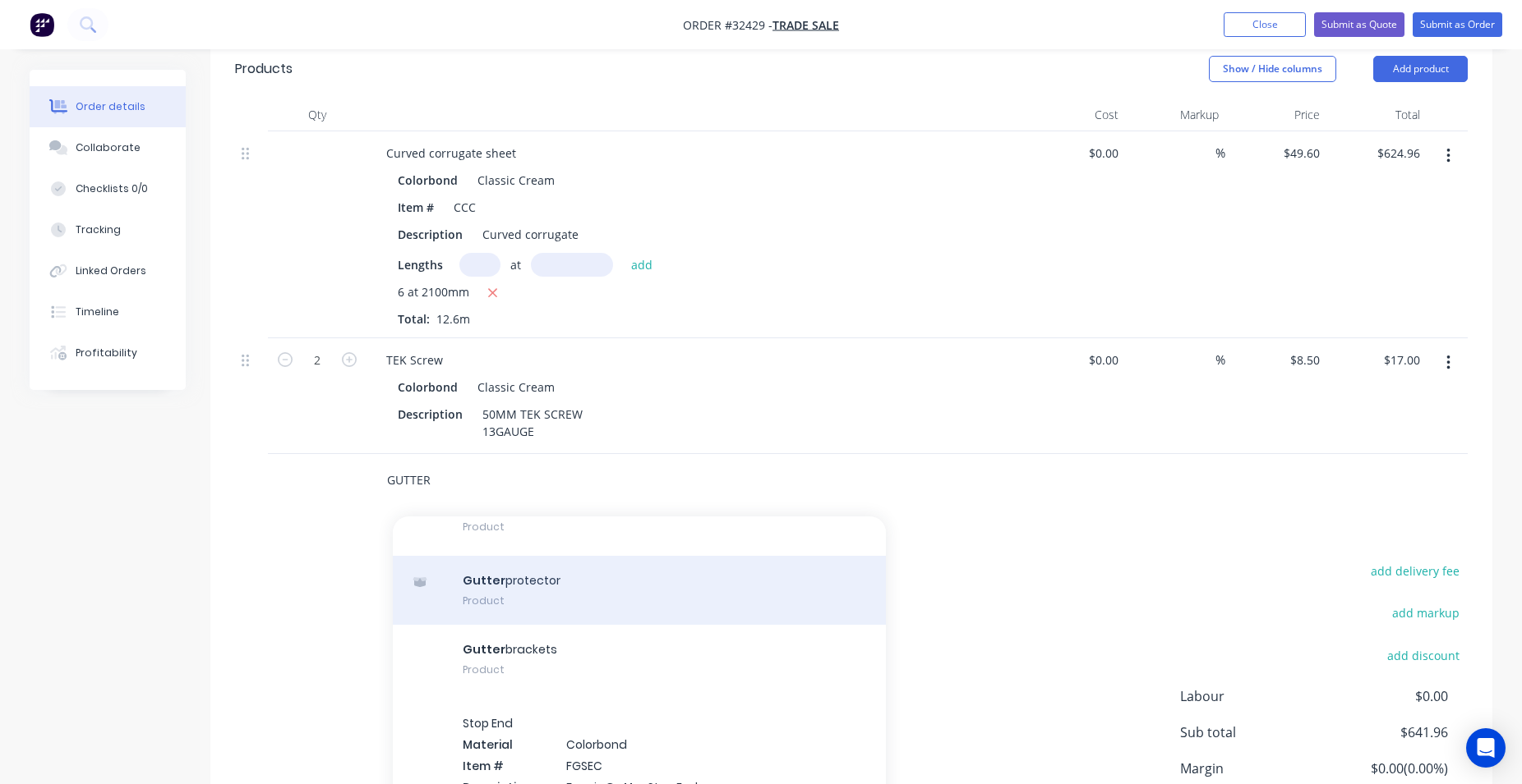
scroll to position [3652, 0]
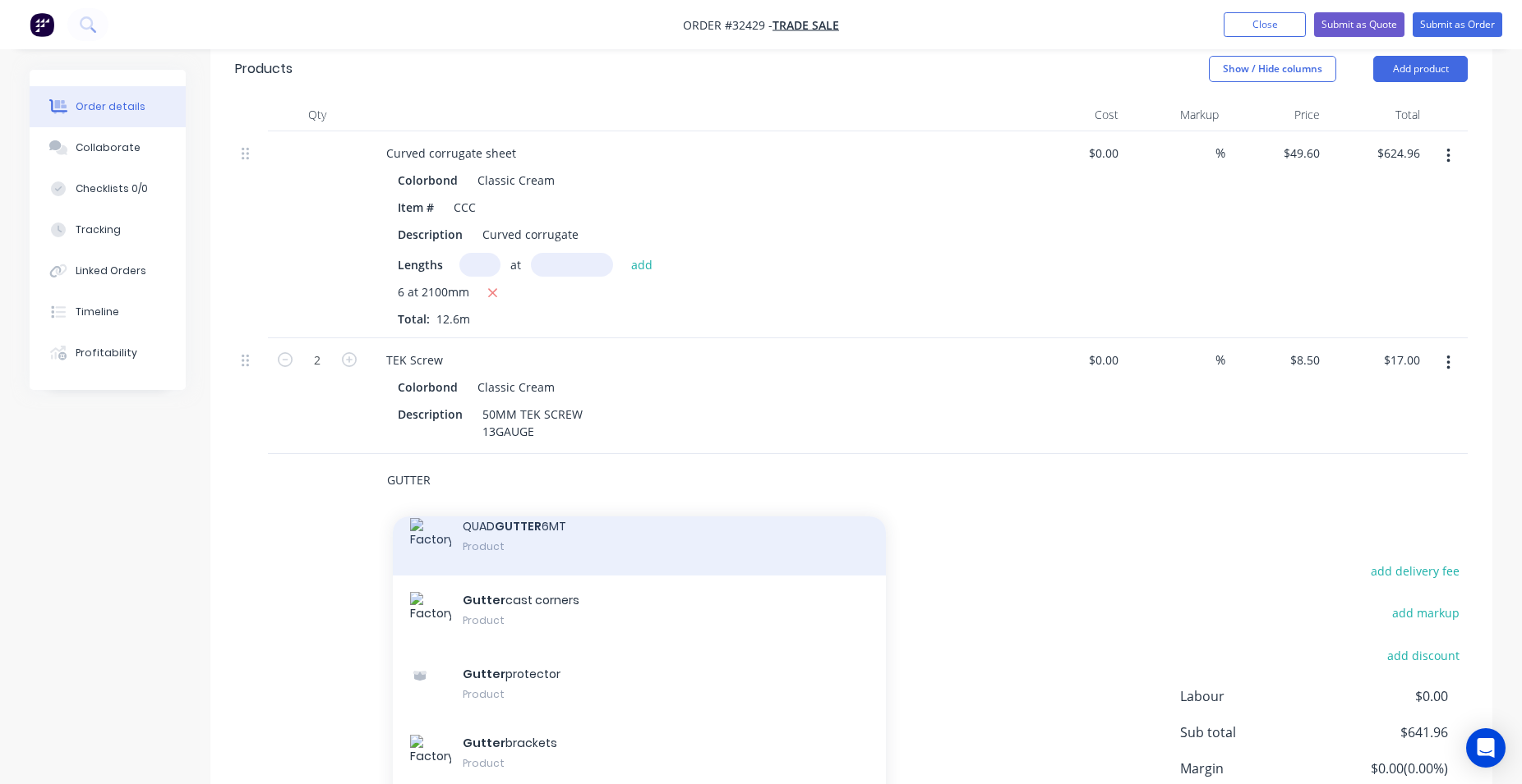
type input "GUTTER"
click at [595, 528] on div "QUAD GUTTER 6MT Product" at bounding box center [639, 539] width 493 height 74
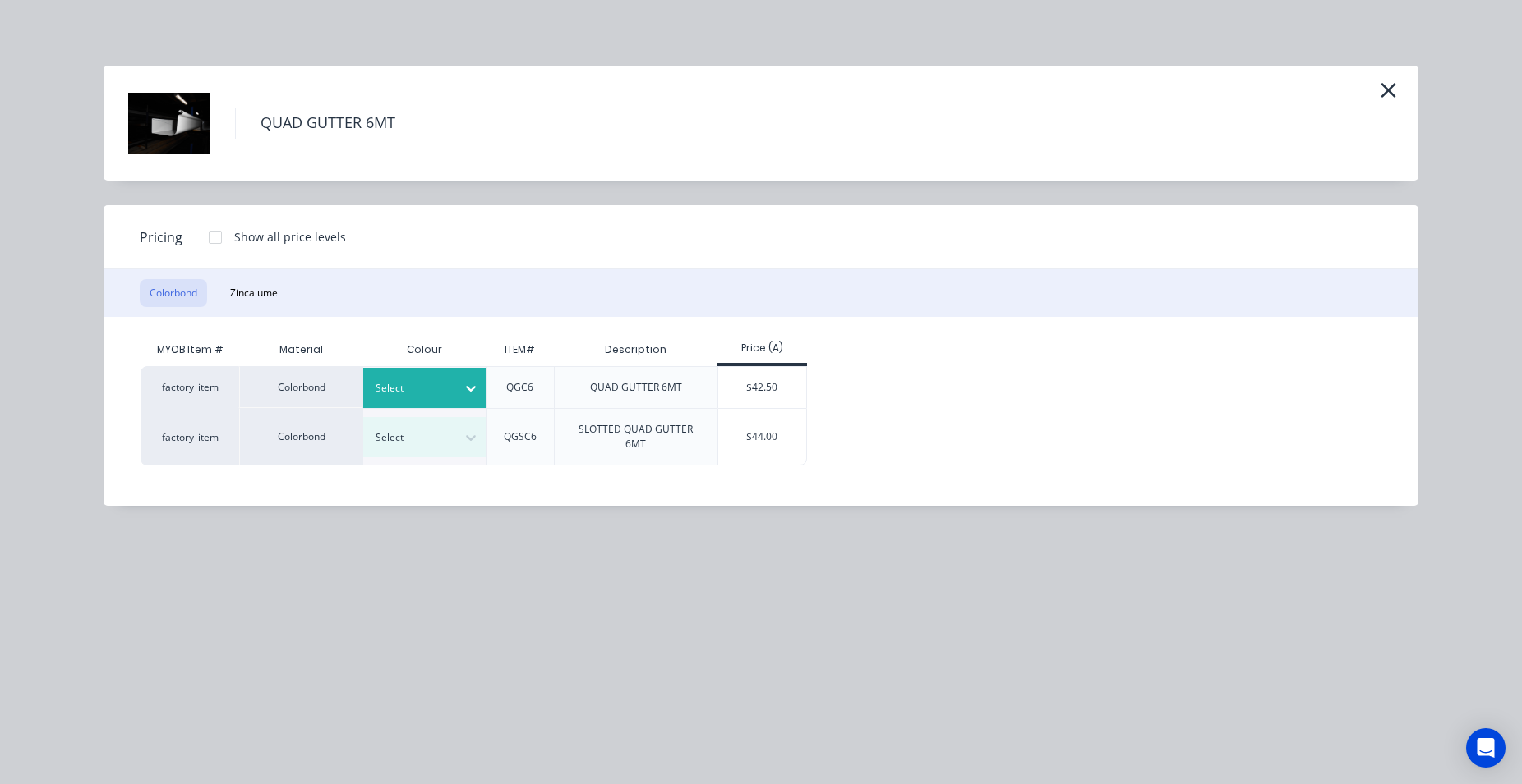
click at [472, 388] on icon at bounding box center [470, 388] width 16 height 16
click at [205, 444] on div "Classic Cream" at bounding box center [102, 428] width 205 height 30
click at [758, 377] on div "$42.50" at bounding box center [761, 387] width 88 height 41
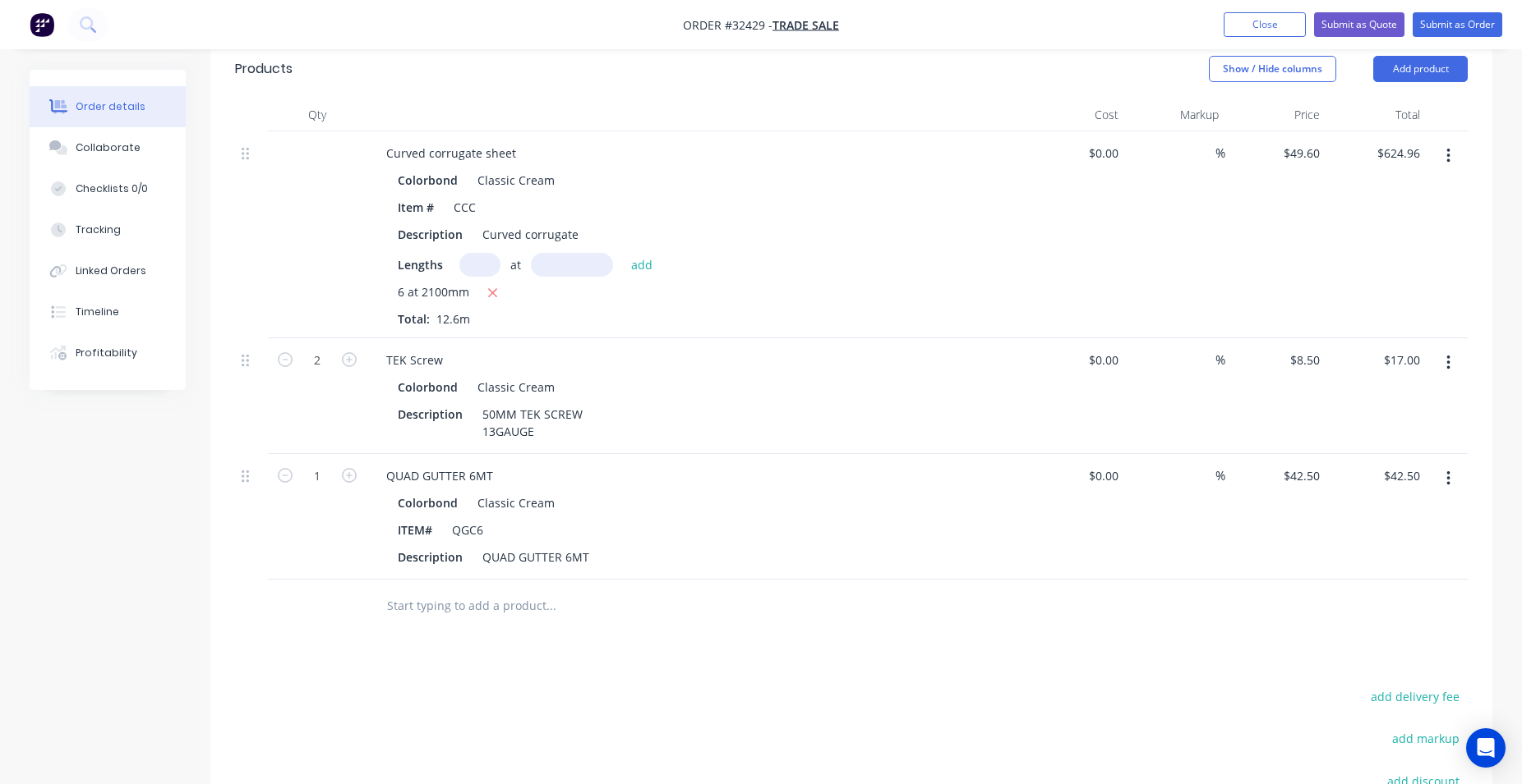
click at [437, 590] on input "text" at bounding box center [550, 606] width 328 height 33
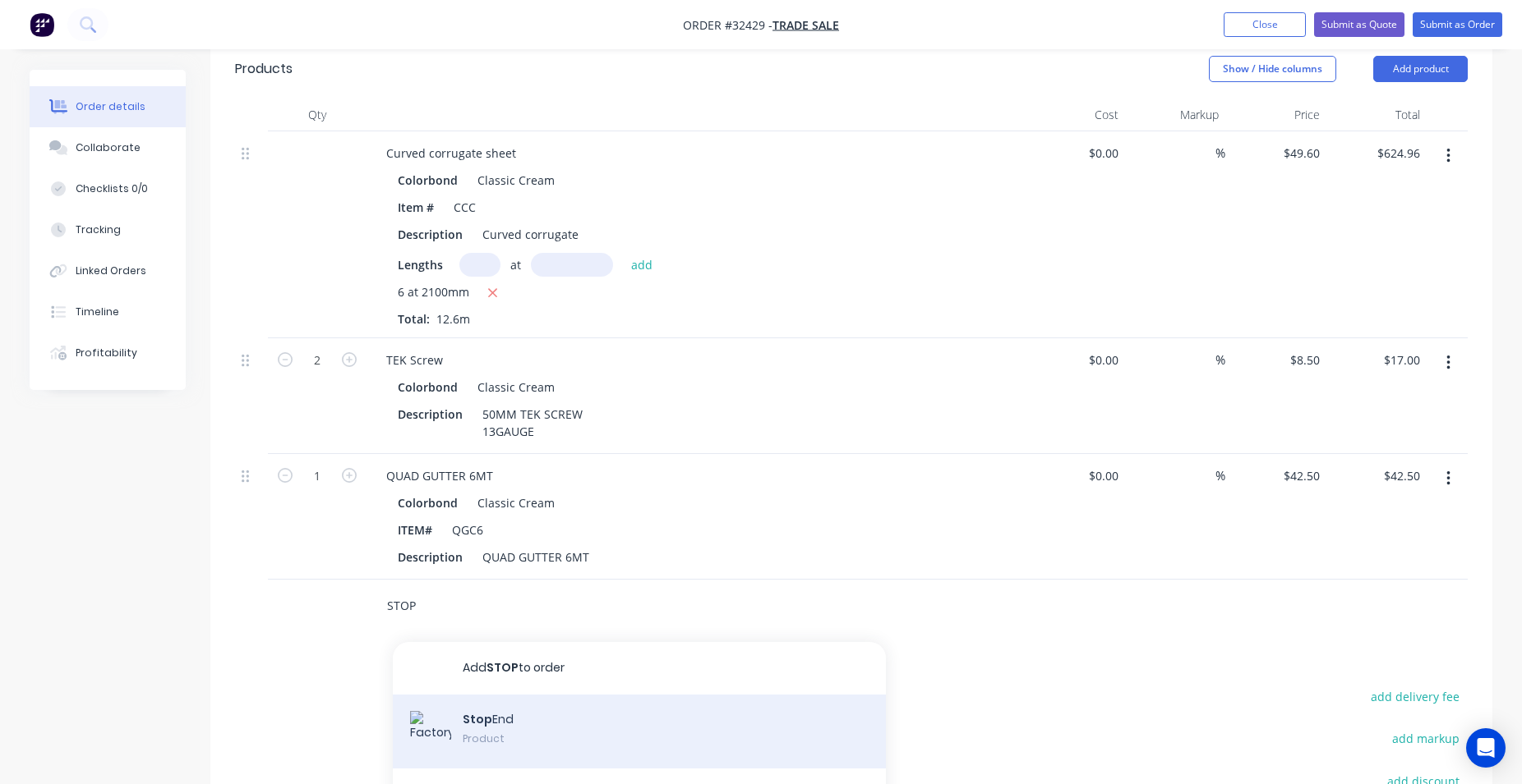
type input "STOP"
click at [647, 717] on div "Stop End Product" at bounding box center [639, 732] width 493 height 74
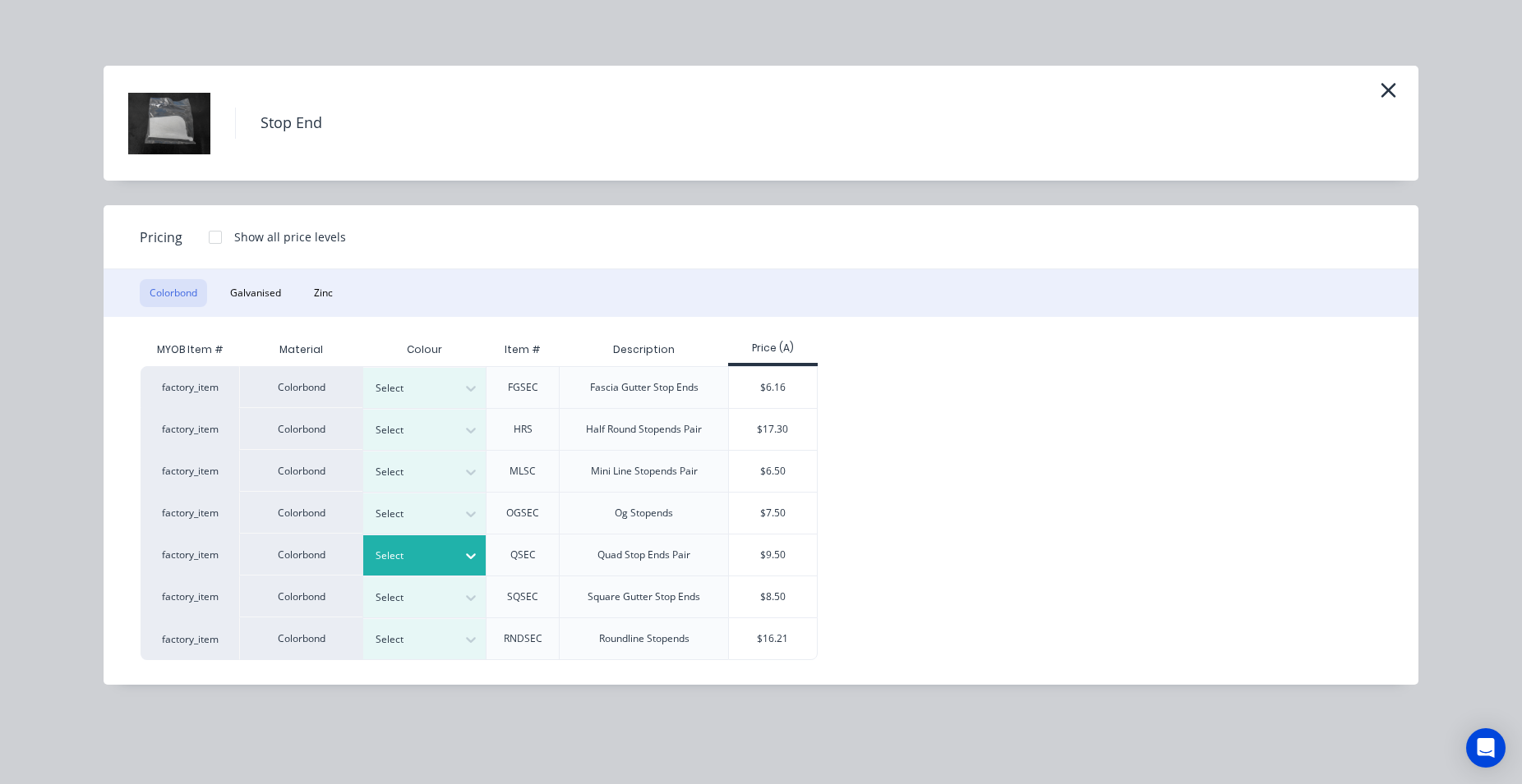
click at [472, 554] on icon at bounding box center [470, 555] width 16 height 16
click at [205, 299] on div "Classic Cream" at bounding box center [102, 284] width 205 height 30
click at [762, 548] on div "$9.50" at bounding box center [772, 554] width 88 height 41
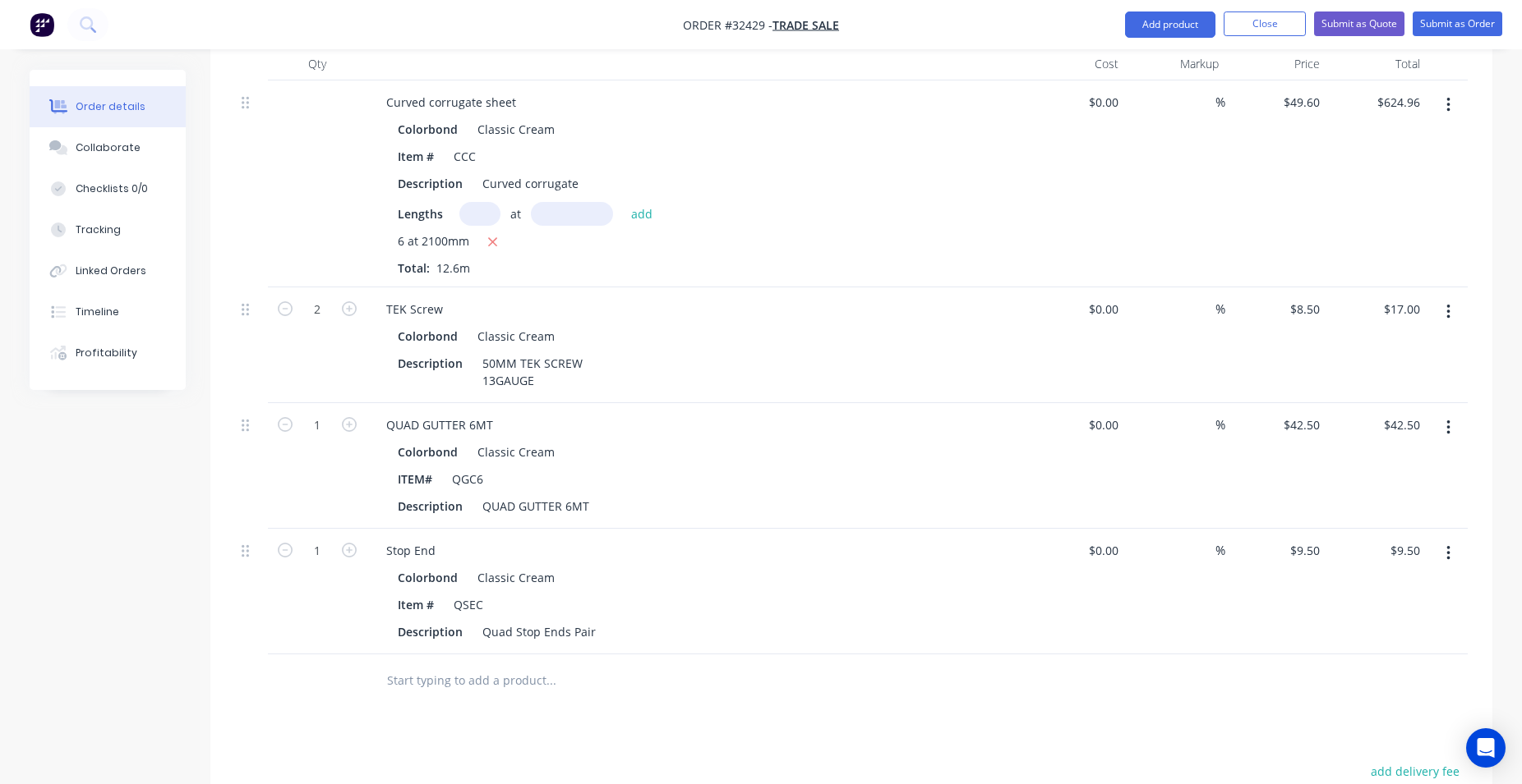
click at [417, 665] on input "text" at bounding box center [550, 681] width 328 height 33
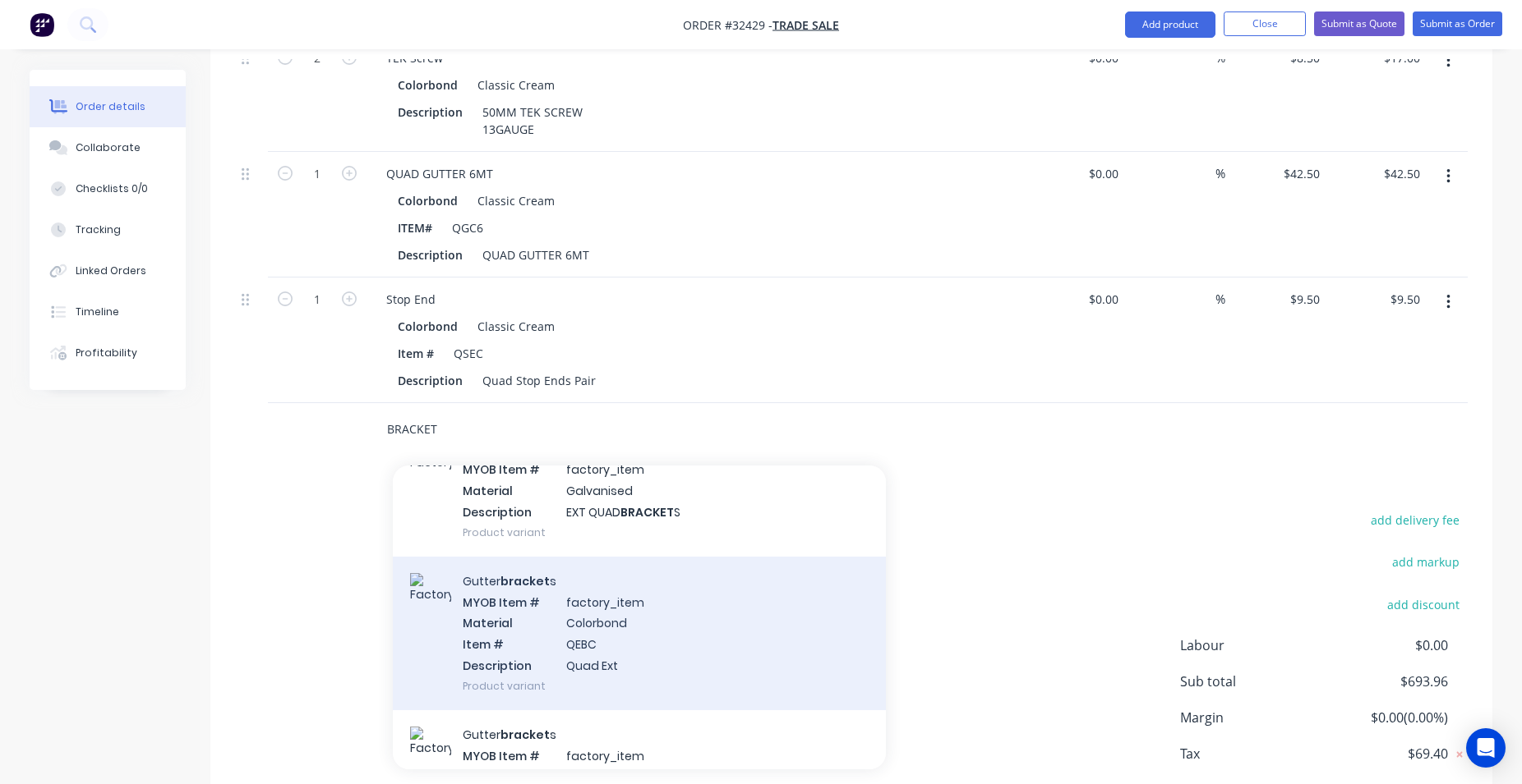
type input "BRACKET"
click at [656, 617] on div "Gutter bracket s MYOB Item # factory_item Material Colorbond Item # QEBC Descri…" at bounding box center [639, 634] width 493 height 153
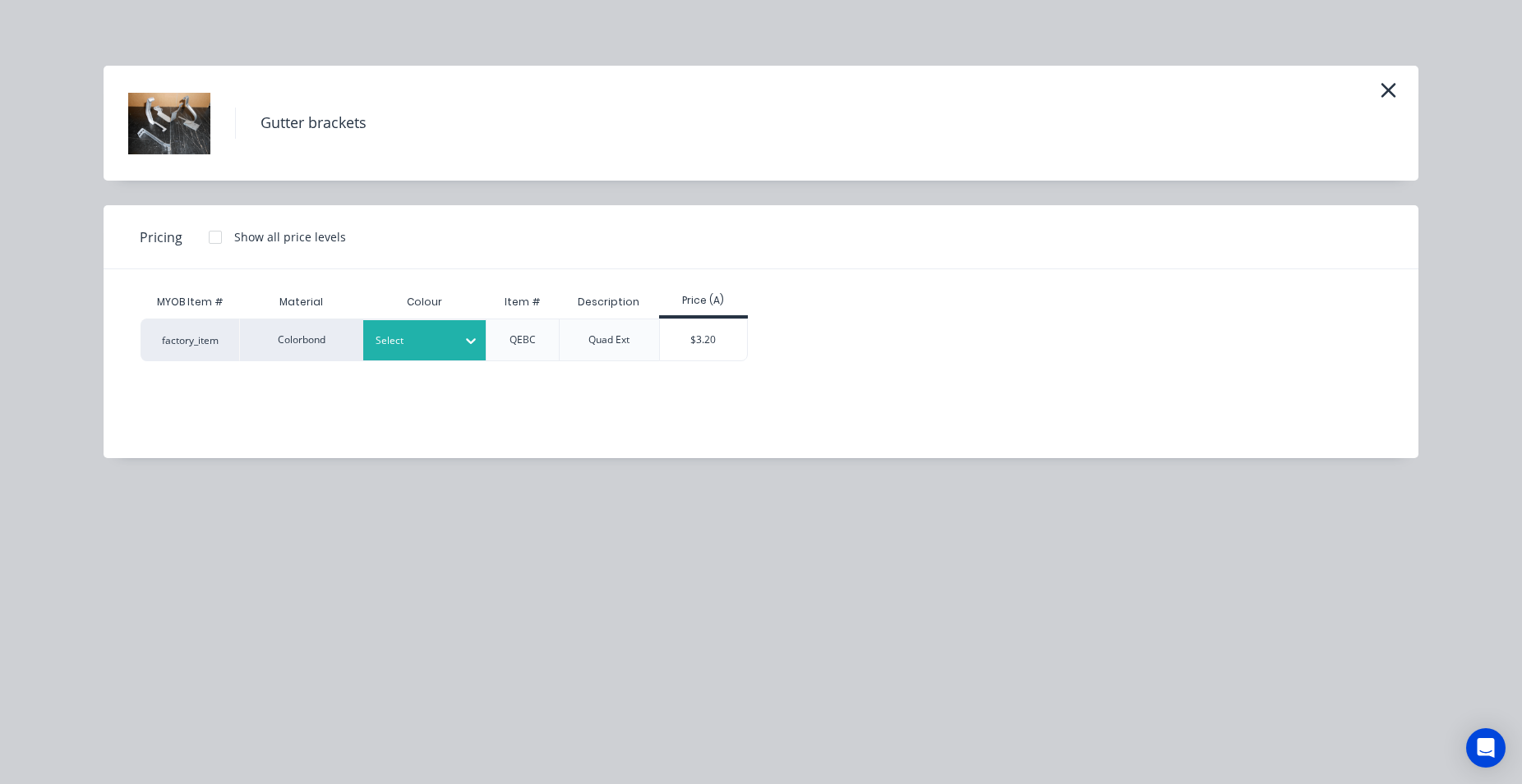
click at [478, 345] on icon at bounding box center [470, 340] width 16 height 16
click at [205, 141] on div "Classic Cream" at bounding box center [102, 126] width 205 height 30
click at [693, 340] on div "$3.20" at bounding box center [703, 340] width 88 height 41
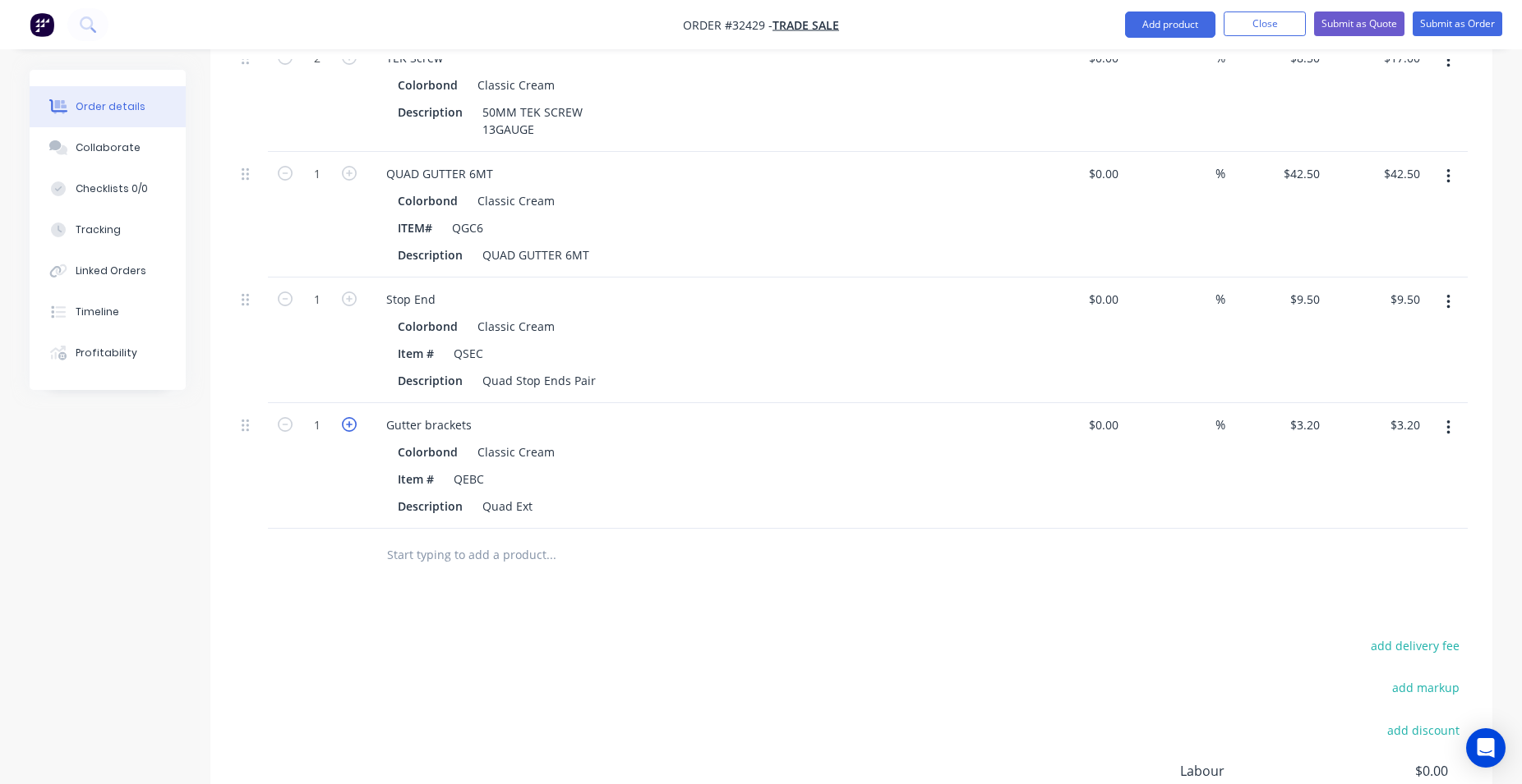
click at [352, 417] on icon "button" at bounding box center [349, 425] width 15 height 15
type input "2"
type input "$6.40"
click at [352, 417] on icon "button" at bounding box center [349, 425] width 15 height 15
type input "3"
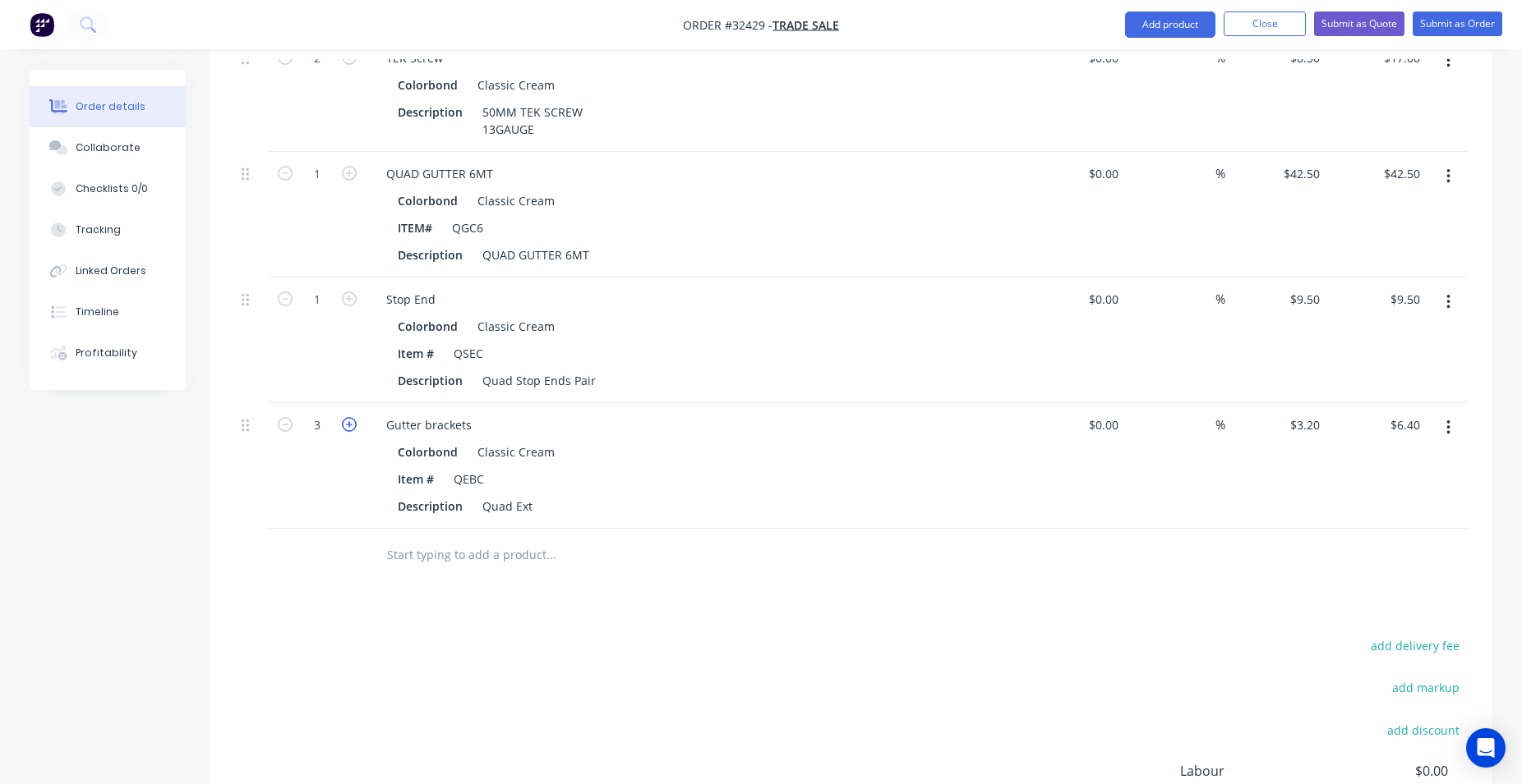
type input "$9.60"
click at [352, 417] on icon "button" at bounding box center [349, 425] width 15 height 15
type input "4"
type input "$12.80"
click at [352, 417] on icon "button" at bounding box center [349, 425] width 15 height 15
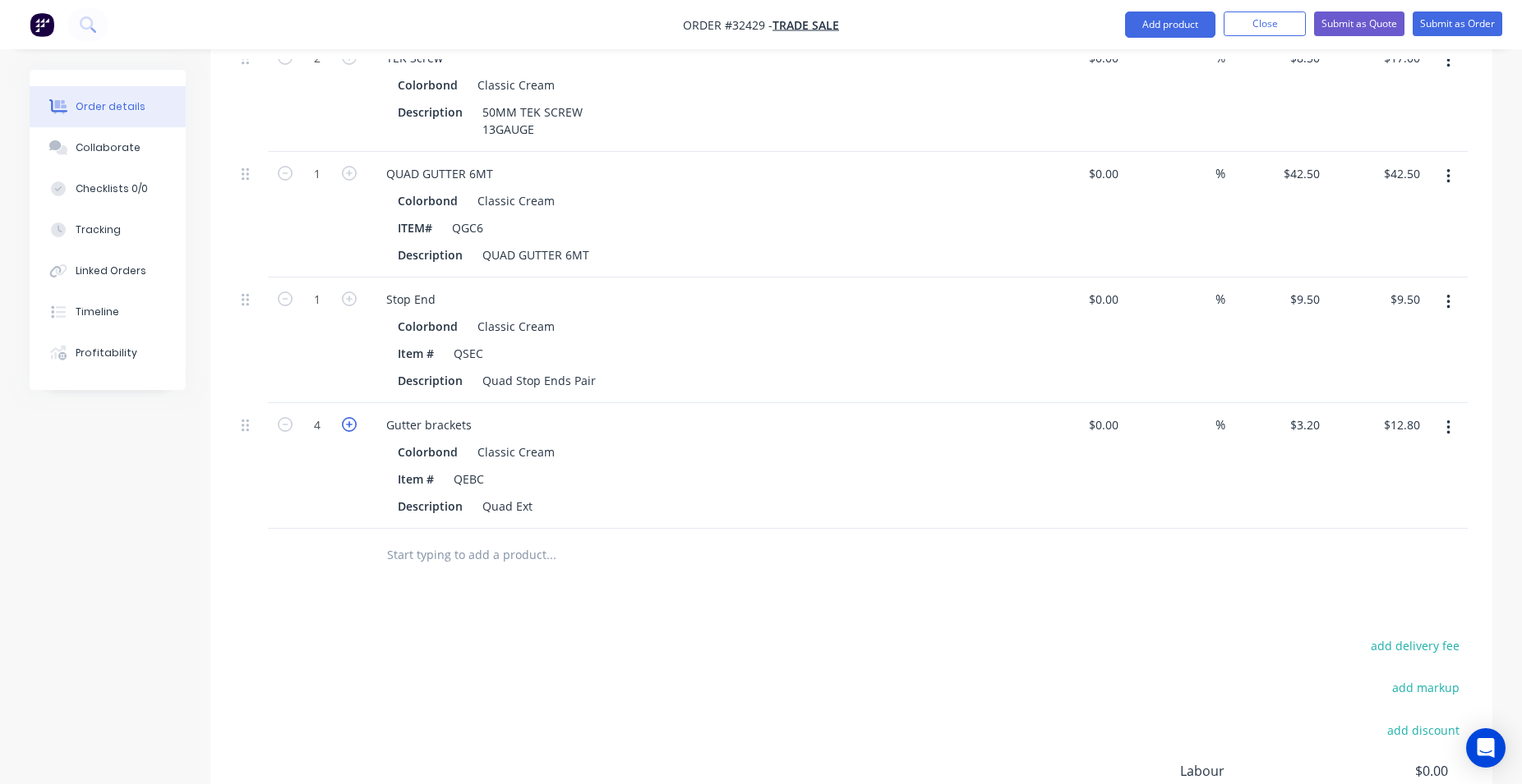
type input "5"
type input "$16.00"
click at [485, 539] on input "text" at bounding box center [550, 555] width 328 height 33
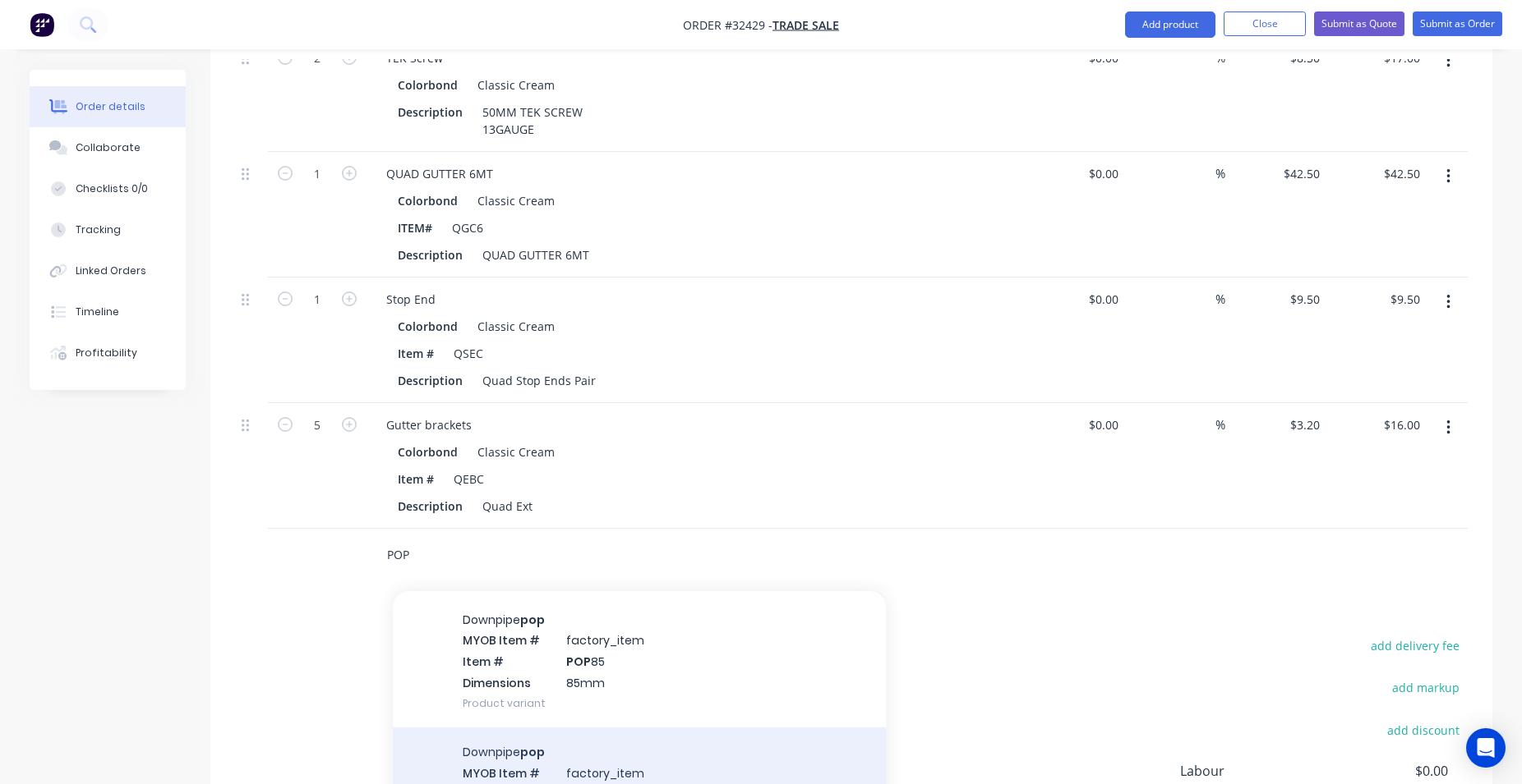
scroll to position [936, 0]
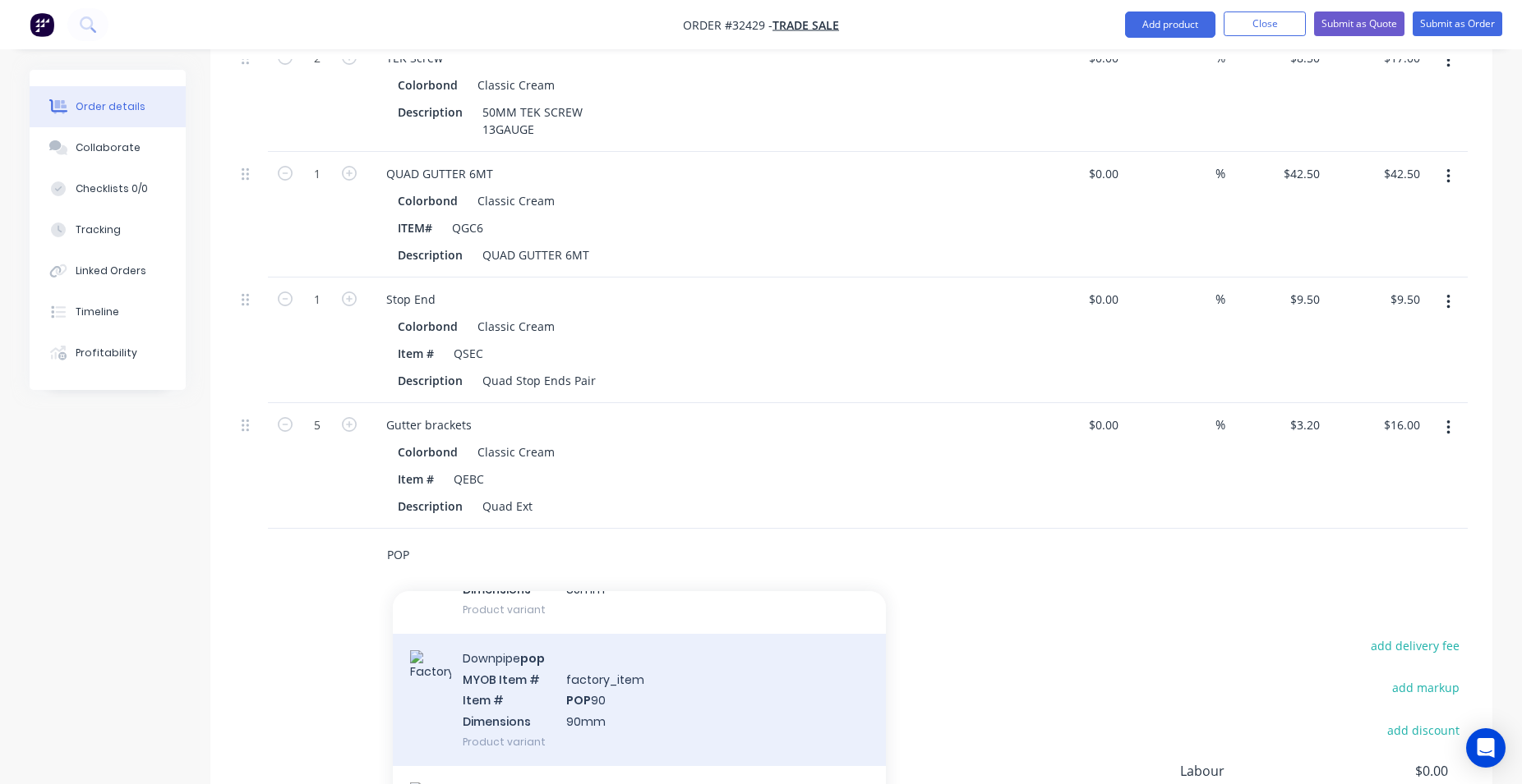
type input "POP"
click at [653, 685] on div "Downpipe pop MYOB Item # factory_item Item # POP 90 Dimensions 90mm Product var…" at bounding box center [639, 701] width 493 height 132
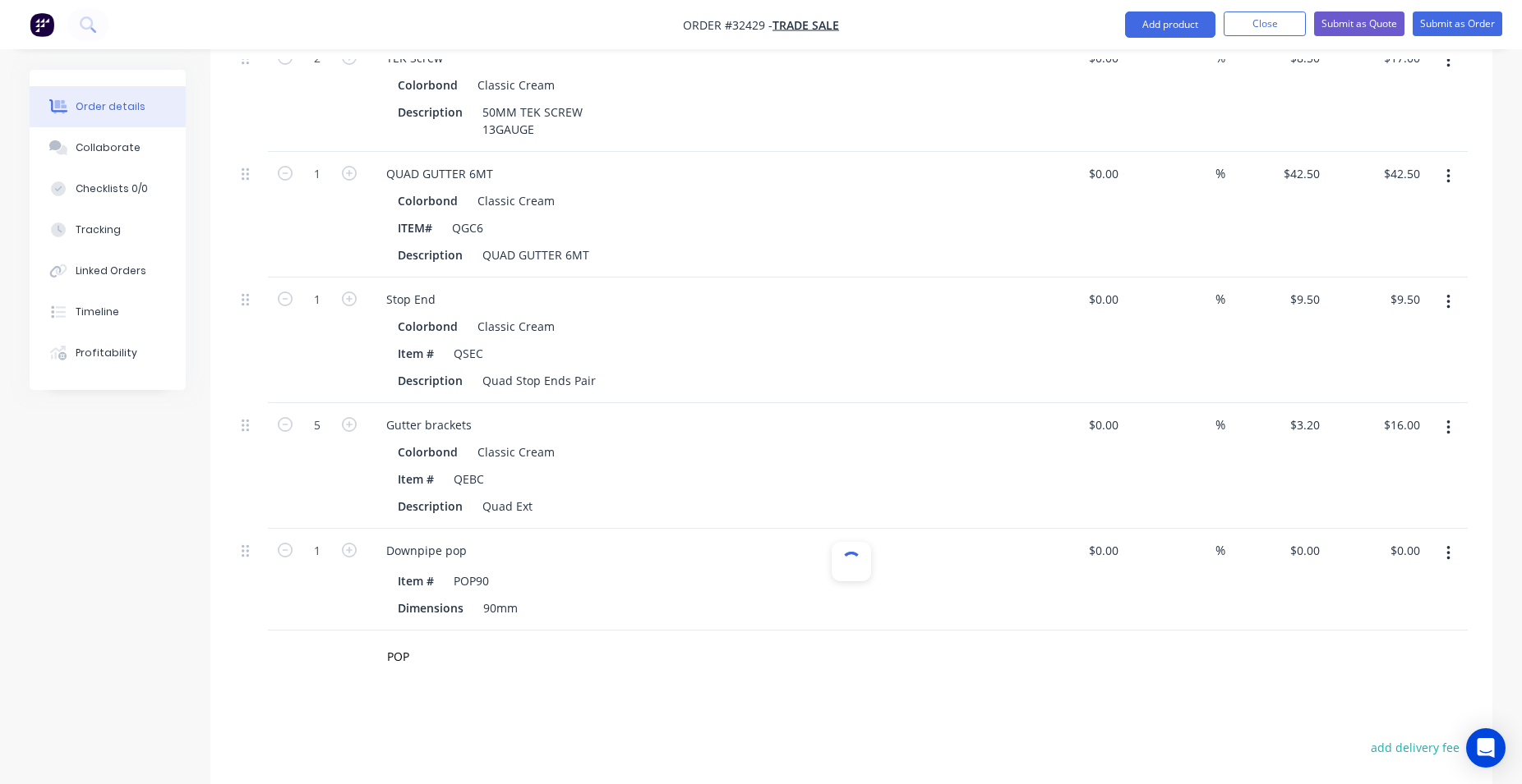
type input "$3.00"
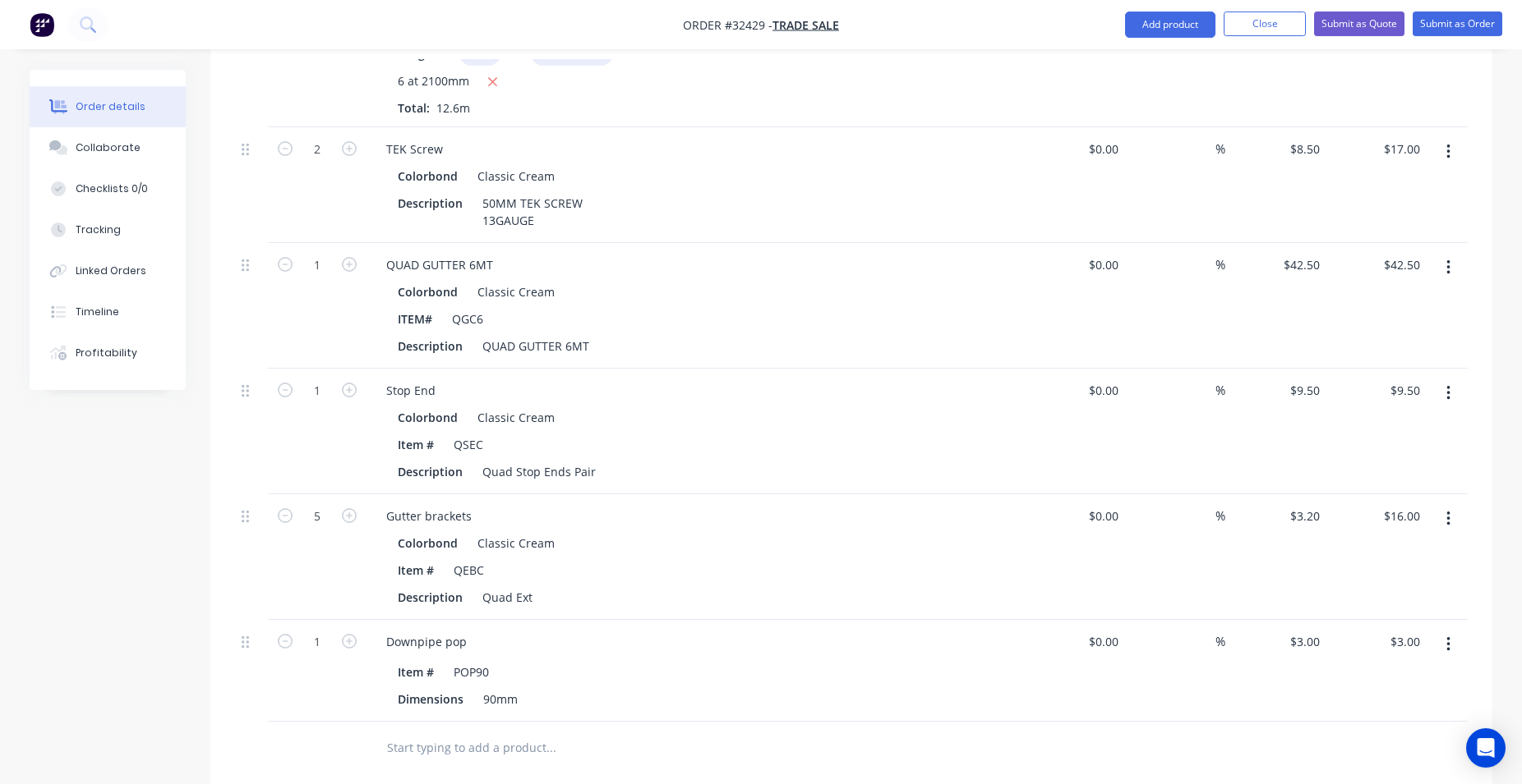
scroll to position [722, 0]
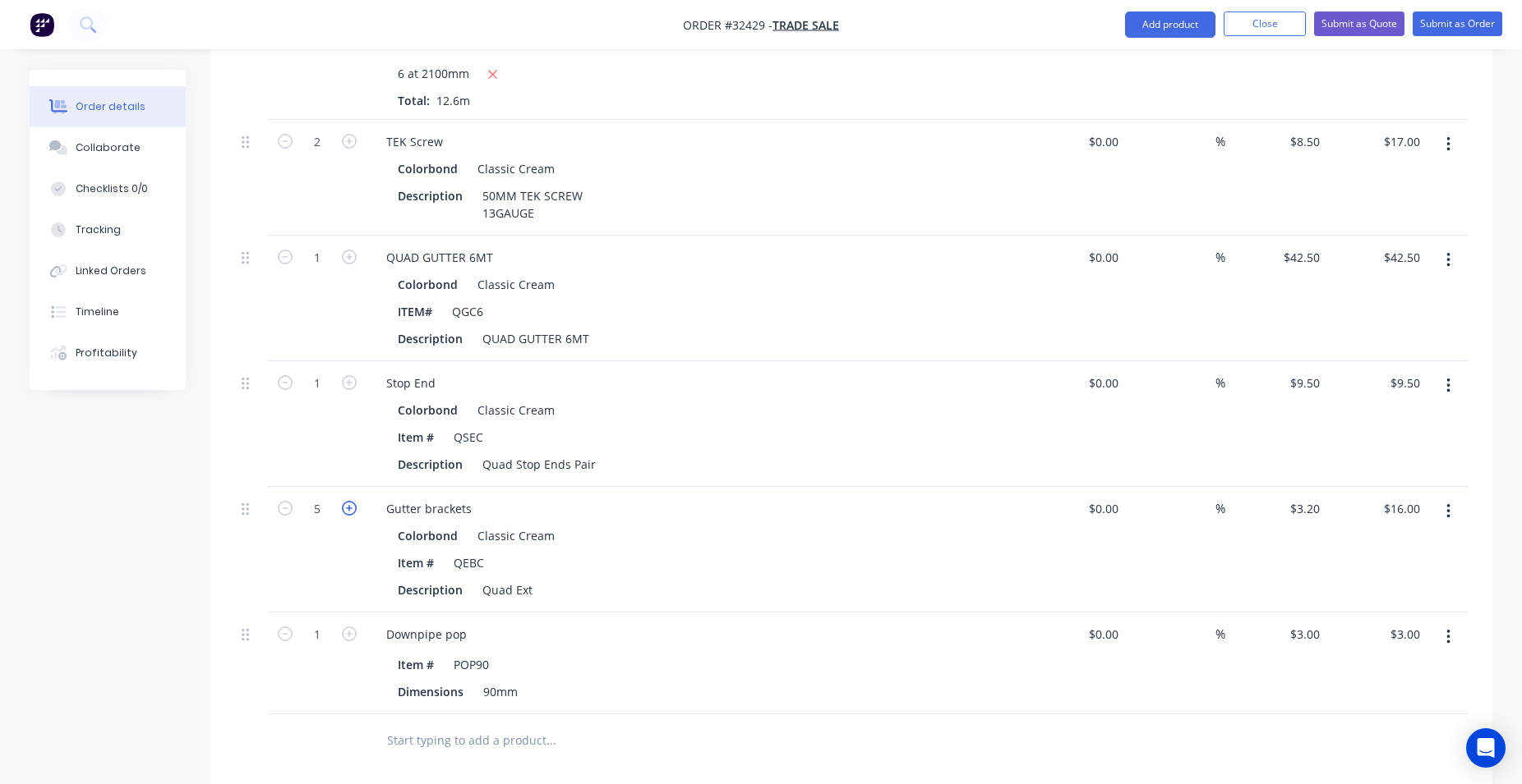
click at [350, 501] on icon "button" at bounding box center [349, 509] width 15 height 15
type input "6"
type input "$19.20"
click at [456, 724] on input "text" at bounding box center [550, 740] width 328 height 33
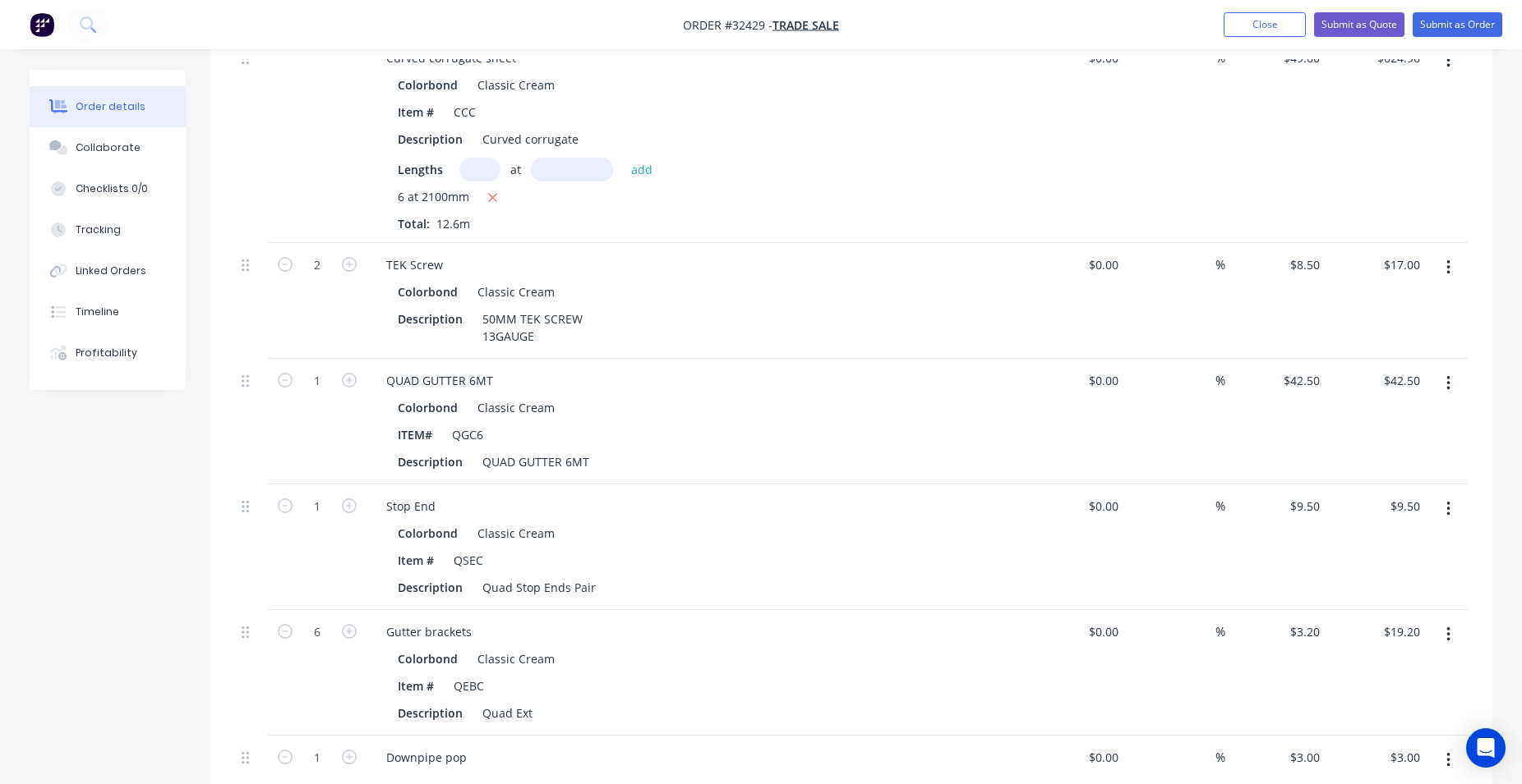
scroll to position [96, 0]
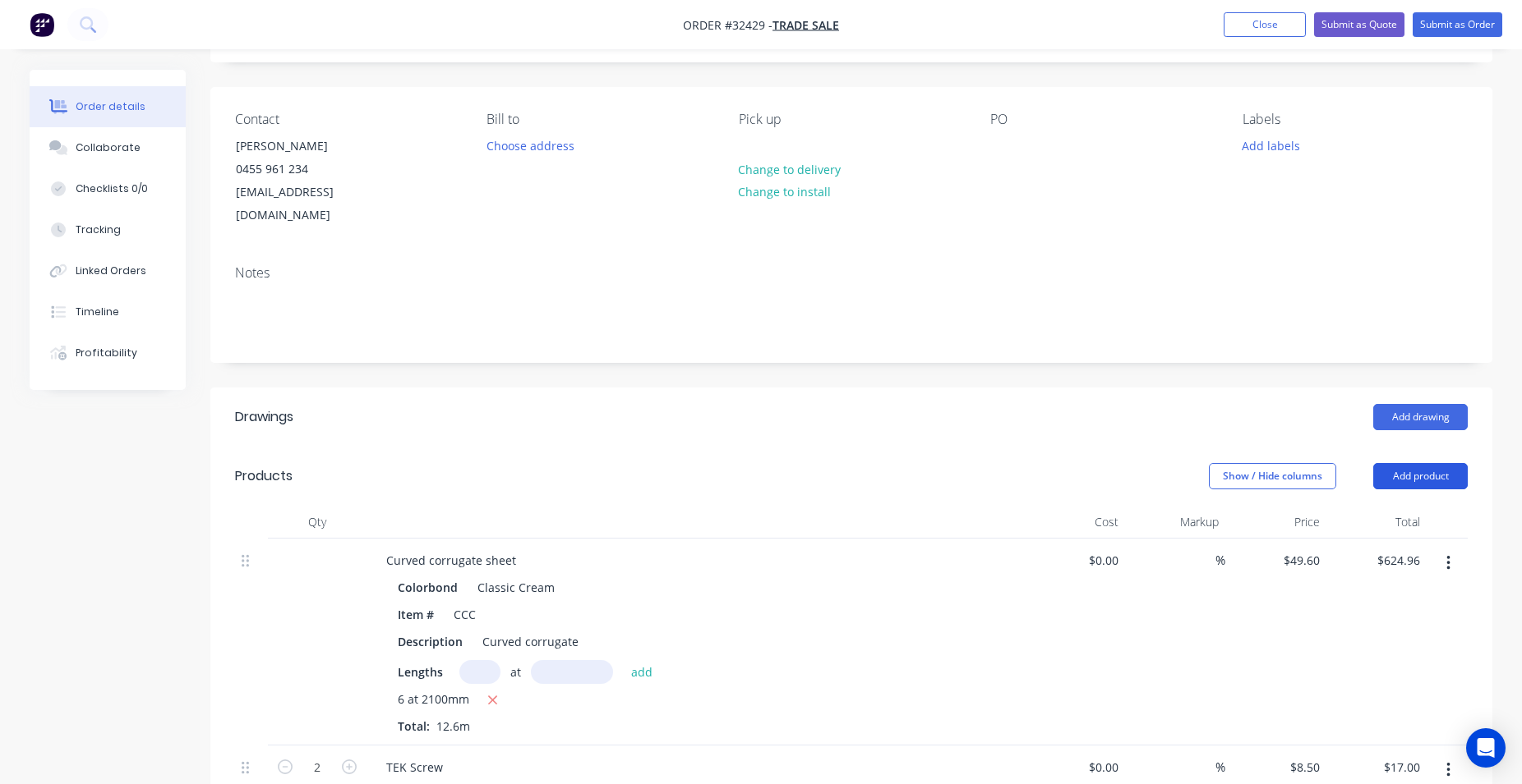
click at [1428, 463] on button "Add product" at bounding box center [1420, 477] width 95 height 26
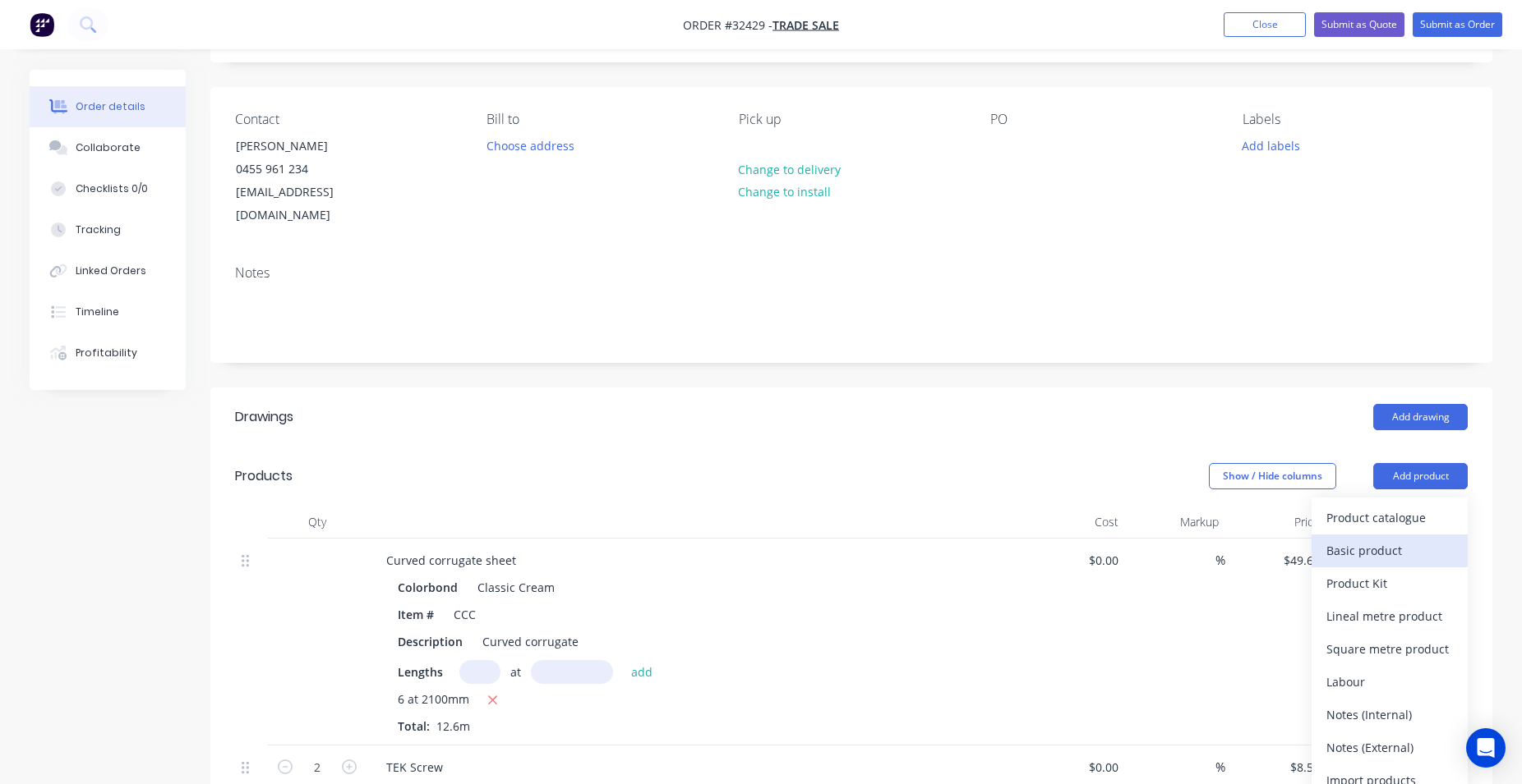
click at [1391, 539] on div "Basic product" at bounding box center [1390, 550] width 127 height 24
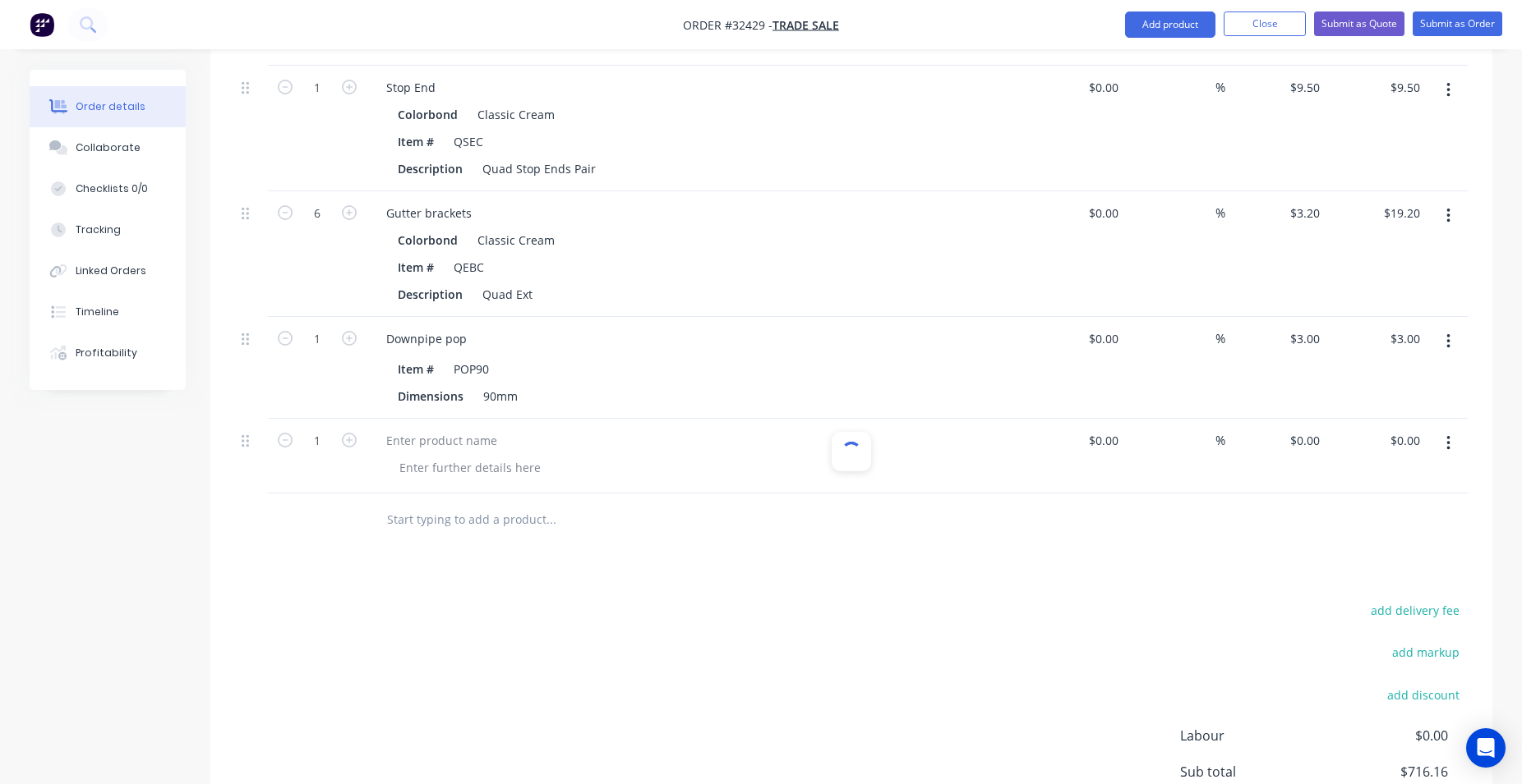
scroll to position [1176, 0]
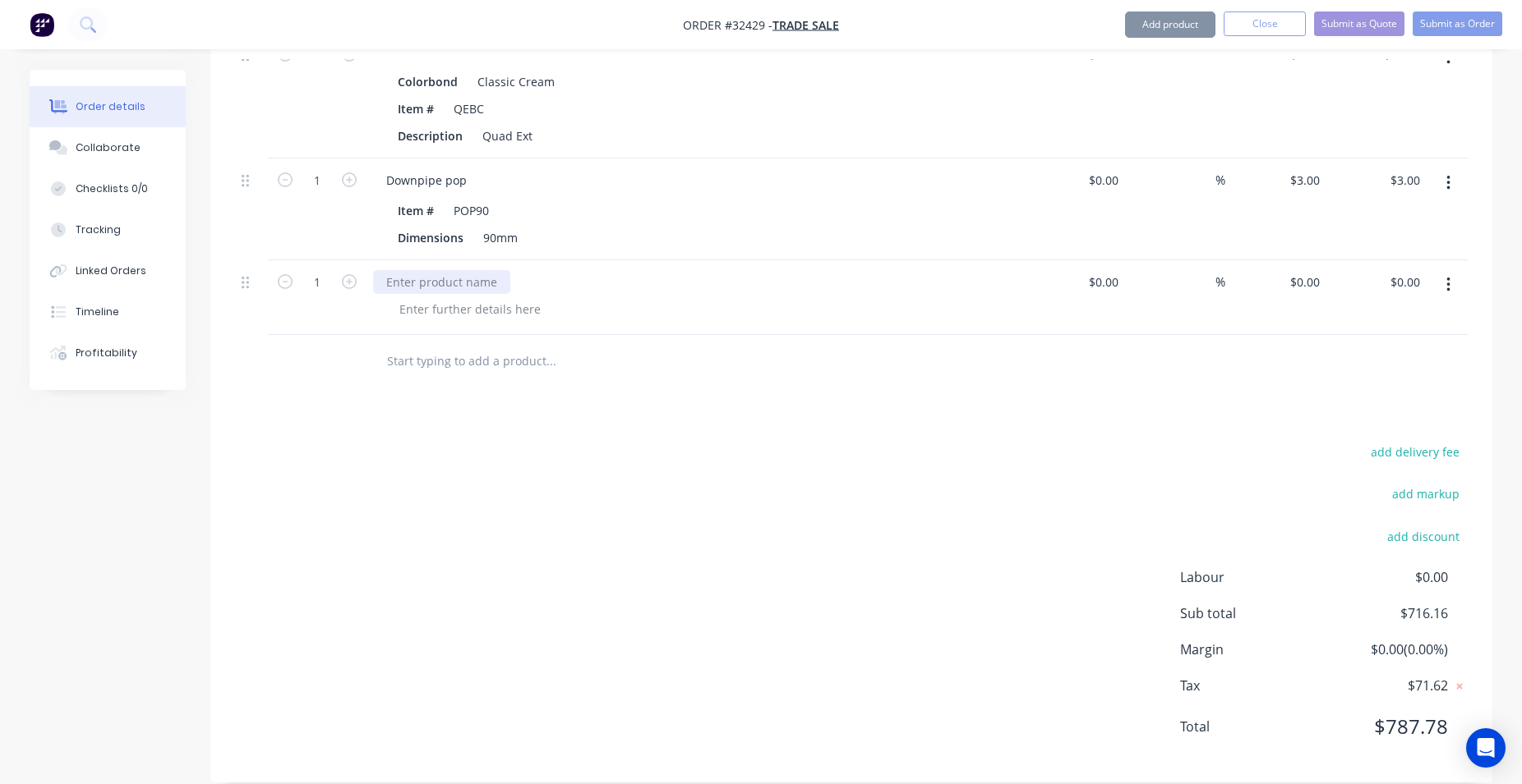
click at [441, 270] on div at bounding box center [441, 282] width 137 height 24
click at [443, 270] on div at bounding box center [441, 282] width 137 height 24
click at [348, 274] on icon "button" at bounding box center [349, 282] width 15 height 15
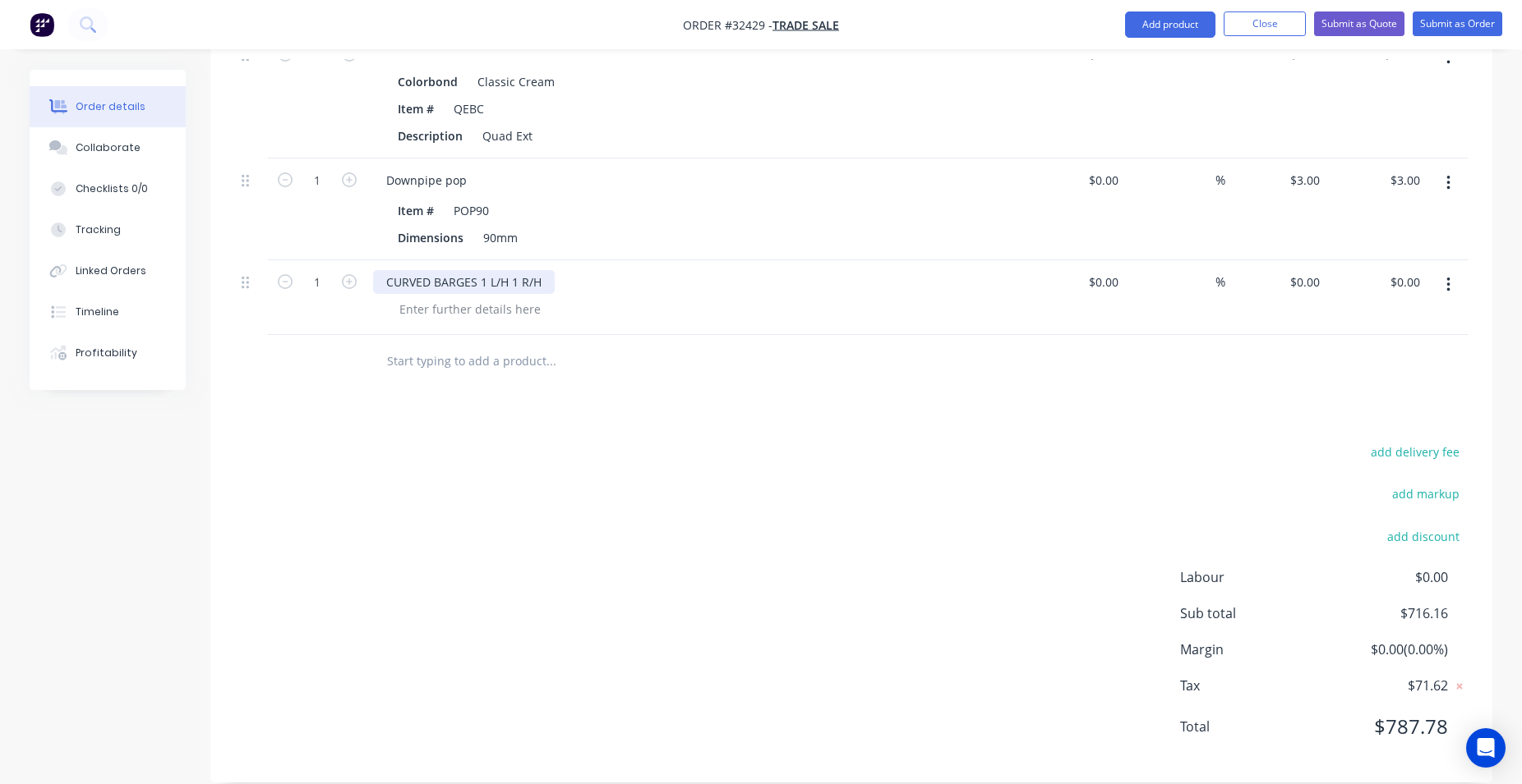
type input "2"
click at [1109, 270] on input at bounding box center [1115, 282] width 19 height 24
type input "$180.00"
type input "$360.00"
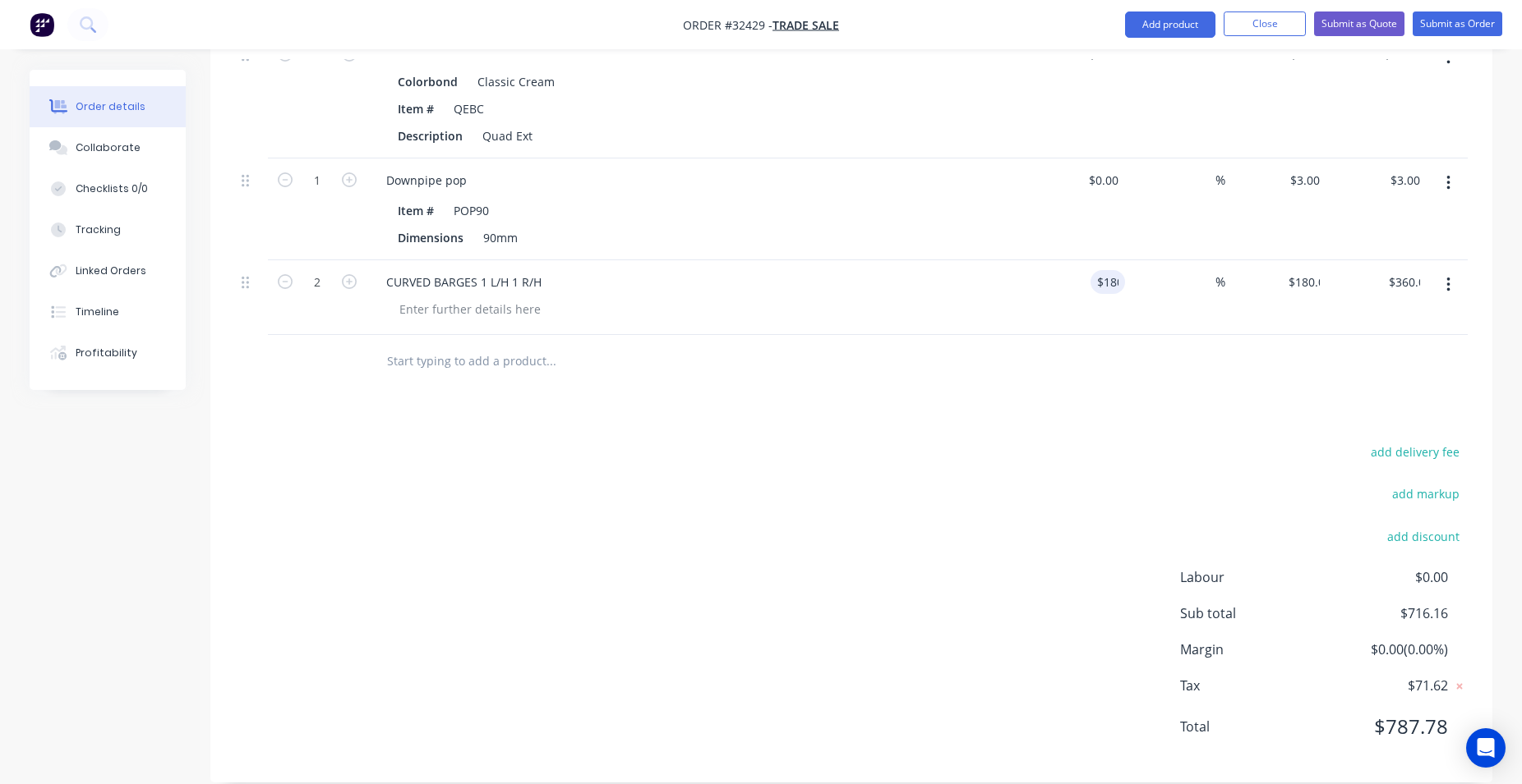
click at [969, 445] on div "add delivery fee add markup add discount Labour $0.00 Sub total $716.16 Margin …" at bounding box center [850, 599] width 1233 height 317
click at [502, 297] on div at bounding box center [469, 308] width 167 height 24
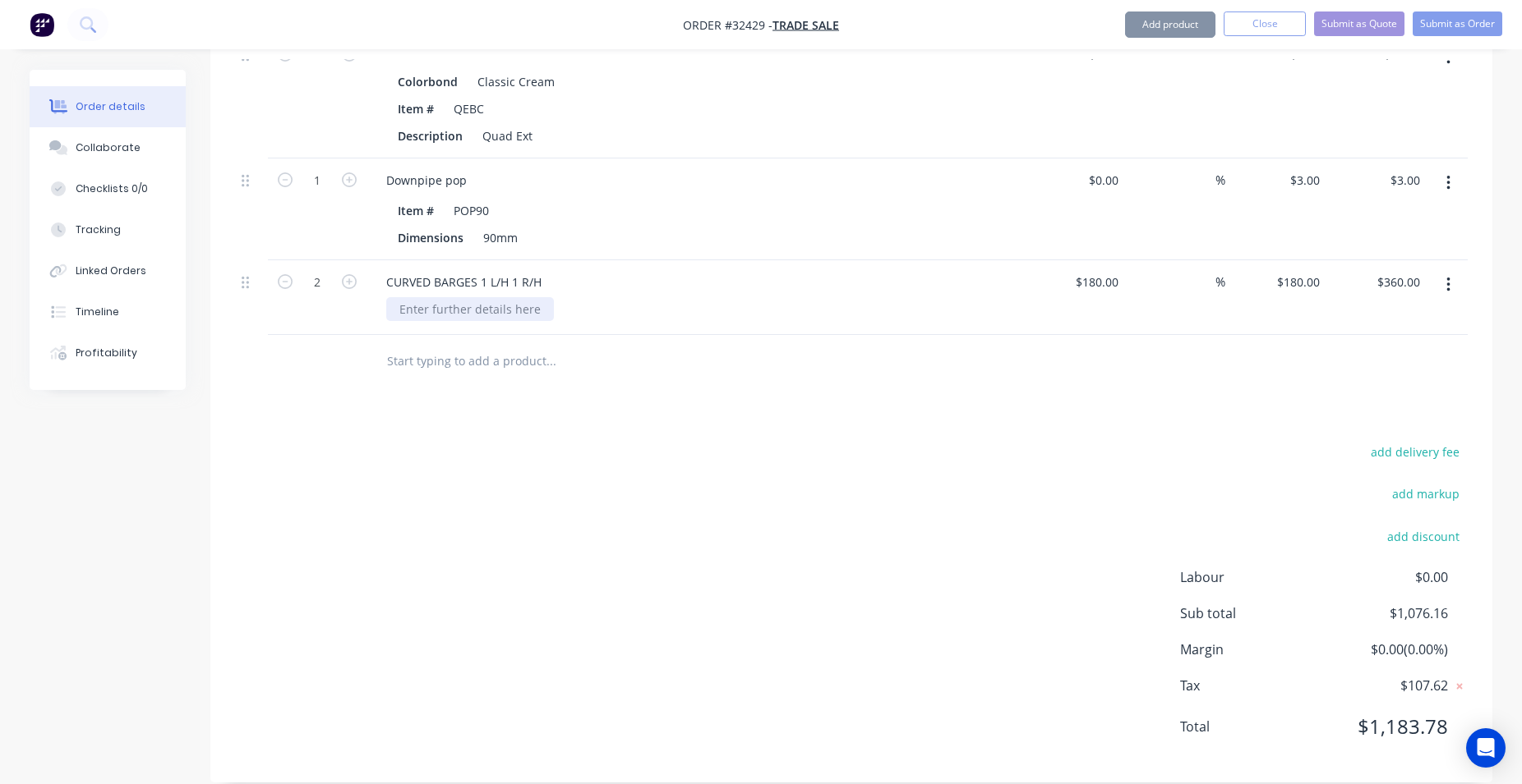
click at [440, 297] on div at bounding box center [469, 308] width 167 height 24
click at [497, 297] on div at bounding box center [469, 308] width 167 height 24
click at [415, 297] on div at bounding box center [469, 308] width 167 height 24
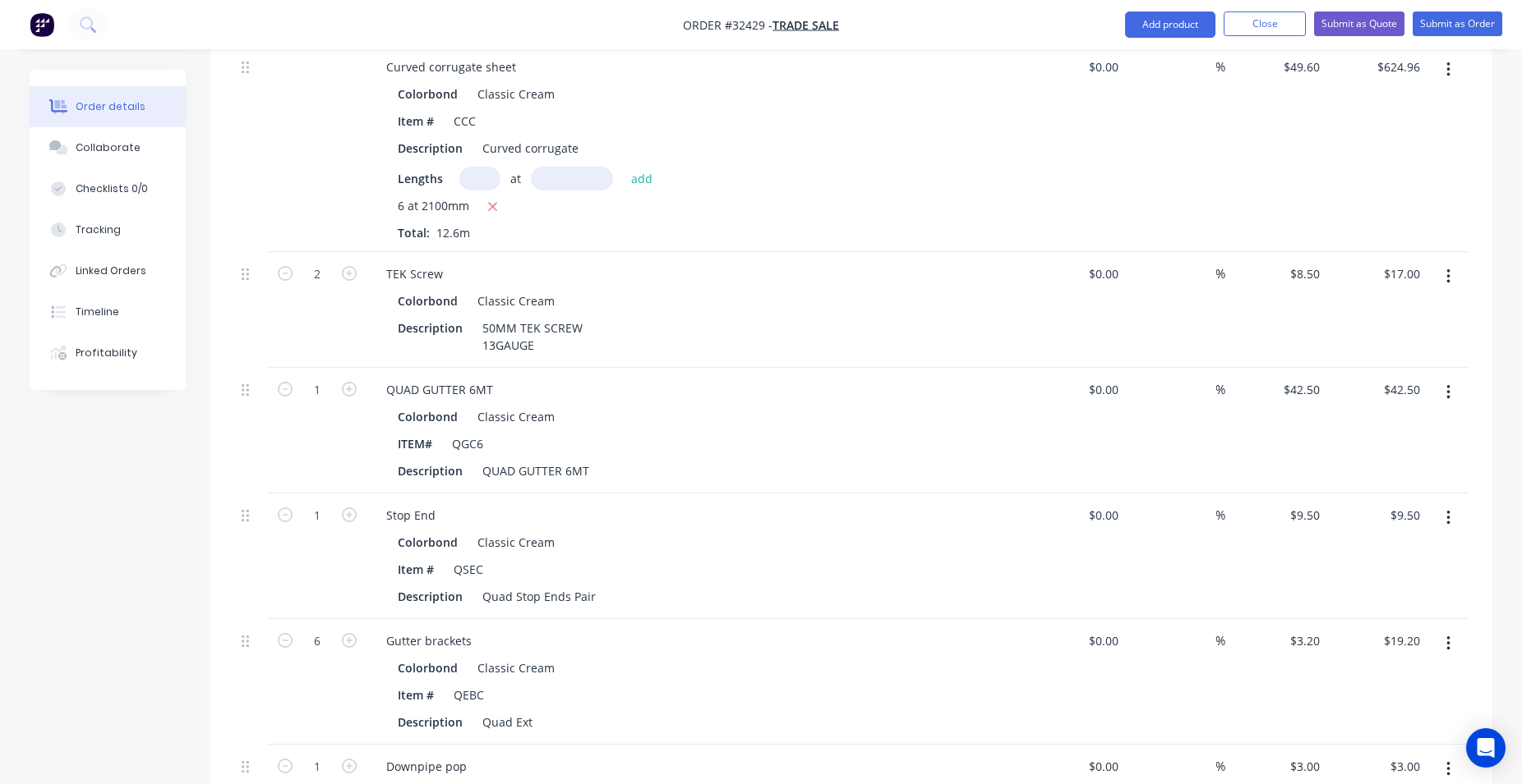
scroll to position [170, 0]
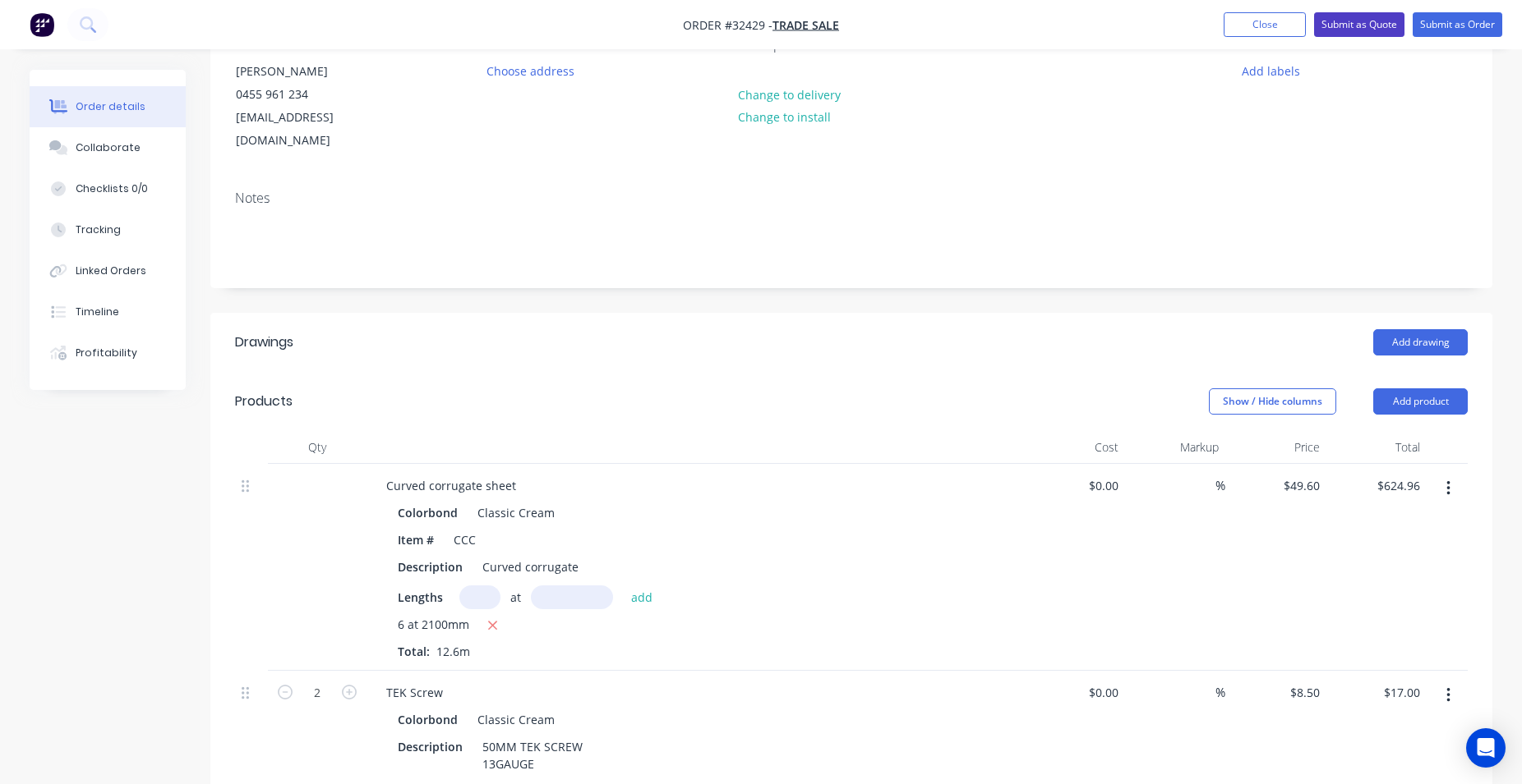
click at [1359, 23] on button "Submit as Quote" at bounding box center [1359, 25] width 91 height 25
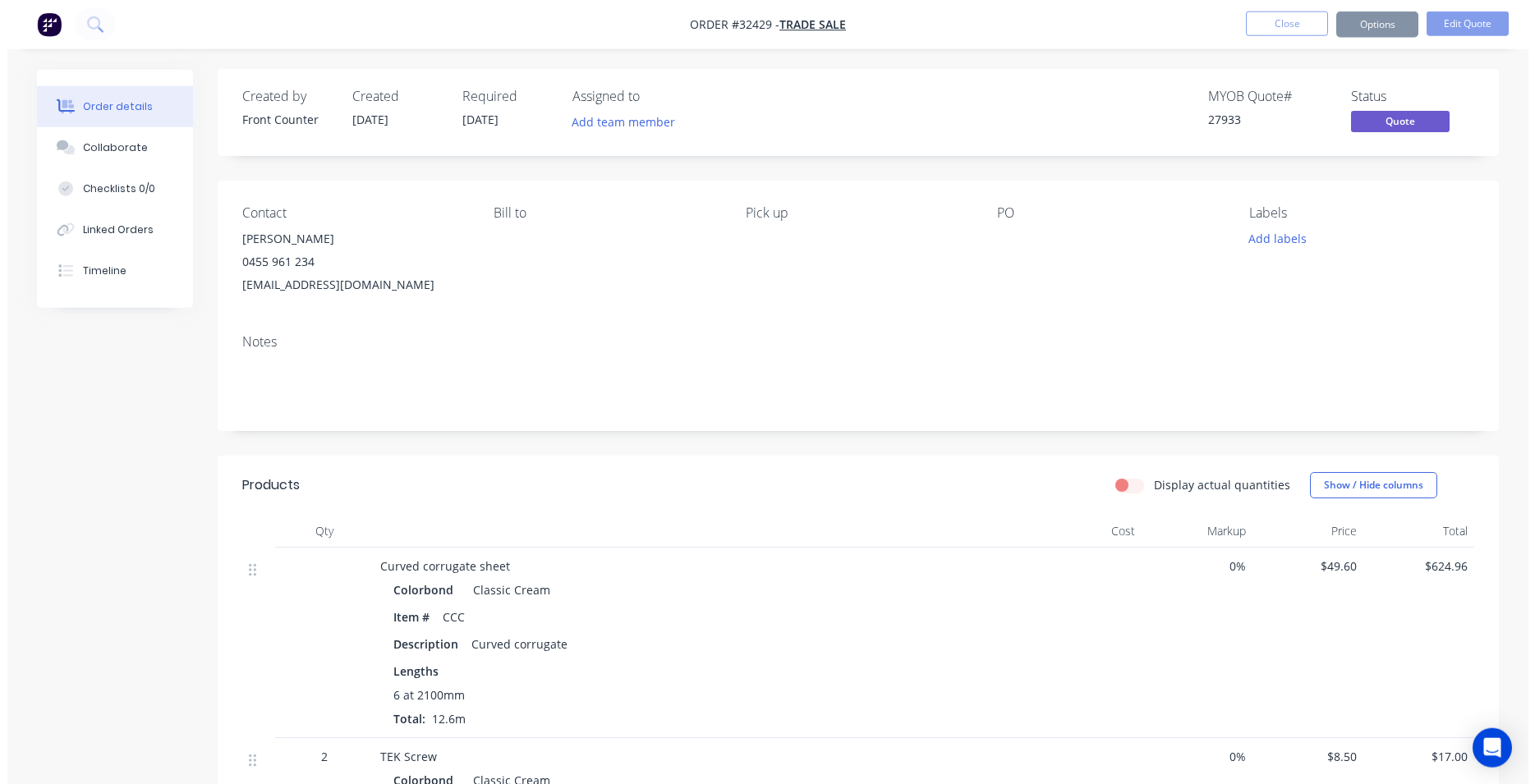
scroll to position [0, 0]
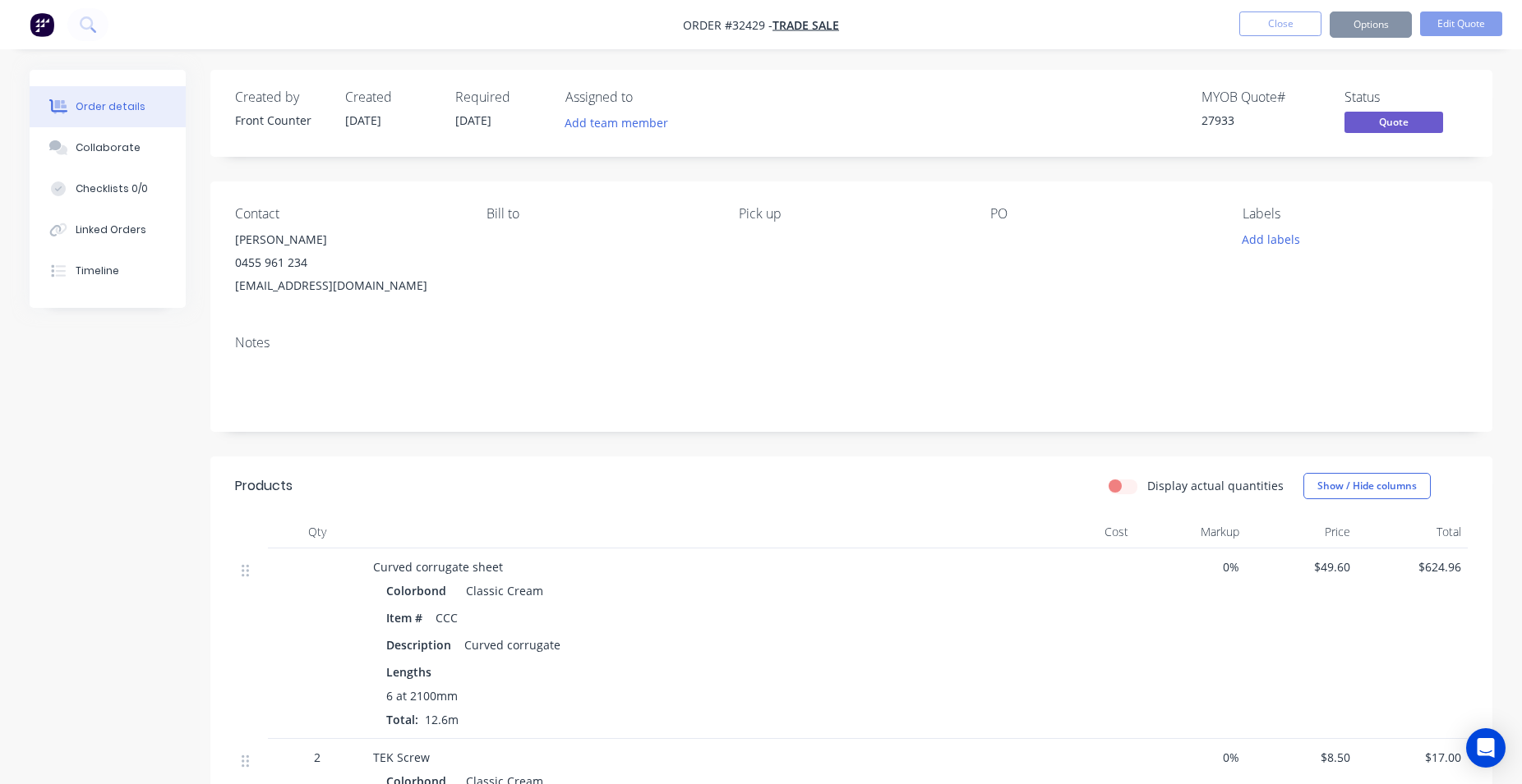
click at [41, 22] on img "button" at bounding box center [42, 25] width 25 height 25
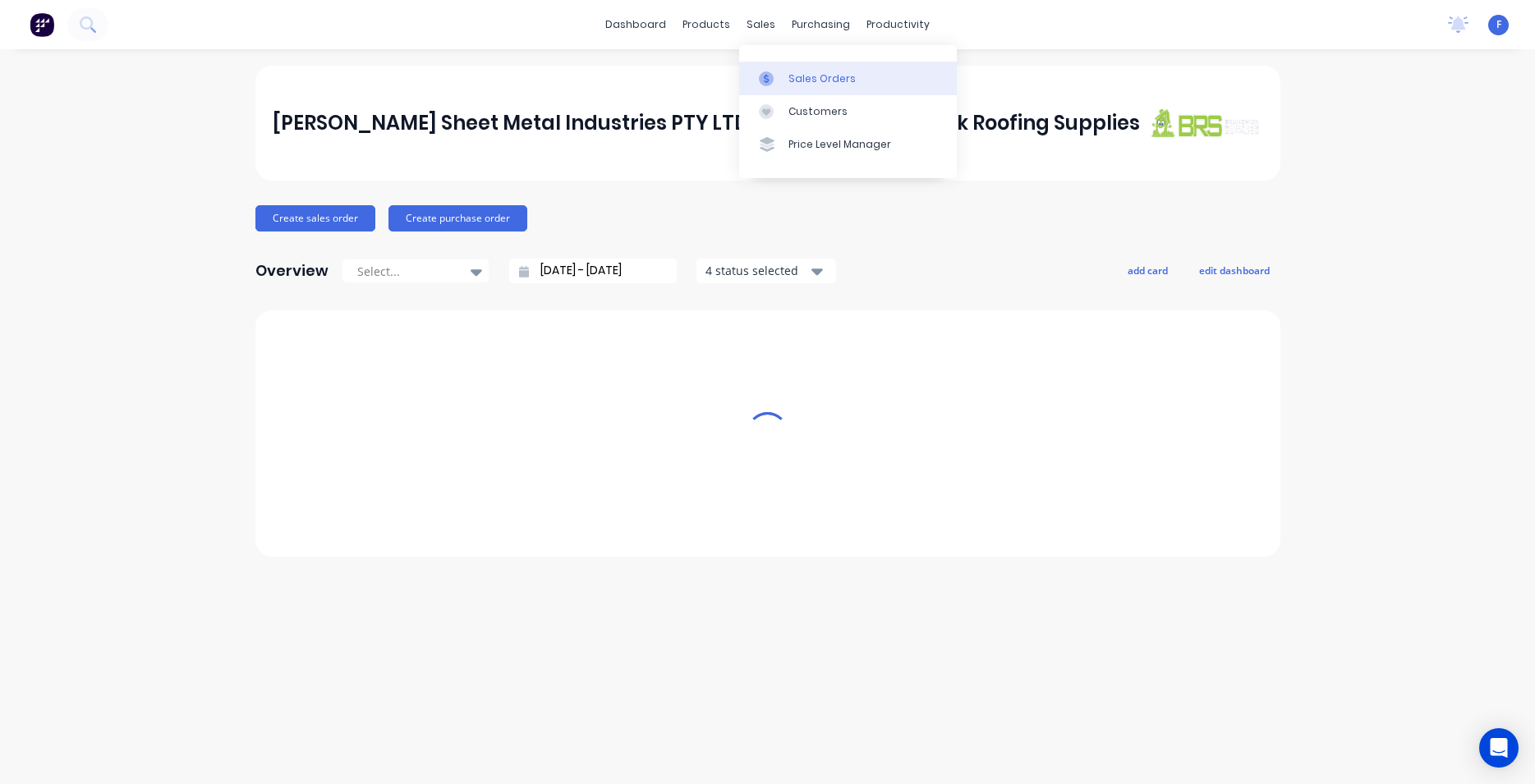
click at [814, 86] on link "Sales Orders" at bounding box center [848, 78] width 218 height 33
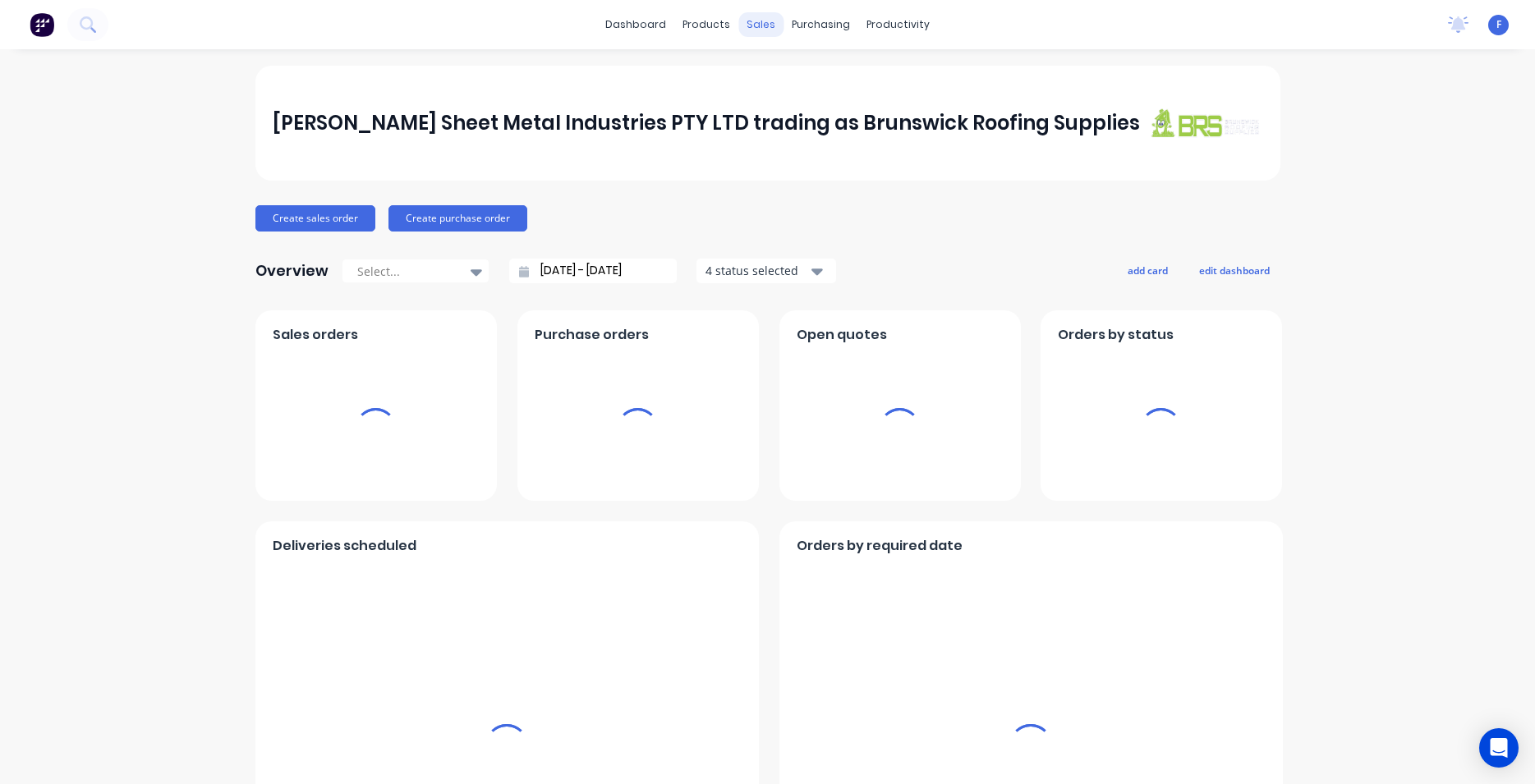
click at [750, 31] on div "sales" at bounding box center [761, 25] width 45 height 25
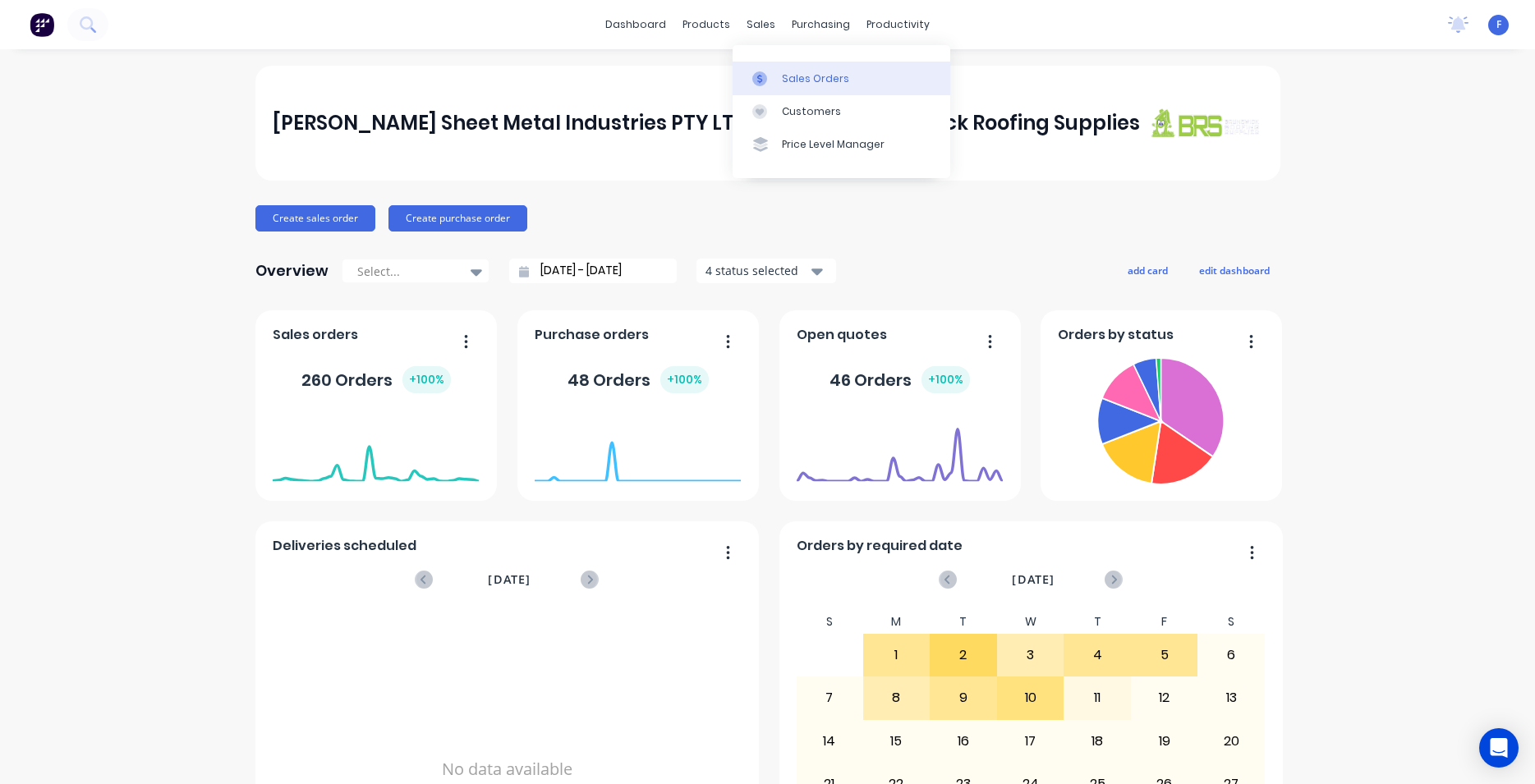
click at [789, 71] on link "Sales Orders" at bounding box center [842, 78] width 218 height 33
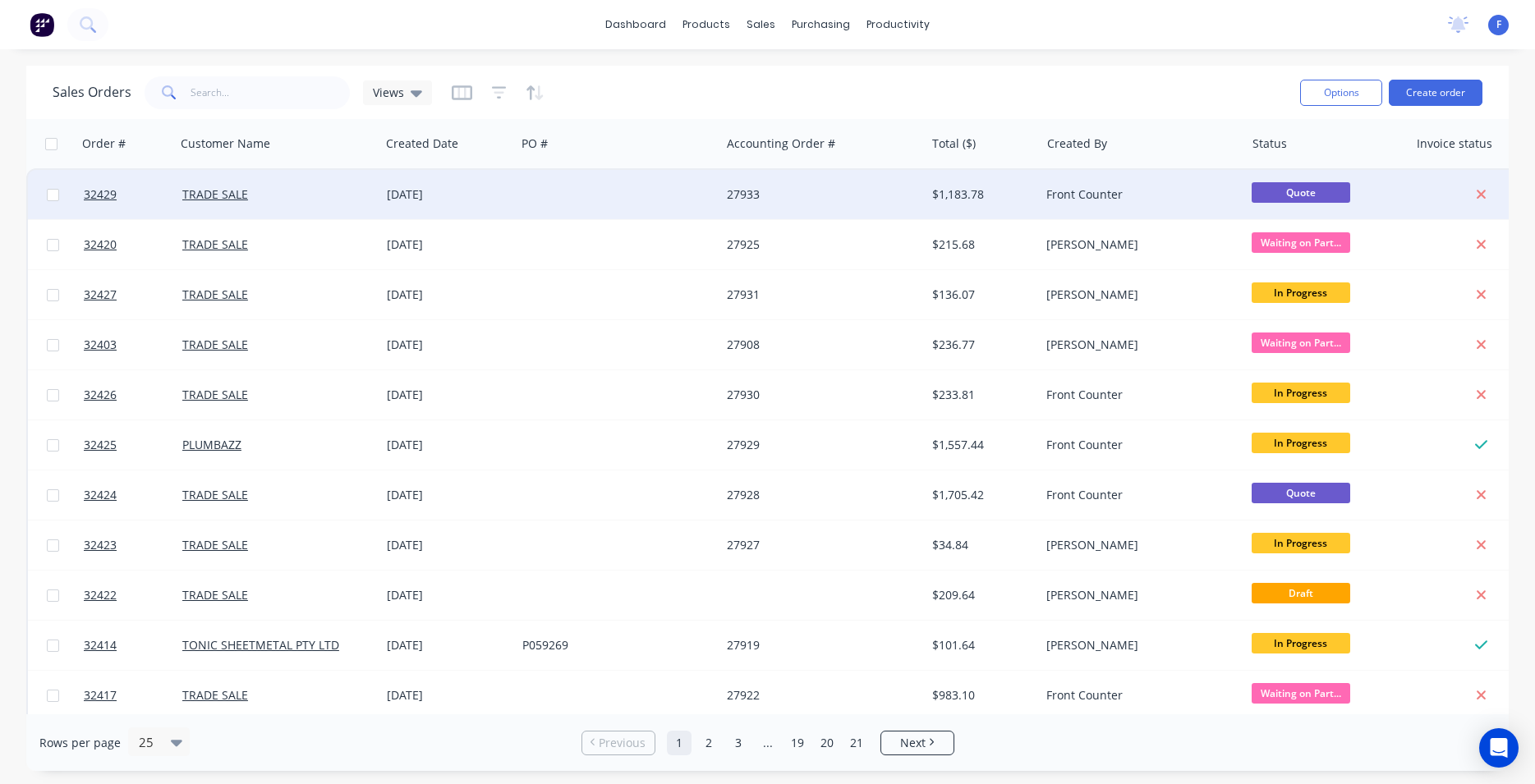
click at [817, 188] on div "27933" at bounding box center [818, 194] width 183 height 16
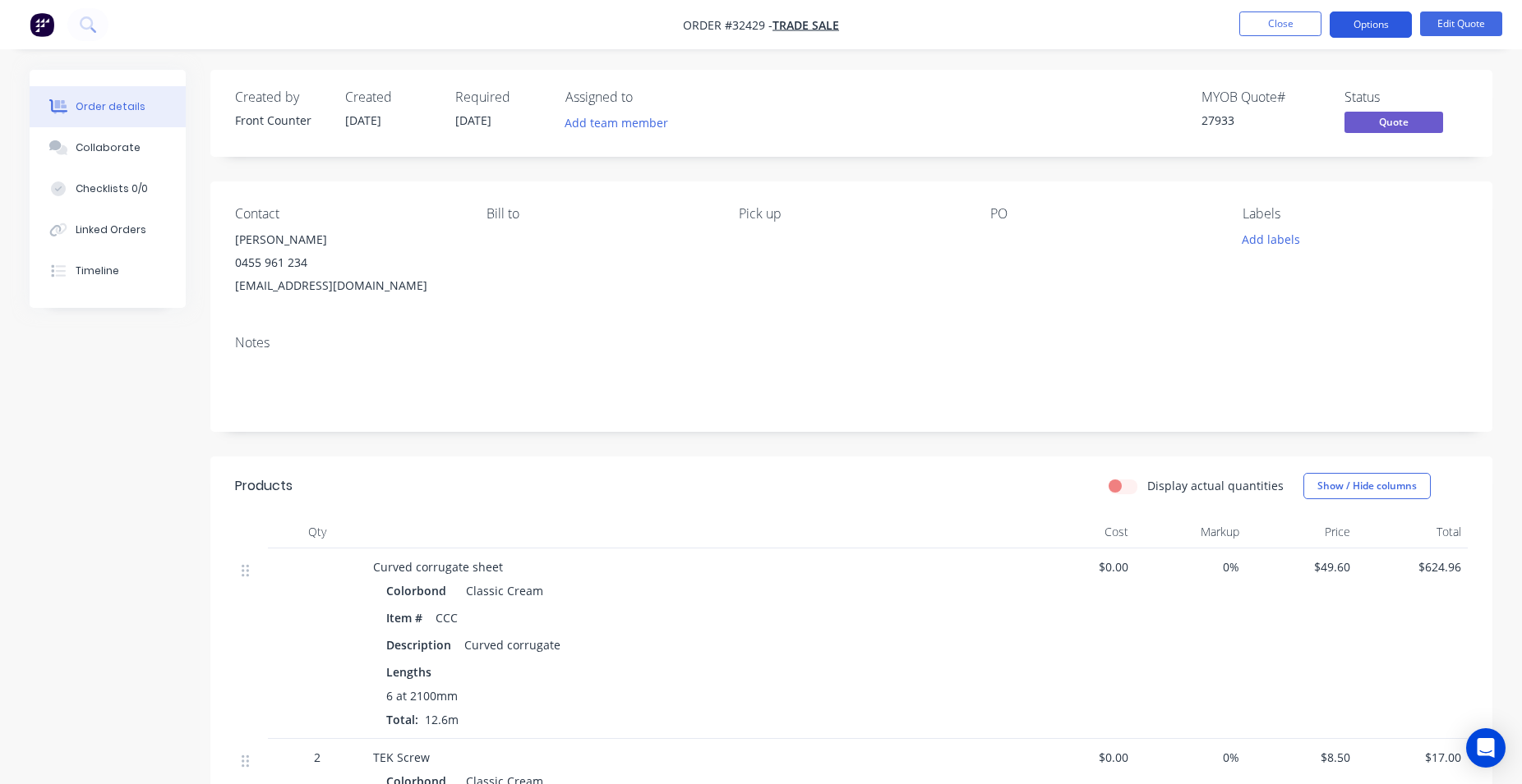
click at [1369, 24] on button "Options" at bounding box center [1370, 25] width 82 height 26
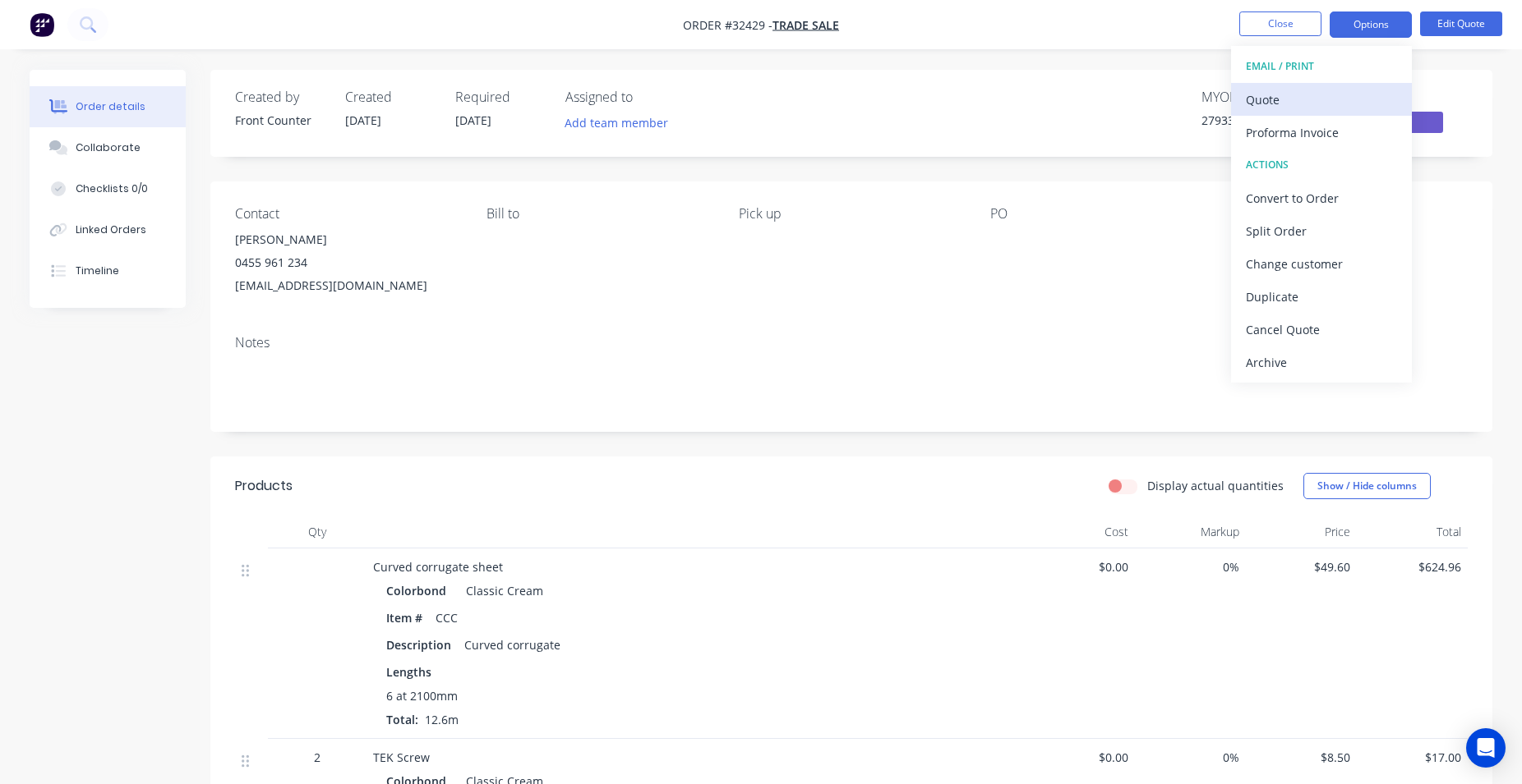
click at [1287, 96] on div "Quote" at bounding box center [1321, 99] width 151 height 24
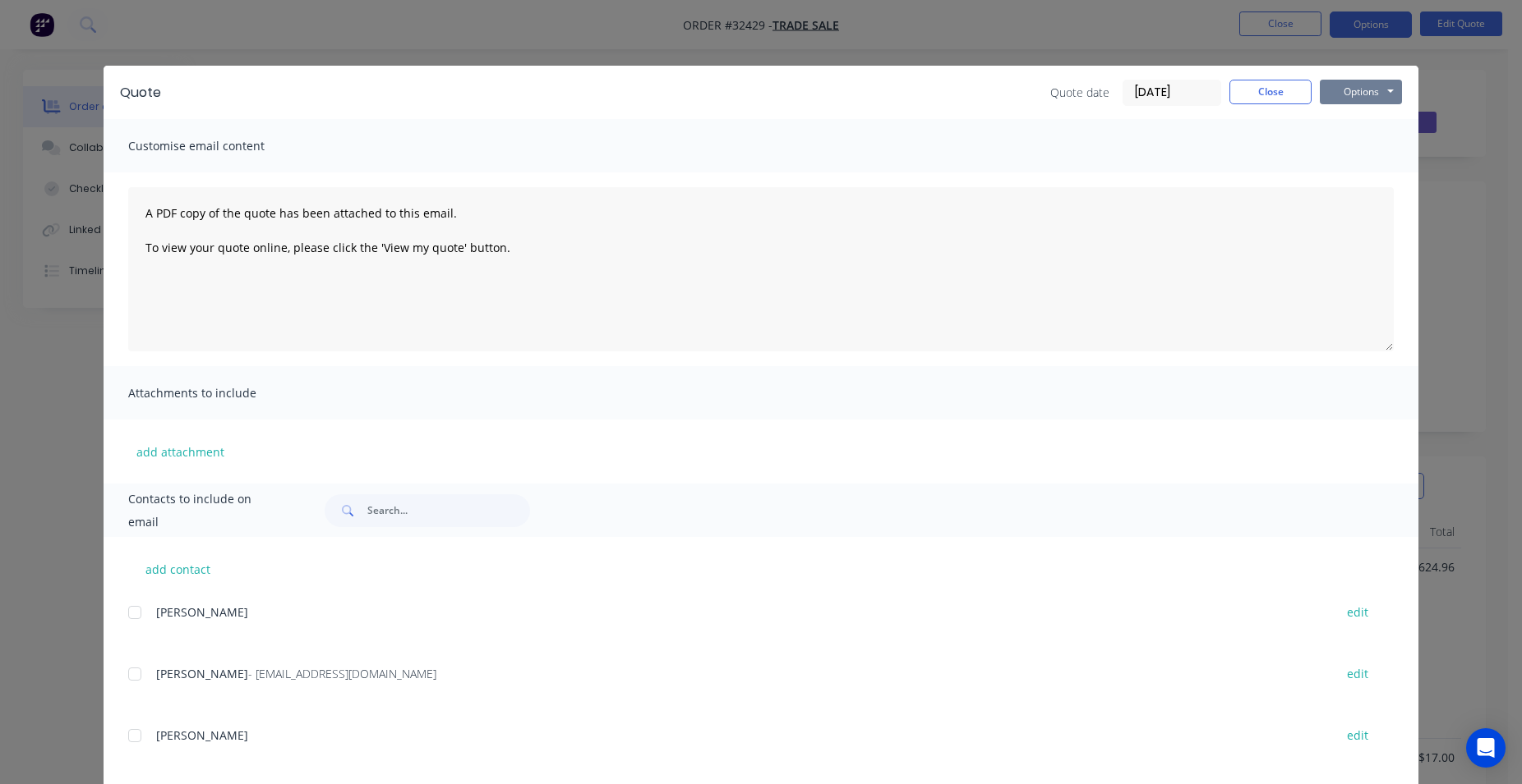
click at [1379, 95] on button "Options" at bounding box center [1360, 92] width 82 height 25
click at [1356, 149] on button "Print" at bounding box center [1372, 148] width 105 height 27
click at [1242, 96] on button "Close" at bounding box center [1269, 92] width 82 height 25
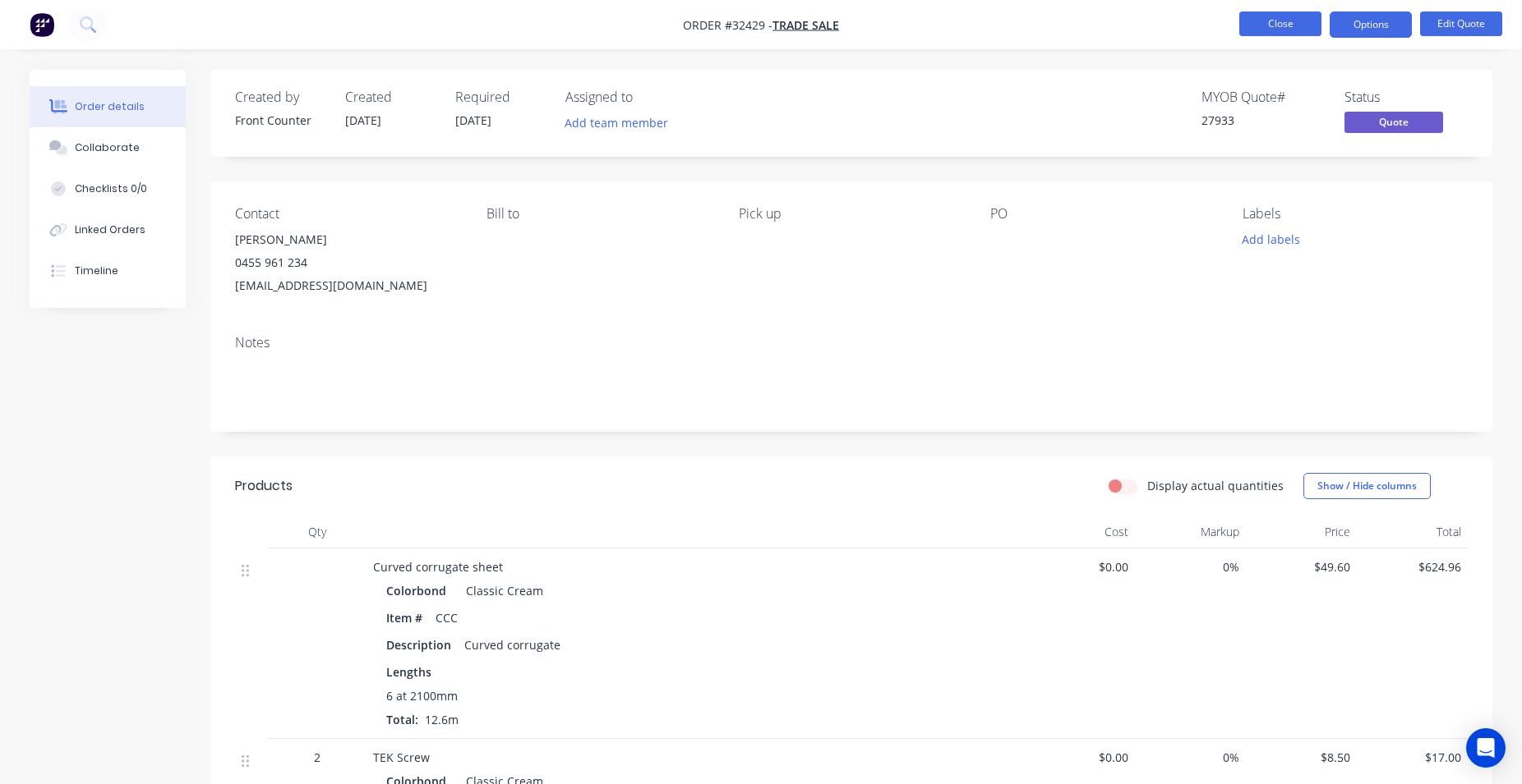
click at [1290, 28] on button "Close" at bounding box center [1280, 24] width 82 height 25
